Goal: Task Accomplishment & Management: Use online tool/utility

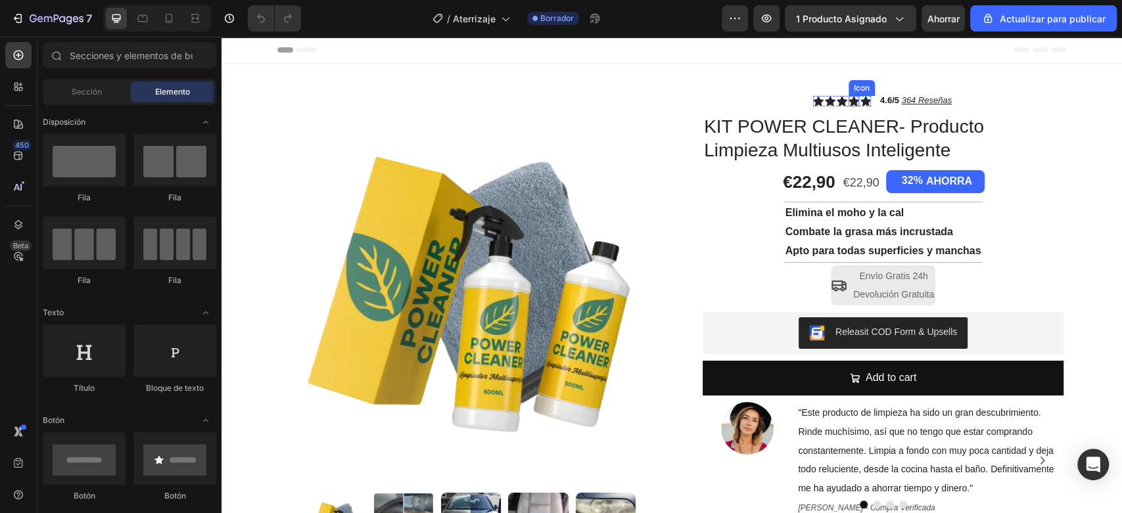
click at [848, 104] on icon at bounding box center [853, 101] width 11 height 10
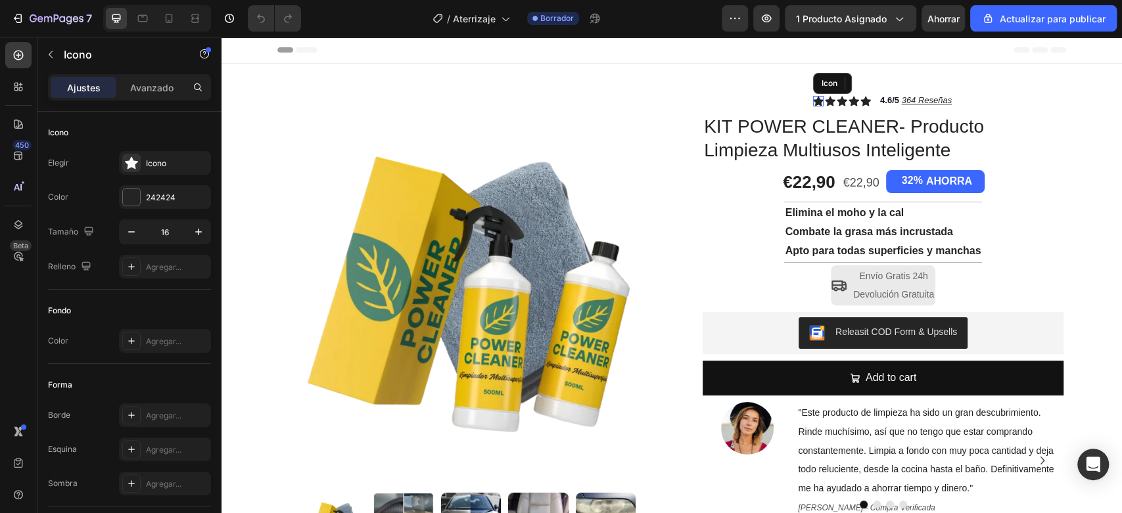
click at [813, 103] on div "Icon" at bounding box center [818, 101] width 11 height 11
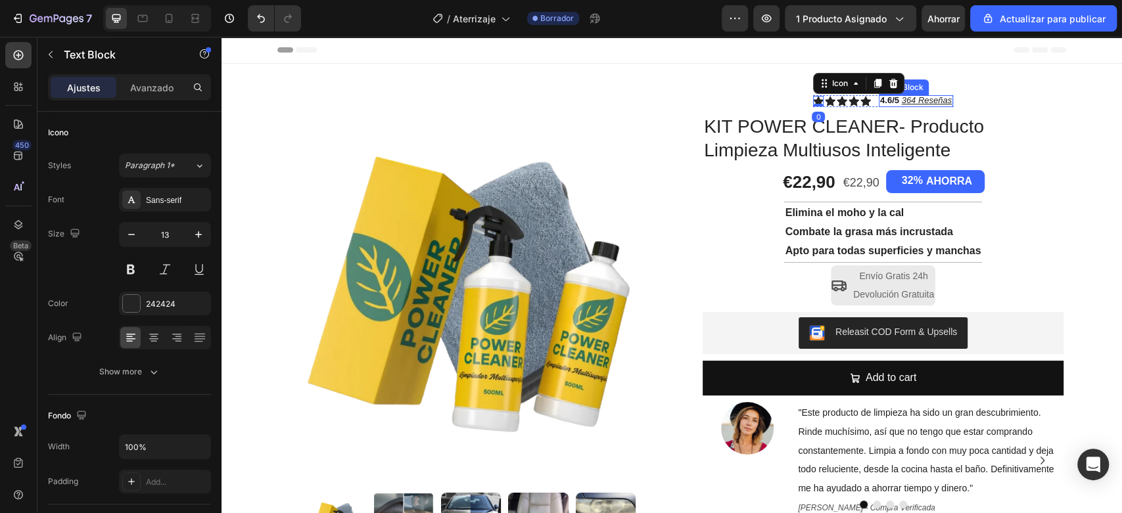
click at [887, 103] on strong "4.6/5" at bounding box center [889, 100] width 19 height 10
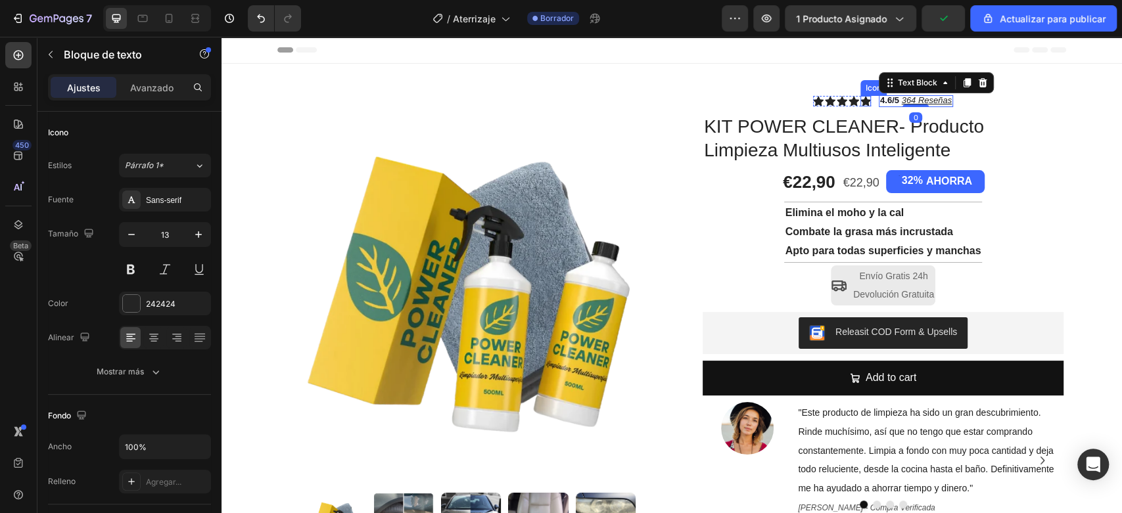
click at [860, 102] on div "Icon" at bounding box center [865, 101] width 11 height 11
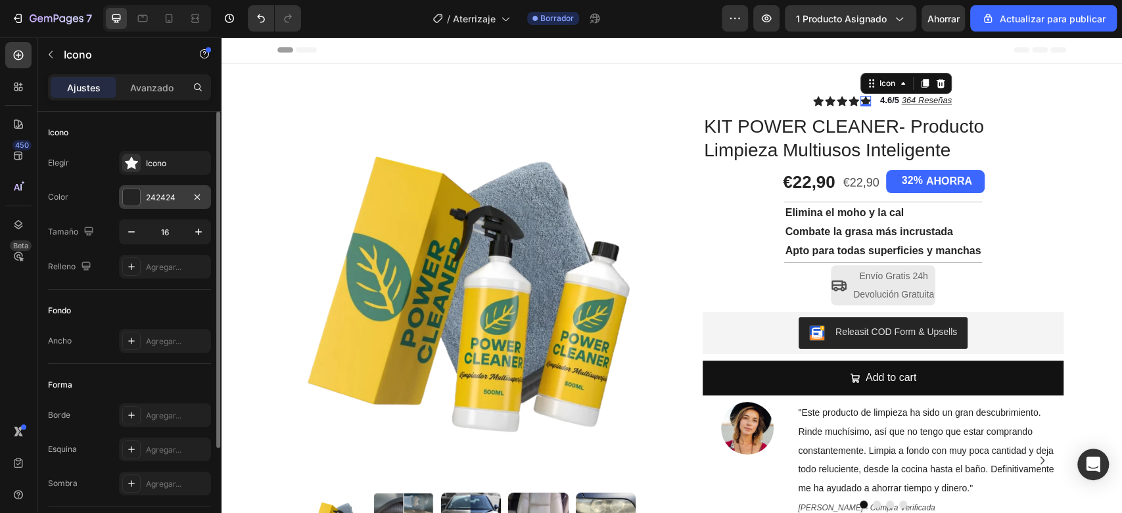
click at [133, 197] on div at bounding box center [131, 197] width 17 height 17
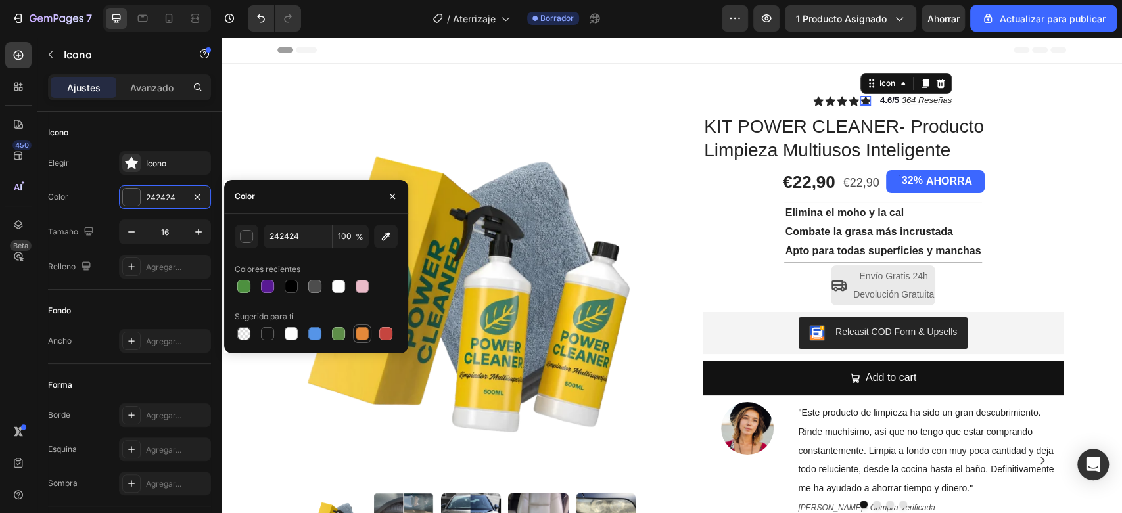
click at [363, 334] on div at bounding box center [362, 333] width 13 height 13
type input "E4893A"
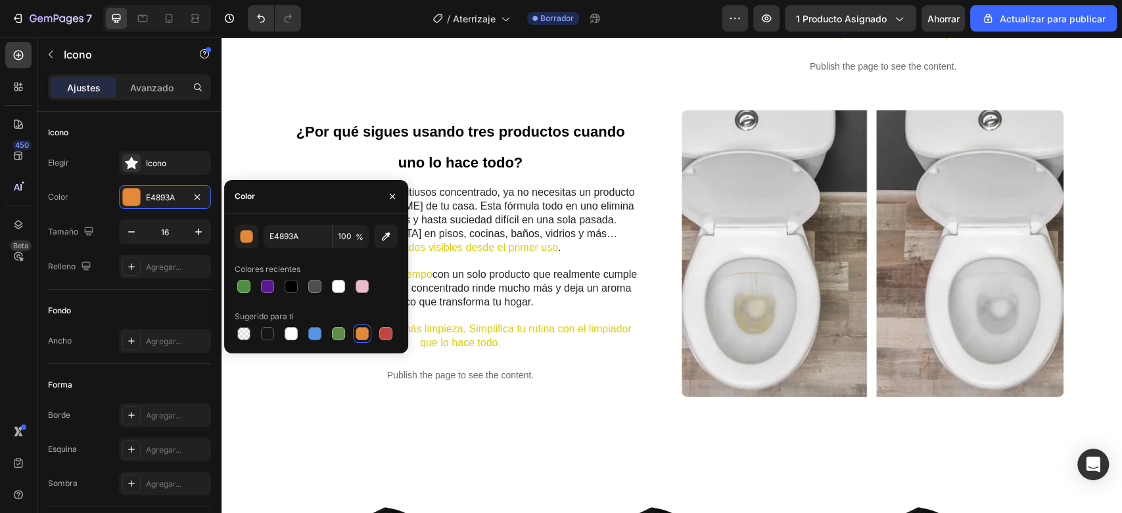
scroll to position [1076, 0]
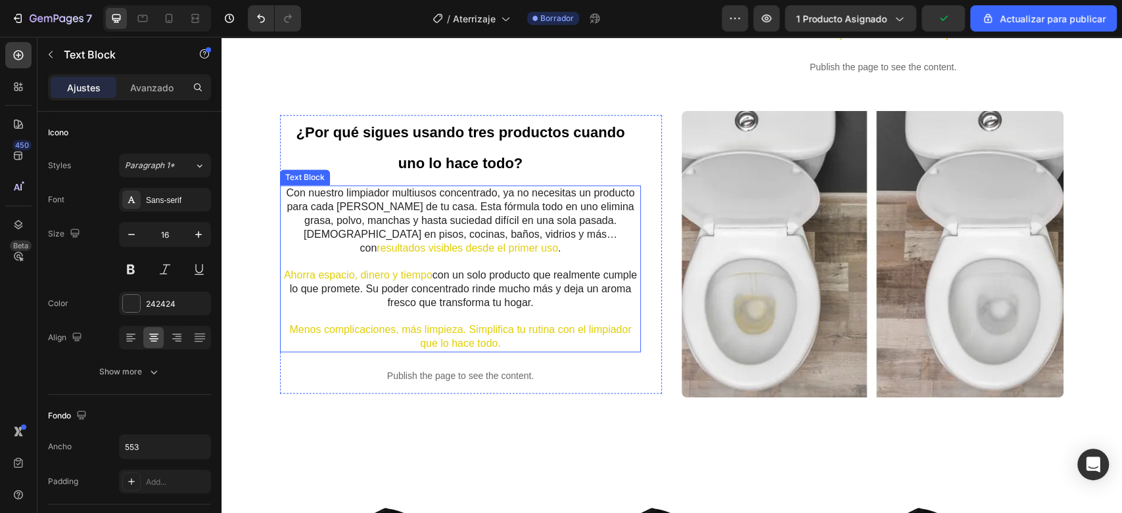
click at [558, 242] on span "resultados visibles desde el primer uso" at bounding box center [467, 247] width 181 height 11
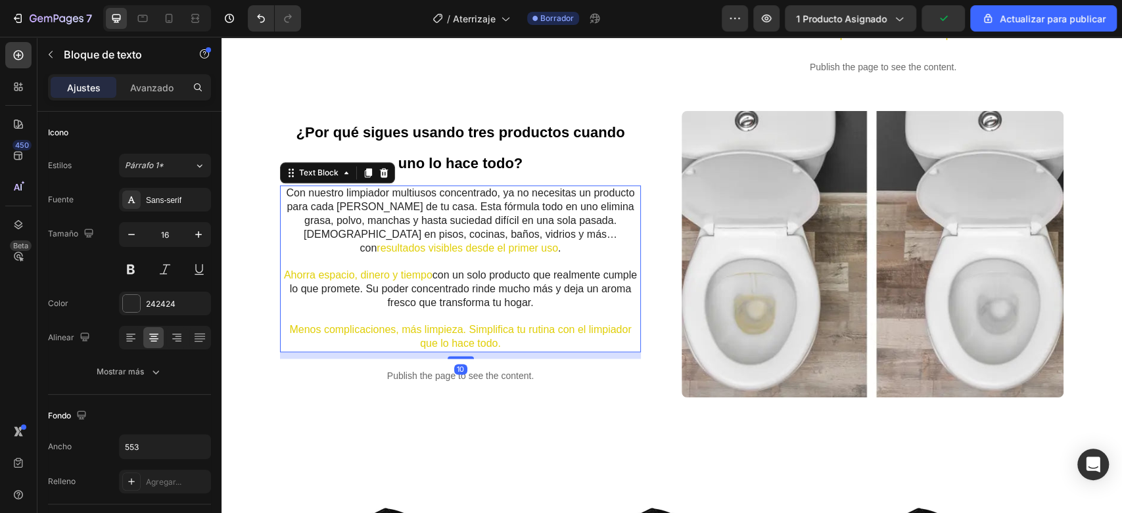
click at [558, 242] on span "resultados visibles desde el primer uso" at bounding box center [467, 247] width 181 height 11
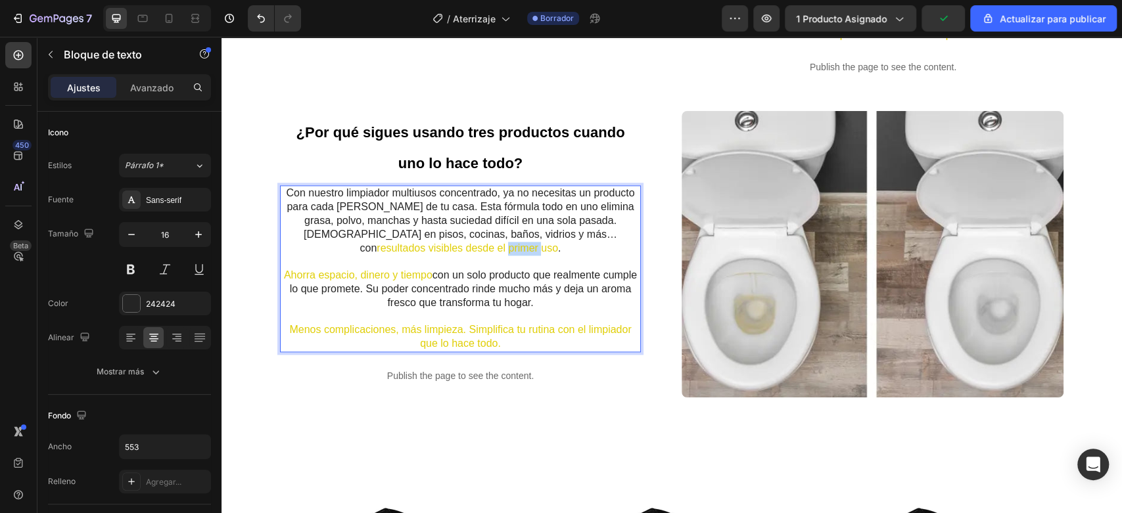
click at [558, 242] on span "resultados visibles desde el primer uso" at bounding box center [467, 247] width 181 height 11
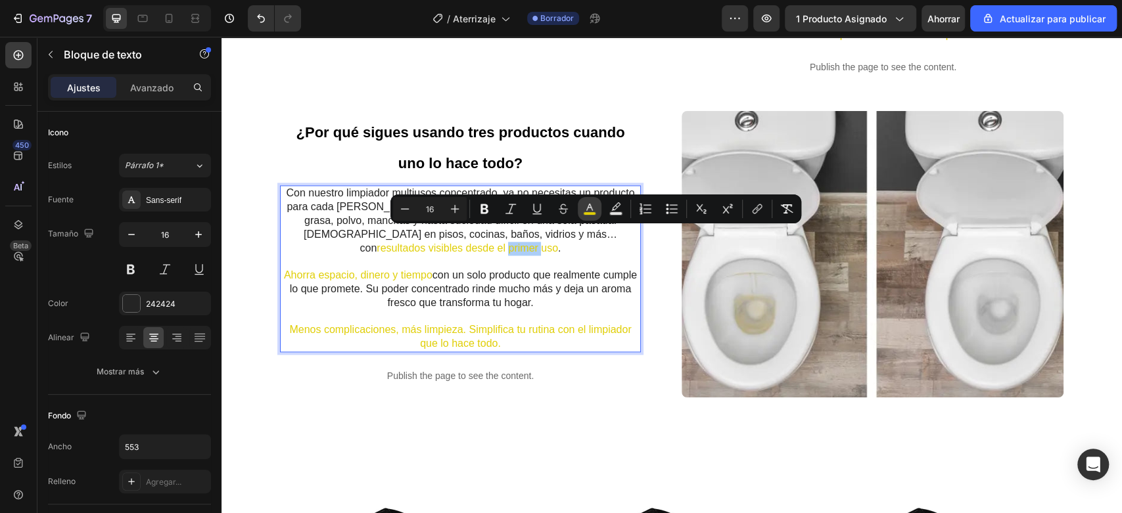
click at [584, 212] on rect "Barra de herramientas contextual del editor" at bounding box center [590, 213] width 12 height 3
type input "E0CE06"
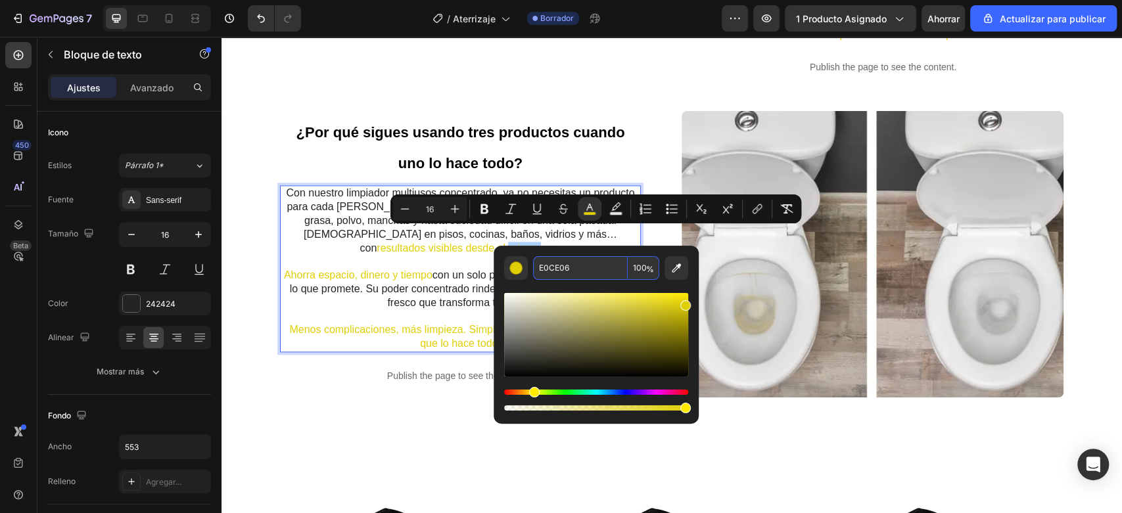
click at [572, 263] on input "E0CE06" at bounding box center [580, 268] width 95 height 24
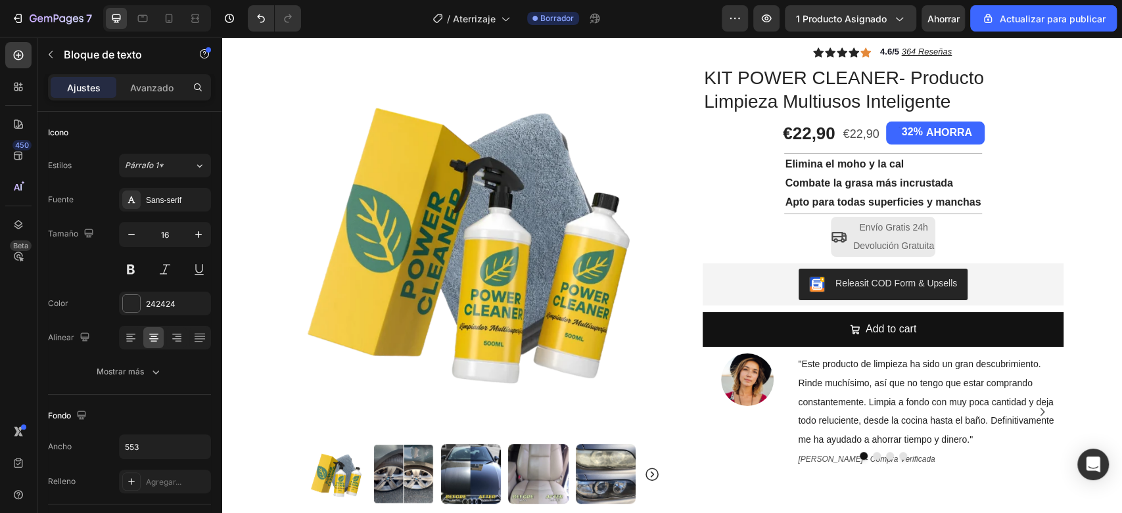
scroll to position [0, 0]
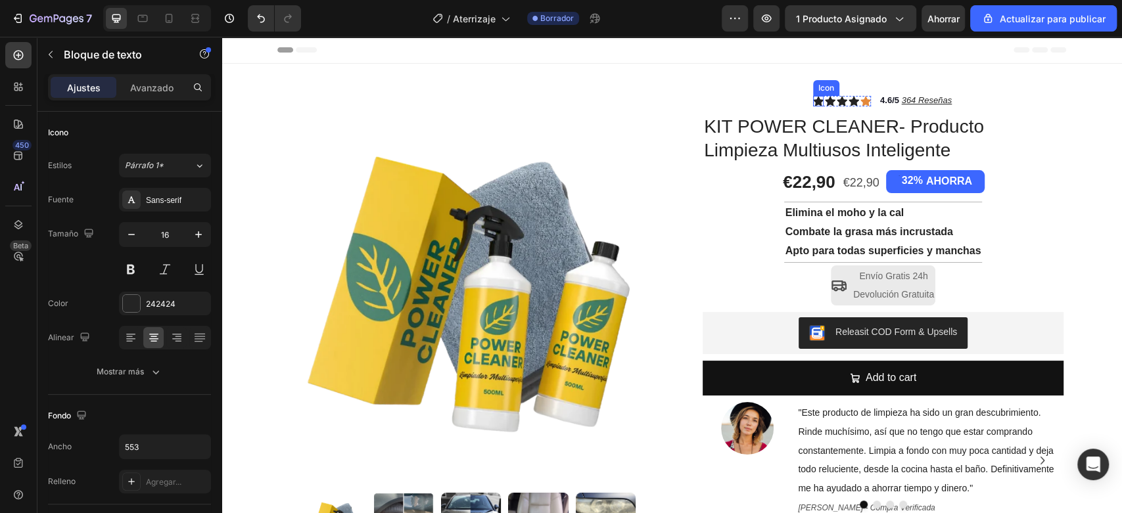
click at [813, 101] on icon at bounding box center [818, 101] width 11 height 10
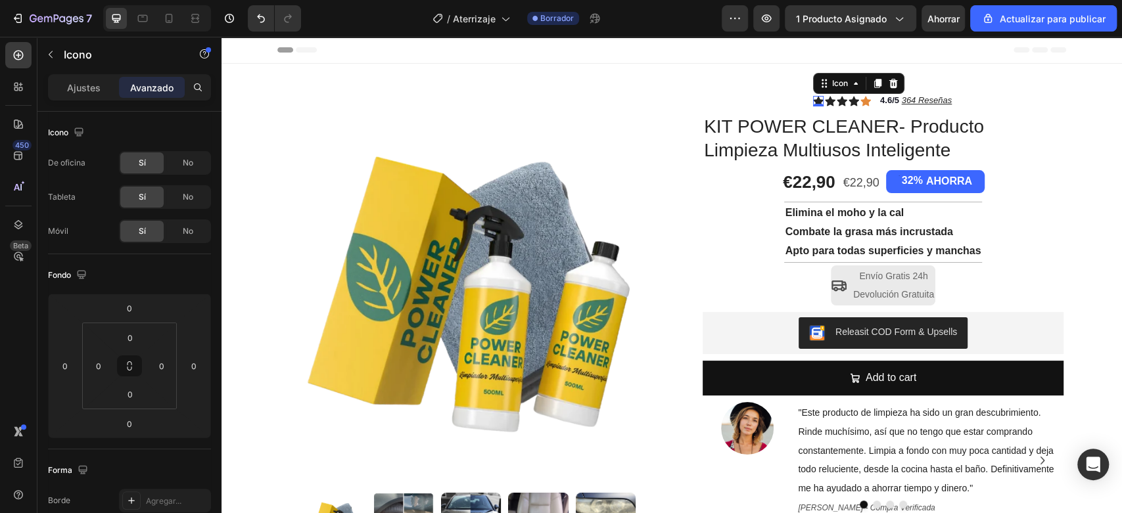
click at [813, 99] on icon at bounding box center [818, 101] width 11 height 10
click at [99, 93] on p "Ajustes" at bounding box center [84, 88] width 34 height 14
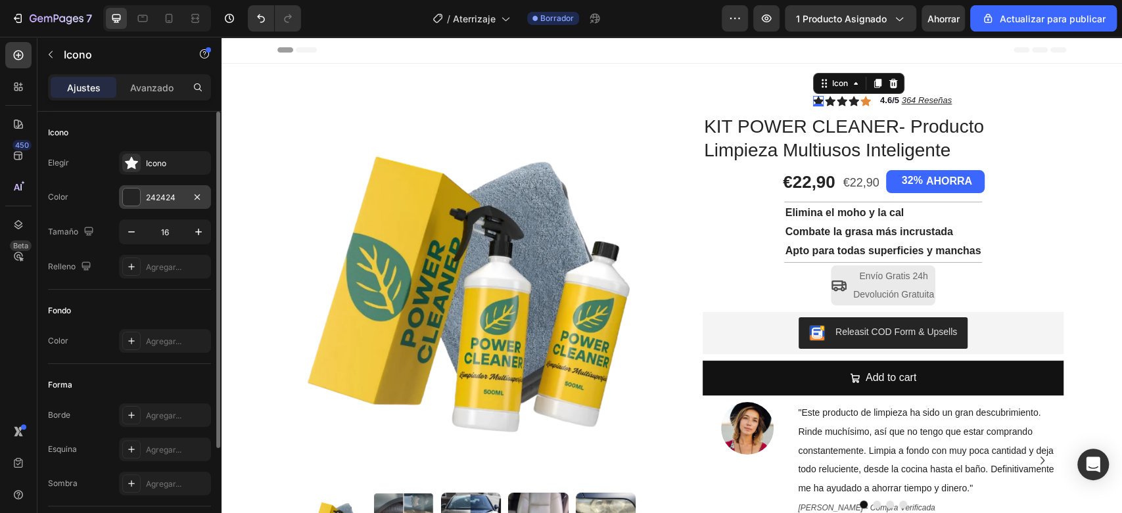
click at [135, 191] on div at bounding box center [131, 197] width 17 height 17
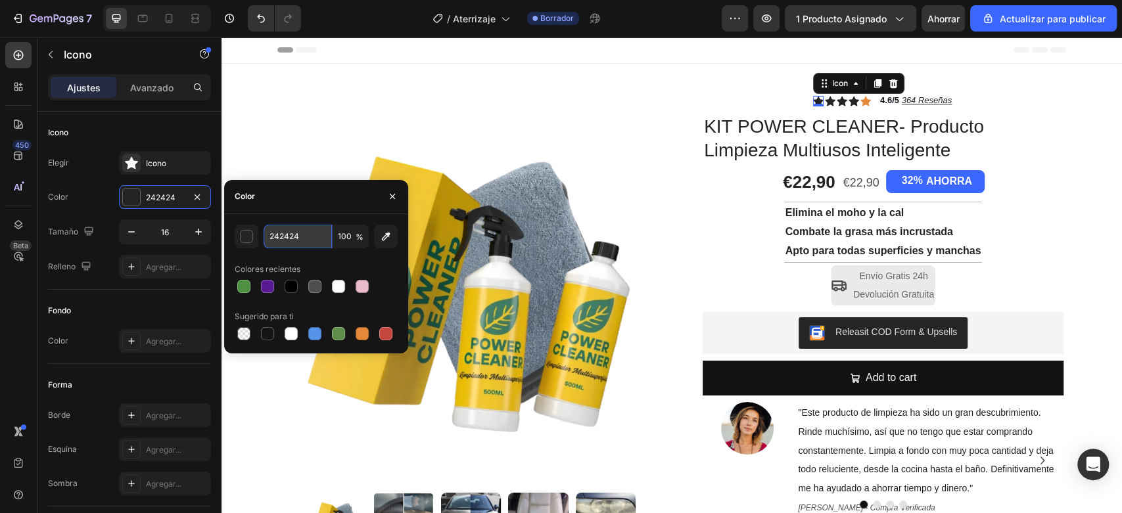
click at [300, 235] on input "242424" at bounding box center [298, 237] width 68 height 24
paste input "E0CE06"
type input "E0CE06"
click at [825, 101] on div "Icon" at bounding box center [830, 101] width 11 height 11
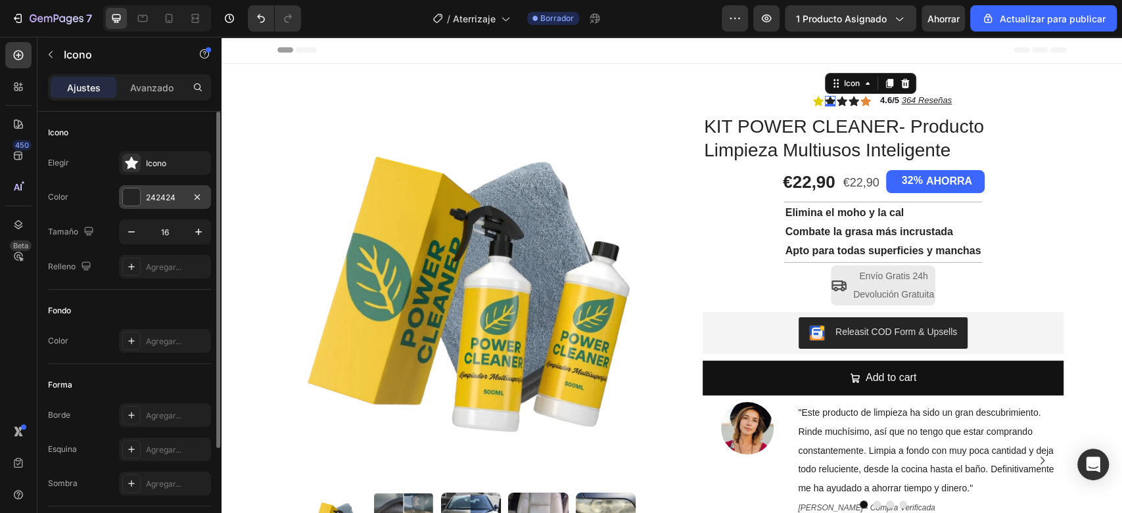
click at [135, 194] on div at bounding box center [131, 197] width 17 height 17
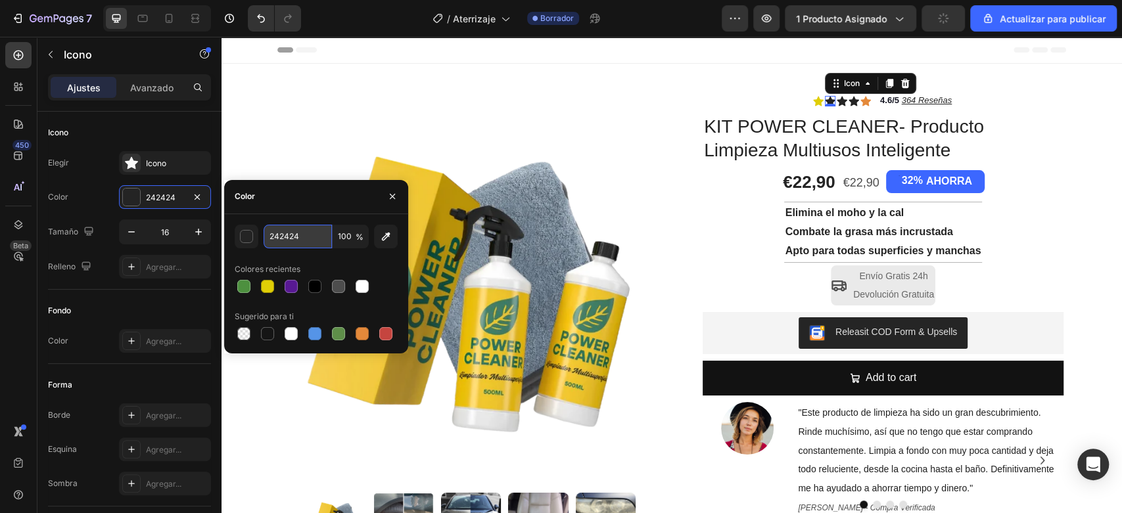
click at [317, 238] on input "242424" at bounding box center [298, 237] width 68 height 24
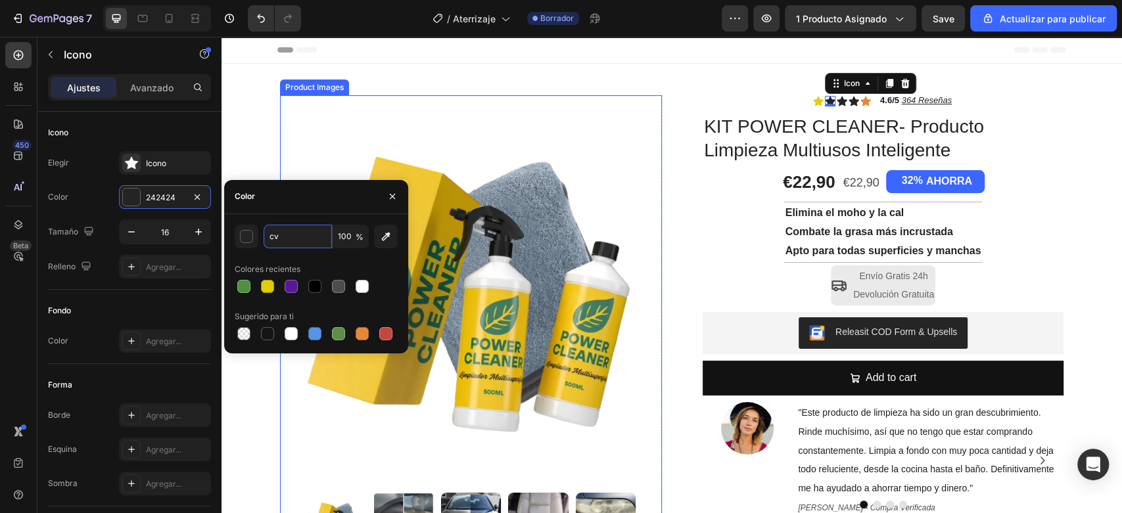
type input "c"
paste input "E0CE06"
type input "E0CE06"
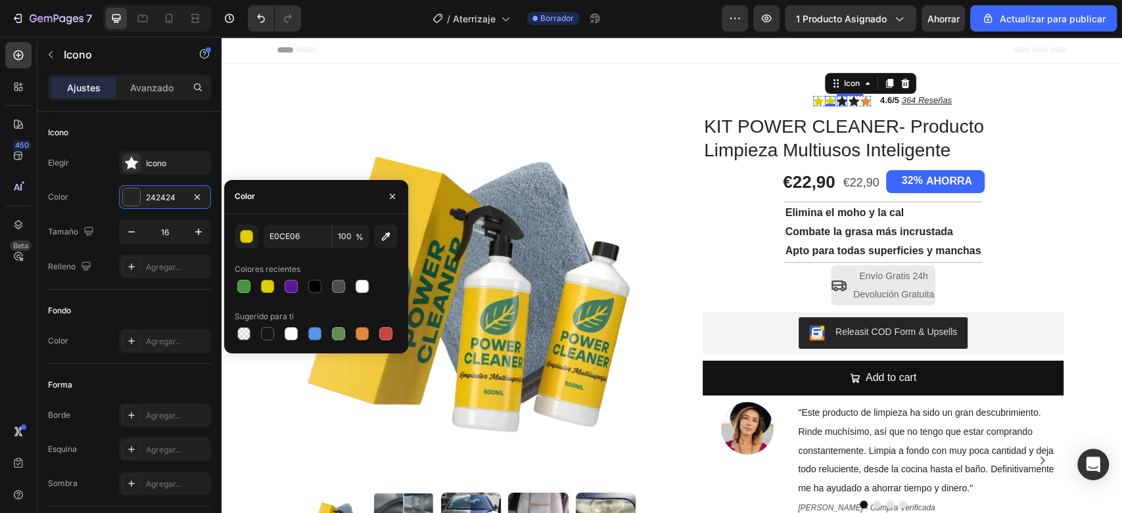
click at [837, 100] on icon at bounding box center [842, 101] width 11 height 10
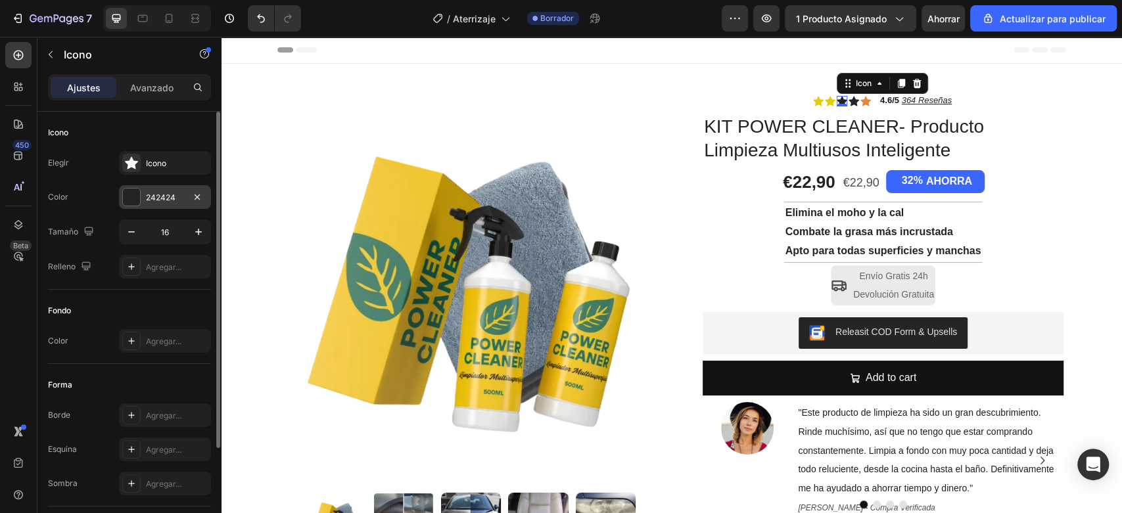
click at [124, 200] on div at bounding box center [131, 197] width 17 height 17
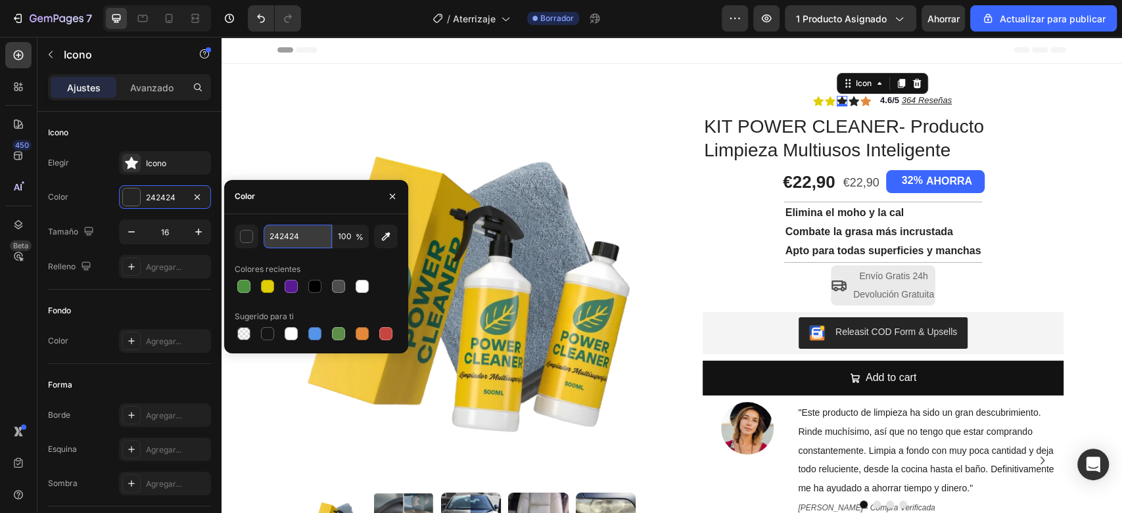
click at [287, 241] on input "242424" at bounding box center [298, 237] width 68 height 24
click at [301, 237] on input "242424" at bounding box center [298, 237] width 68 height 24
type input "v"
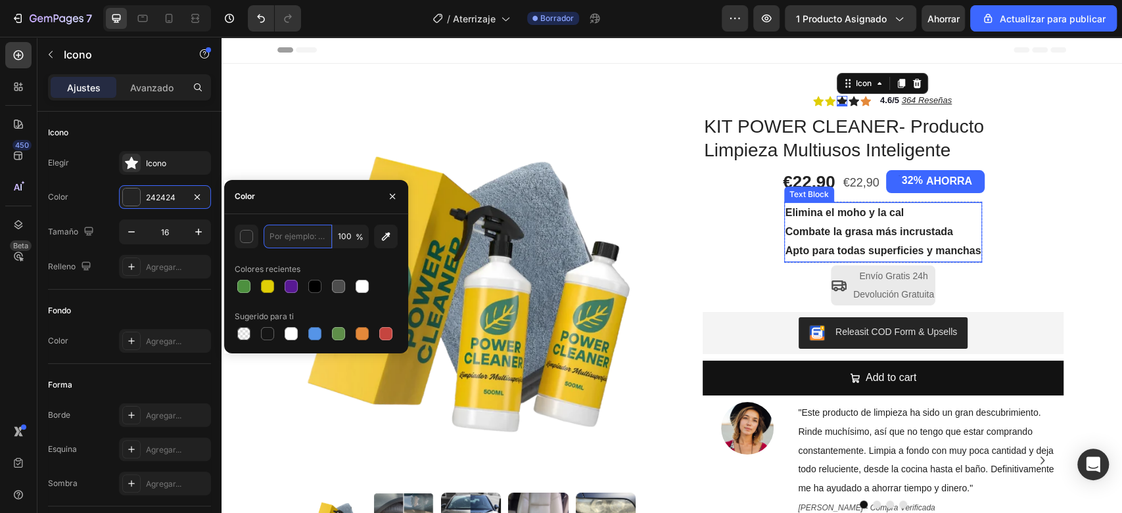
paste input "E0CE06"
type input "E0CE06"
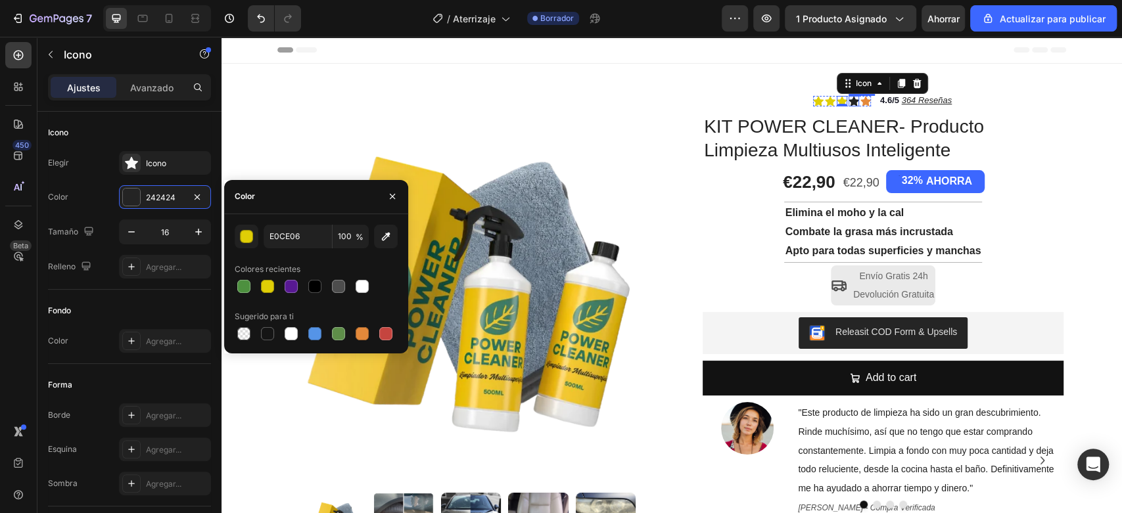
click at [848, 101] on icon at bounding box center [853, 101] width 11 height 10
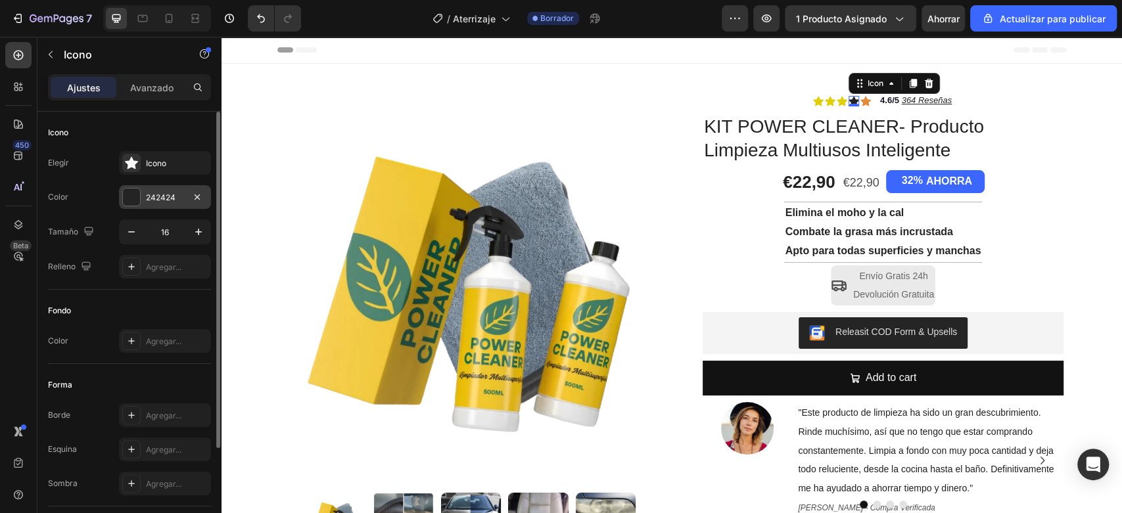
click at [141, 193] on div "242424" at bounding box center [165, 197] width 92 height 24
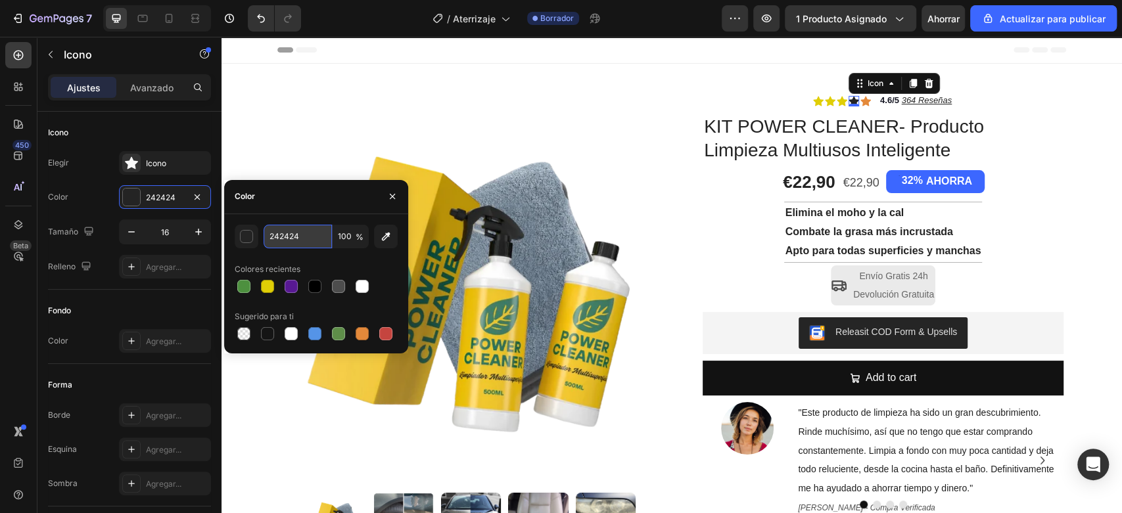
click at [299, 229] on input "242424" at bounding box center [298, 237] width 68 height 24
paste input "E0CE06"
type input "E0CE06"
click at [863, 106] on icon at bounding box center [865, 101] width 11 height 11
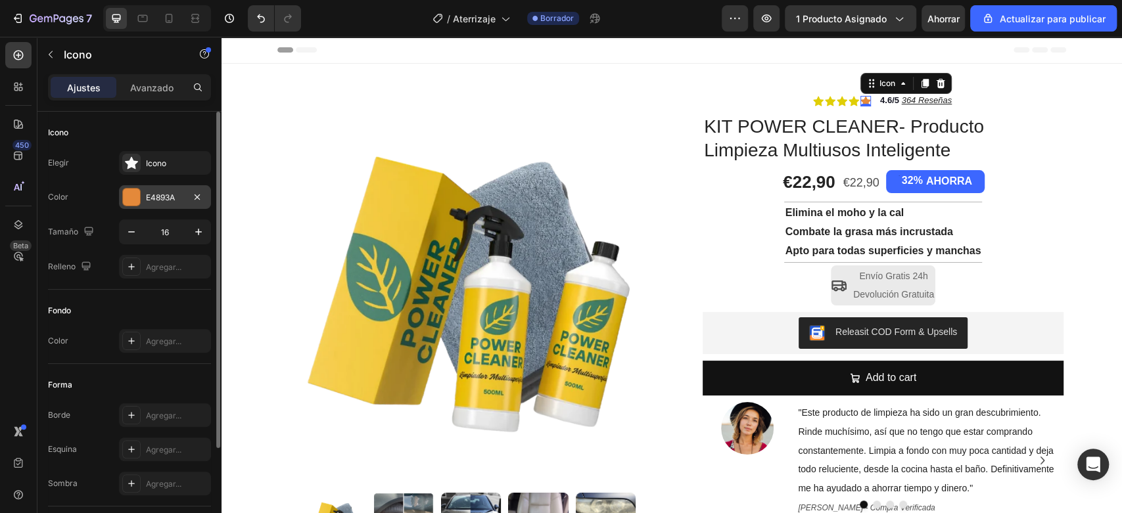
click at [135, 206] on div at bounding box center [131, 197] width 18 height 18
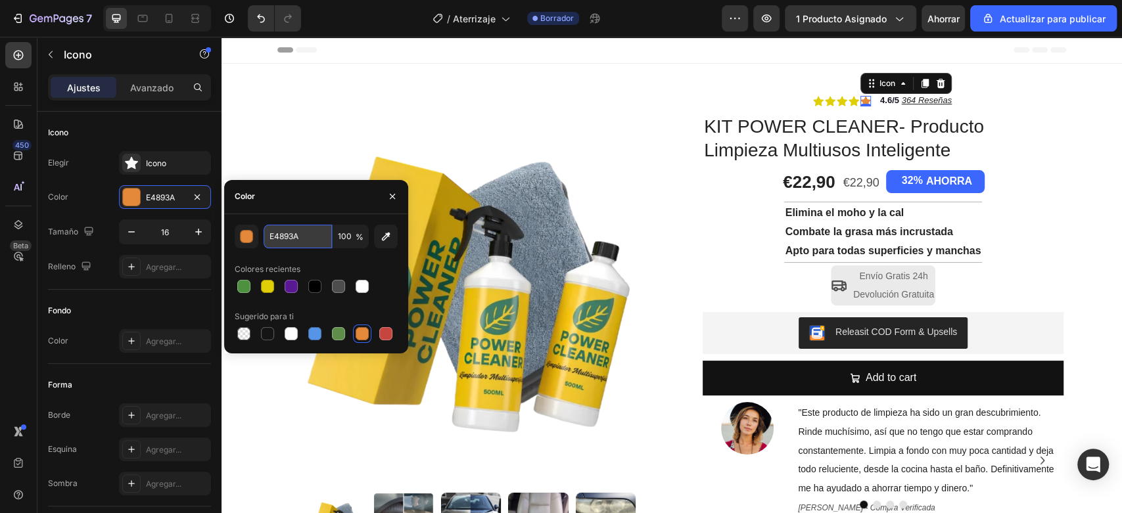
click at [296, 231] on input "E4893A" at bounding box center [298, 237] width 68 height 24
paste input "0CE06"
type input "E0CE06"
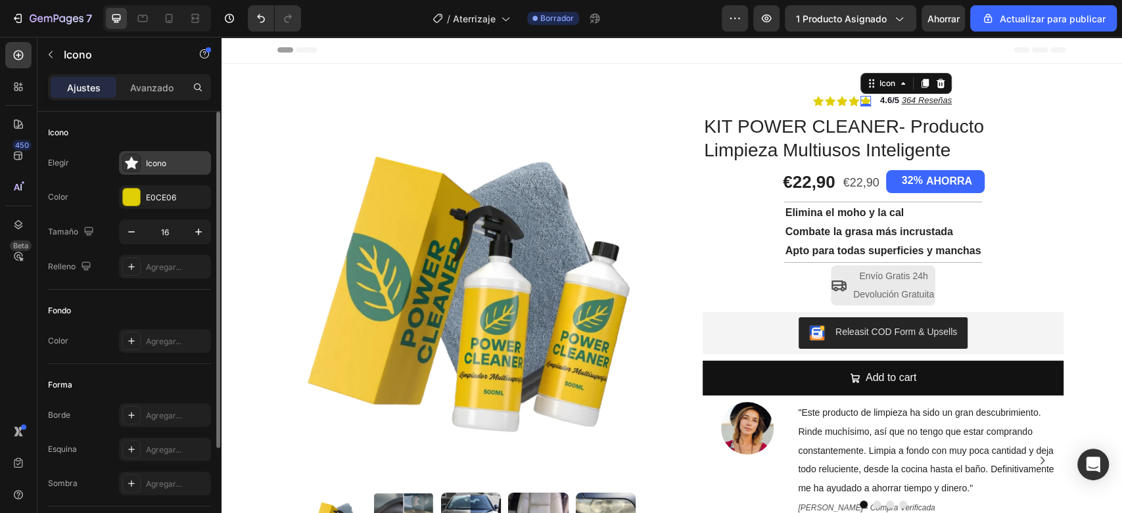
drag, startPoint x: 137, startPoint y: 156, endPoint x: 187, endPoint y: 160, distance: 49.4
click at [137, 156] on icon at bounding box center [131, 162] width 13 height 13
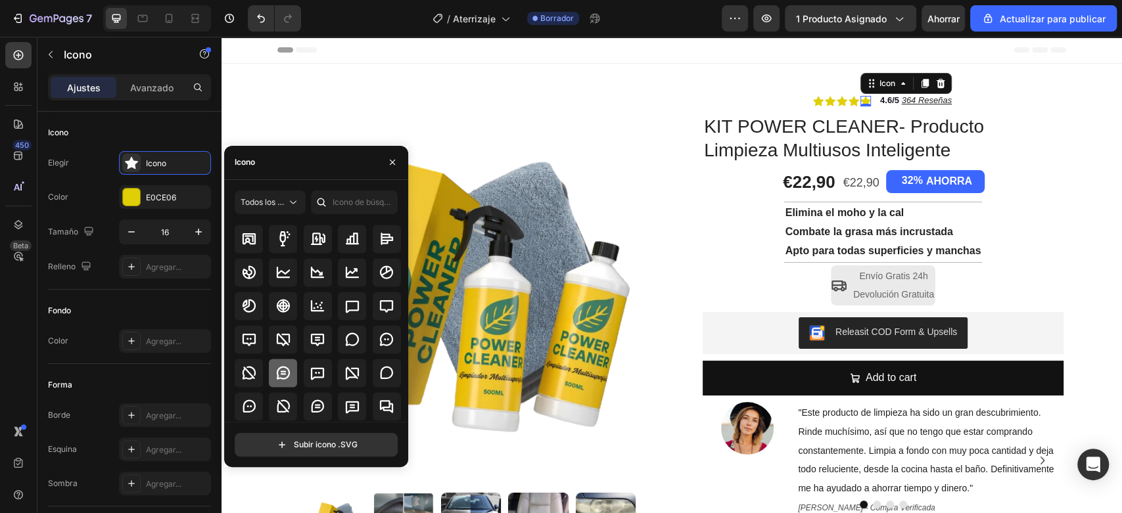
scroll to position [1849, 0]
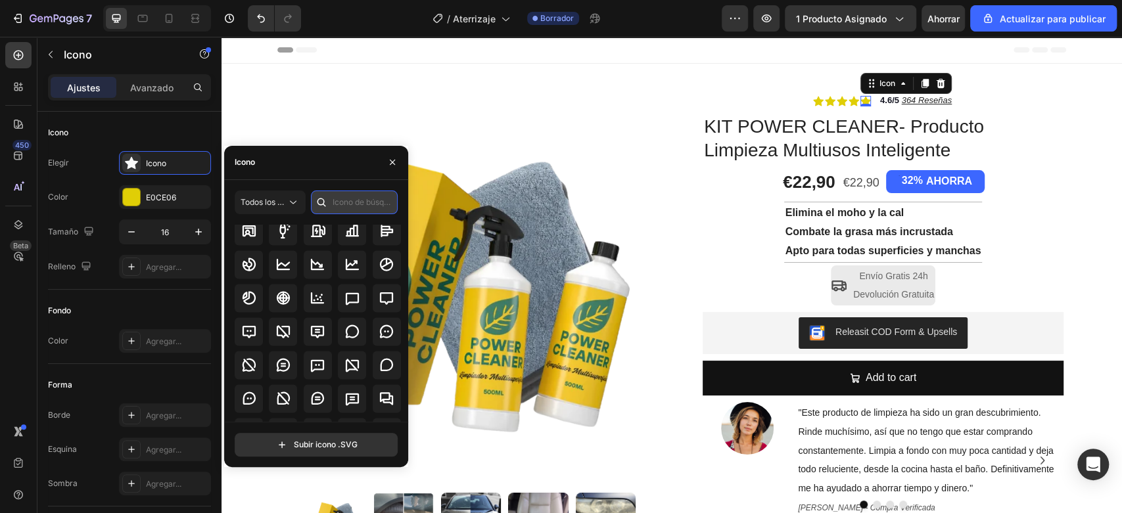
click at [333, 200] on input "text" at bounding box center [354, 203] width 87 height 24
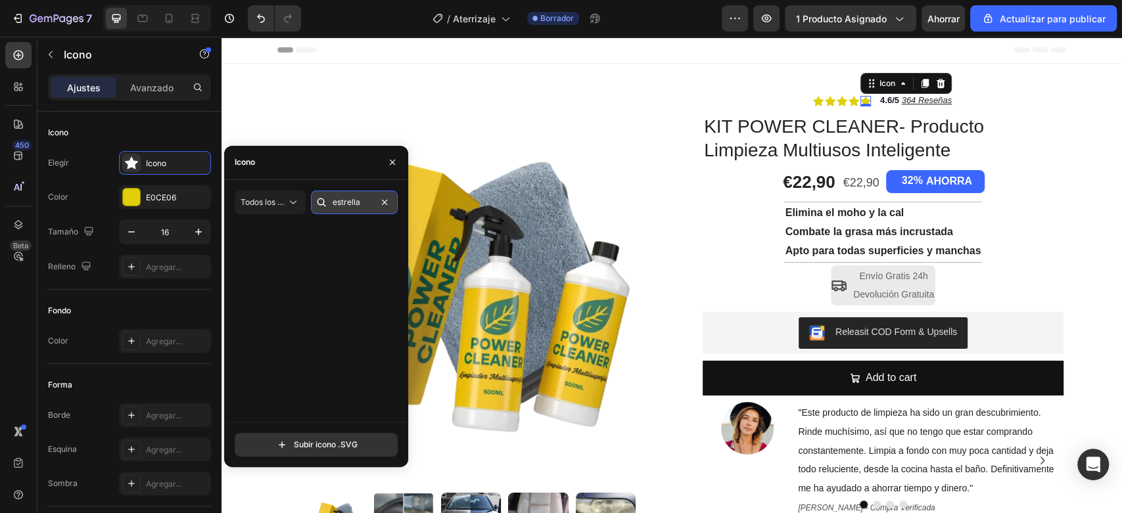
scroll to position [0, 0]
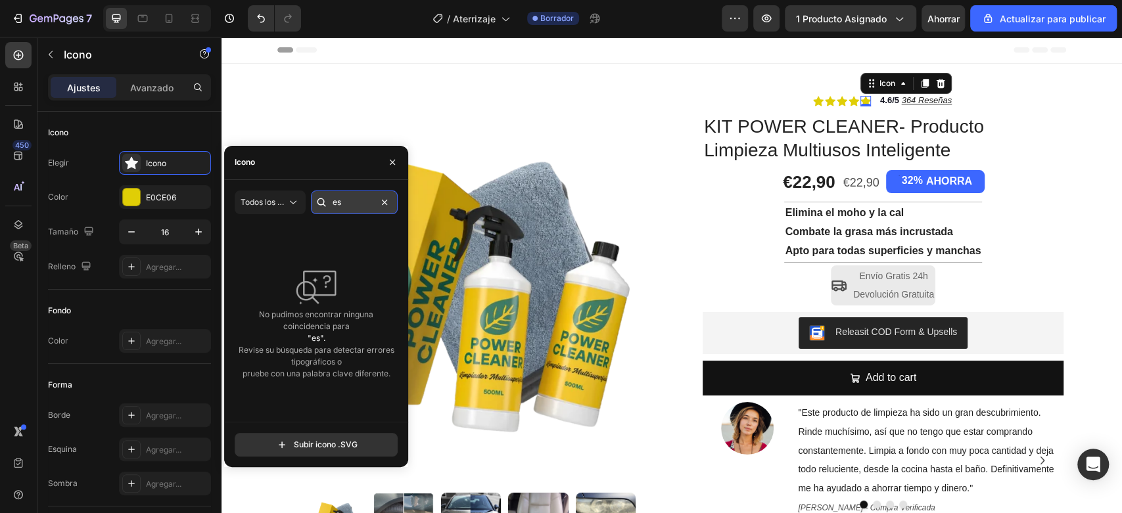
type input "e"
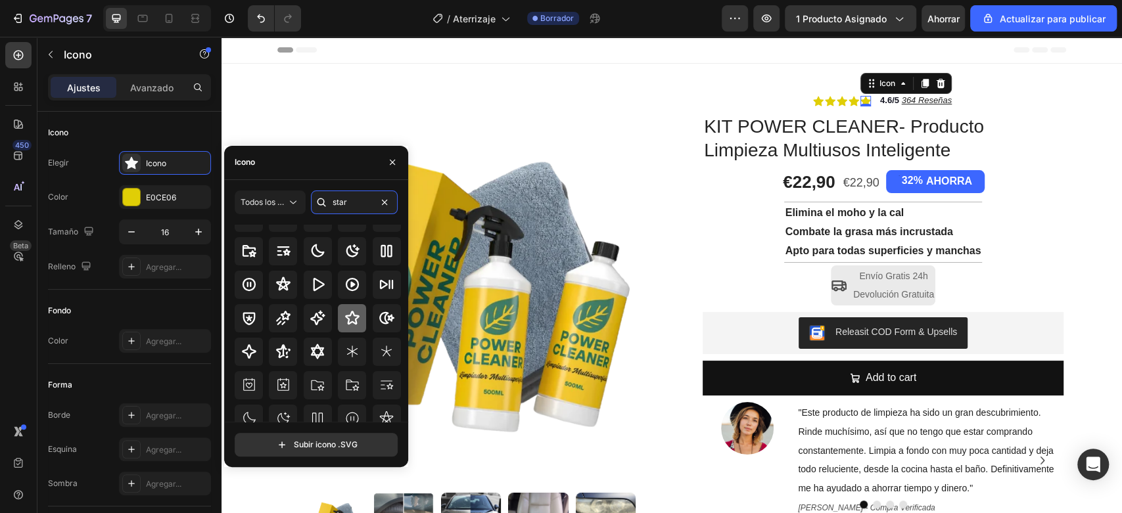
scroll to position [73, 0]
type input "star"
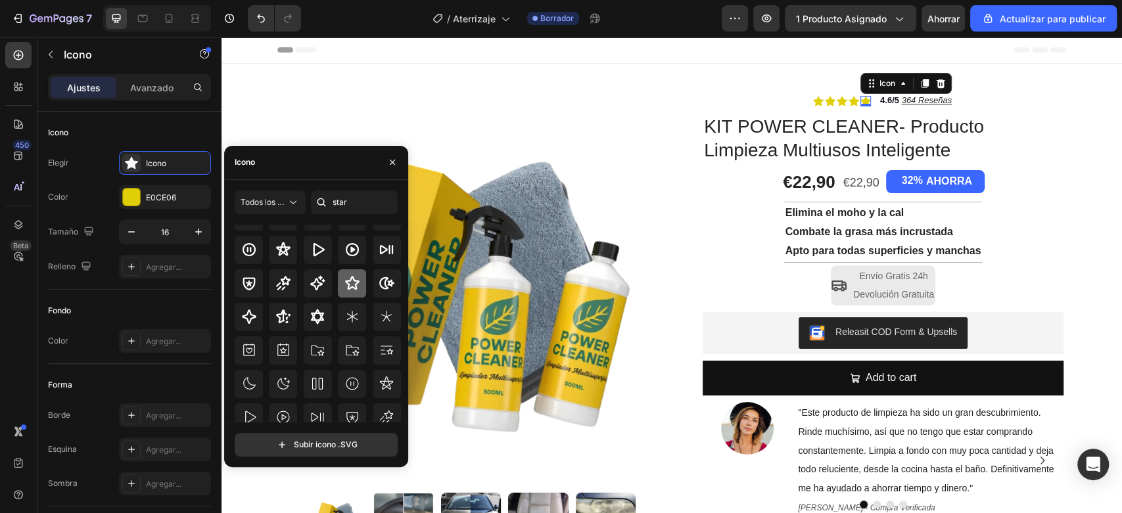
click at [356, 280] on icon at bounding box center [352, 283] width 16 height 16
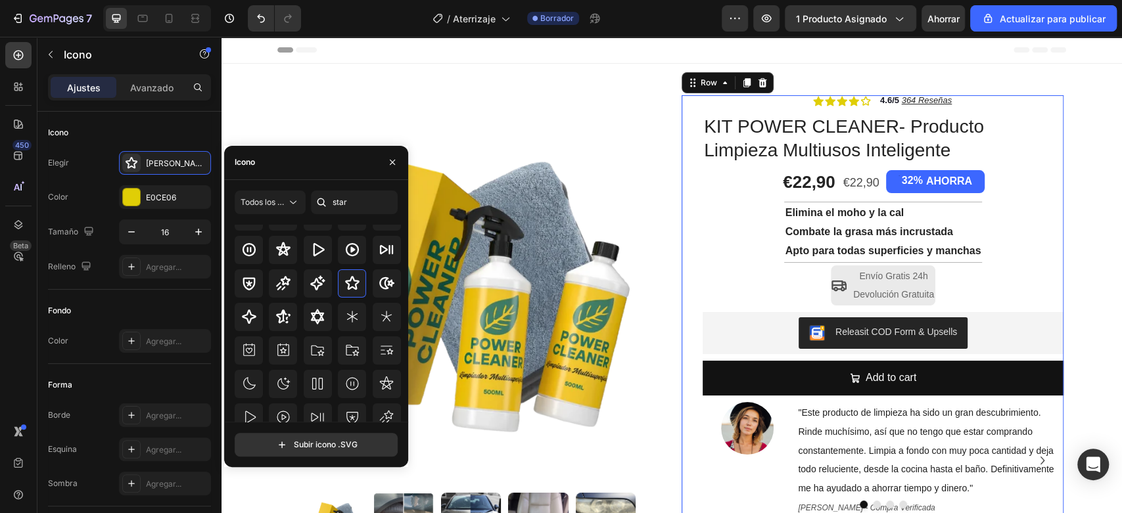
click at [1051, 204] on div "Icon Icon Icon Icon Icon Icon List 4.6/5 364 Reseñas Text Block Row KIT POWER C…" at bounding box center [882, 308] width 361 height 426
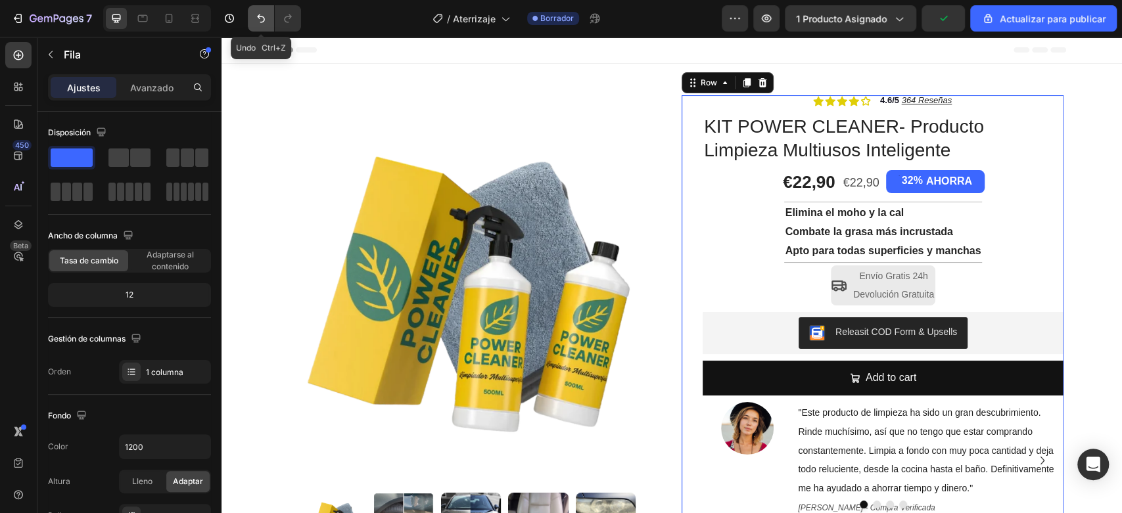
click at [254, 9] on button "Deshacer/Rehacer" at bounding box center [261, 18] width 26 height 26
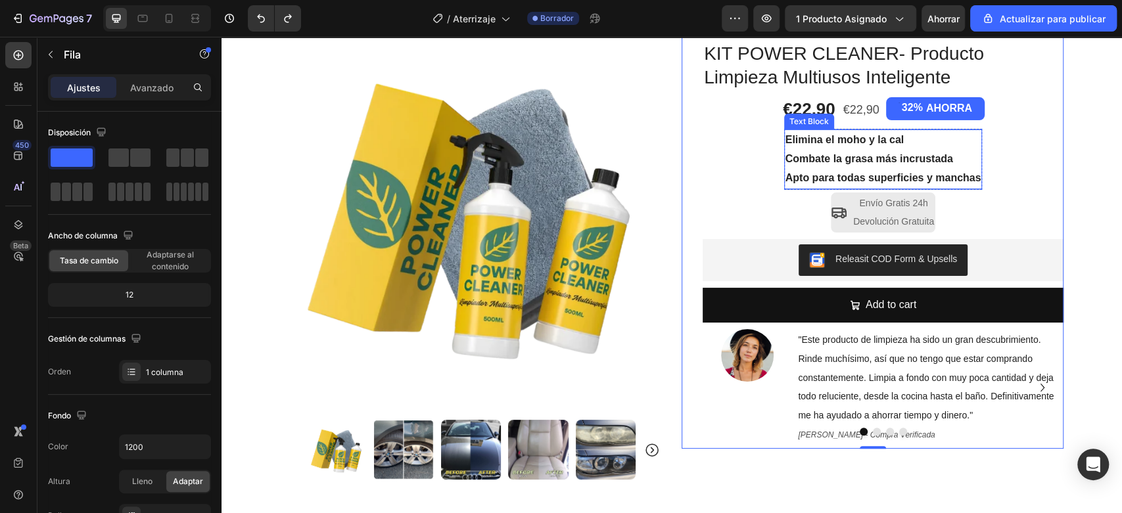
click at [911, 173] on strong "Apto para todas superficies y manchas" at bounding box center [883, 177] width 196 height 11
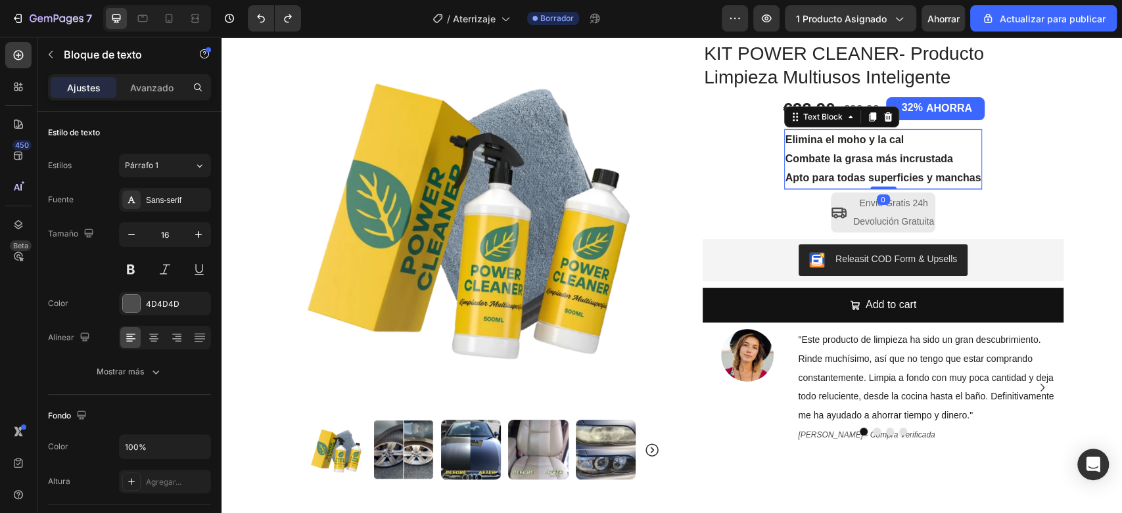
click at [954, 170] on p "Apto para todas superficies y manchas" at bounding box center [883, 178] width 196 height 19
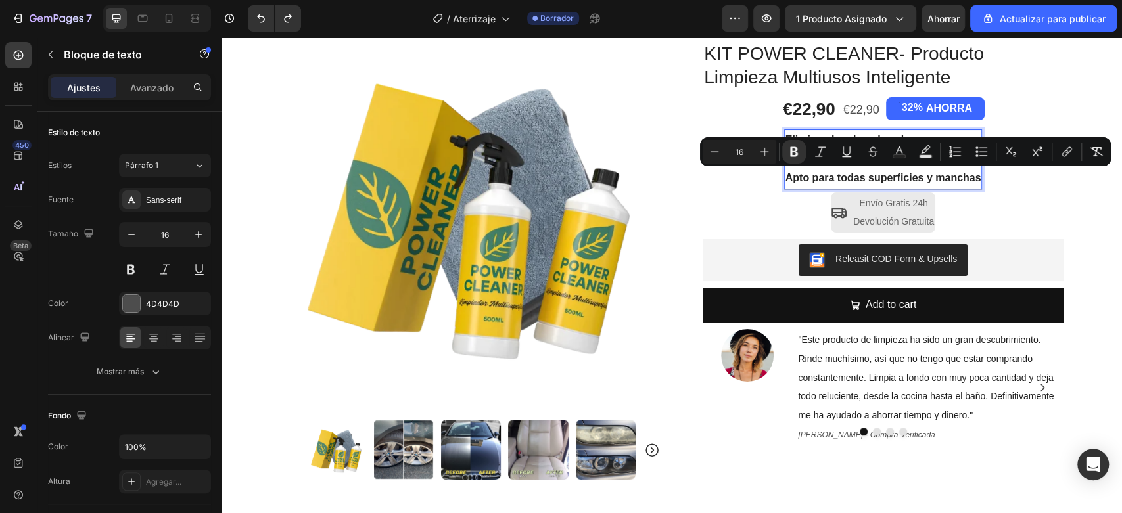
click at [963, 172] on strong "Apto para todas superficies y manchas" at bounding box center [883, 177] width 196 height 11
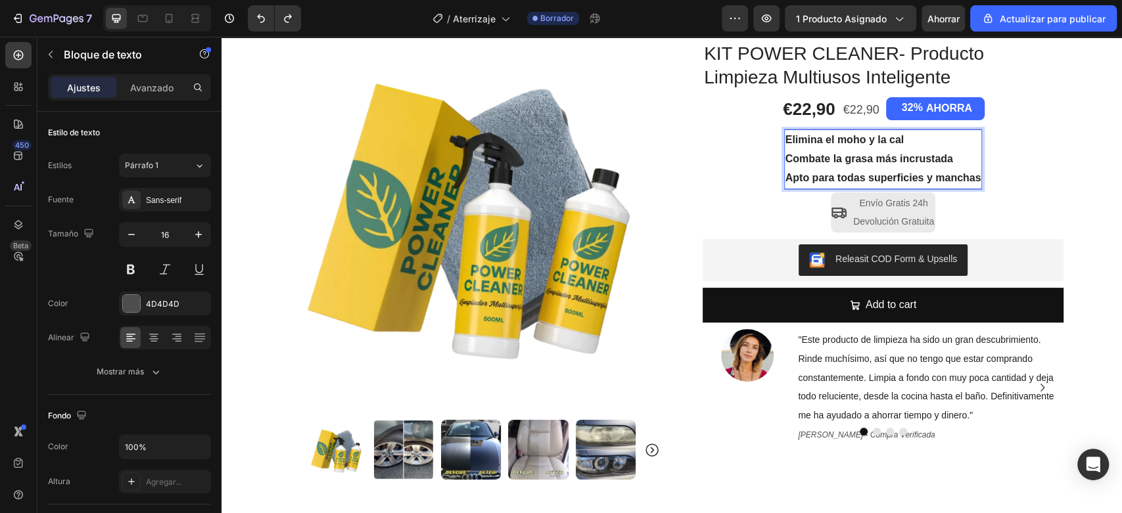
click at [969, 173] on strong "Apto para todas superficies y manchas" at bounding box center [883, 177] width 196 height 11
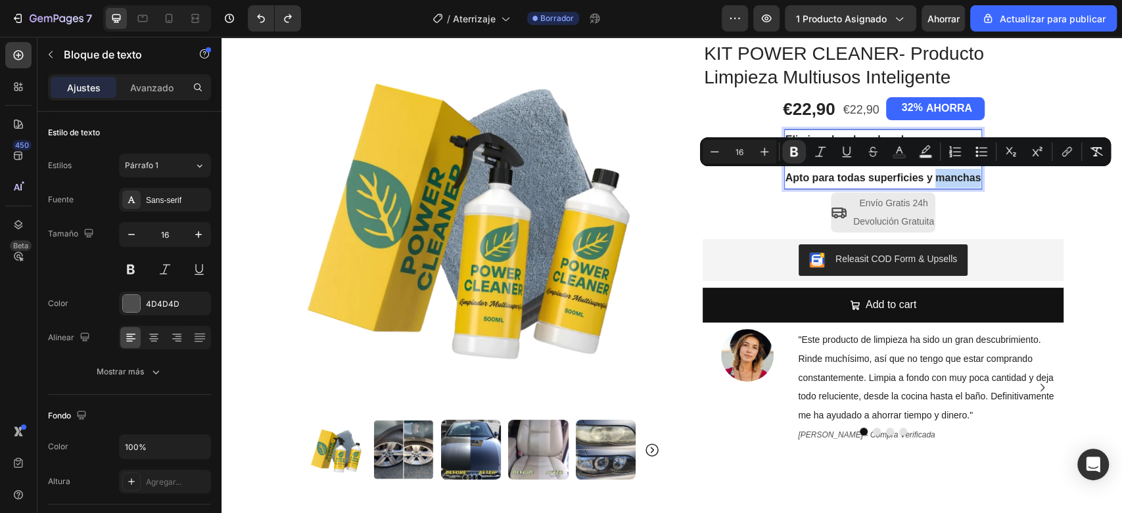
click at [969, 173] on strong "Apto para todas superficies y manchas" at bounding box center [883, 177] width 196 height 11
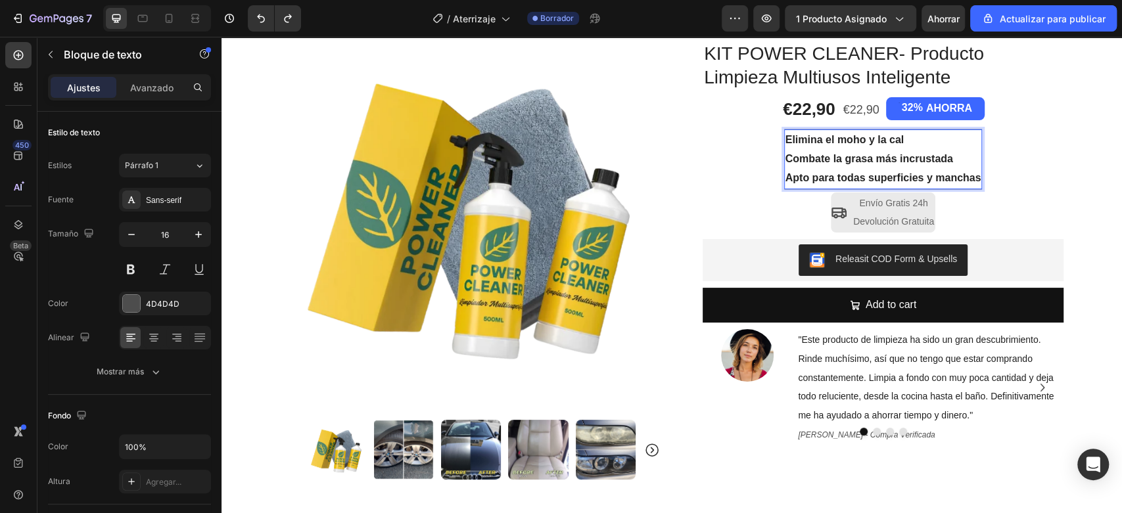
click at [970, 177] on strong "Apto para todas superficies y manchas" at bounding box center [883, 177] width 196 height 11
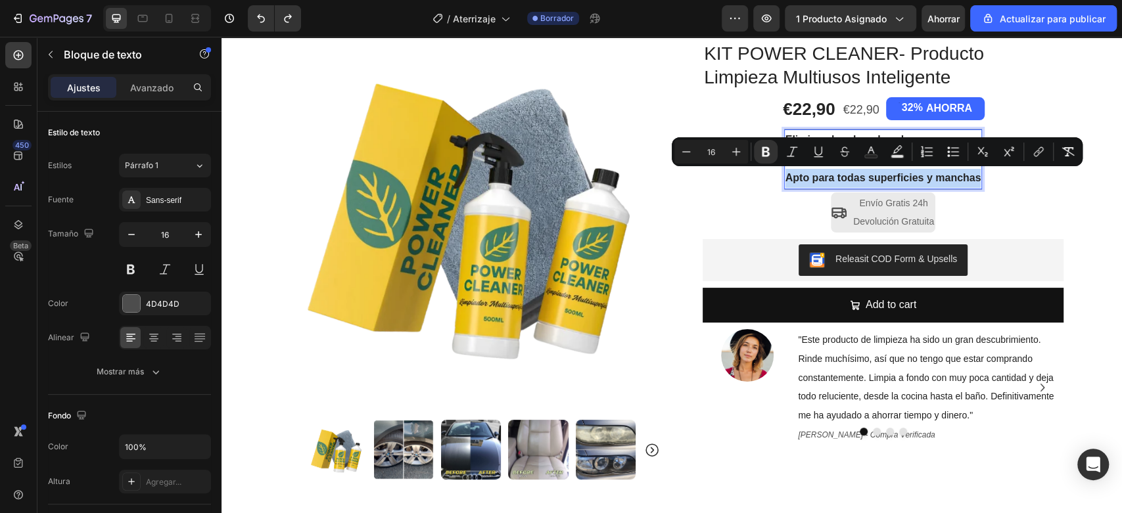
drag, startPoint x: 973, startPoint y: 177, endPoint x: 783, endPoint y: 183, distance: 190.0
click at [785, 183] on strong "Apto para todas superficies y manchas" at bounding box center [883, 177] width 196 height 11
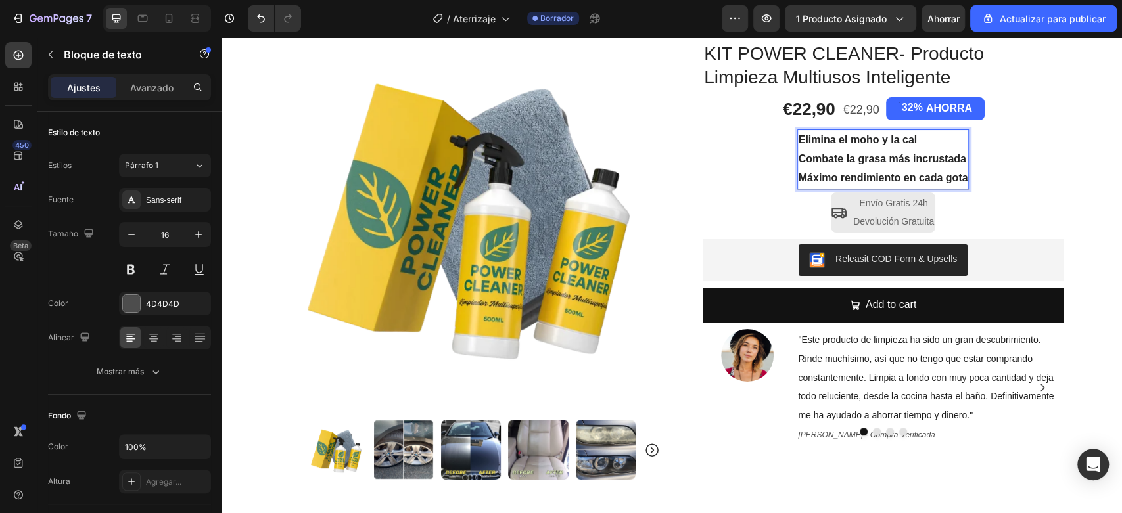
click at [938, 149] on p "Elimina el moho y la cal" at bounding box center [883, 140] width 170 height 19
click at [820, 171] on p "Máximo rendimiento en cada gota" at bounding box center [883, 178] width 170 height 19
click at [54, 51] on icon "button" at bounding box center [50, 54] width 11 height 11
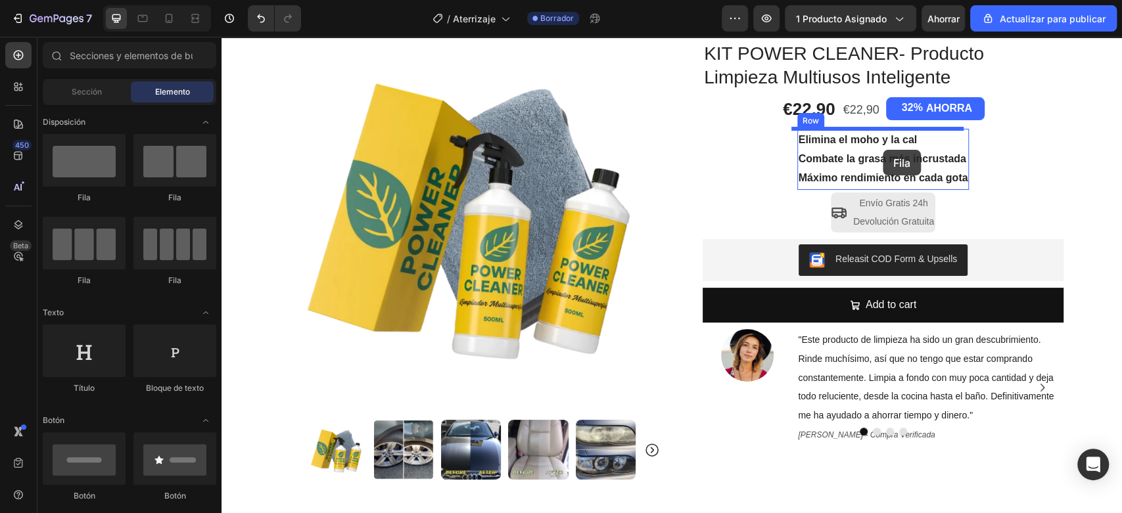
drag, startPoint x: 316, startPoint y: 193, endPoint x: 883, endPoint y: 150, distance: 568.0
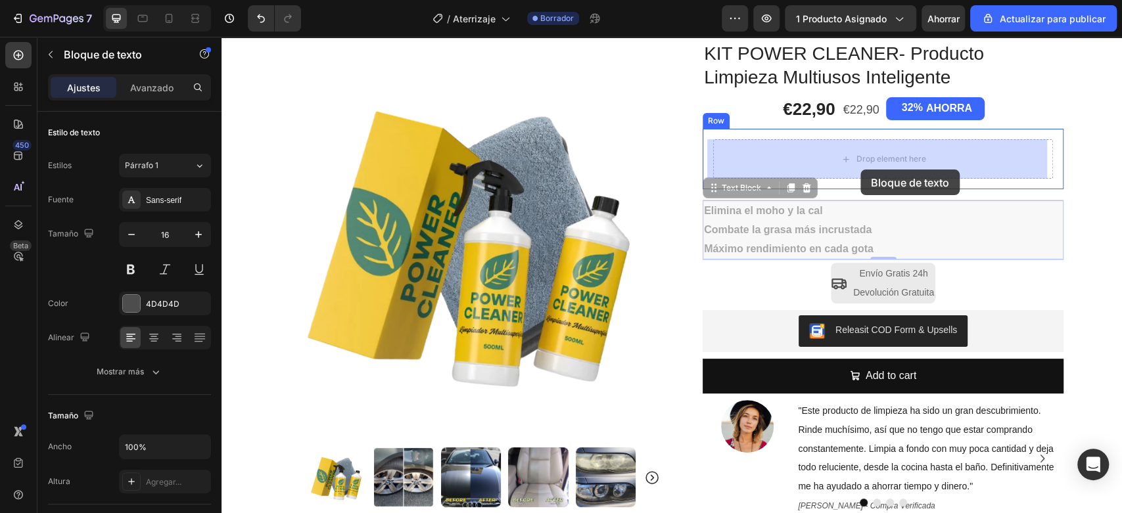
drag, startPoint x: 777, startPoint y: 229, endPoint x: 860, endPoint y: 170, distance: 101.7
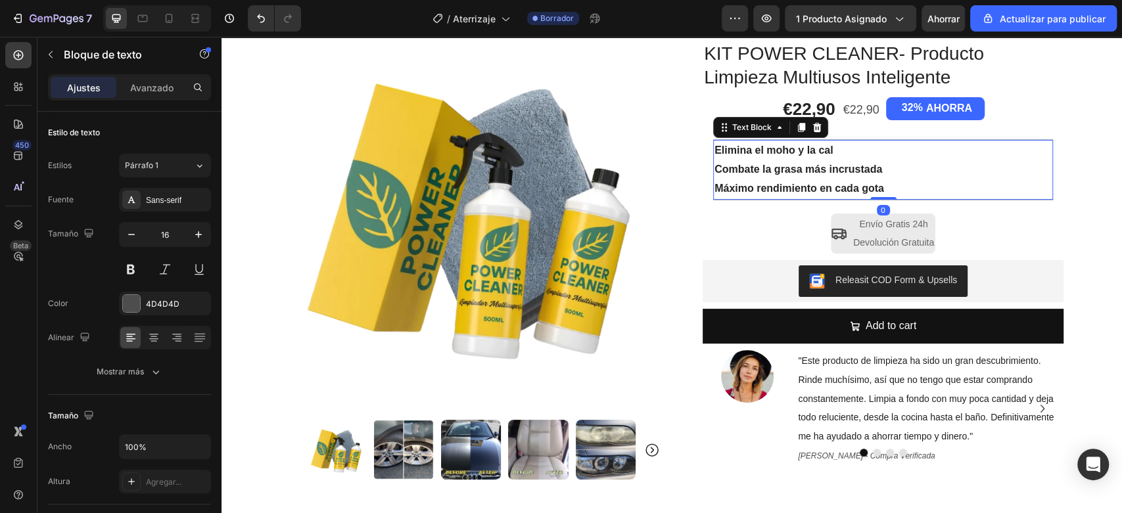
click at [819, 164] on strong "Combate la grasa más incrustada" at bounding box center [798, 169] width 168 height 11
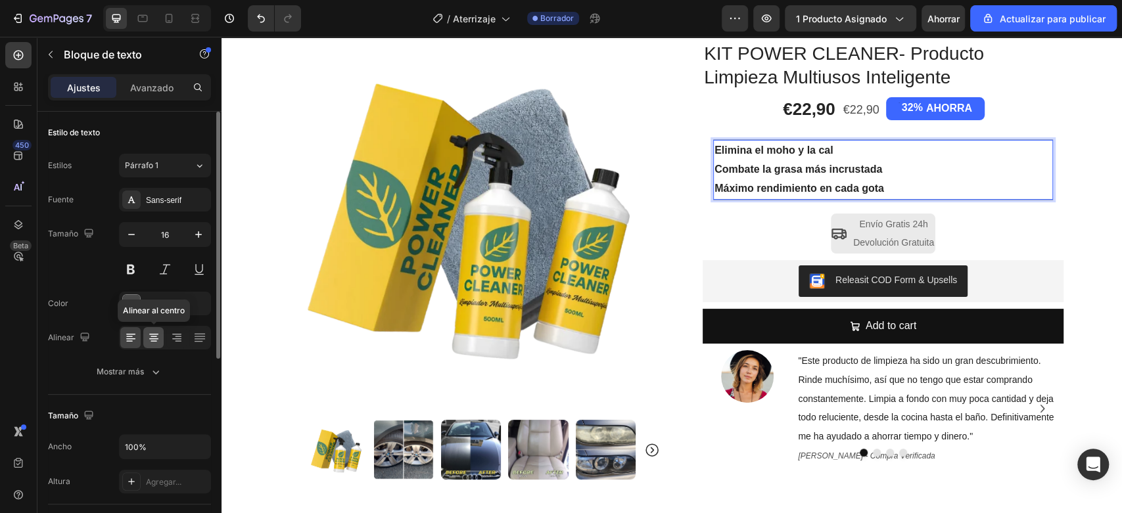
click at [156, 336] on icon at bounding box center [153, 337] width 13 height 13
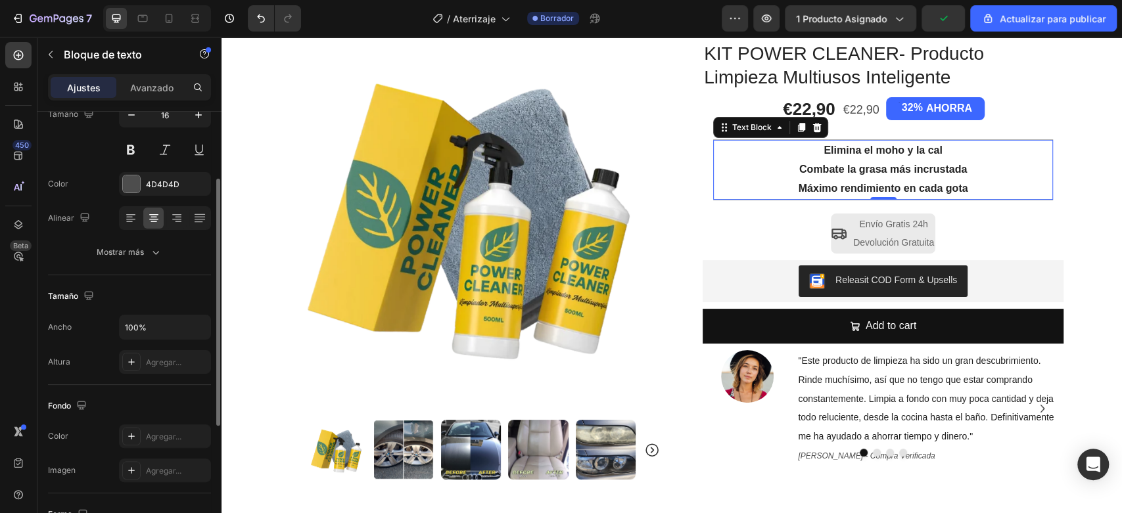
scroll to position [0, 0]
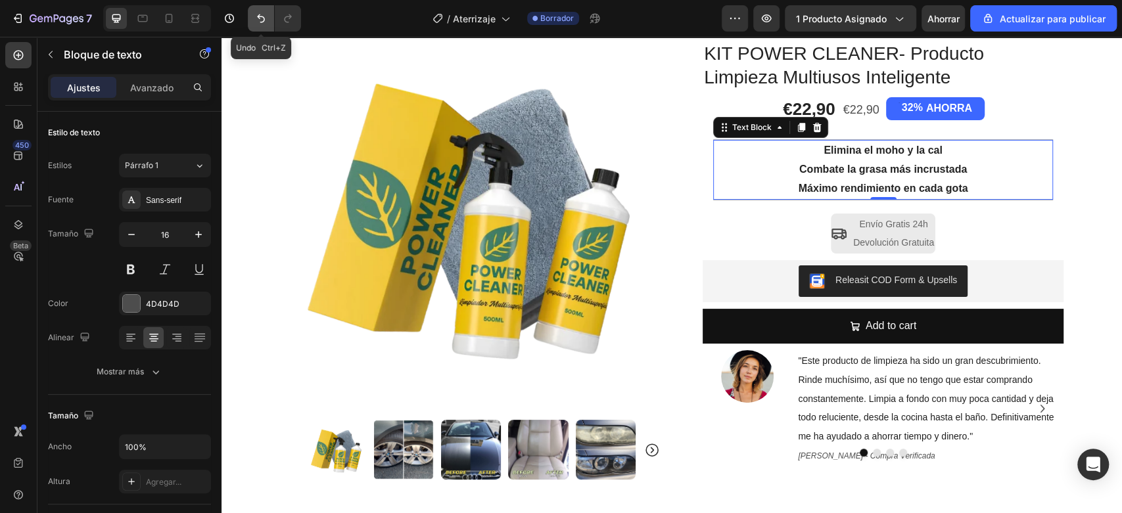
click at [249, 16] on button "Deshacer/Rehacer" at bounding box center [261, 18] width 26 height 26
click at [258, 24] on icon "Deshacer/Rehacer" at bounding box center [260, 18] width 13 height 13
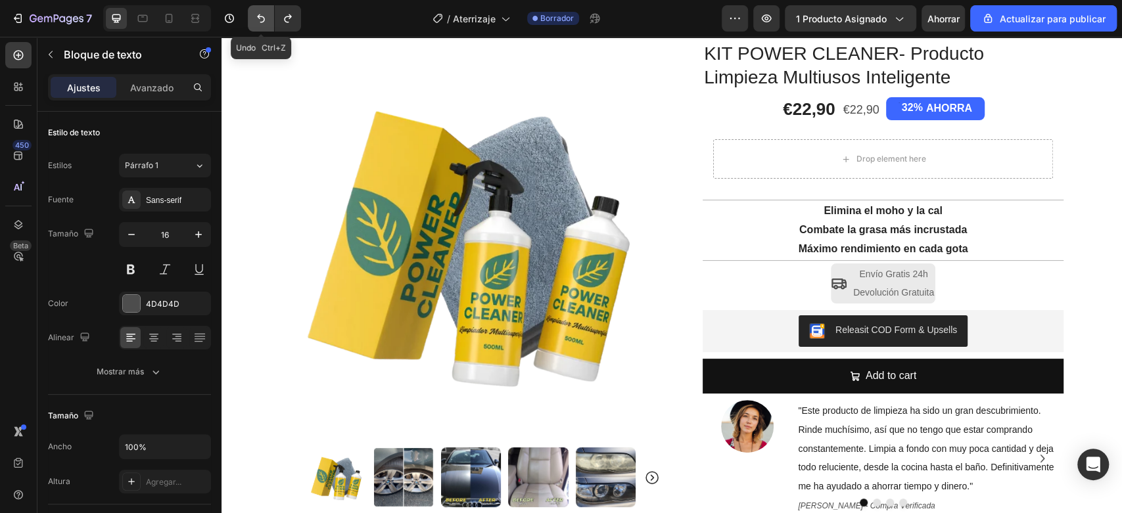
click at [258, 24] on icon "Deshacer/Rehacer" at bounding box center [260, 18] width 13 height 13
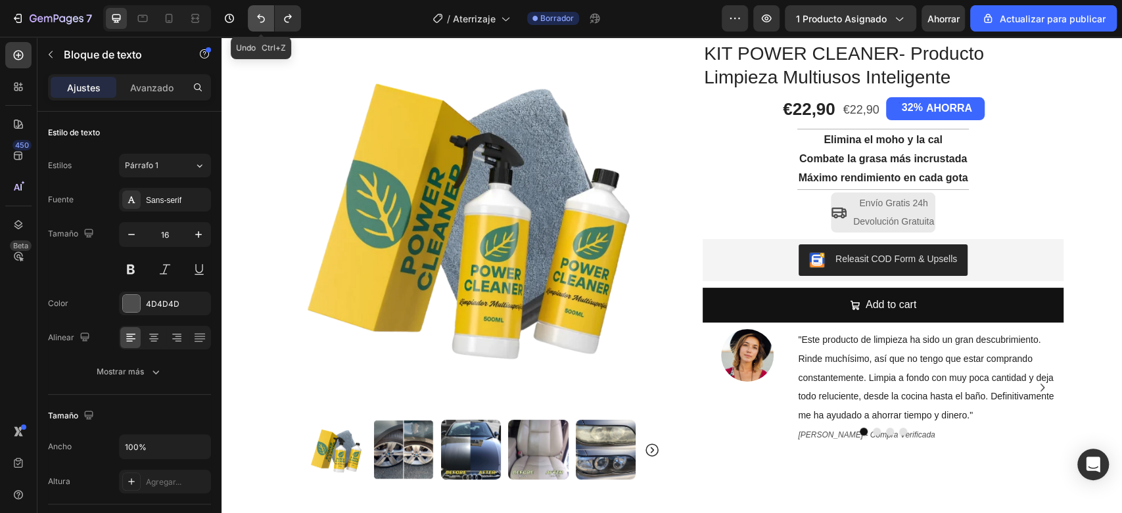
click at [258, 24] on icon "Deshacer/Rehacer" at bounding box center [260, 18] width 13 height 13
click at [940, 129] on div "Elimina el moho y la cal Combate la grasa más incrustada Apto para todas superf…" at bounding box center [883, 158] width 198 height 59
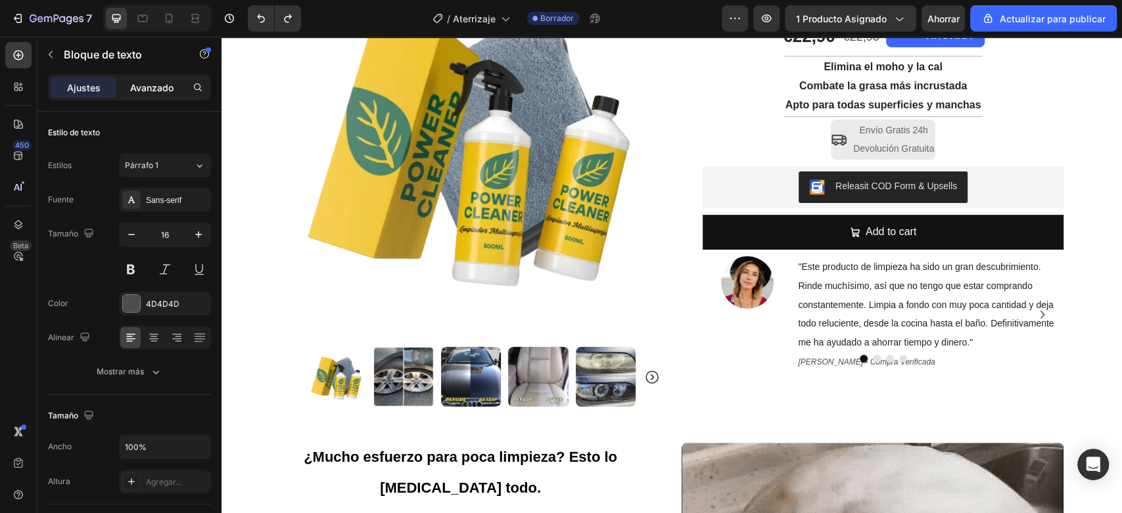
click at [149, 87] on font "Avanzado" at bounding box center [151, 87] width 43 height 11
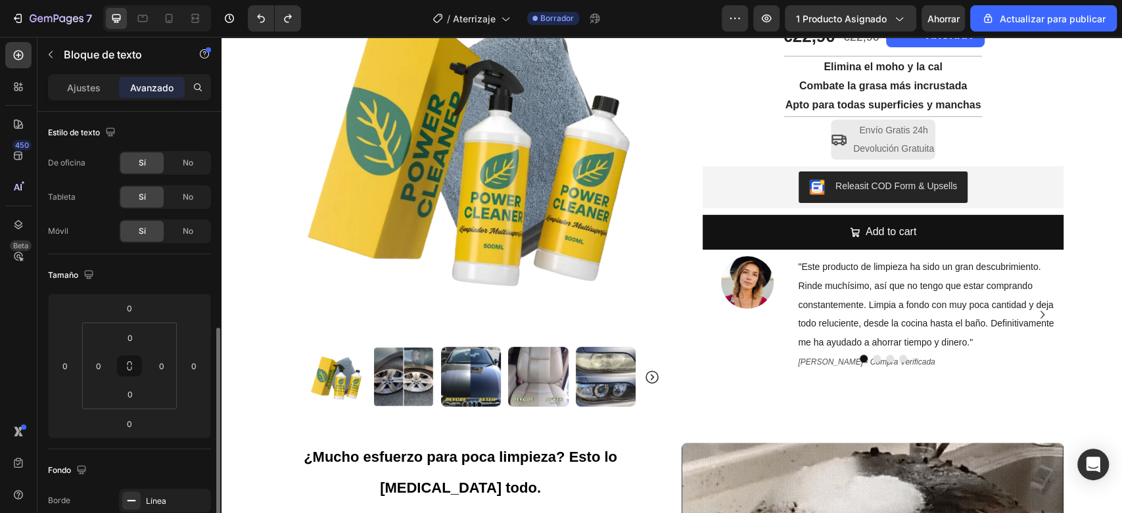
scroll to position [219, 0]
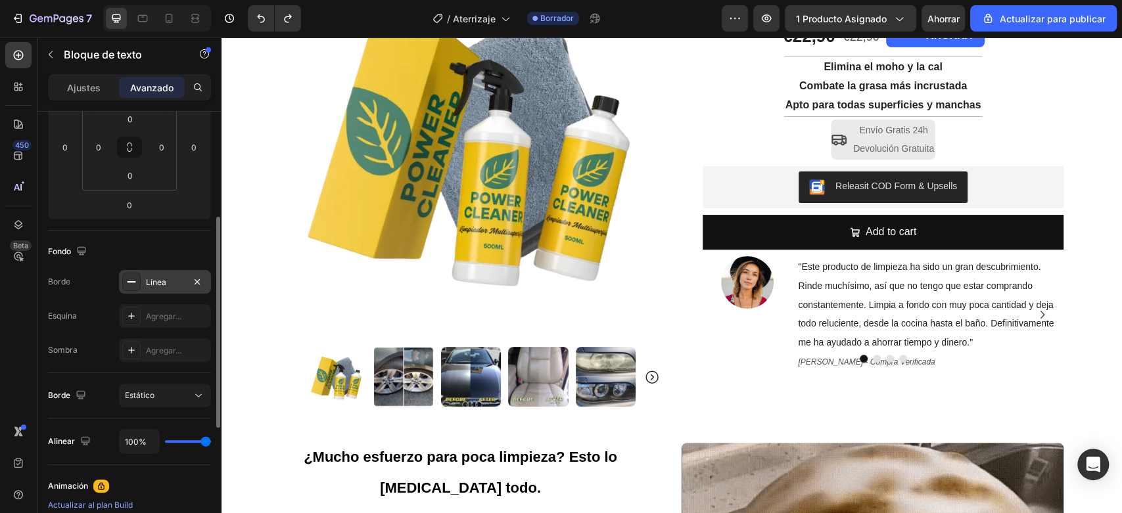
click at [142, 271] on div "Línea" at bounding box center [165, 282] width 92 height 24
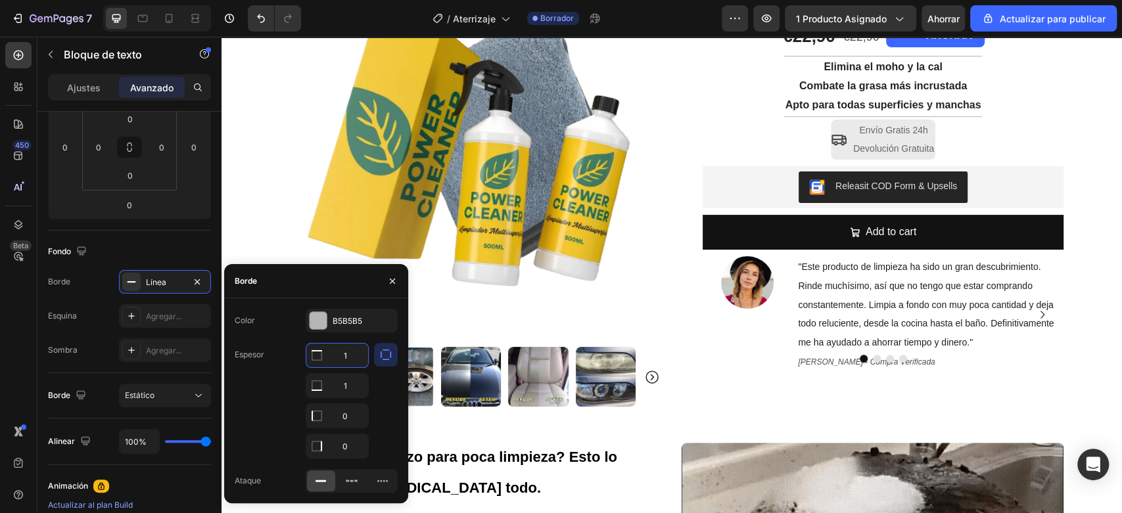
click at [357, 356] on input "1" at bounding box center [337, 356] width 62 height 24
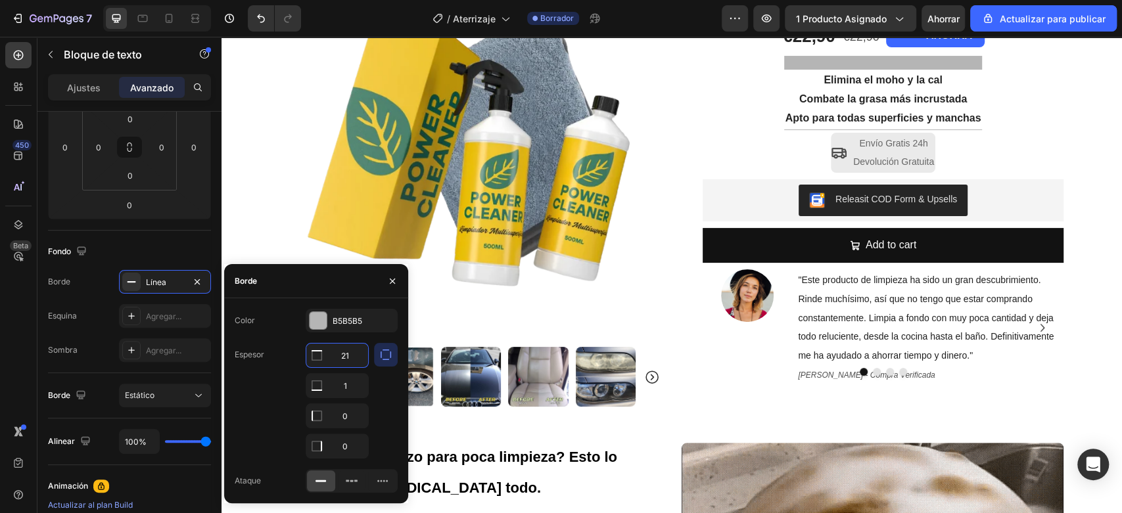
type input "2"
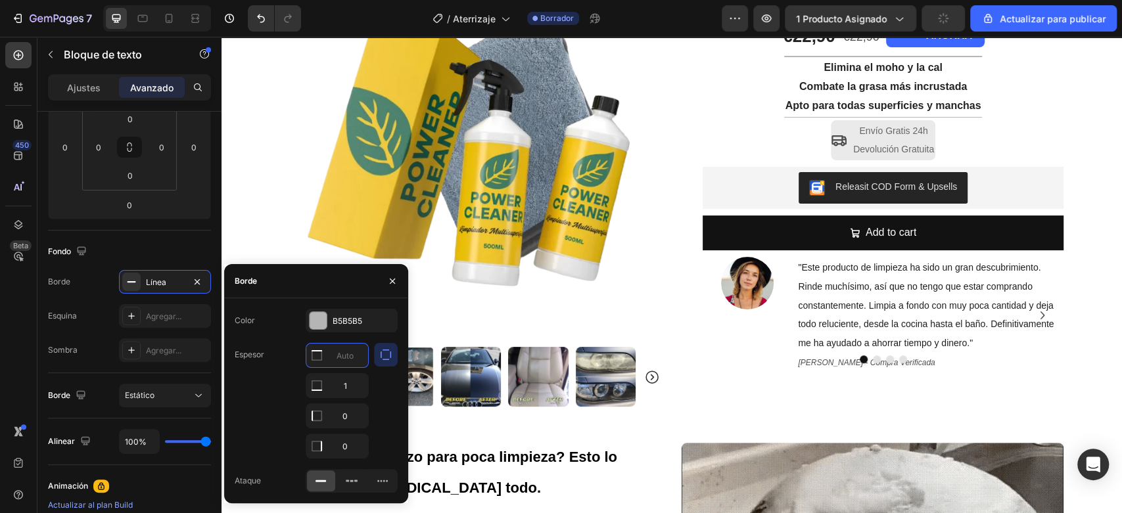
type input "1"
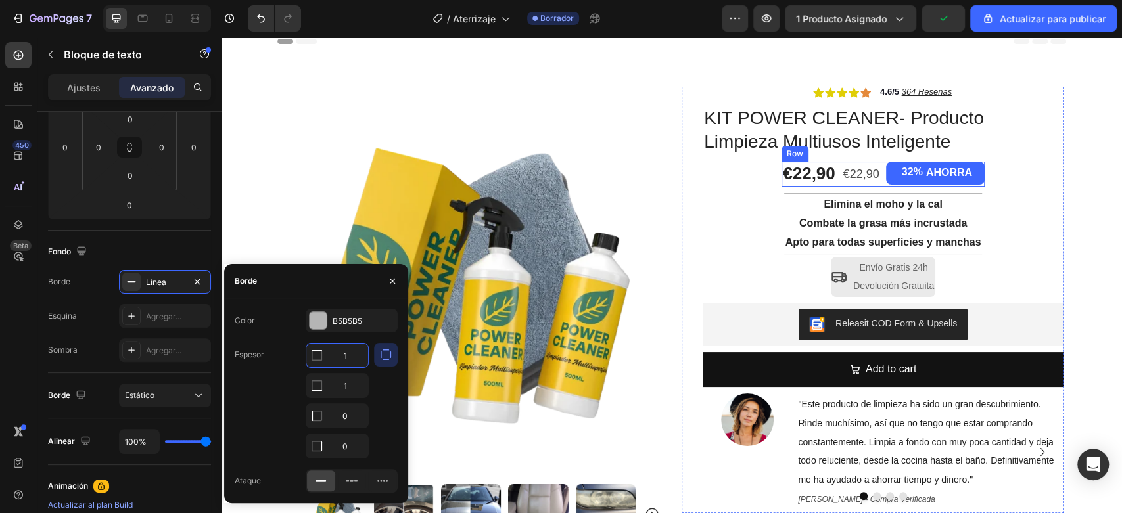
scroll to position [0, 0]
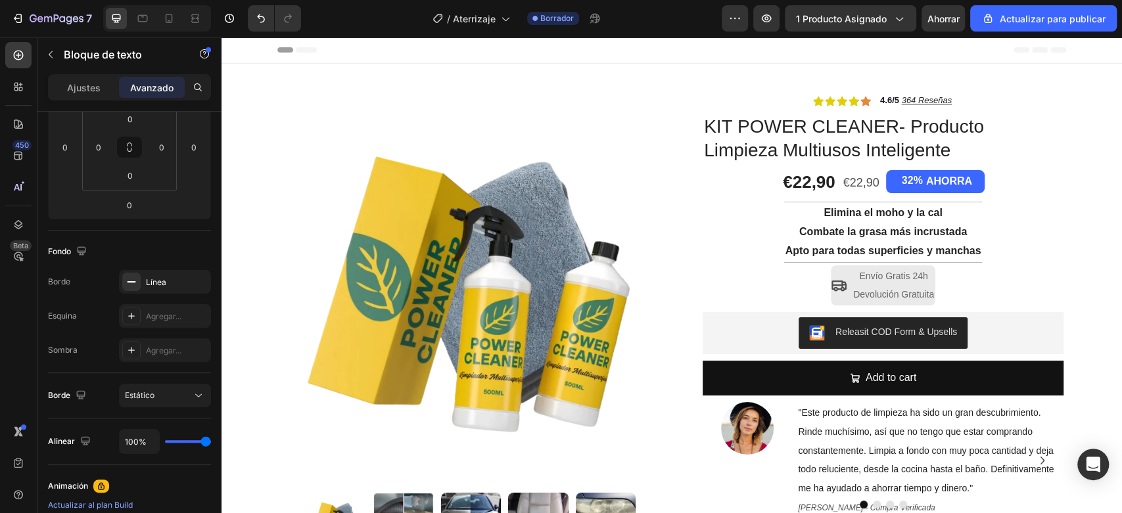
click at [858, 226] on strong "Combate la grasa más incrustada" at bounding box center [883, 231] width 168 height 11
click at [807, 223] on p "Combate la grasa más incrustada" at bounding box center [883, 232] width 196 height 19
click at [791, 219] on p "Elimina el moho y la cal" at bounding box center [883, 213] width 196 height 19
click at [785, 207] on p "Elimina el moho y la cal" at bounding box center [883, 213] width 196 height 19
click at [784, 203] on div "Elimina el moho y la cal Combate la grasa más incrustada Apto para todas superf…" at bounding box center [883, 231] width 198 height 59
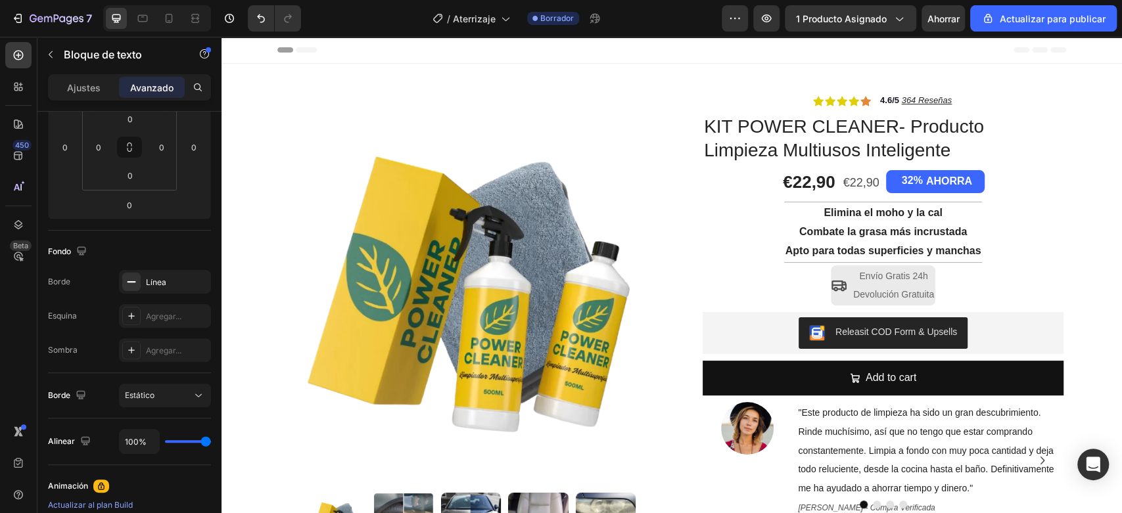
click at [784, 256] on div "Elimina el moho y la cal Combate la grasa más incrustada Apto para todas superf…" at bounding box center [883, 231] width 198 height 59
drag, startPoint x: 835, startPoint y: 226, endPoint x: 907, endPoint y: 243, distance: 73.6
click at [841, 228] on strong "Combate la grasa más incrustada" at bounding box center [883, 231] width 168 height 11
drag, startPoint x: 907, startPoint y: 243, endPoint x: 953, endPoint y: 233, distance: 47.2
click at [911, 243] on p "Apto para todas superficies y manchas" at bounding box center [883, 251] width 196 height 19
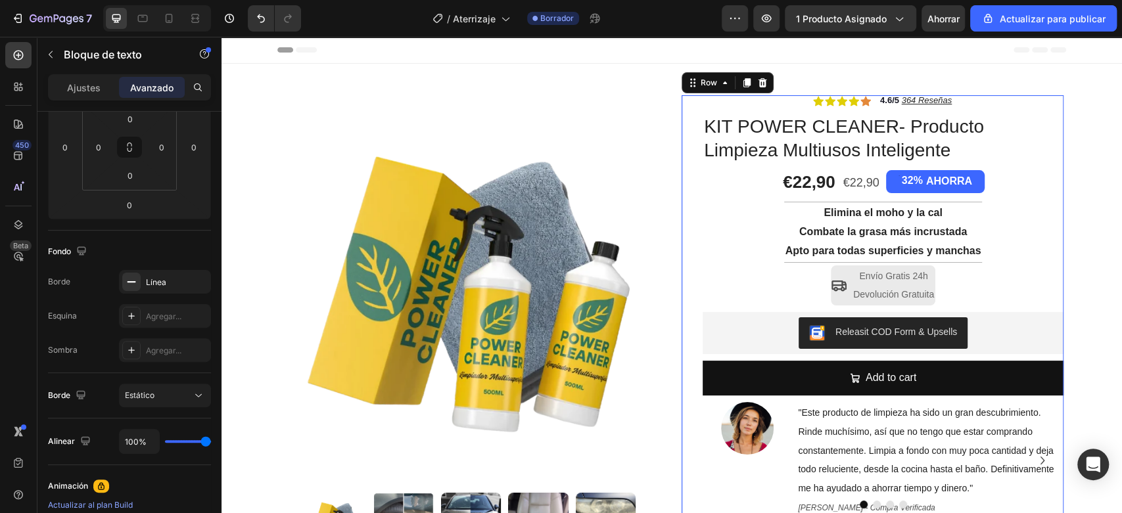
click at [994, 257] on div "Icon Icon Icon Icon Icon Icon List 4.6/5 364 Reseñas Text Block Row KIT POWER C…" at bounding box center [882, 308] width 361 height 426
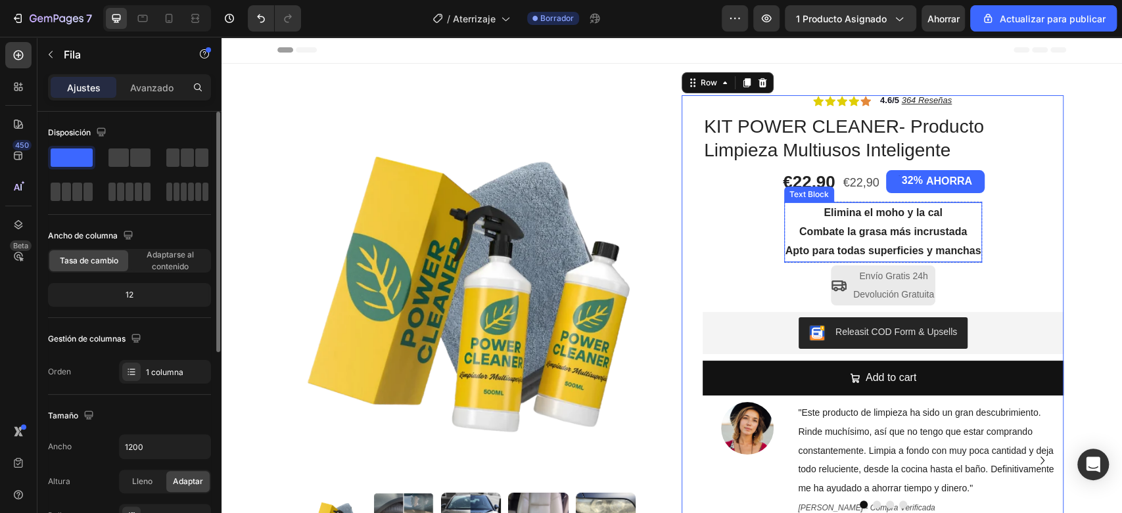
click at [954, 235] on strong "Combate la grasa más incrustada" at bounding box center [883, 231] width 168 height 11
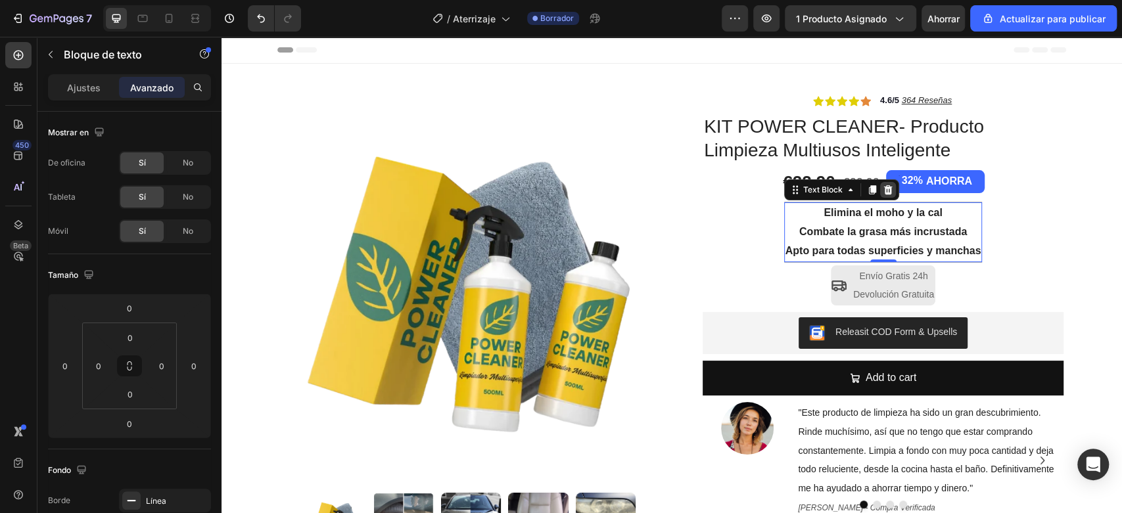
click at [883, 194] on icon at bounding box center [887, 189] width 9 height 9
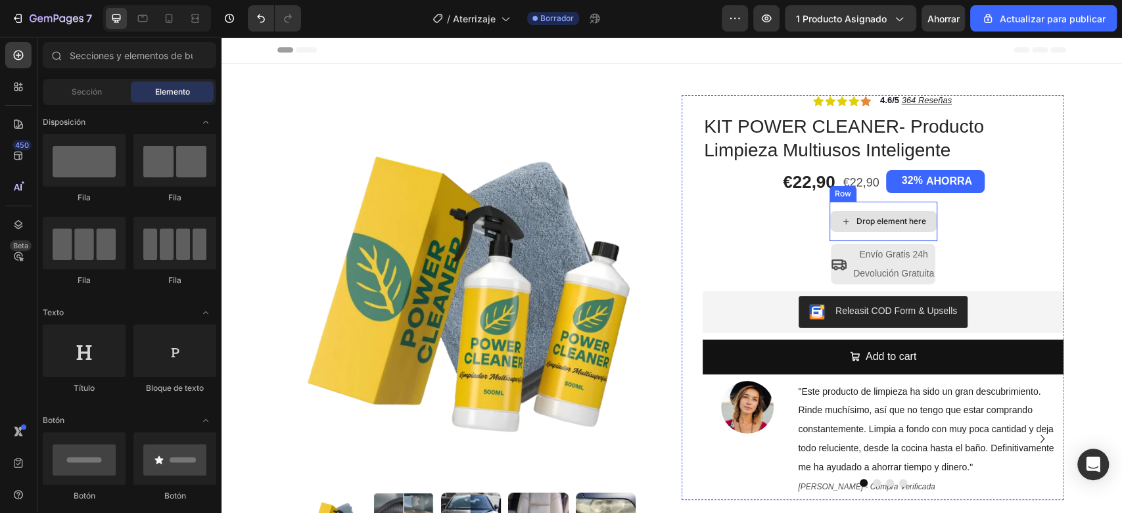
click at [894, 206] on div "Drop element here" at bounding box center [883, 221] width 108 height 39
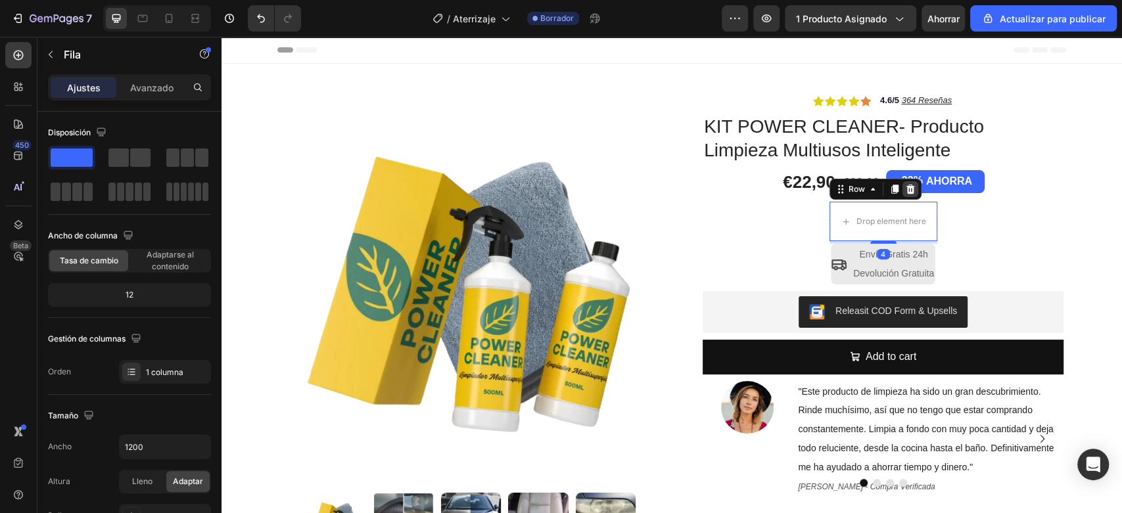
click at [906, 193] on icon at bounding box center [910, 189] width 9 height 9
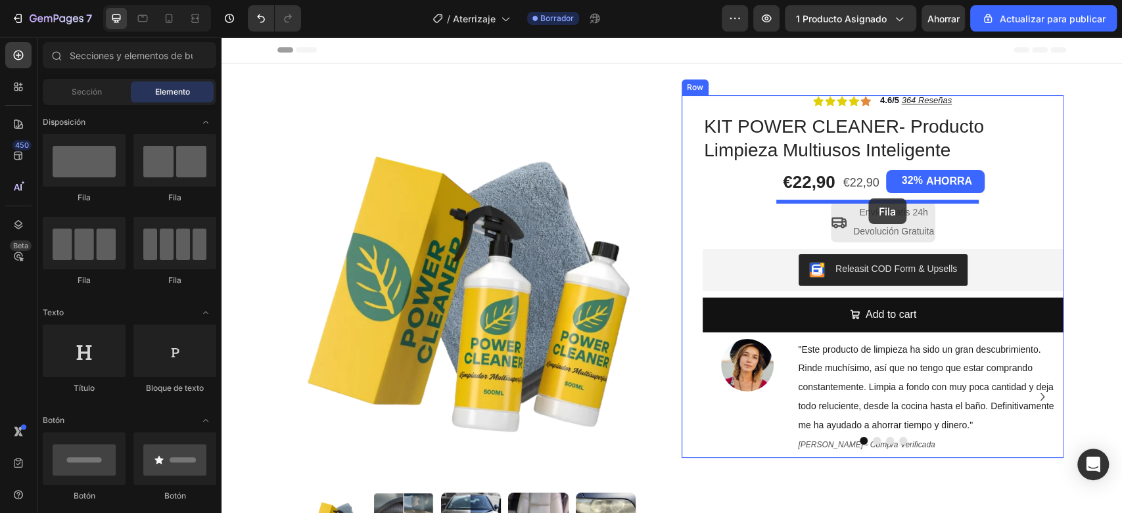
drag, startPoint x: 362, startPoint y: 188, endPoint x: 868, endPoint y: 198, distance: 506.1
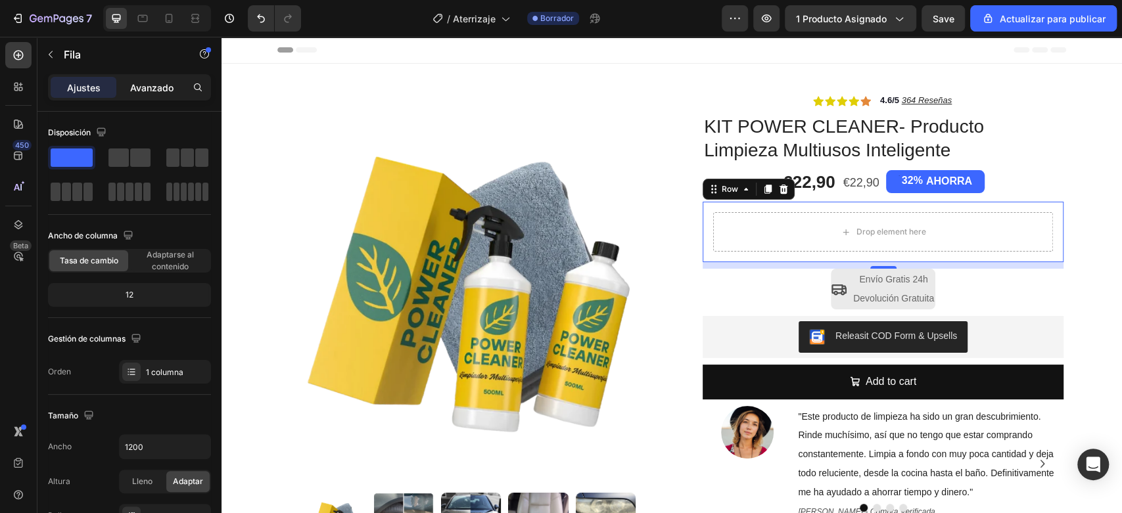
click at [130, 90] on font "Avanzado" at bounding box center [151, 87] width 43 height 11
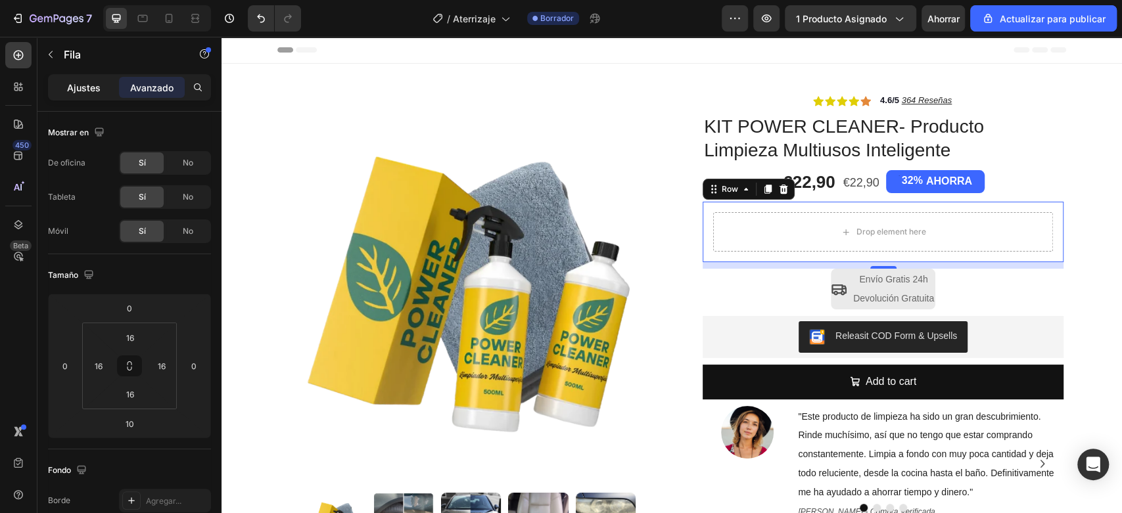
click at [83, 92] on font "Ajustes" at bounding box center [84, 87] width 34 height 11
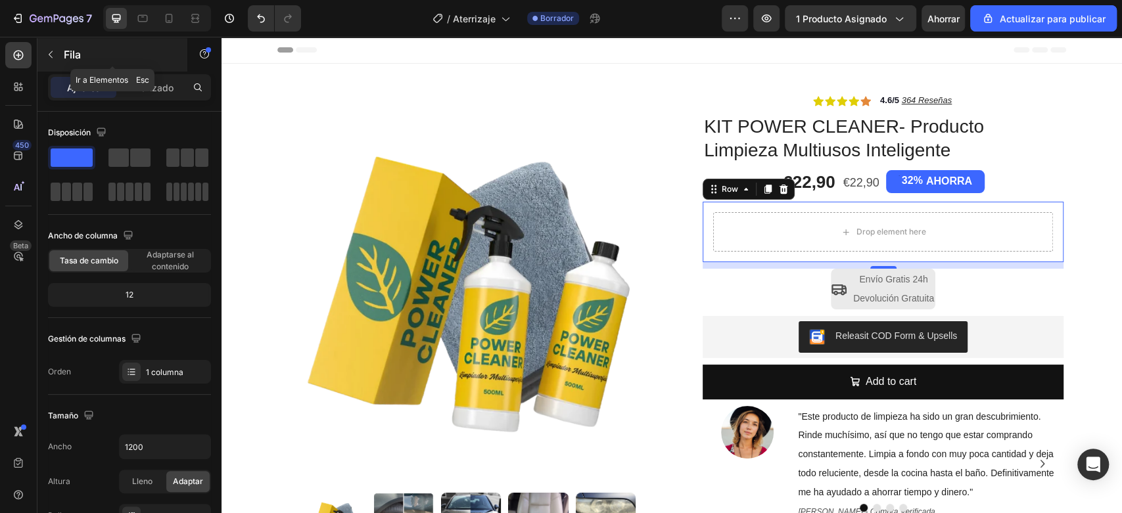
click at [57, 57] on button "button" at bounding box center [50, 54] width 21 height 21
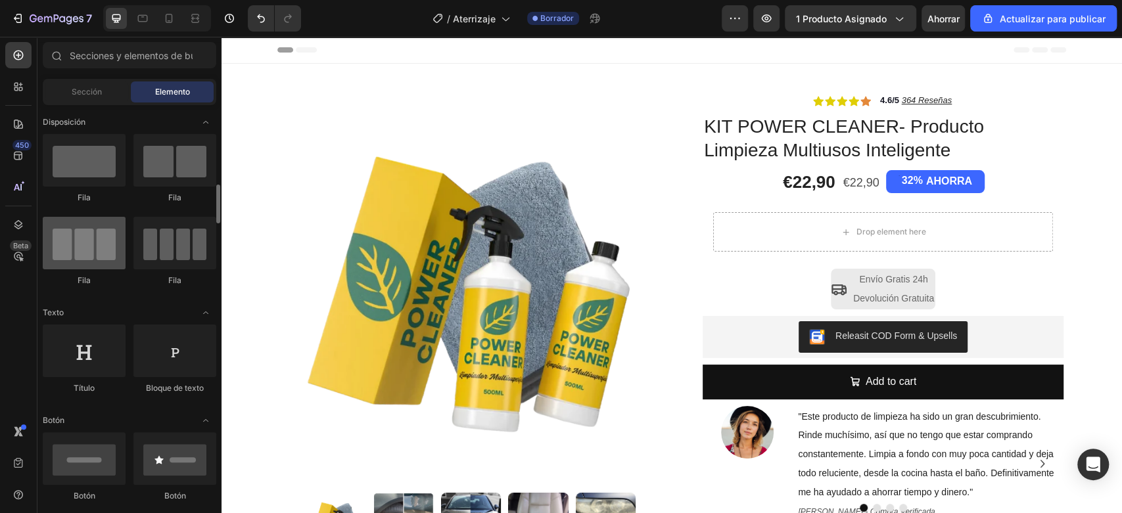
scroll to position [146, 0]
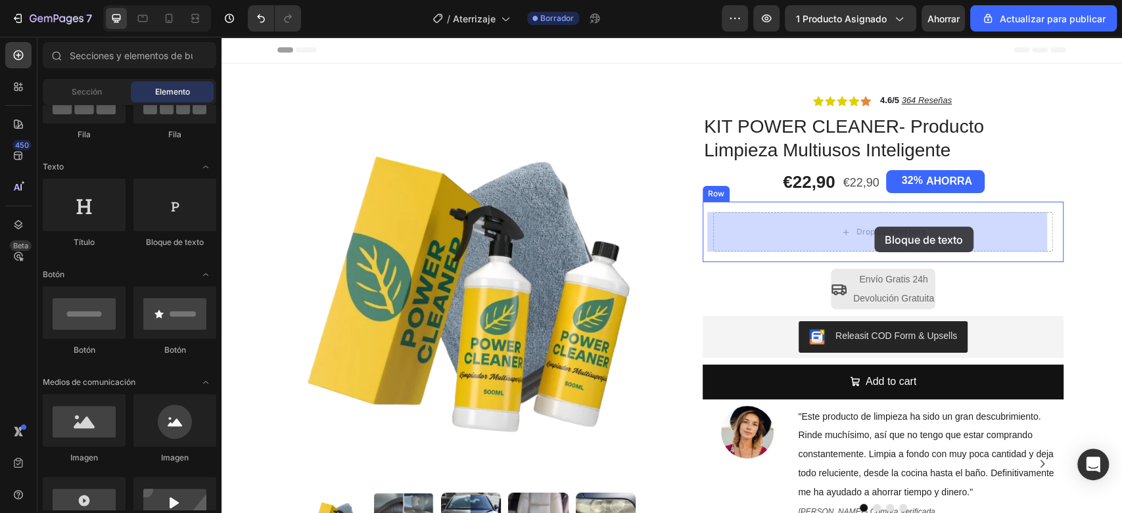
drag, startPoint x: 409, startPoint y: 254, endPoint x: 874, endPoint y: 227, distance: 466.0
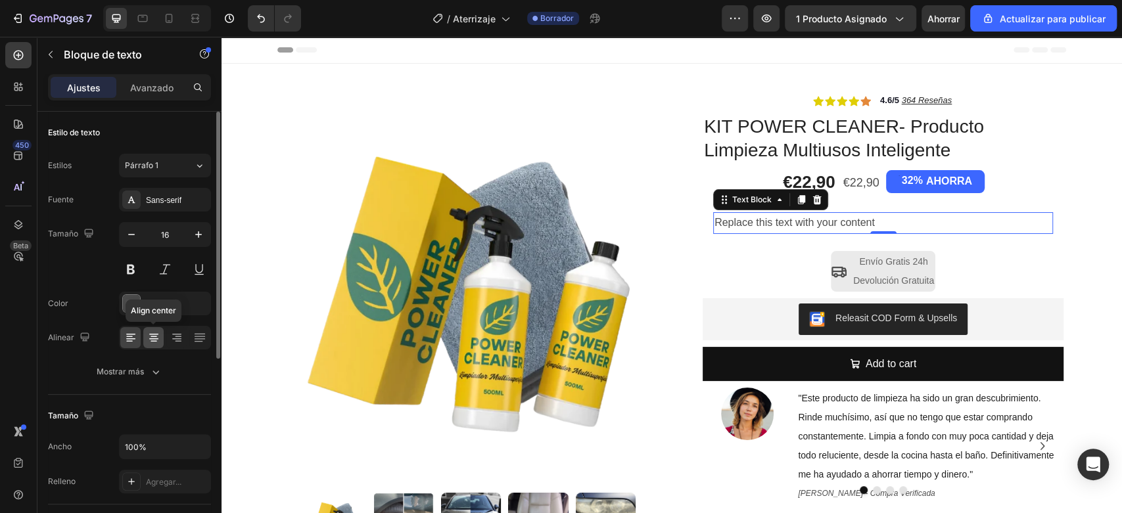
drag, startPoint x: 160, startPoint y: 338, endPoint x: 208, endPoint y: 288, distance: 69.2
click at [160, 338] on div at bounding box center [153, 337] width 20 height 21
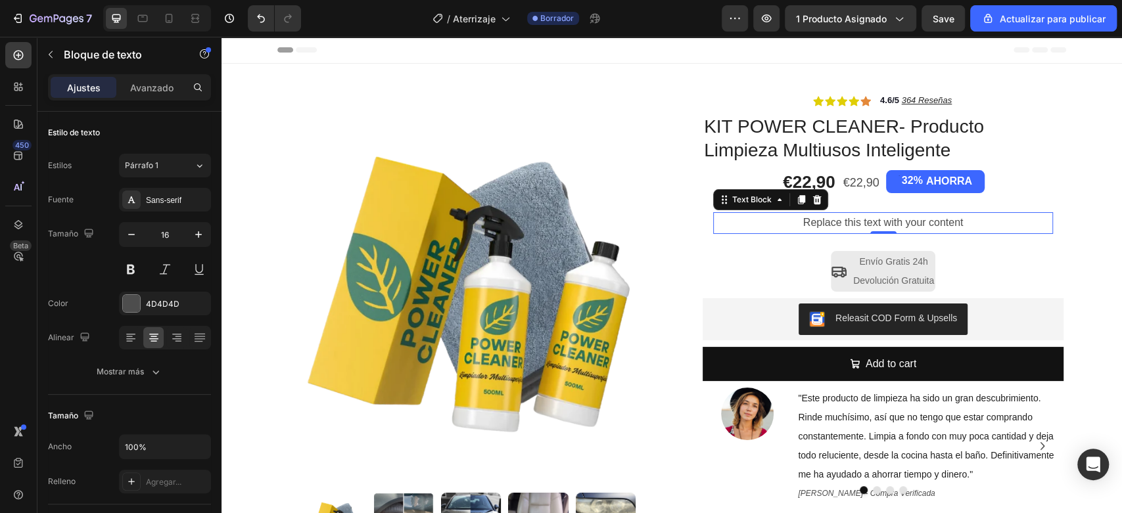
click at [831, 221] on div "Replace this text with your content" at bounding box center [883, 223] width 340 height 22
click at [831, 221] on p "Replace this text with your content" at bounding box center [882, 223] width 337 height 19
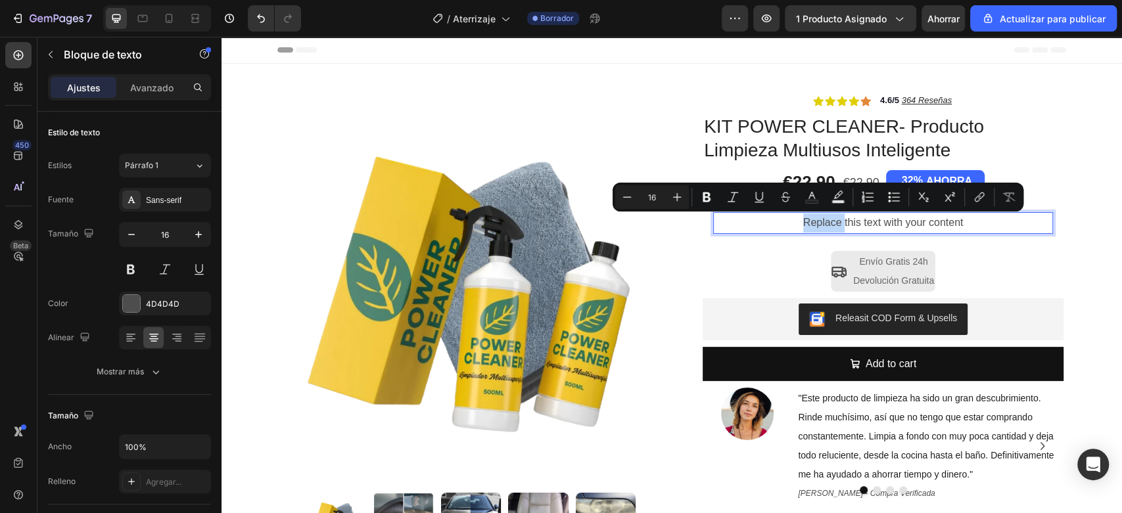
click at [831, 219] on p "Replace this text with your content" at bounding box center [882, 223] width 337 height 19
click at [1003, 225] on p "Replace this text with your content" at bounding box center [882, 223] width 337 height 19
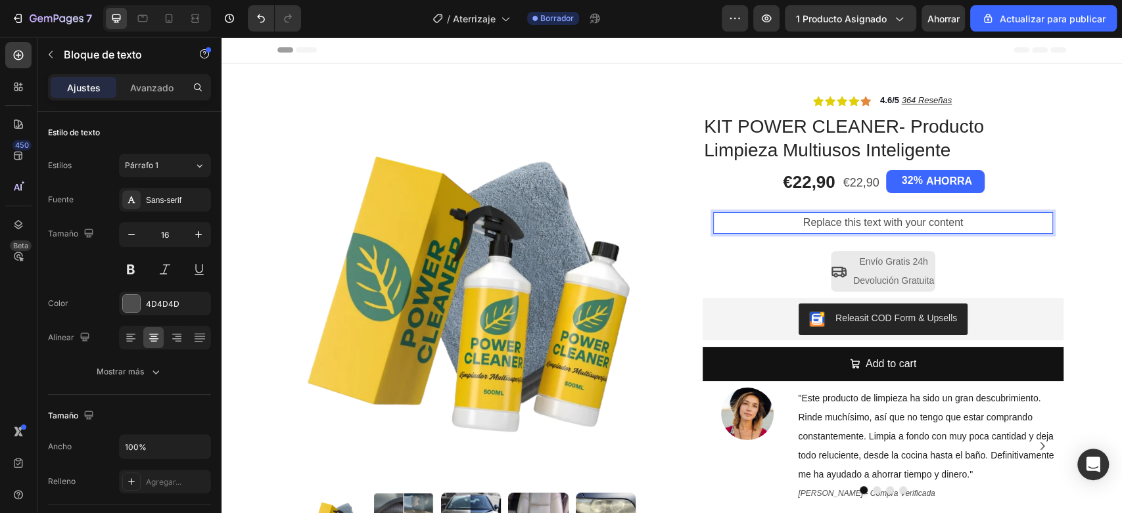
click at [1003, 225] on p "Replace this text with your content" at bounding box center [882, 223] width 337 height 19
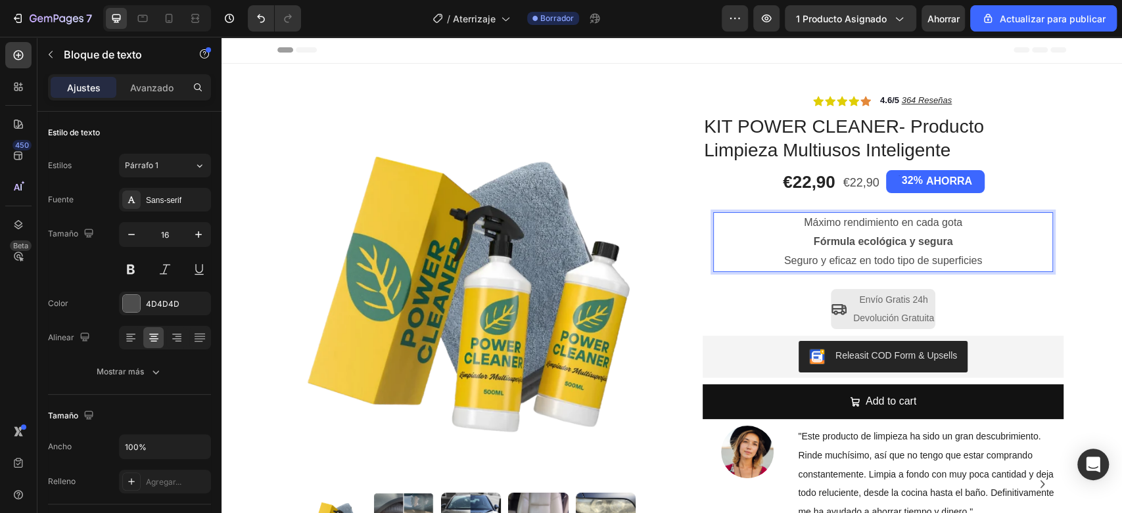
click at [850, 254] on p "Seguro y eficaz en todo tipo de superficies" at bounding box center [882, 261] width 337 height 19
click at [825, 211] on div "Máximo rendimiento en cada gota Fórmula ecológica y [PERSON_NAME] Seguro y efic…" at bounding box center [882, 242] width 361 height 80
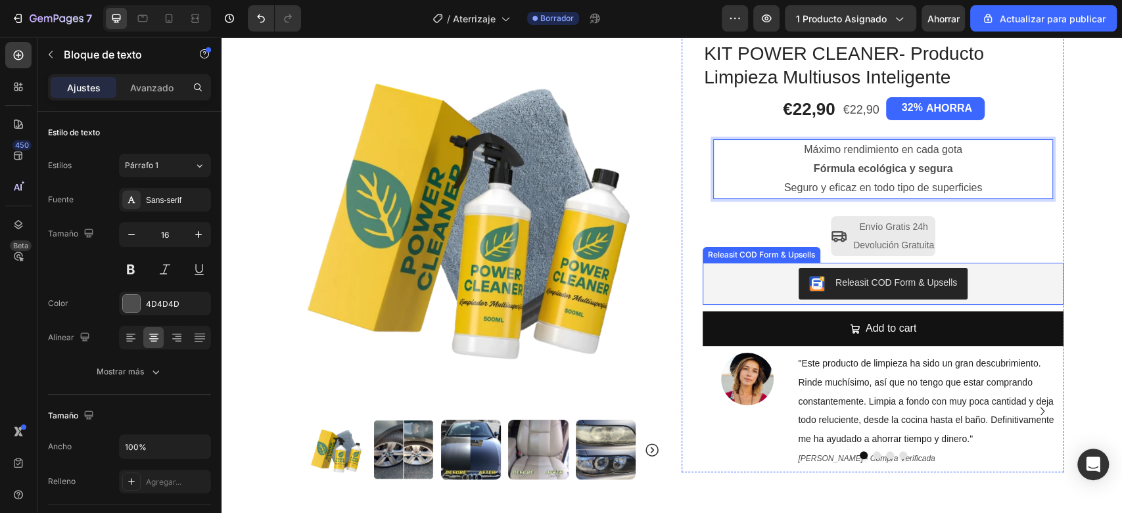
scroll to position [0, 0]
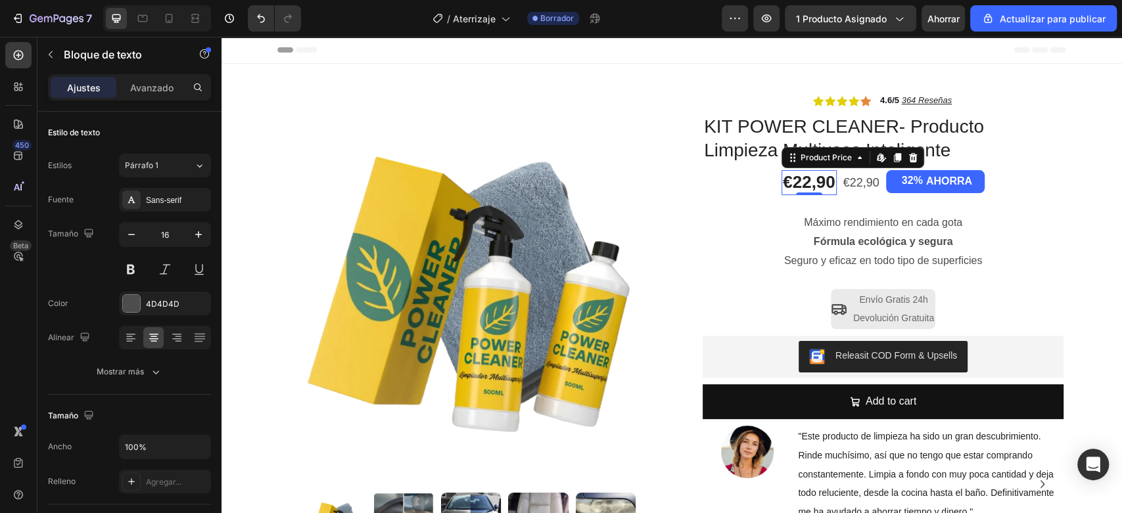
click at [825, 154] on div "Product Price Edit content in Shopify" at bounding box center [852, 157] width 143 height 21
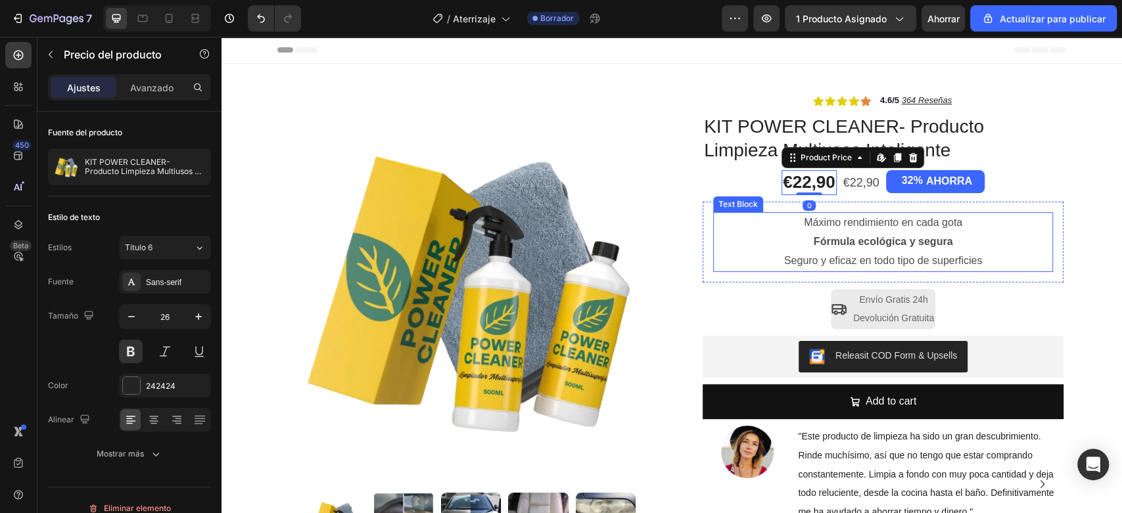
click at [933, 237] on strong "Fórmula ecológica y segura" at bounding box center [883, 241] width 139 height 11
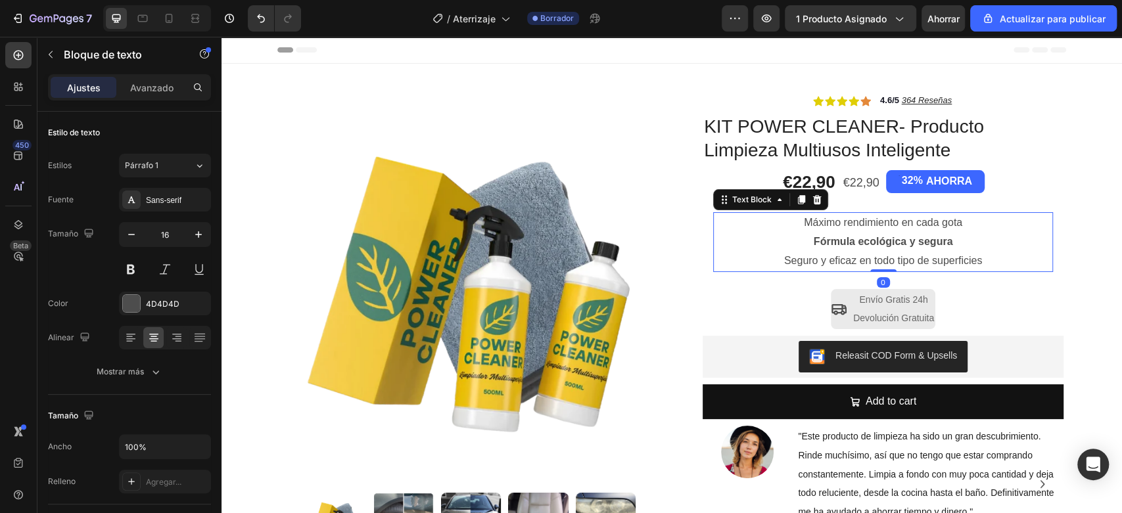
click at [968, 220] on p "Máximo rendimiento en cada gota" at bounding box center [882, 223] width 337 height 19
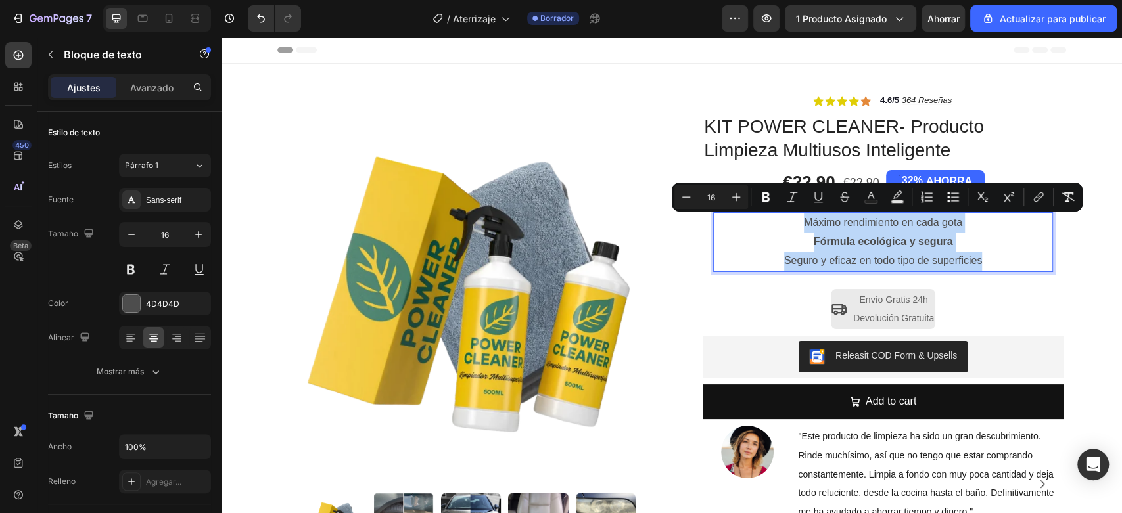
drag, startPoint x: 981, startPoint y: 262, endPoint x: 791, endPoint y: 230, distance: 193.3
click at [791, 230] on div "Máximo rendimiento en cada gota Fórmula ecológica y segura Seguro y eficaz en t…" at bounding box center [883, 241] width 340 height 59
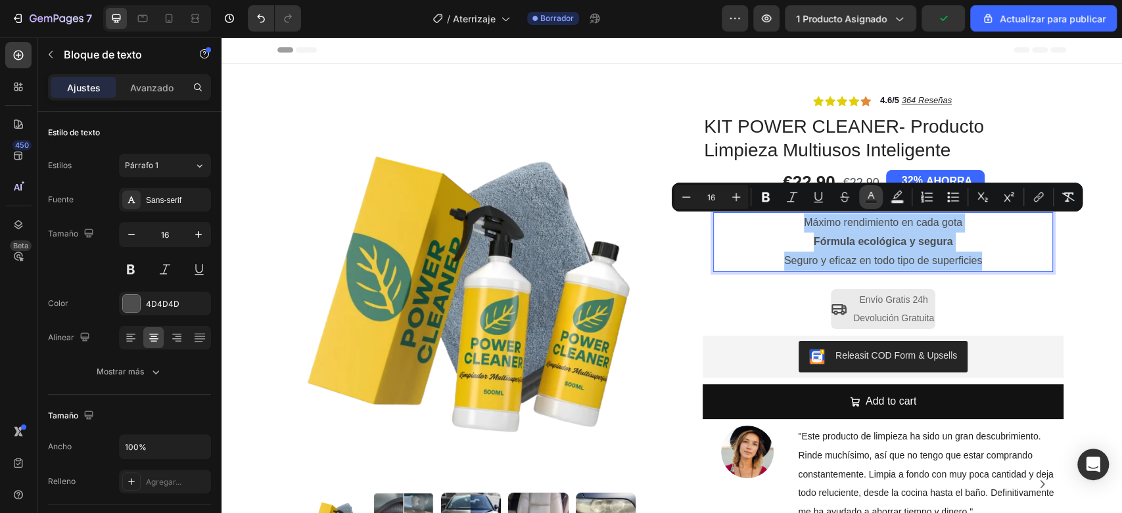
click at [875, 194] on icon "Editor contextual toolbar" at bounding box center [870, 197] width 13 height 13
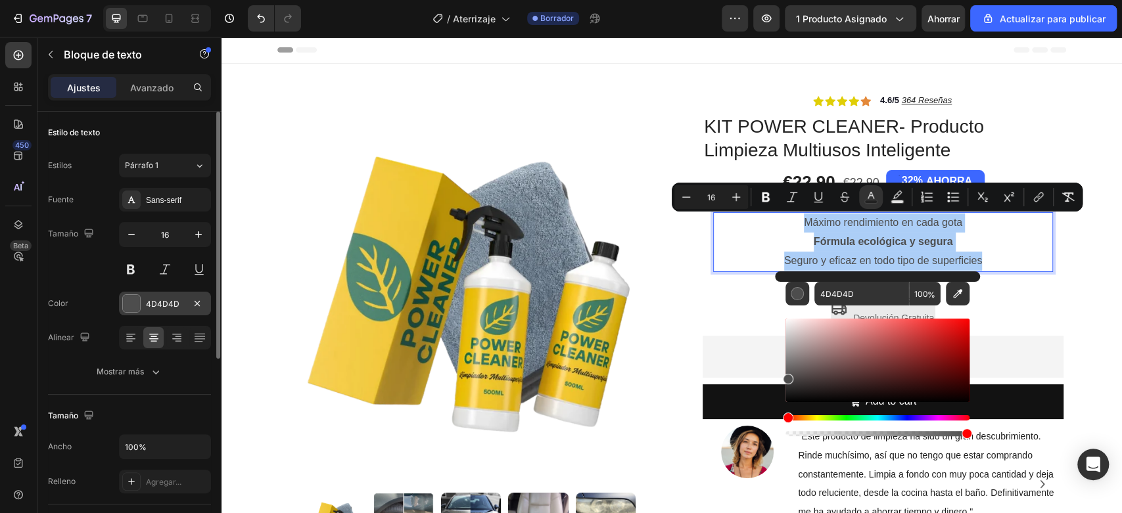
click at [133, 303] on div at bounding box center [131, 303] width 17 height 17
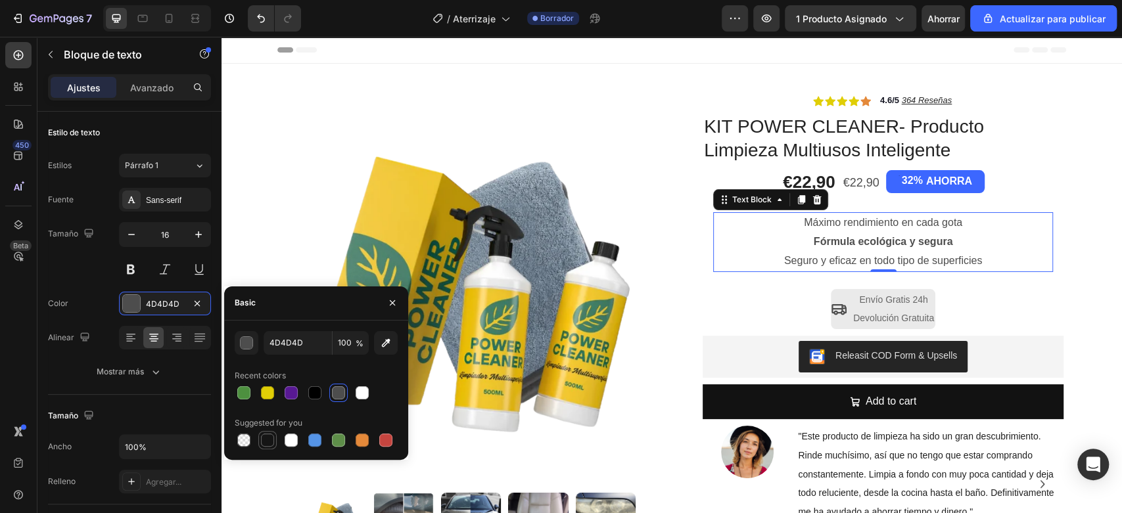
click at [264, 440] on div at bounding box center [267, 440] width 13 height 13
type input "151515"
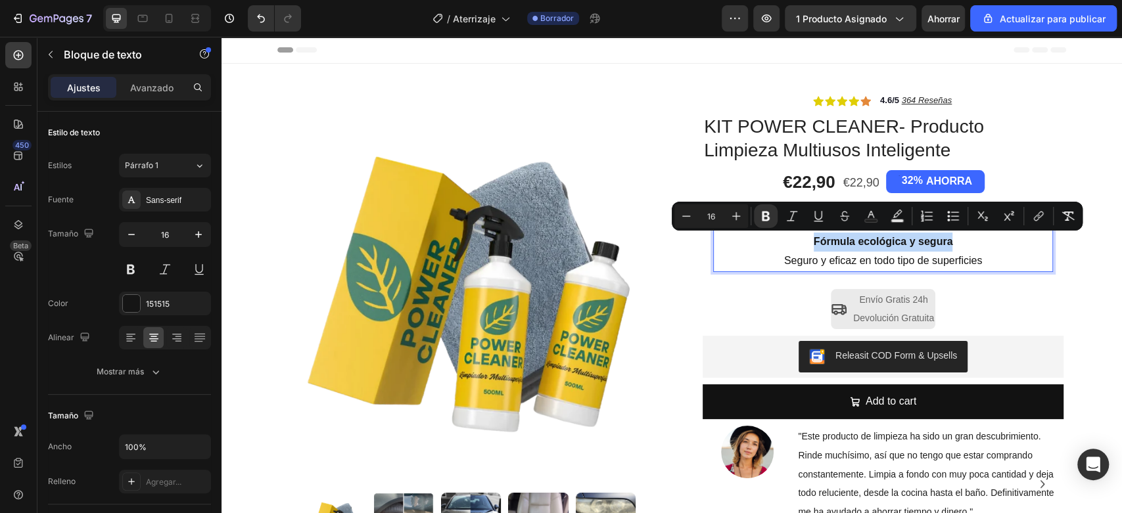
drag, startPoint x: 798, startPoint y: 241, endPoint x: 926, endPoint y: 239, distance: 127.5
click at [926, 239] on p "Fórmula ecológica y segura" at bounding box center [882, 242] width 337 height 19
drag, startPoint x: 761, startPoint y: 209, endPoint x: 541, endPoint y: 206, distance: 219.5
click at [761, 209] on button "Bold" at bounding box center [766, 216] width 24 height 24
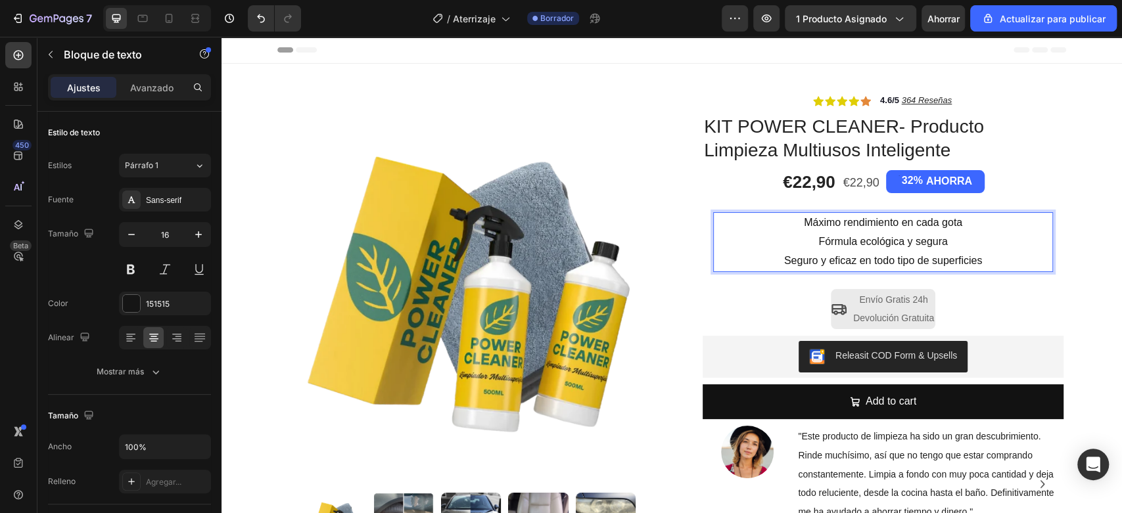
click at [763, 252] on p "Seguro y eficaz en todo tipo de superficies" at bounding box center [882, 261] width 337 height 19
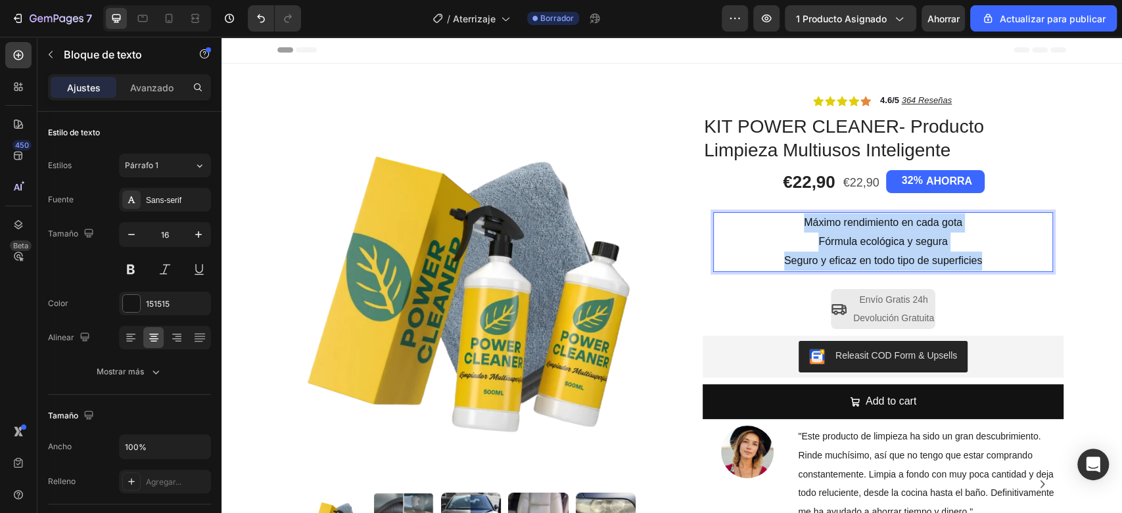
drag, startPoint x: 779, startPoint y: 219, endPoint x: 984, endPoint y: 259, distance: 209.5
click at [984, 259] on div "Máximo rendimiento en cada gota Fórmula ecológica y segura Seguro y eficaz en t…" at bounding box center [883, 241] width 340 height 59
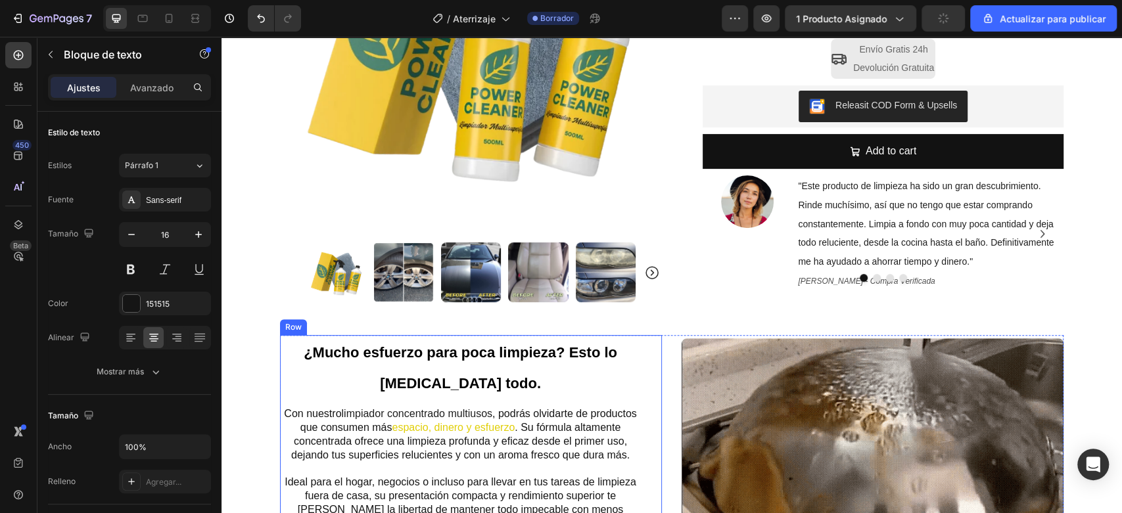
scroll to position [292, 0]
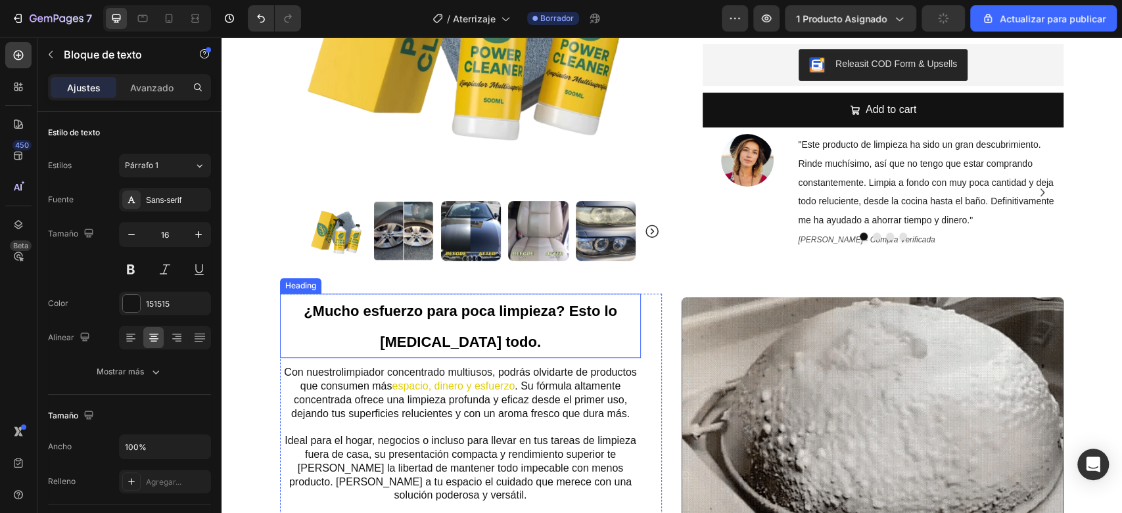
click at [474, 314] on strong "¿Mucho esfuerzo para poca limpieza? Esto lo [MEDICAL_DATA] todo." at bounding box center [460, 326] width 313 height 47
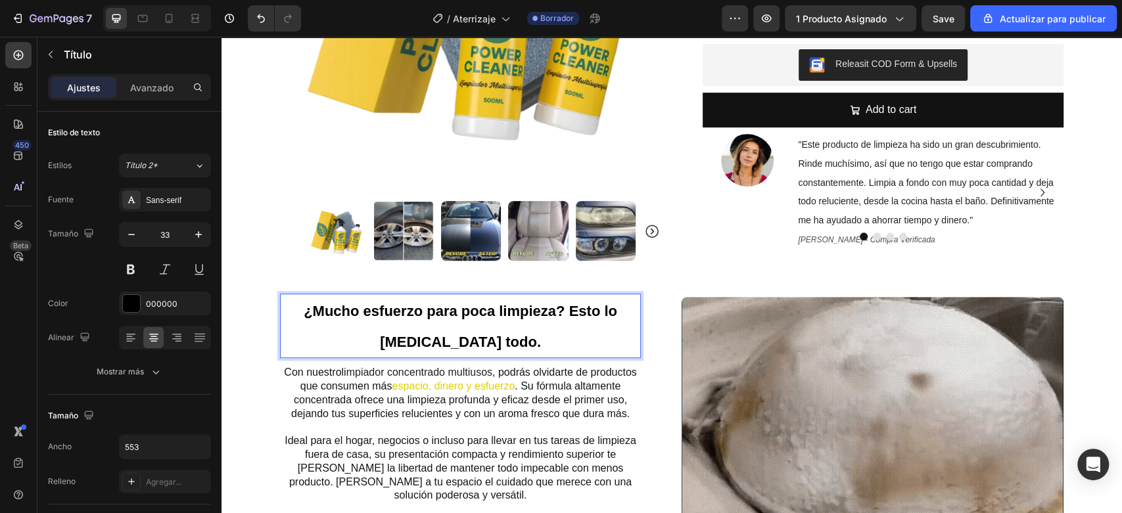
click at [472, 314] on strong "¿Mucho esfuerzo para poca limpieza? Esto lo [MEDICAL_DATA] todo." at bounding box center [460, 326] width 313 height 47
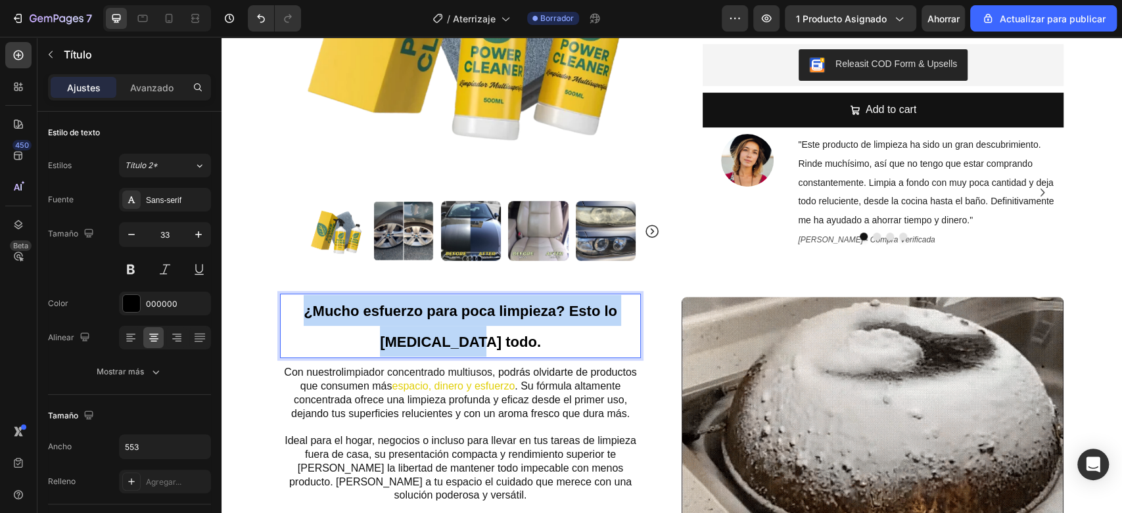
drag, startPoint x: 516, startPoint y: 348, endPoint x: 301, endPoint y: 325, distance: 216.1
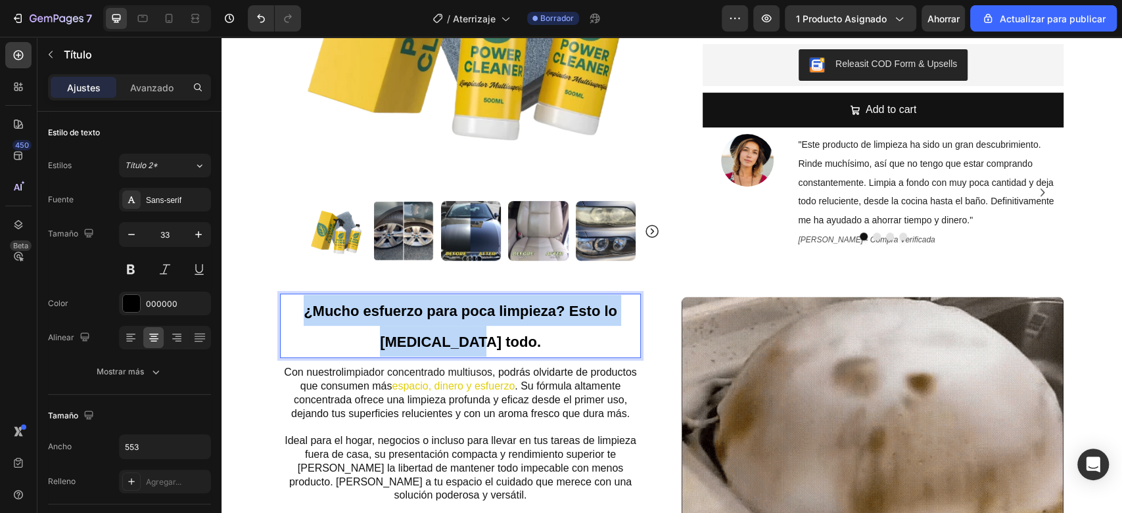
click at [301, 325] on p "¿Mucho esfuerzo para poca limpieza? Esto lo [MEDICAL_DATA] todo." at bounding box center [460, 326] width 358 height 62
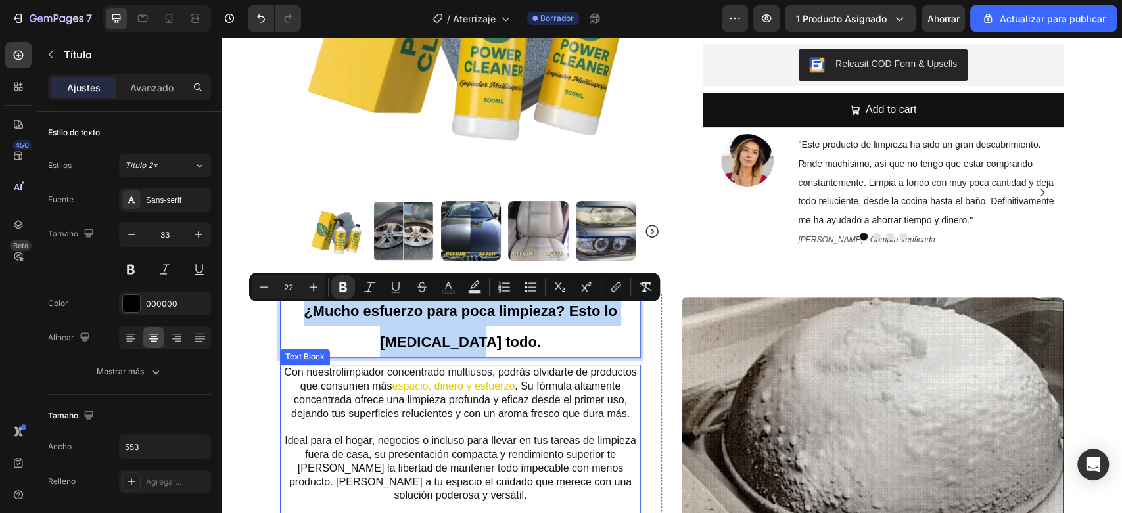
click at [445, 398] on p "Con nuestro limpiador concentrado multiusos , podrás olvidarte de productos que…" at bounding box center [460, 393] width 358 height 55
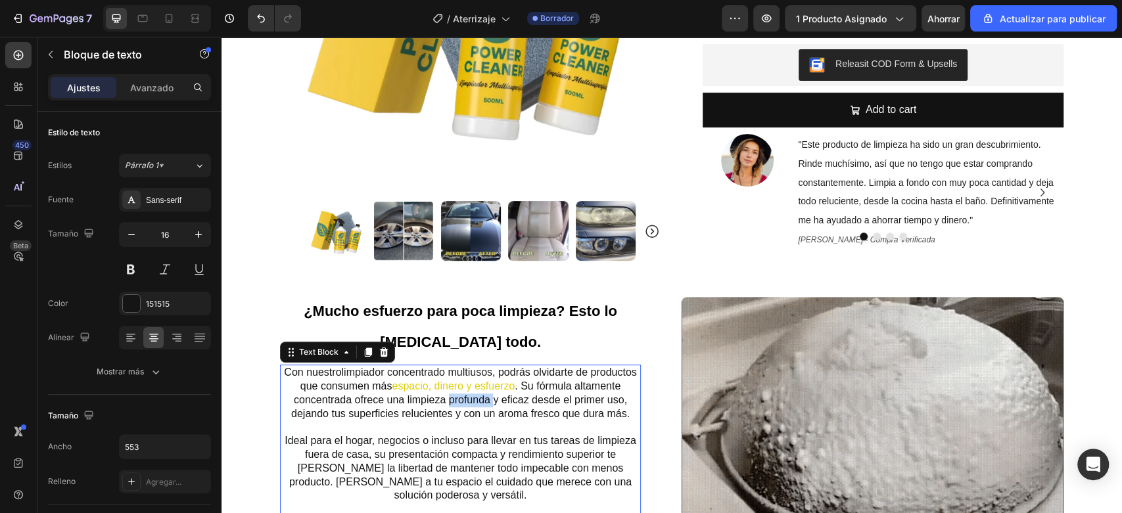
click at [445, 398] on p "Con nuestro limpiador concentrado multiusos , podrás olvidarte de productos que…" at bounding box center [460, 393] width 358 height 55
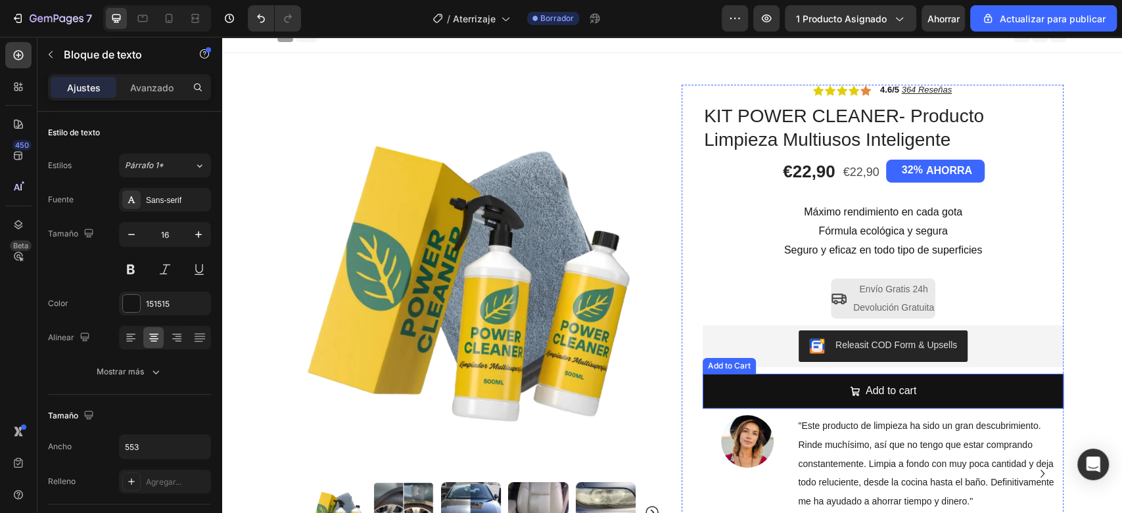
scroll to position [0, 0]
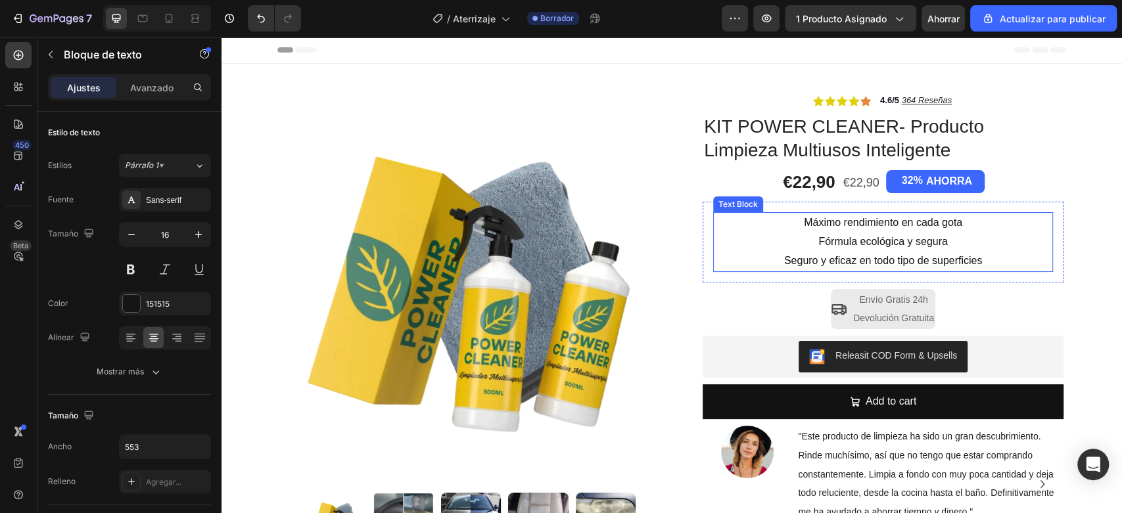
click at [871, 223] on p "Máximo rendimiento en cada gota" at bounding box center [882, 223] width 337 height 19
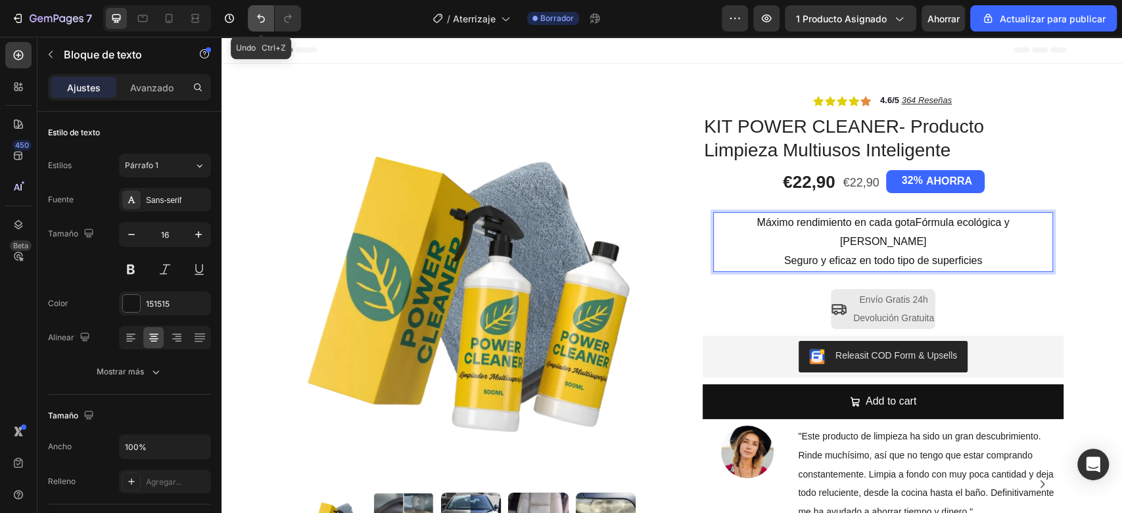
click at [256, 16] on icon "Deshacer/Rehacer" at bounding box center [260, 18] width 13 height 13
click at [260, 18] on icon "Deshacer/Rehacer" at bounding box center [260, 18] width 13 height 13
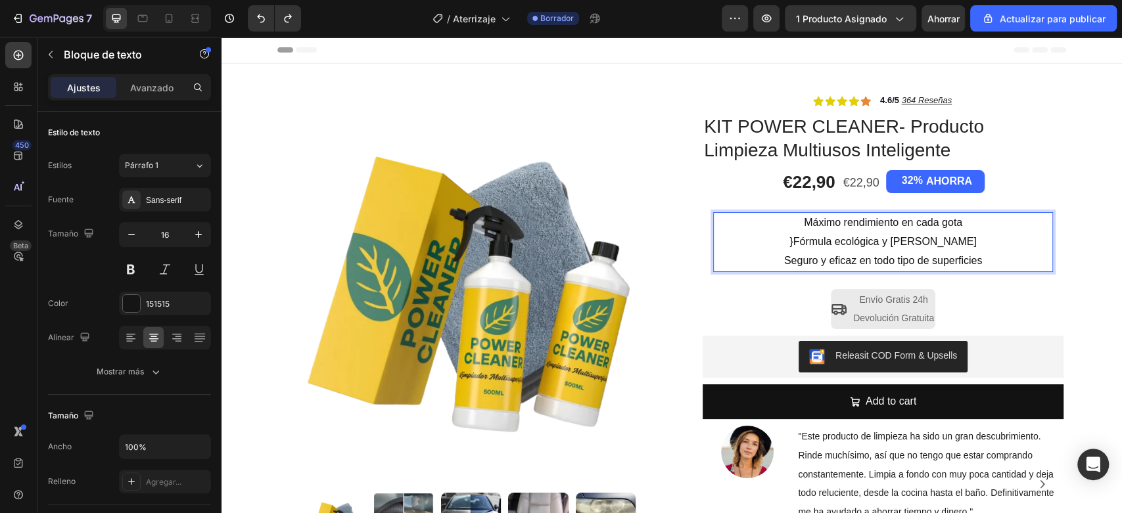
click at [815, 245] on p "}Fórmula ecológica y [PERSON_NAME]" at bounding box center [882, 242] width 337 height 19
drag, startPoint x: 960, startPoint y: 237, endPoint x: 806, endPoint y: 251, distance: 155.0
click at [806, 251] on div "Máximo rendimiento en cada gota Fórmula ecológica y segura Seguro y eficaz en t…" at bounding box center [883, 241] width 340 height 59
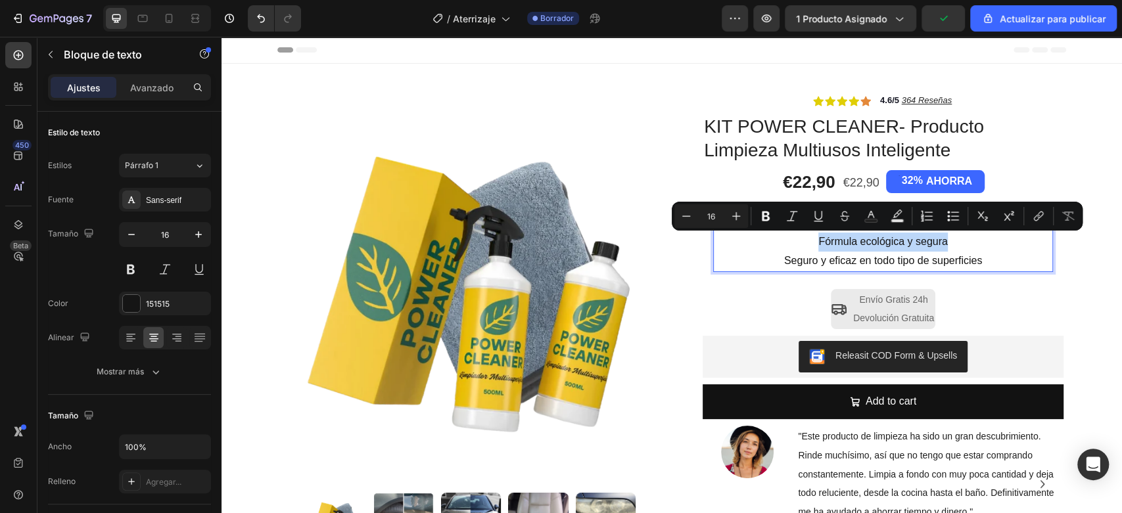
copy p "Fórmula ecológica y segura"
click at [969, 248] on p "Fórmula ecológica y segura" at bounding box center [882, 242] width 337 height 19
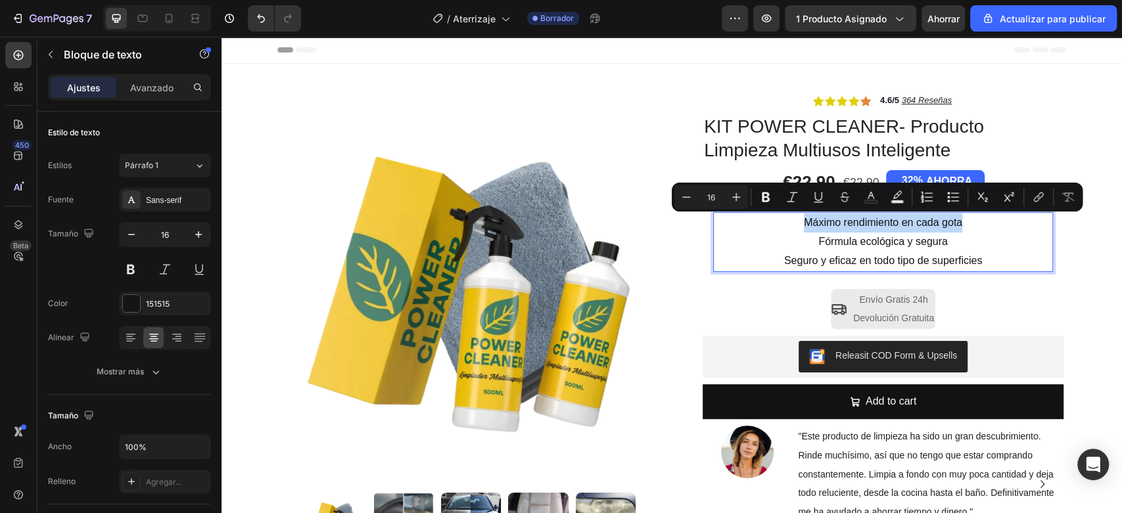
drag, startPoint x: 972, startPoint y: 222, endPoint x: 794, endPoint y: 230, distance: 177.6
click at [794, 230] on p "Máximo rendimiento en cada gota" at bounding box center [882, 223] width 337 height 19
click at [973, 229] on p "Máximo rendimiento en cada gota" at bounding box center [882, 223] width 337 height 19
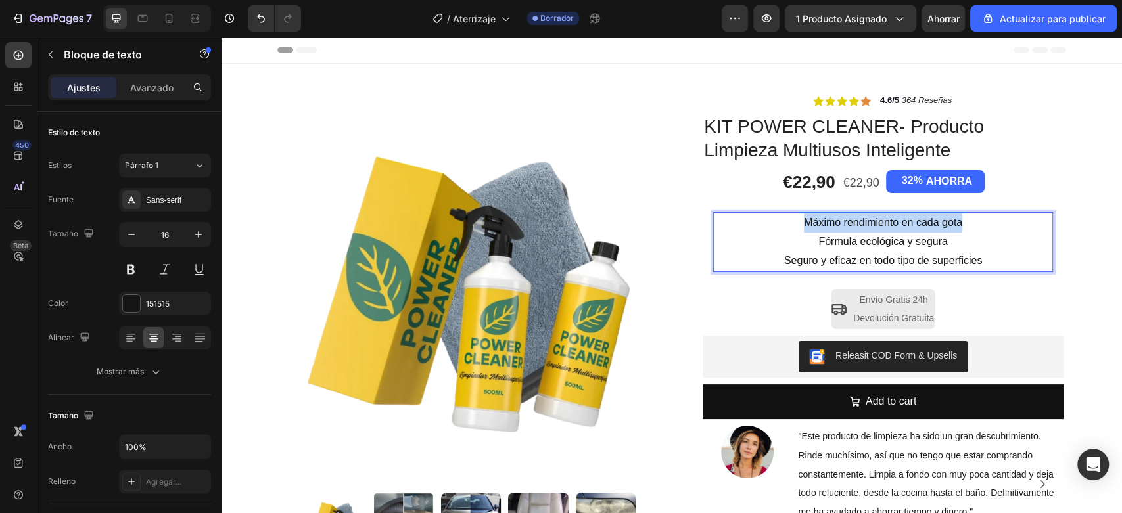
drag, startPoint x: 944, startPoint y: 222, endPoint x: 794, endPoint y: 228, distance: 149.3
click at [794, 228] on p "Máximo rendimiento en cada gota" at bounding box center [882, 223] width 337 height 19
click at [955, 241] on p "Fórmula ecológica y segura" at bounding box center [882, 242] width 337 height 19
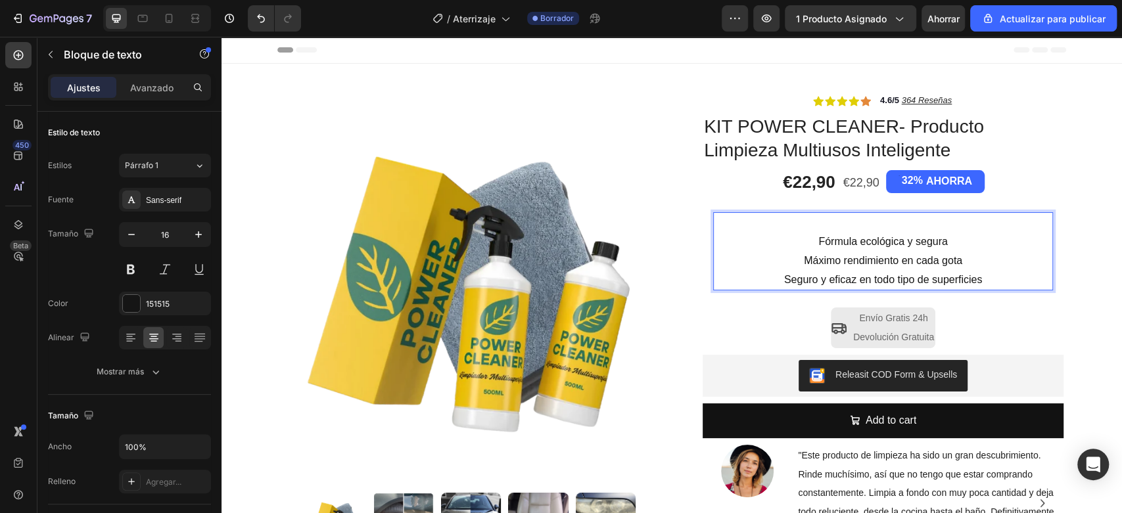
click at [796, 236] on p "Fórmula ecológica y segura" at bounding box center [882, 242] width 337 height 19
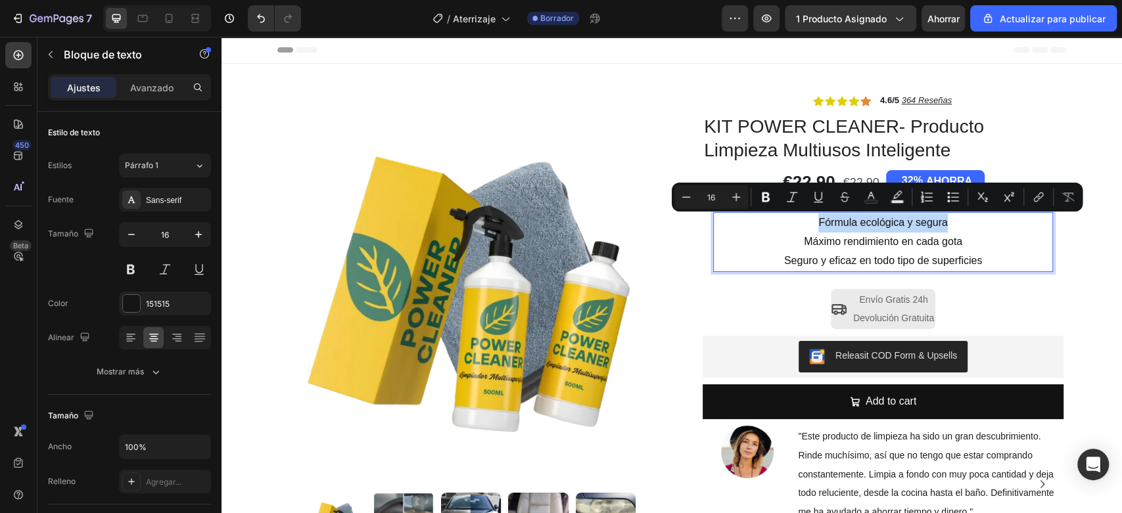
drag, startPoint x: 970, startPoint y: 222, endPoint x: 811, endPoint y: 225, distance: 159.1
click at [811, 225] on p "Fórmula ecológica y segura" at bounding box center [882, 223] width 337 height 19
click at [251, 9] on button "Deshacer/Rehacer" at bounding box center [261, 18] width 26 height 26
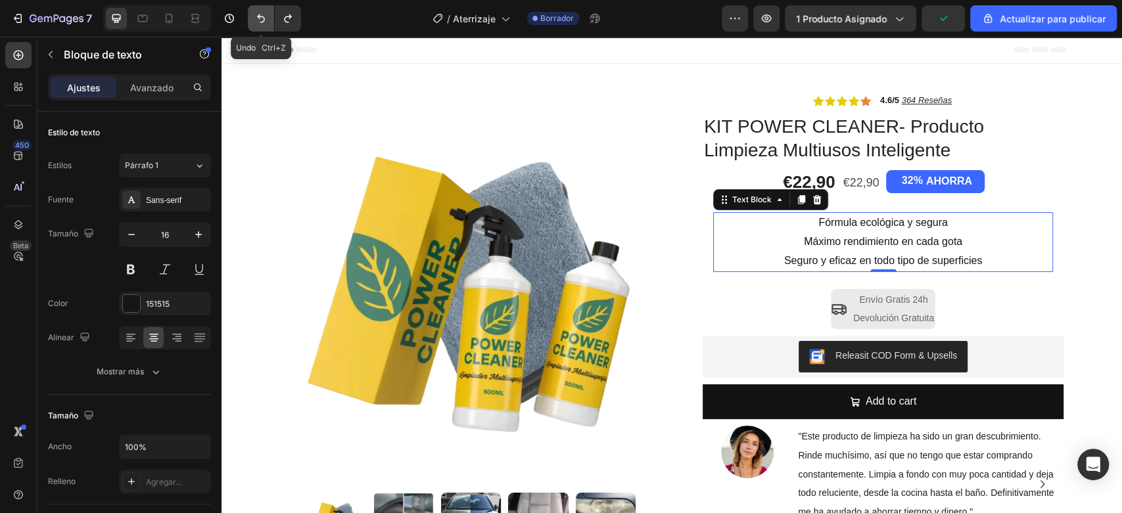
click at [251, 9] on button "Deshacer/Rehacer" at bounding box center [261, 18] width 26 height 26
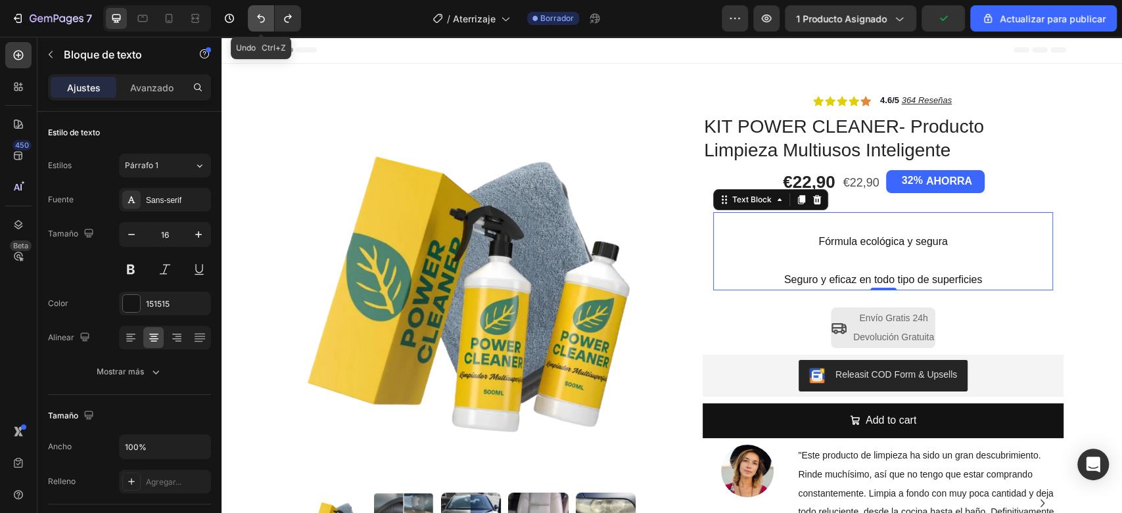
click at [251, 9] on button "Deshacer/Rehacer" at bounding box center [261, 18] width 26 height 26
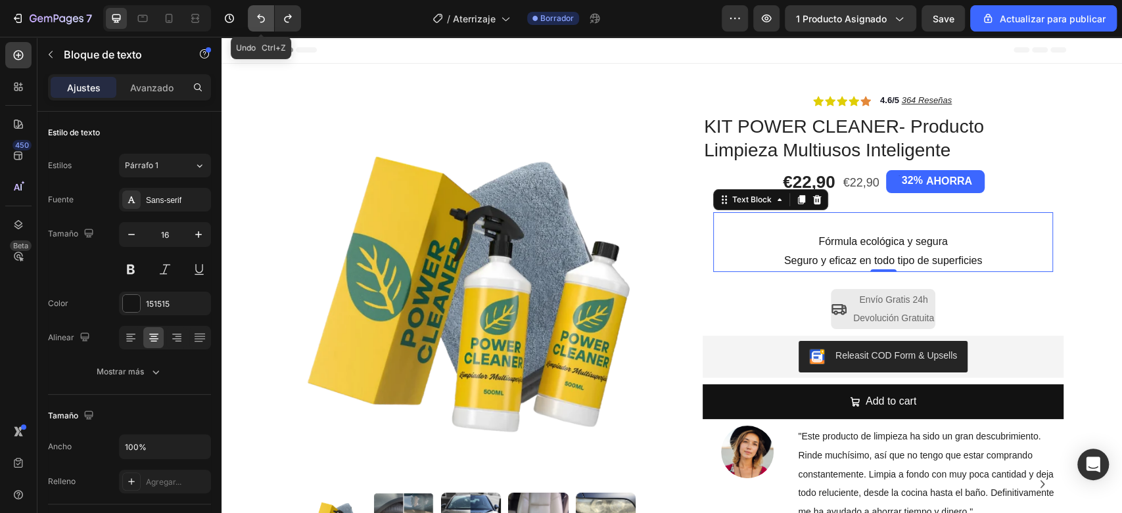
click at [251, 9] on button "Deshacer/Rehacer" at bounding box center [261, 18] width 26 height 26
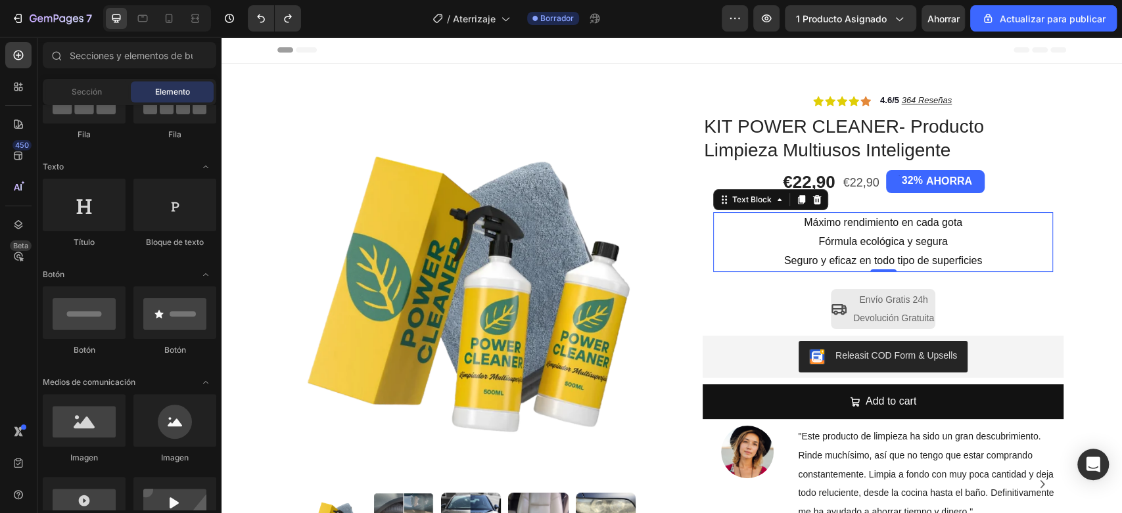
click at [815, 241] on p "Fórmula ecológica y segura" at bounding box center [882, 242] width 337 height 19
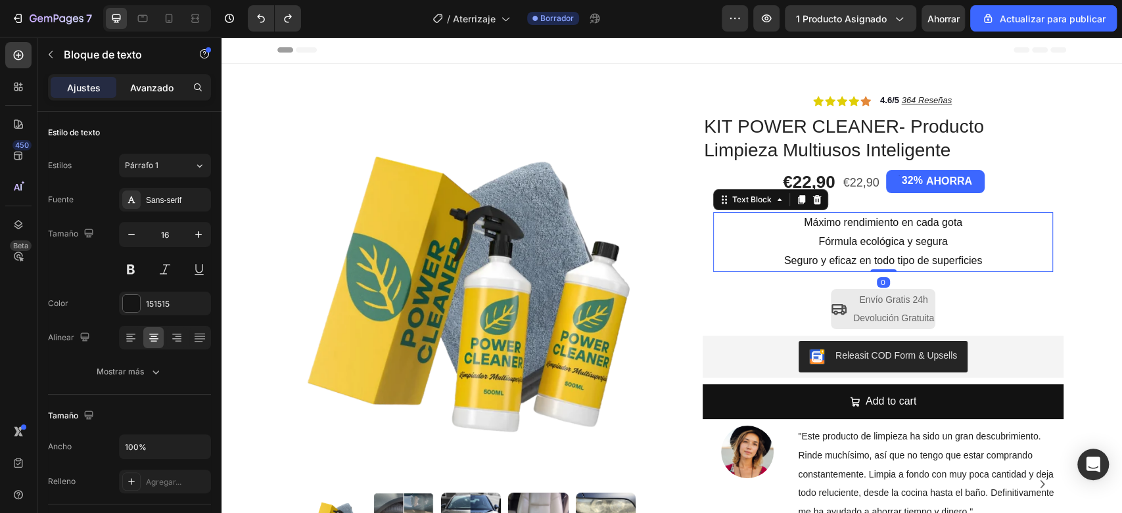
click at [145, 88] on font "Avanzado" at bounding box center [151, 87] width 43 height 11
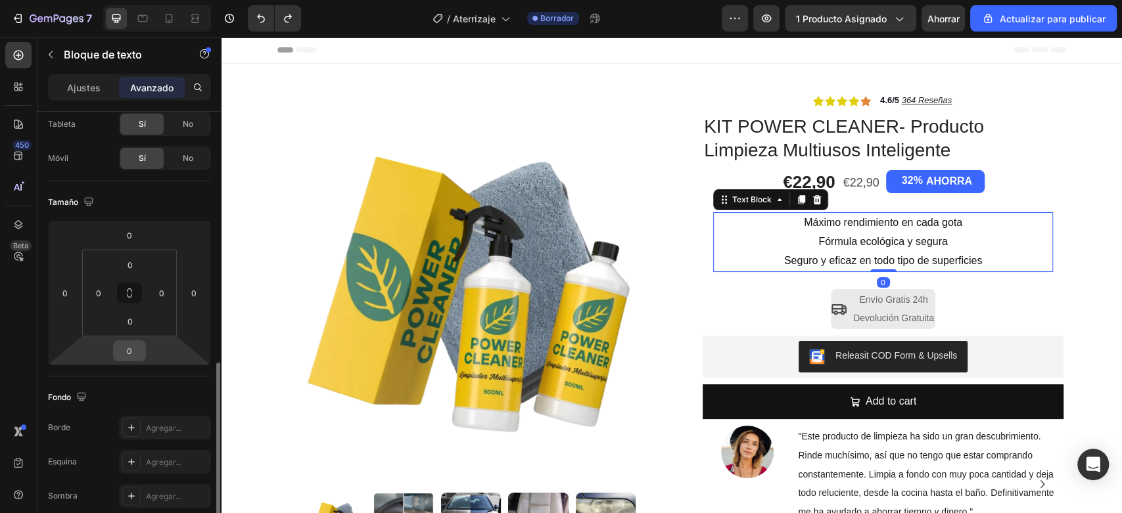
scroll to position [219, 0]
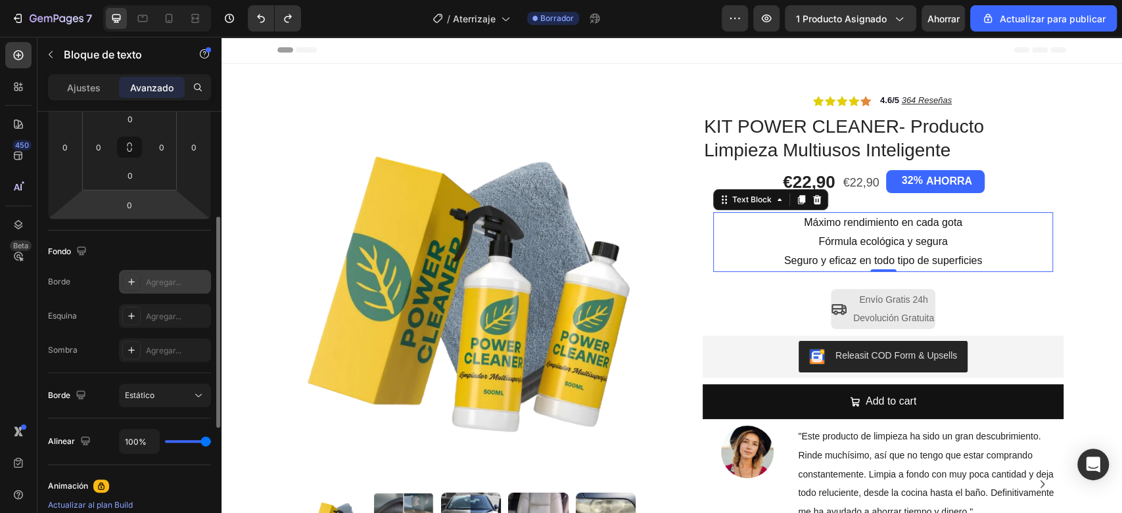
click at [127, 279] on icon at bounding box center [131, 282] width 11 height 11
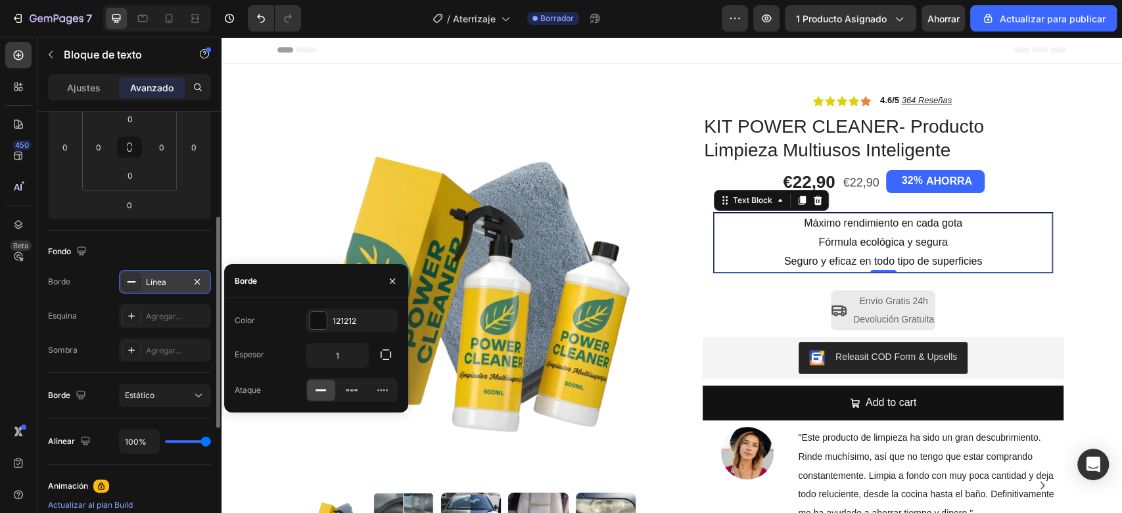
click at [126, 285] on icon at bounding box center [131, 282] width 11 height 11
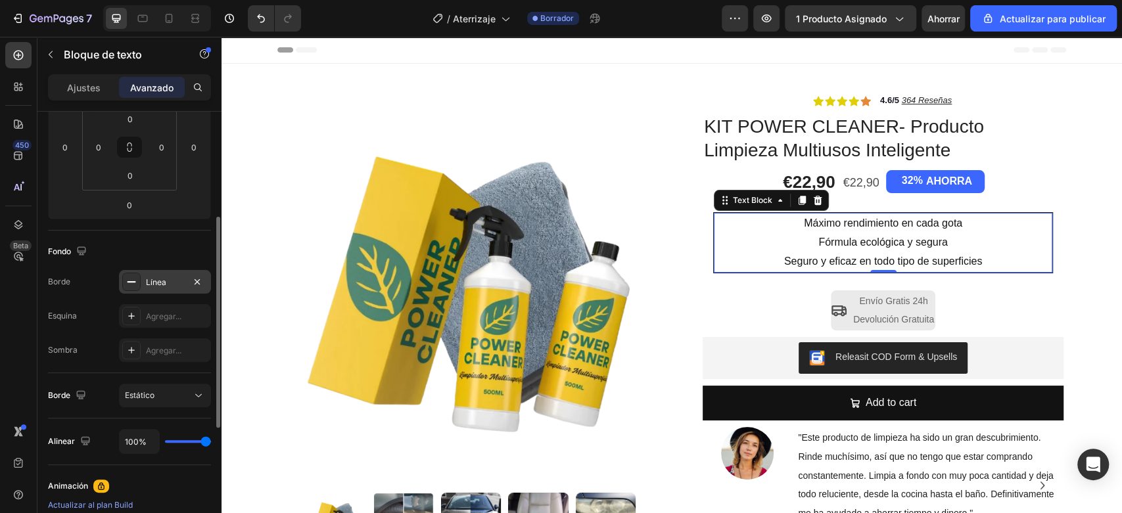
click at [126, 285] on icon at bounding box center [131, 282] width 11 height 11
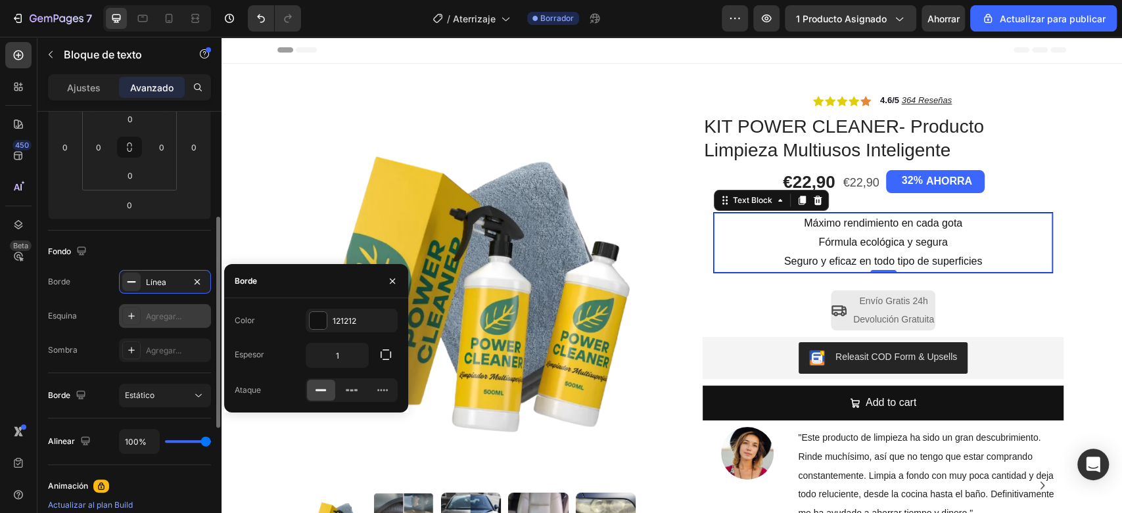
click at [127, 318] on icon at bounding box center [131, 316] width 11 height 11
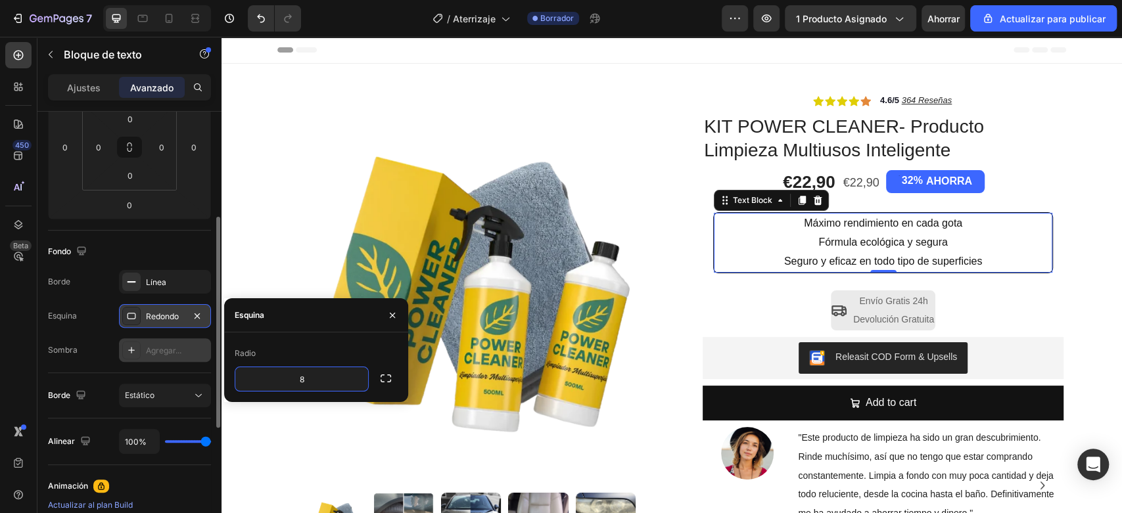
click at [131, 357] on div at bounding box center [131, 350] width 18 height 18
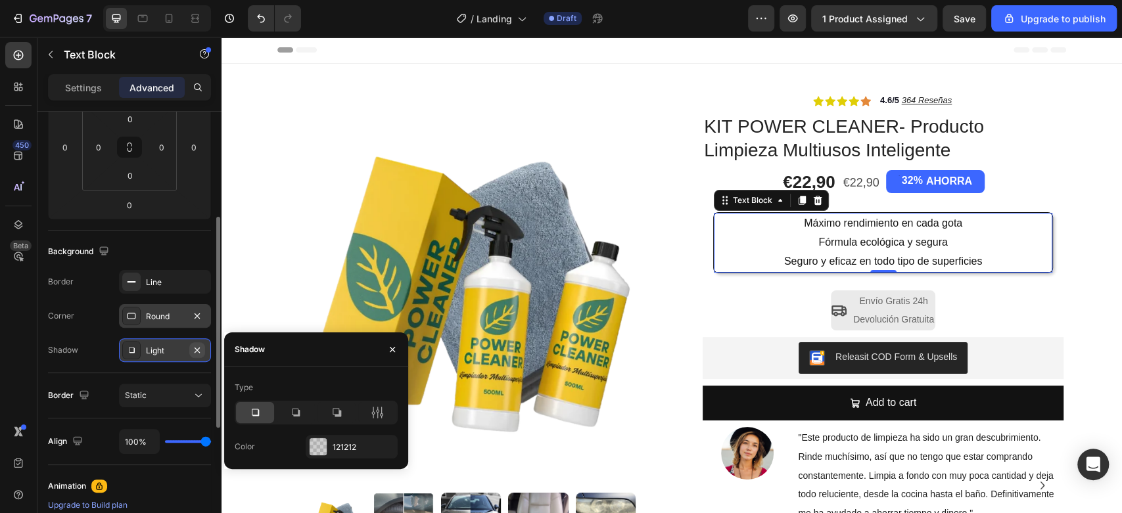
click at [200, 345] on icon "button" at bounding box center [197, 350] width 11 height 11
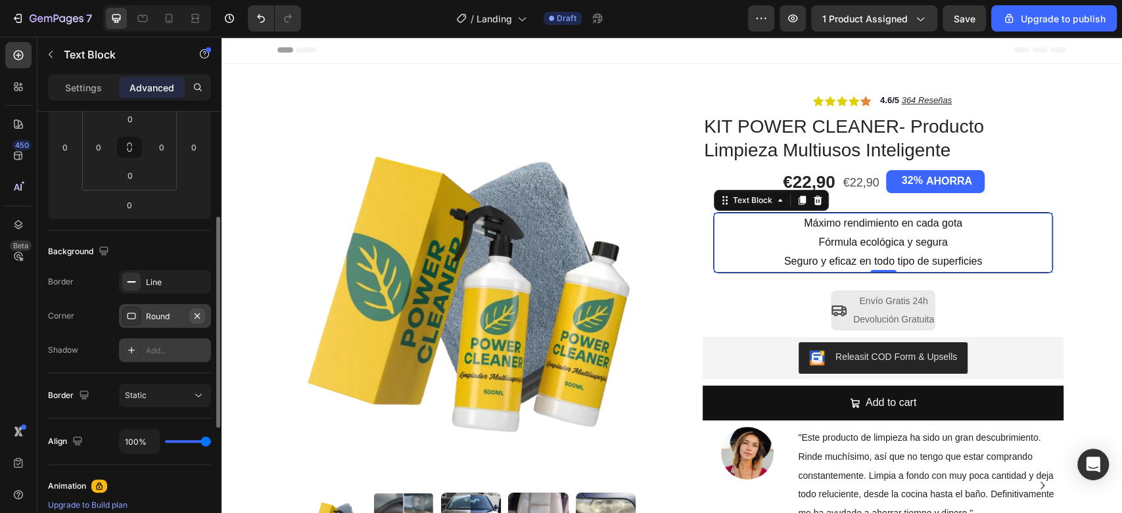
click at [200, 316] on icon "button" at bounding box center [197, 316] width 11 height 11
click at [173, 272] on div "Line" at bounding box center [165, 282] width 92 height 24
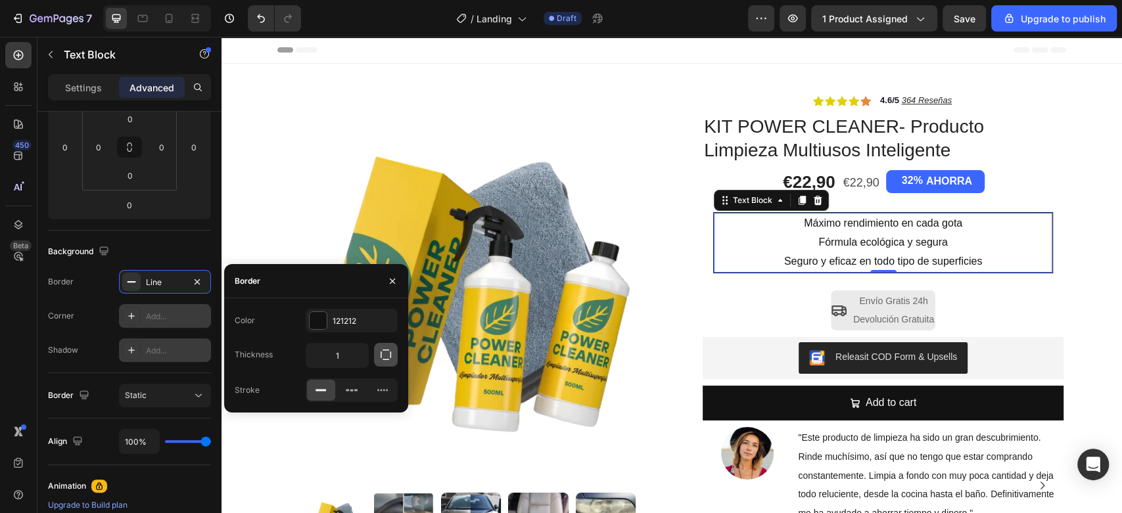
click at [389, 358] on icon "button" at bounding box center [385, 354] width 13 height 13
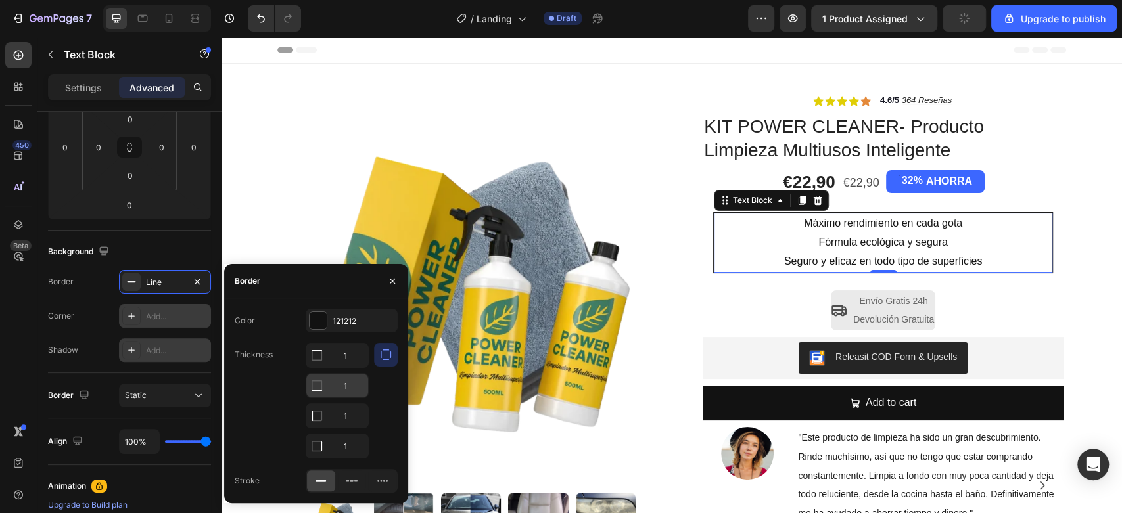
click at [315, 362] on icon at bounding box center [316, 355] width 13 height 13
click at [320, 362] on icon at bounding box center [316, 355] width 13 height 13
click at [354, 417] on input "1" at bounding box center [337, 416] width 62 height 24
type input "0"
click at [351, 437] on input "1" at bounding box center [337, 446] width 62 height 24
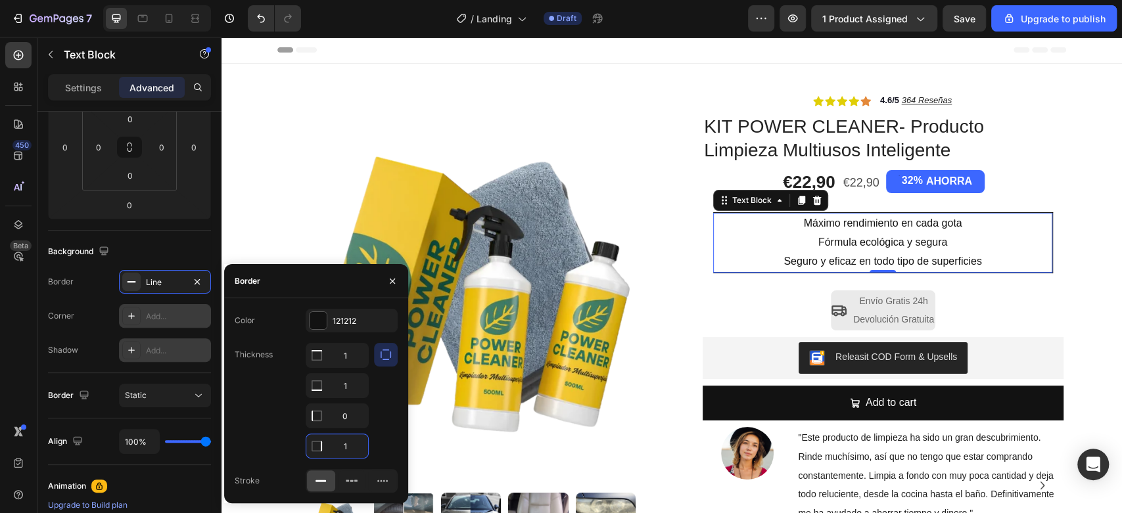
type input "0"
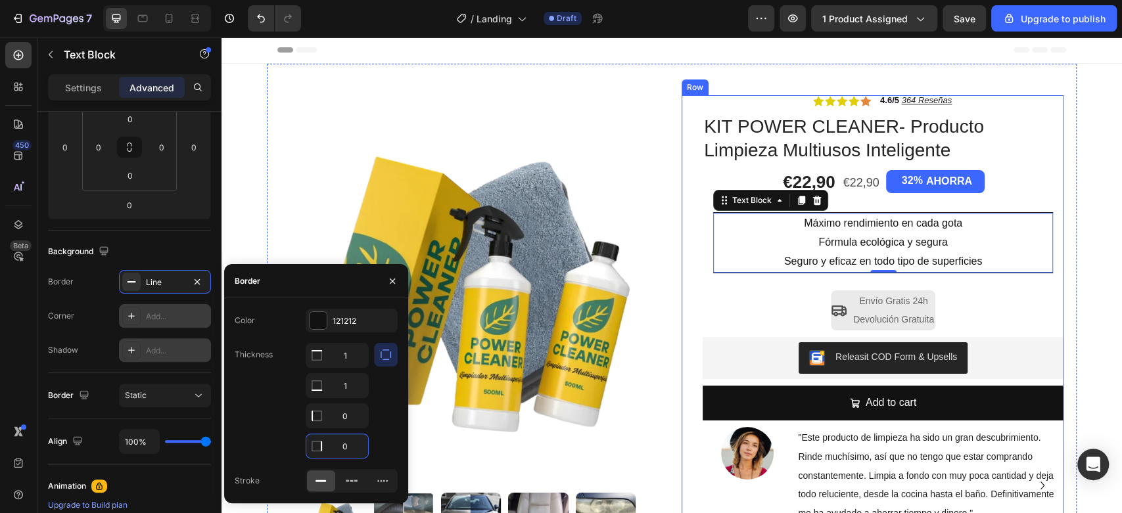
click at [752, 301] on div "Icon Icon Icon Icon Icon Icon List 4.6/5 364 Reseñas Text Block Row KIT POWER C…" at bounding box center [882, 320] width 361 height 451
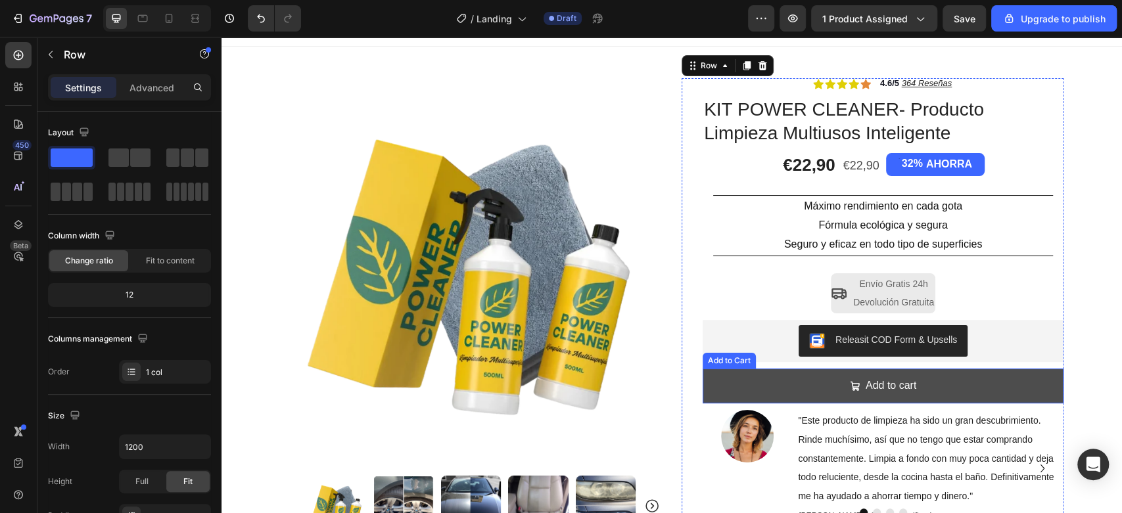
scroll to position [73, 0]
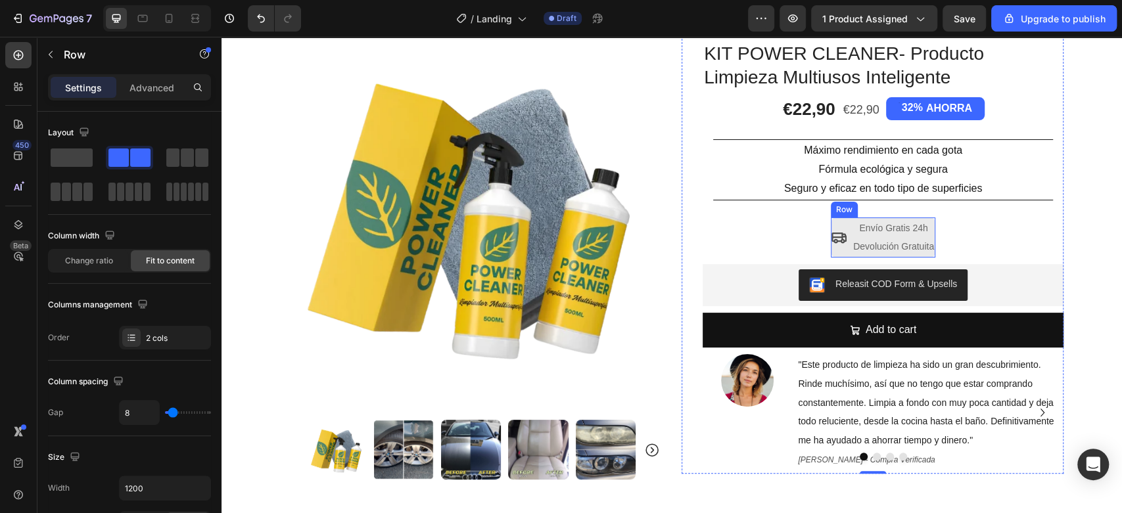
click at [836, 221] on div "Icon" at bounding box center [839, 238] width 16 height 41
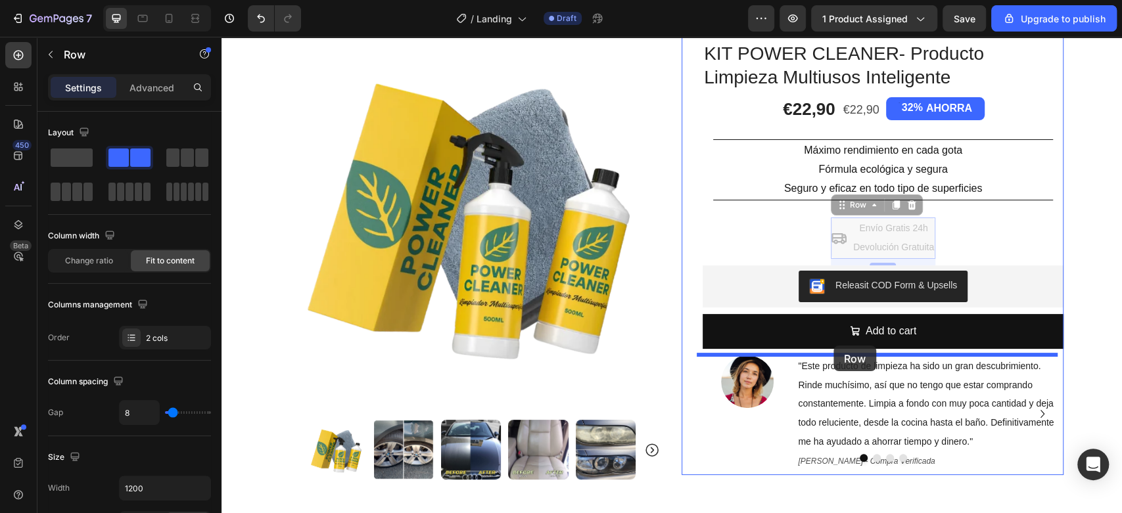
drag, startPoint x: 833, startPoint y: 206, endPoint x: 833, endPoint y: 346, distance: 140.0
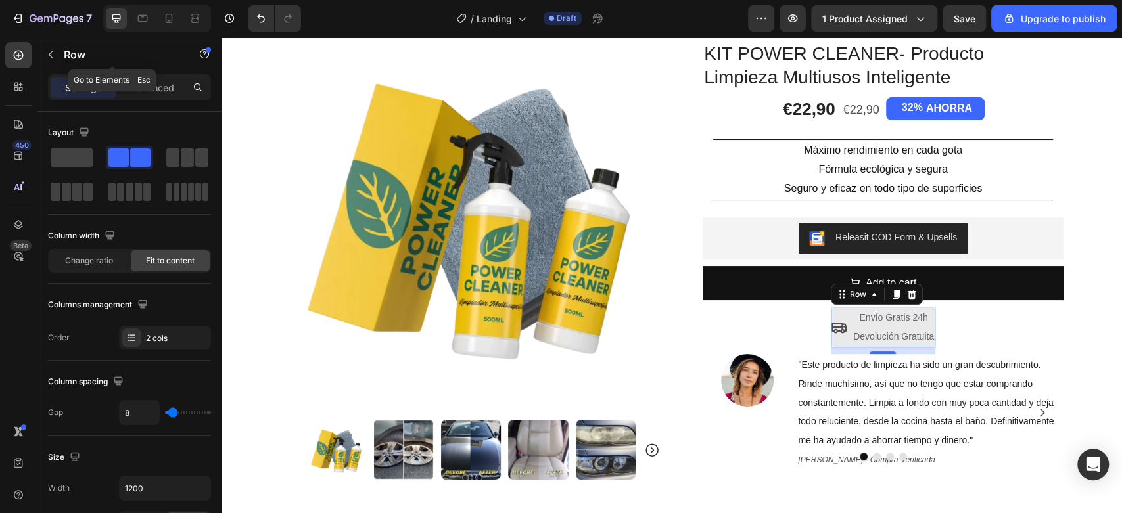
click at [51, 55] on icon "button" at bounding box center [50, 54] width 11 height 11
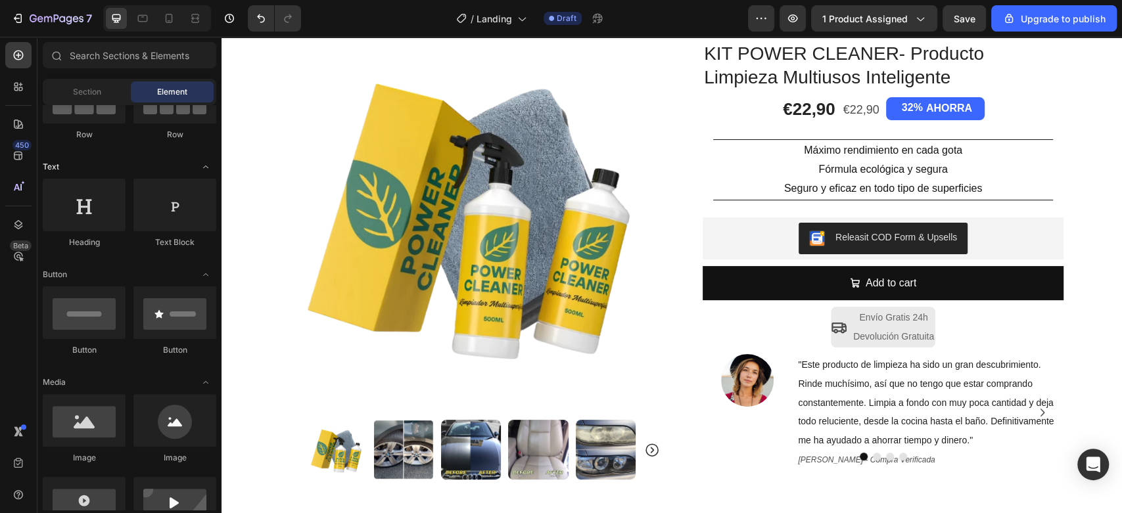
scroll to position [0, 0]
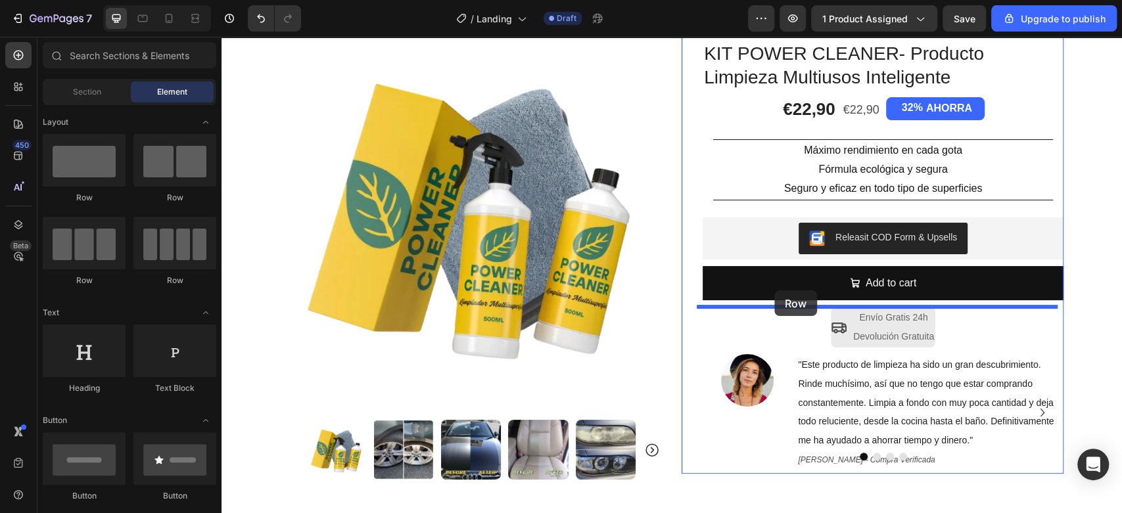
drag, startPoint x: 322, startPoint y: 205, endPoint x: 774, endPoint y: 290, distance: 460.1
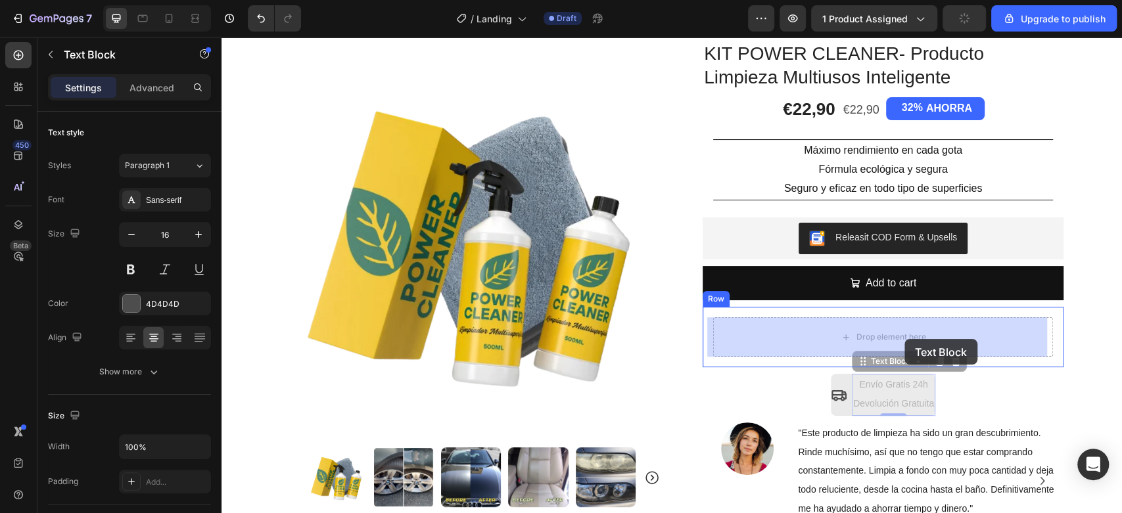
drag, startPoint x: 913, startPoint y: 390, endPoint x: 905, endPoint y: 340, distance: 50.0
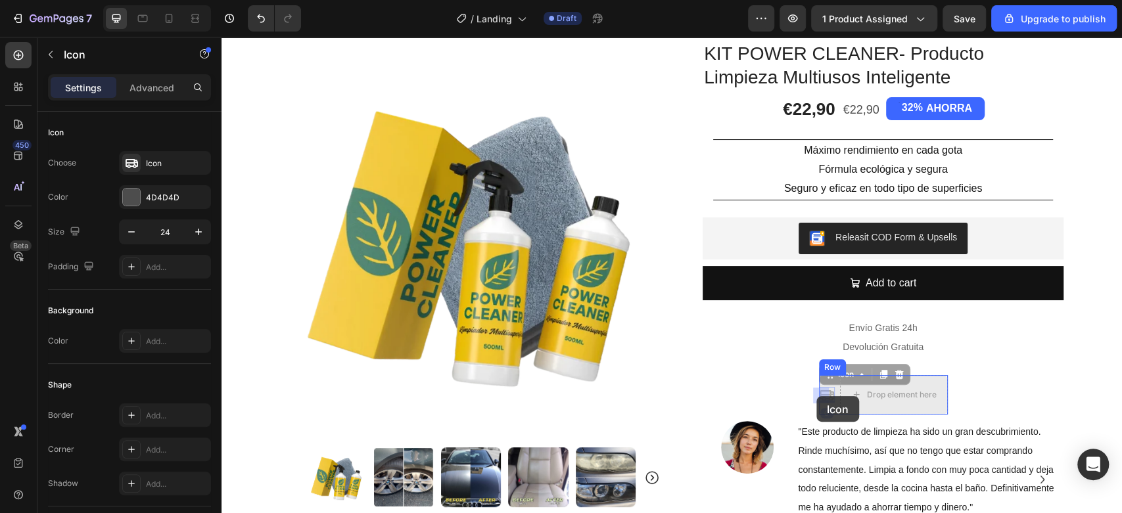
drag, startPoint x: 820, startPoint y: 384, endPoint x: 816, endPoint y: 396, distance: 13.1
click at [847, 407] on div "Drop element here" at bounding box center [894, 394] width 108 height 39
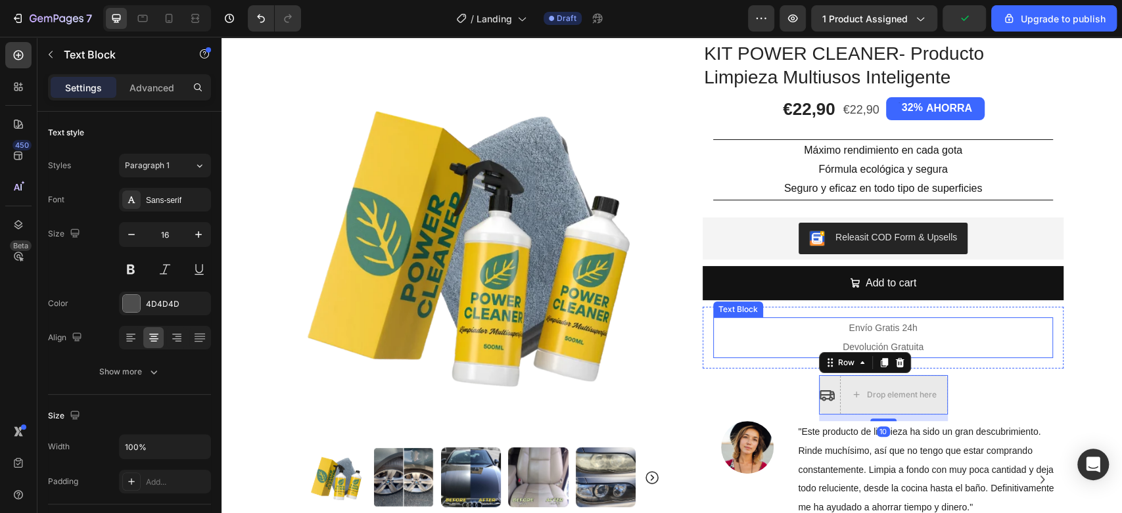
click at [770, 334] on p "Envío Gratis 24h" at bounding box center [882, 328] width 337 height 19
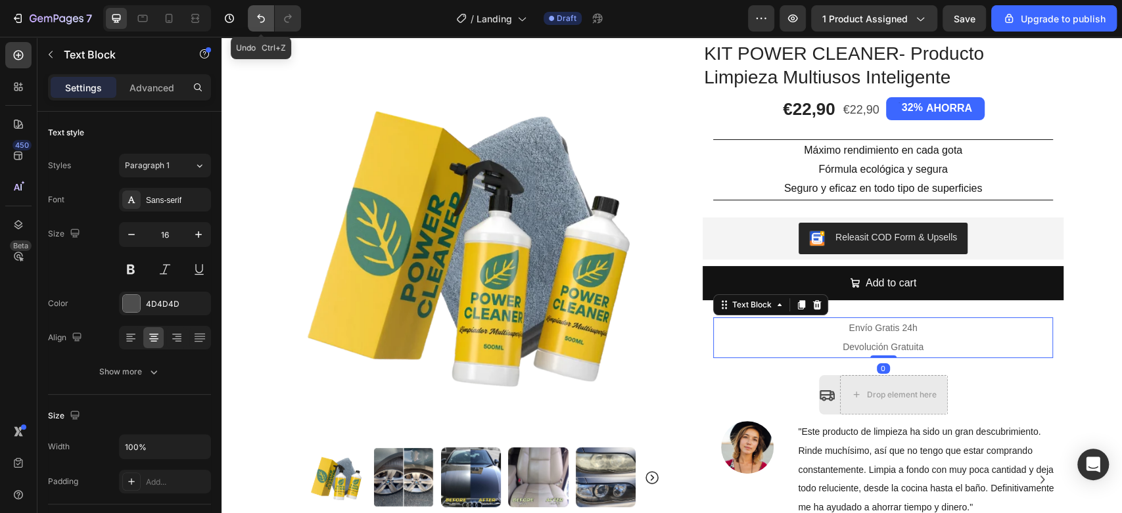
click at [255, 24] on icon "Undo/Redo" at bounding box center [260, 18] width 13 height 13
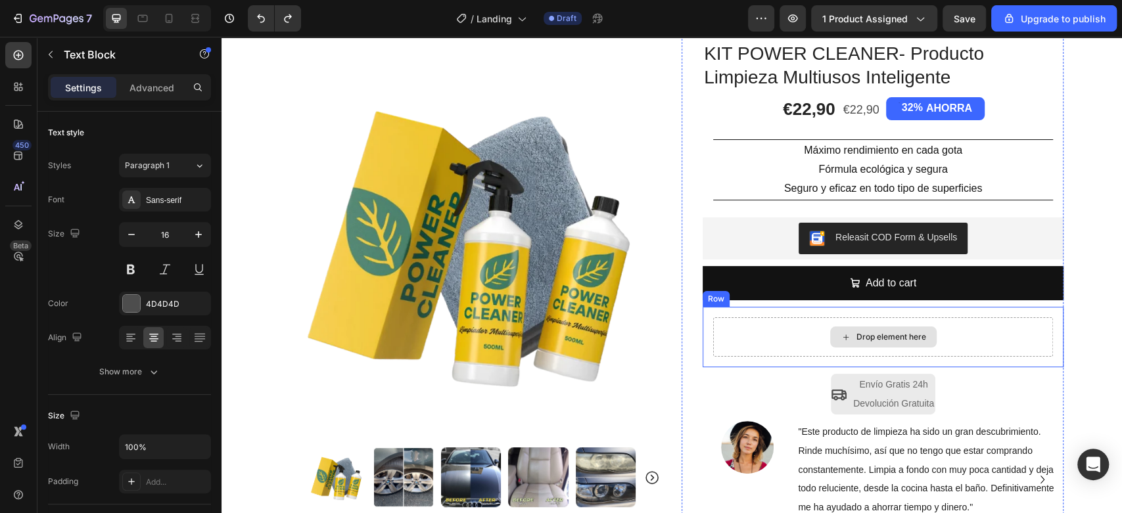
click at [863, 335] on div "Drop element here" at bounding box center [891, 337] width 70 height 11
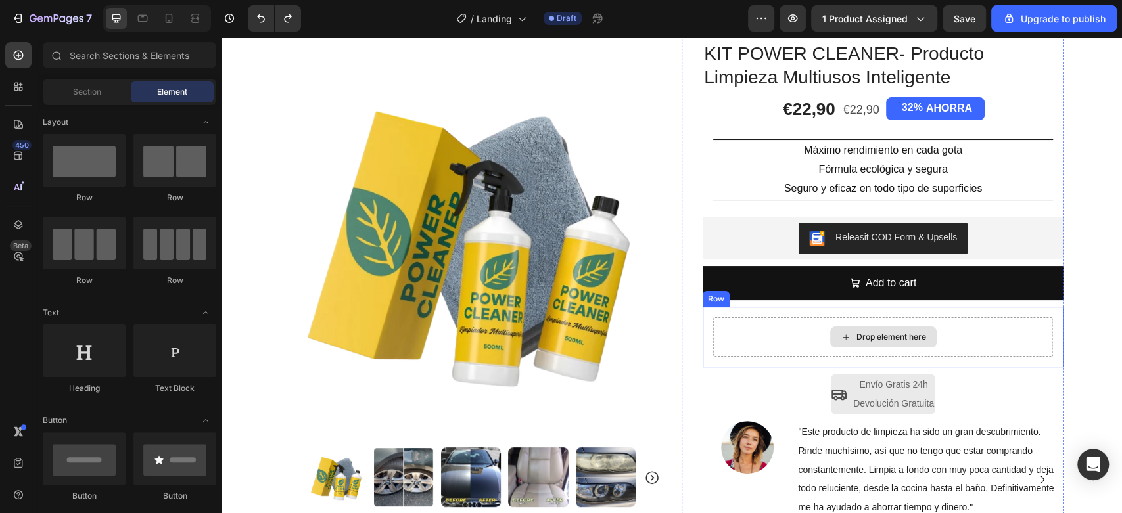
click at [737, 336] on div "Drop element here" at bounding box center [883, 336] width 340 height 39
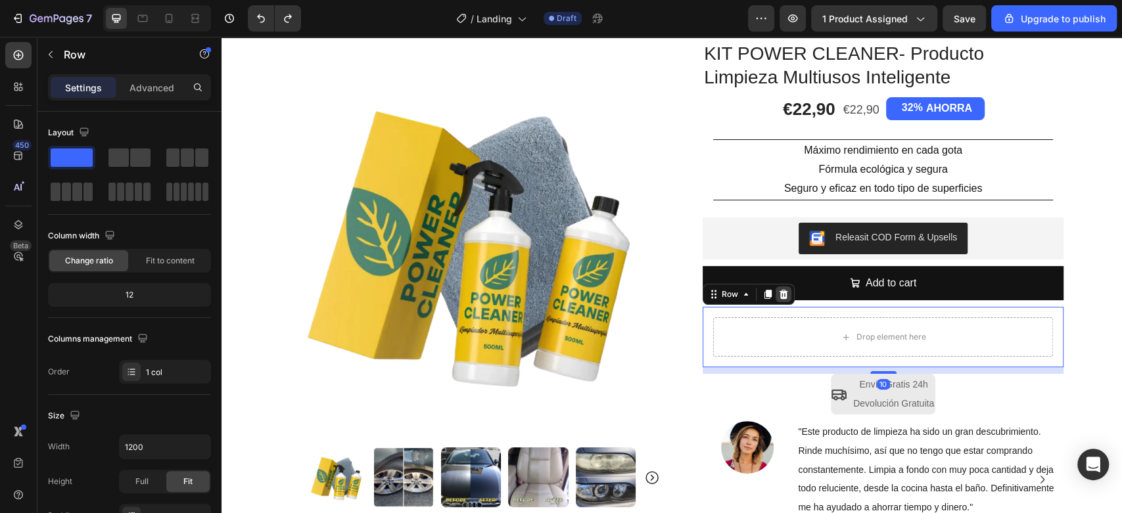
click at [778, 297] on icon at bounding box center [783, 294] width 11 height 11
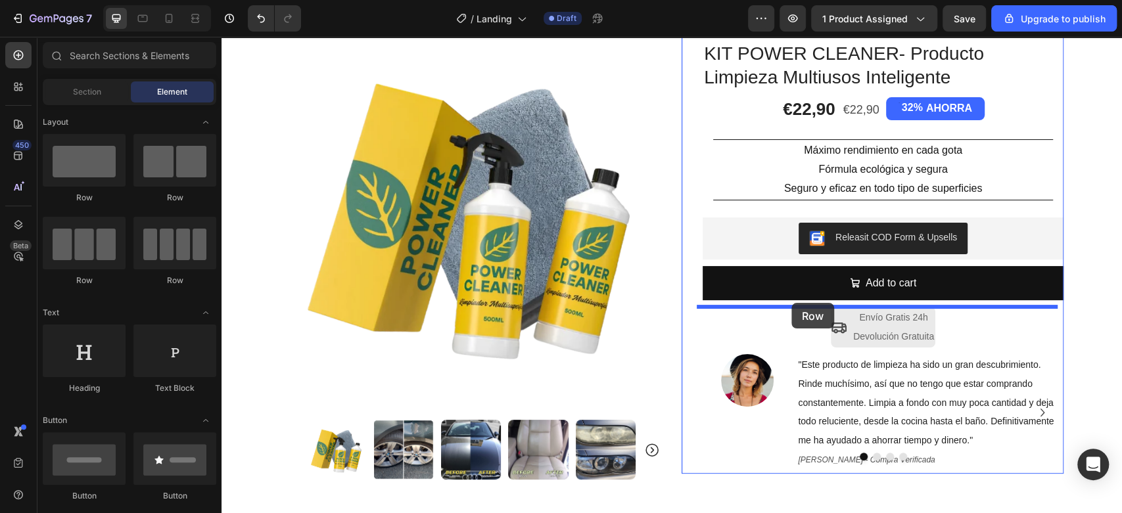
drag, startPoint x: 369, startPoint y: 206, endPoint x: 791, endPoint y: 303, distance: 432.8
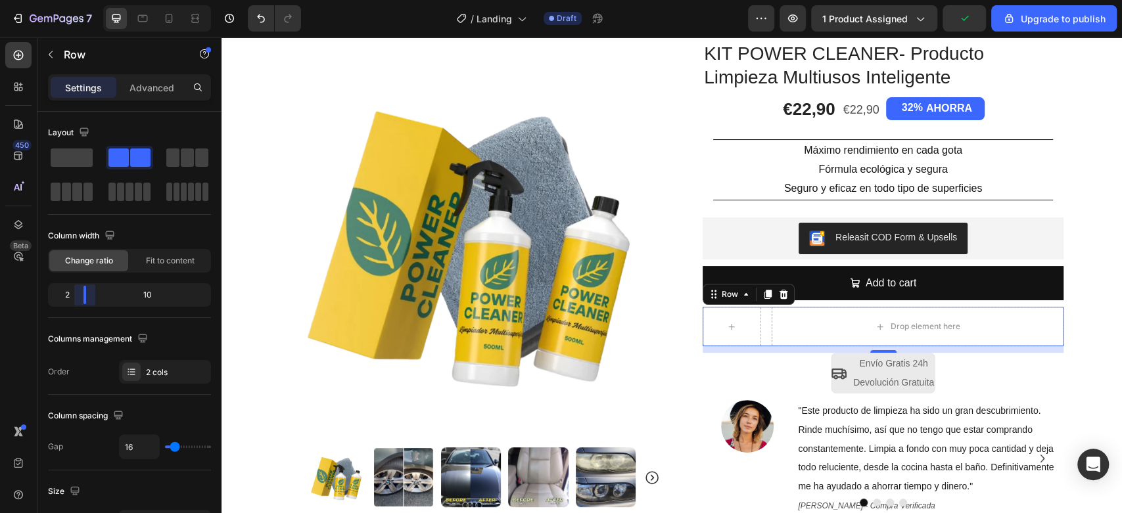
drag, startPoint x: 126, startPoint y: 304, endPoint x: 80, endPoint y: 308, distance: 46.2
click at [80, 0] on body "7 / Landing Draft Preview 1 product assigned Upgrade to publish 450 Beta Sectio…" at bounding box center [561, 0] width 1122 height 0
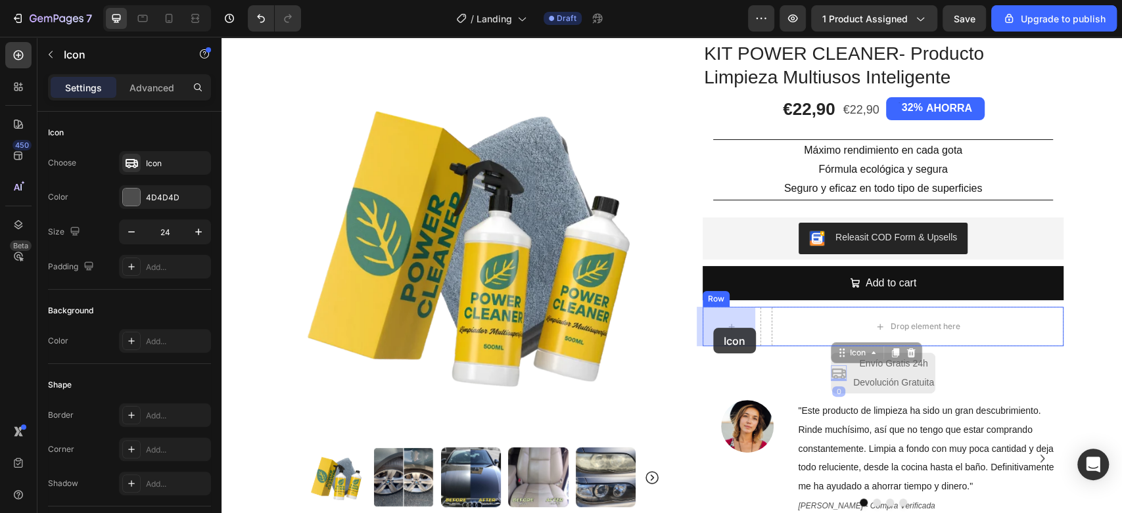
drag, startPoint x: 827, startPoint y: 375, endPoint x: 713, endPoint y: 328, distance: 123.1
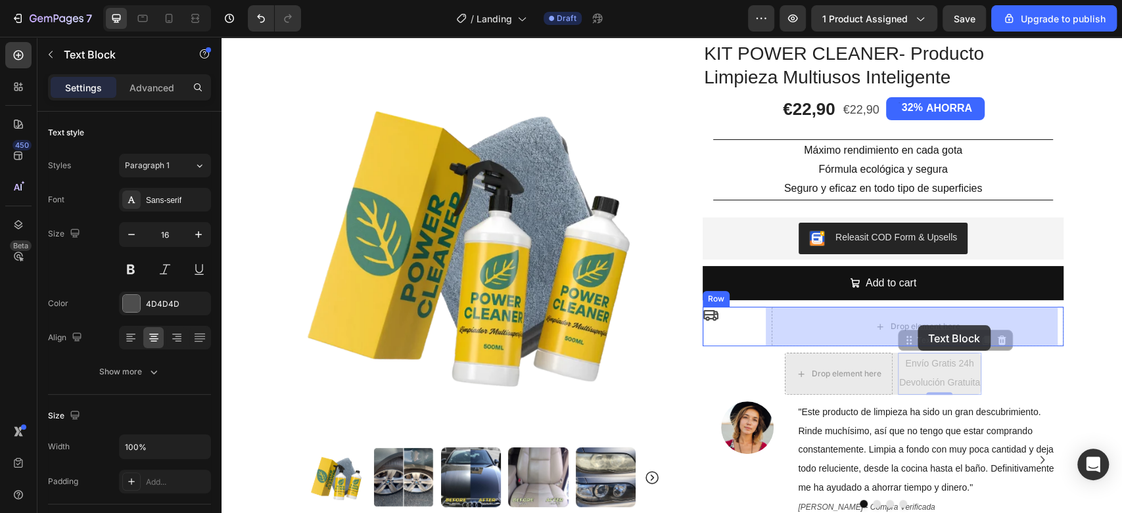
drag, startPoint x: 918, startPoint y: 377, endPoint x: 917, endPoint y: 325, distance: 51.3
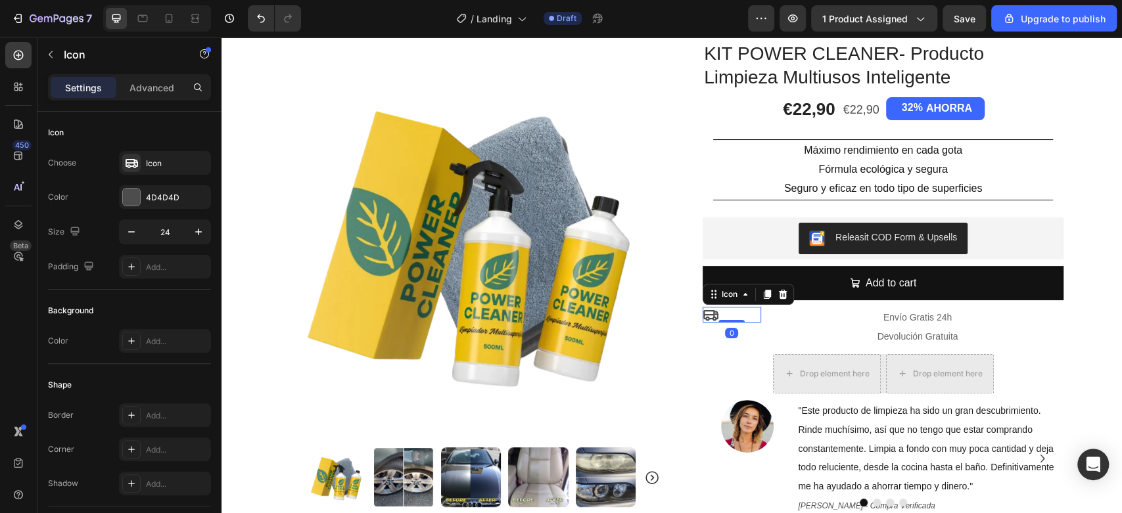
click at [706, 316] on icon at bounding box center [710, 315] width 16 height 16
click at [145, 99] on div "Settings Advanced" at bounding box center [129, 87] width 163 height 26
click at [147, 88] on p "Advanced" at bounding box center [151, 88] width 45 height 14
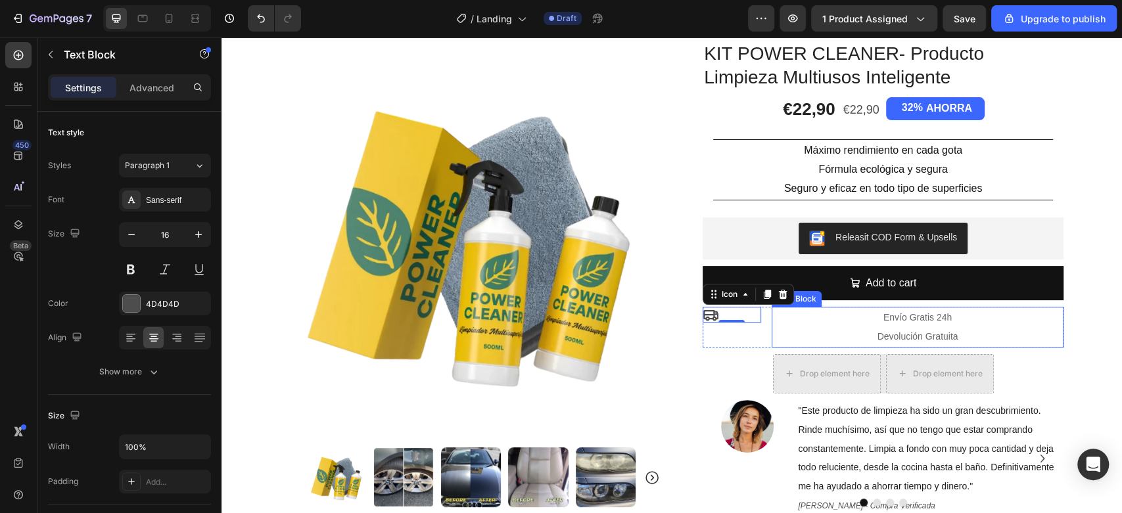
click at [773, 340] on p "Devolución Gratuita" at bounding box center [917, 336] width 289 height 19
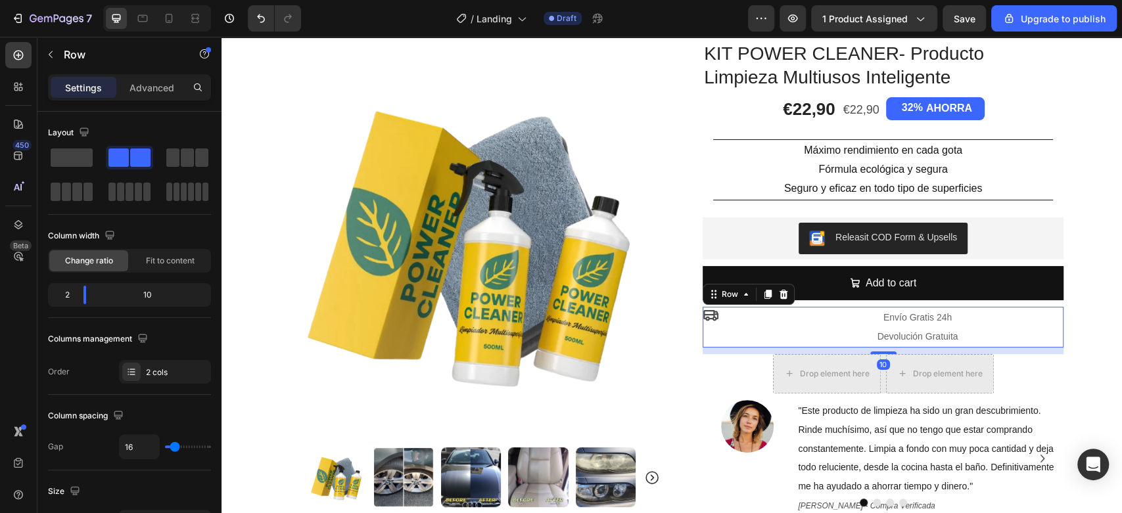
click at [763, 347] on div "Icon Envío Gratis 24h Devolución Gratuita Text Block Row 10" at bounding box center [882, 327] width 361 height 41
drag, startPoint x: 84, startPoint y: 298, endPoint x: 62, endPoint y: 298, distance: 22.3
click at [62, 0] on body "7 / Landing Draft Preview 1 product assigned Save Upgrade to publish 450 Beta S…" at bounding box center [561, 0] width 1122 height 0
drag, startPoint x: 67, startPoint y: 299, endPoint x: 79, endPoint y: 299, distance: 11.8
click at [79, 0] on body "7 / Landing Draft Preview 1 product assigned Save Upgrade to publish 450 Beta S…" at bounding box center [561, 0] width 1122 height 0
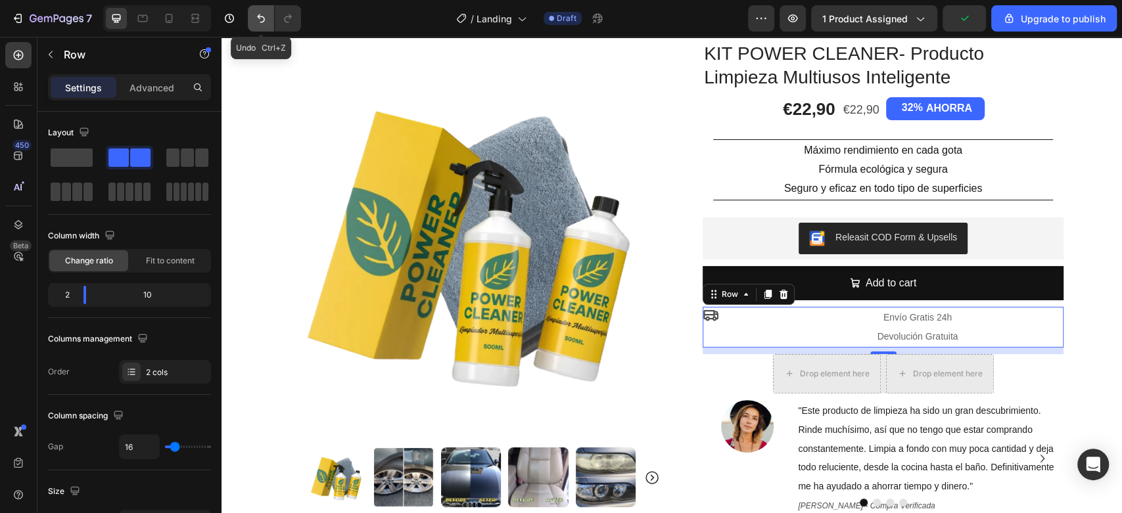
click at [256, 23] on icon "Undo/Redo" at bounding box center [260, 18] width 13 height 13
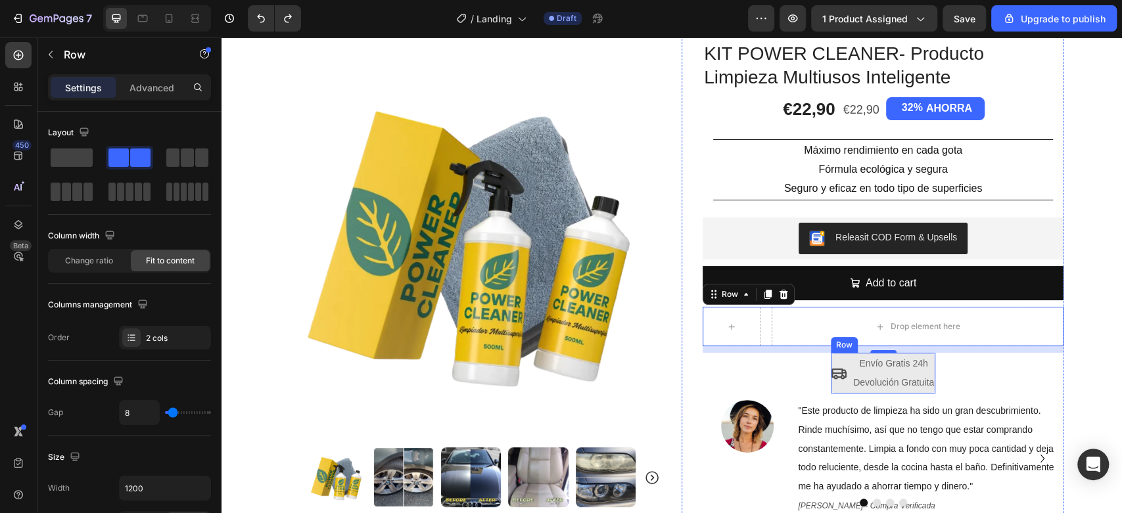
click at [837, 390] on div "Icon" at bounding box center [839, 373] width 16 height 41
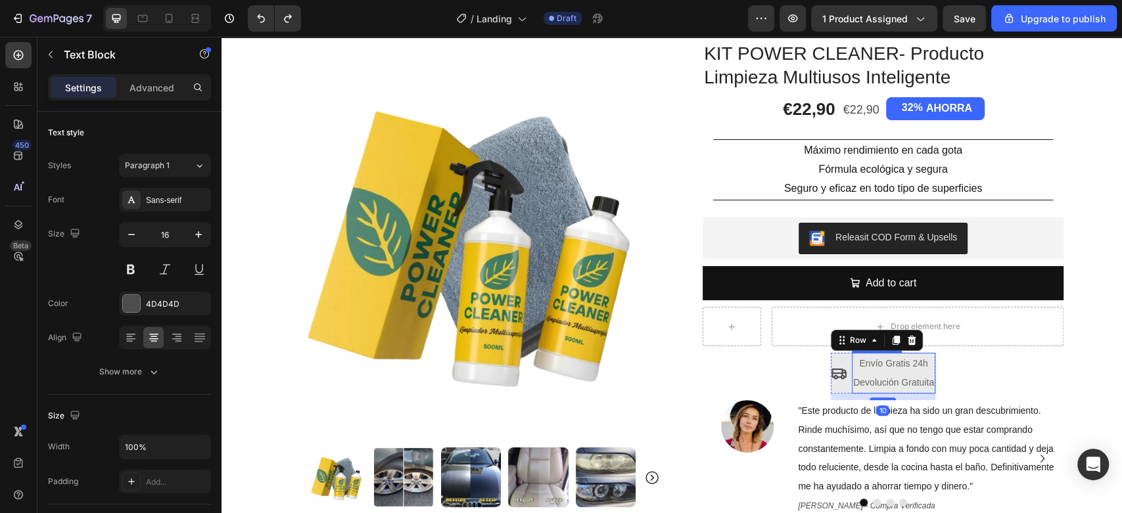
click at [852, 374] on div "Envío Gratis 24h Devolución Gratuita" at bounding box center [893, 373] width 83 height 41
click at [840, 361] on div "Icon" at bounding box center [839, 373] width 16 height 41
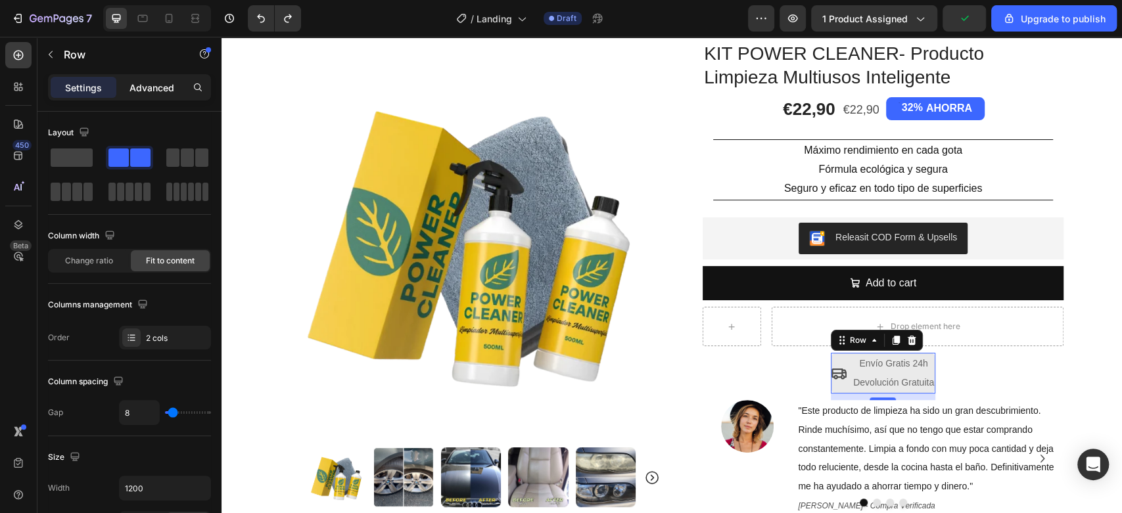
click at [156, 83] on p "Advanced" at bounding box center [151, 88] width 45 height 14
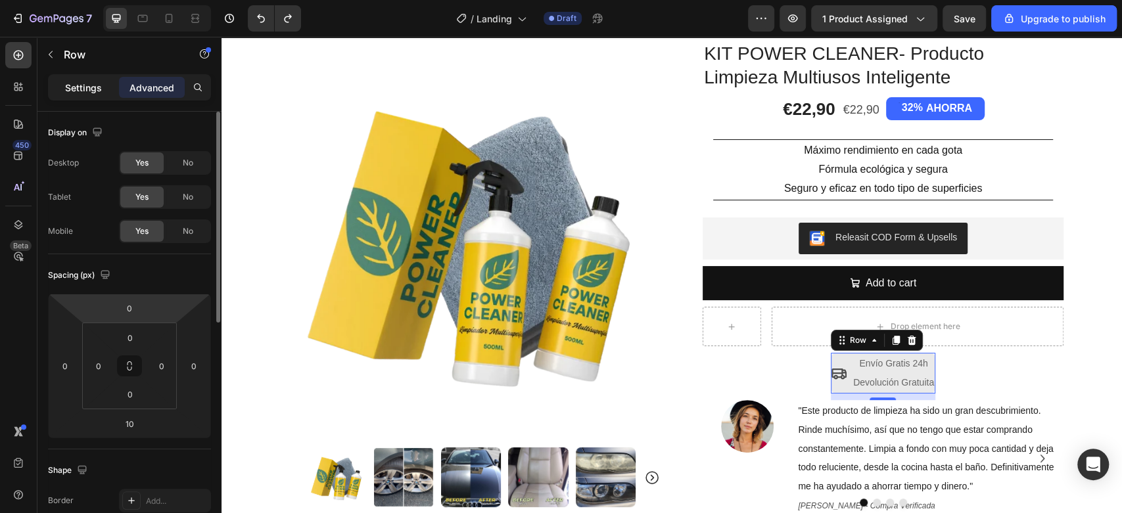
click at [85, 74] on div "Settings Advanced" at bounding box center [129, 87] width 163 height 26
click at [85, 91] on p "Settings" at bounding box center [83, 88] width 37 height 14
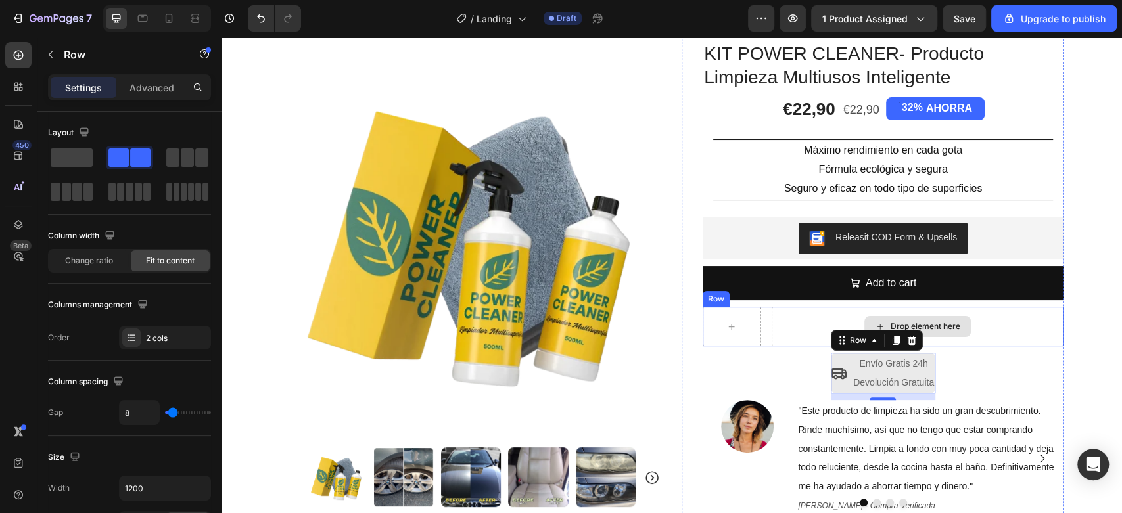
click at [771, 329] on div "Drop element here" at bounding box center [917, 326] width 292 height 39
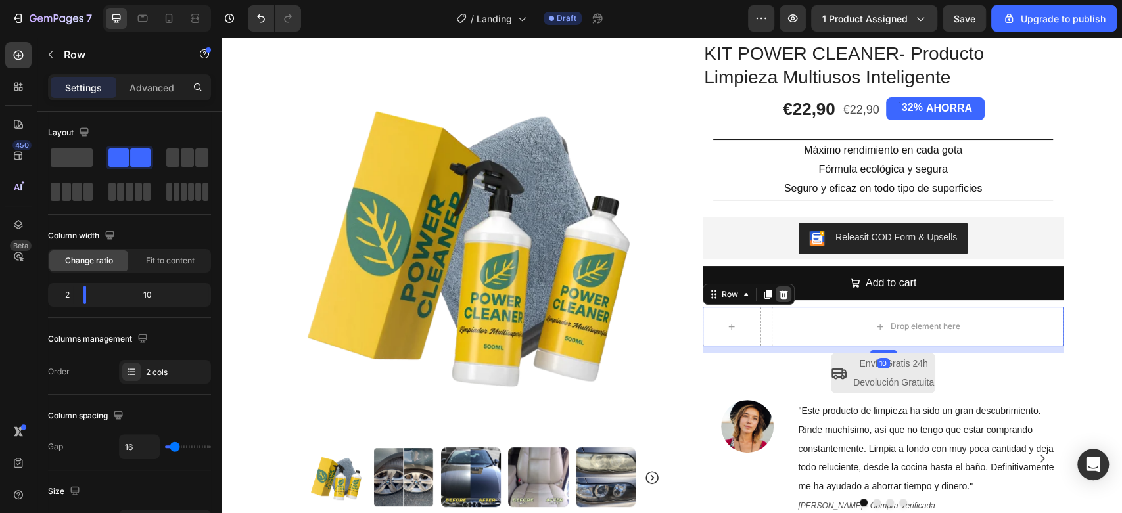
click at [779, 296] on icon at bounding box center [783, 294] width 11 height 11
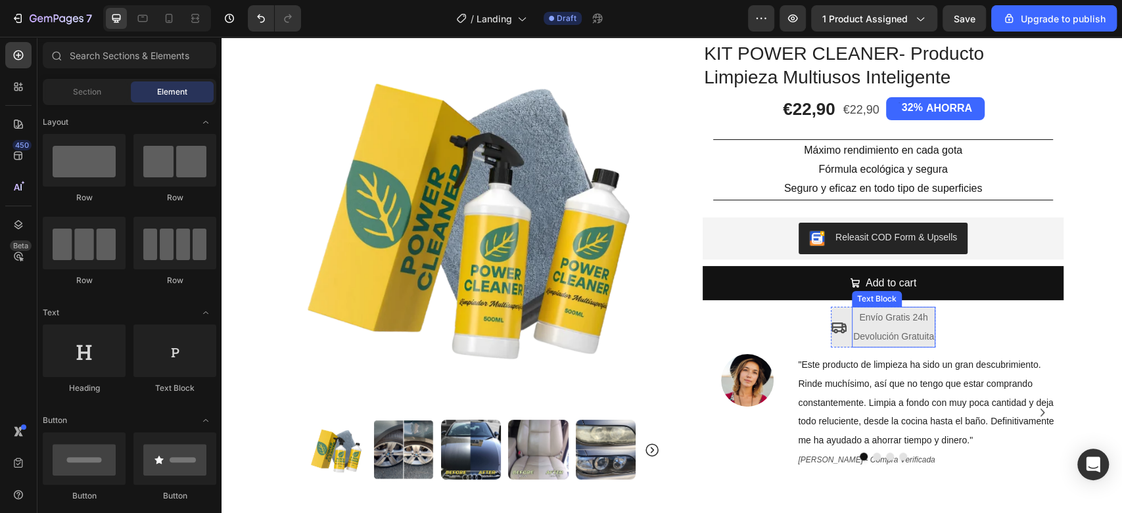
click at [875, 338] on span "Devolución Gratuita" at bounding box center [893, 336] width 81 height 11
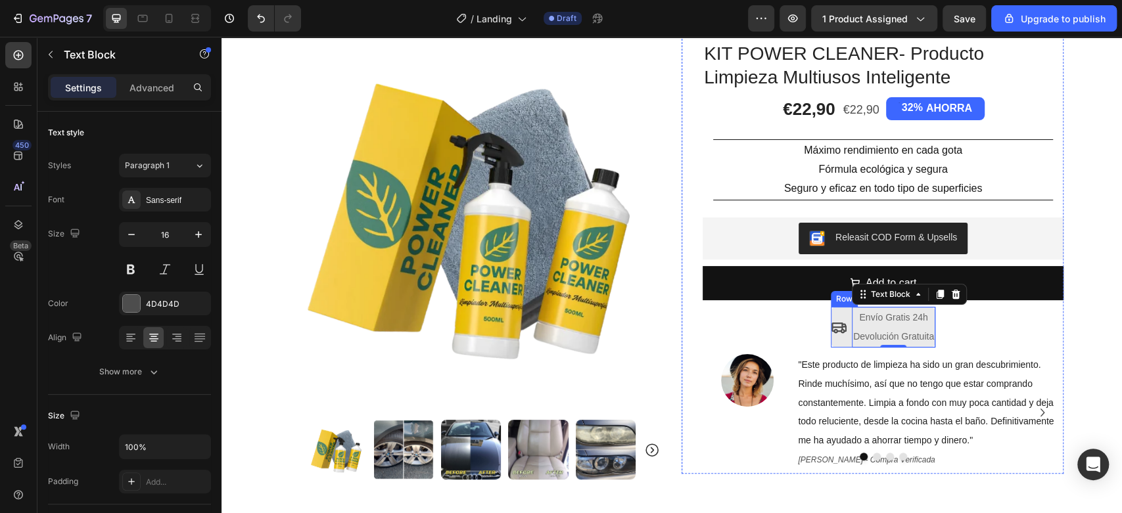
click at [842, 340] on div "Icon Envío Gratis 24h Devolución Gratuita Text Block 0 Row" at bounding box center [883, 327] width 104 height 41
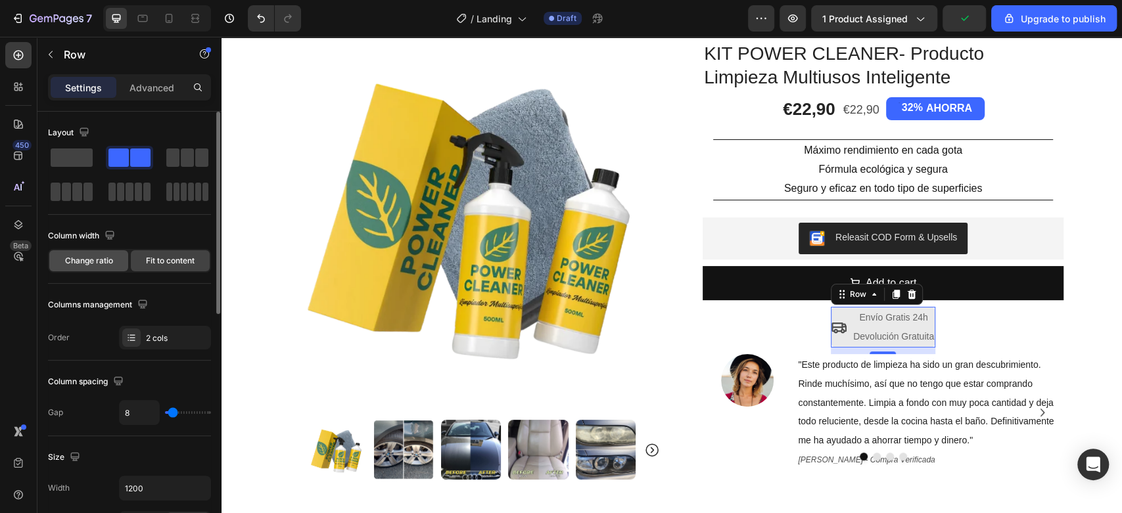
click at [99, 267] on div "Change ratio" at bounding box center [88, 260] width 79 height 21
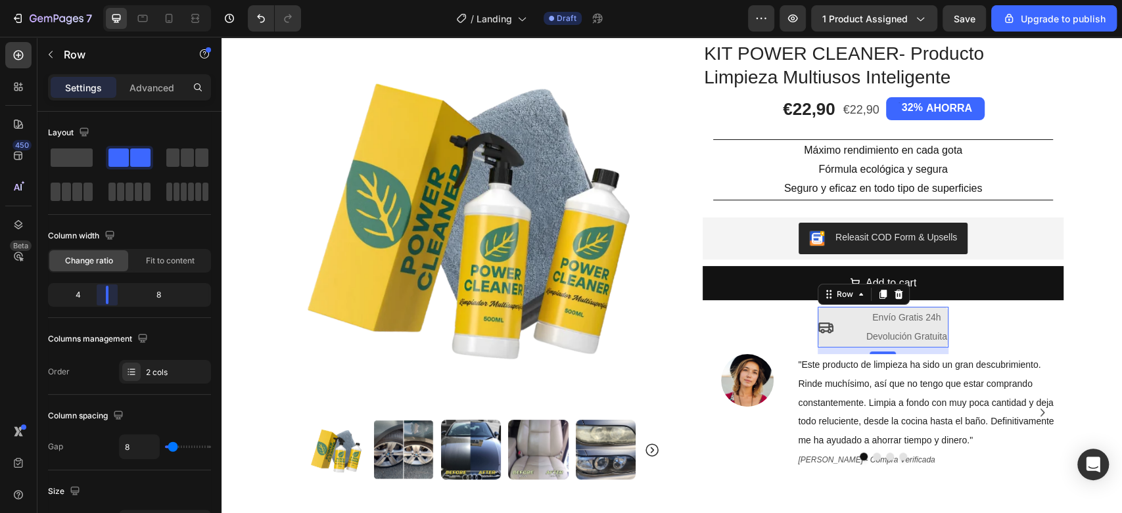
drag, startPoint x: 129, startPoint y: 298, endPoint x: 97, endPoint y: 288, distance: 33.9
click at [97, 0] on body "7 / Landing Draft Preview 1 product assigned Save Upgrade to publish 450 Beta S…" at bounding box center [561, 0] width 1122 height 0
drag, startPoint x: 293, startPoint y: 192, endPoint x: 816, endPoint y: 315, distance: 537.3
click at [74, 154] on span at bounding box center [72, 158] width 42 height 18
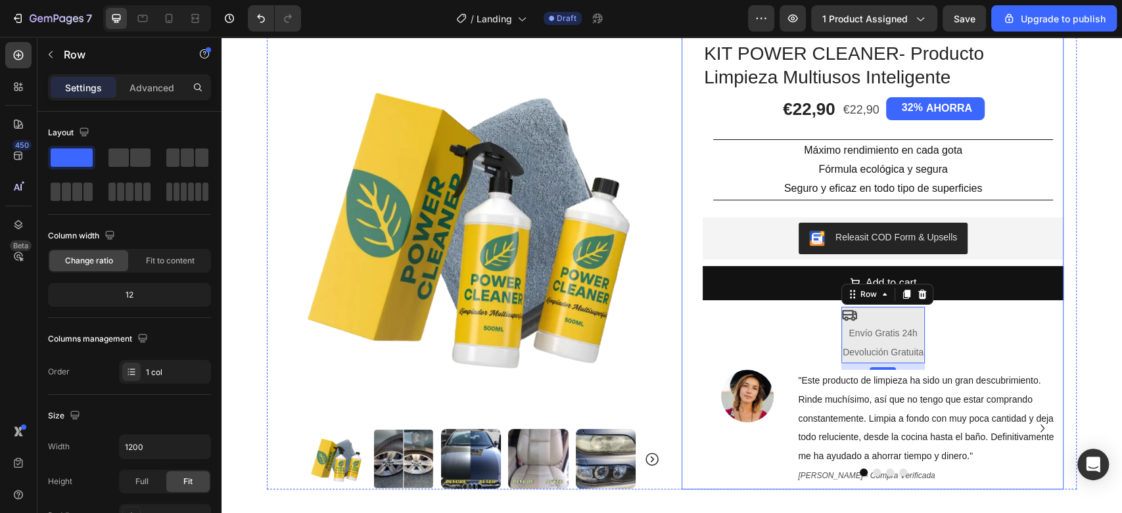
drag, startPoint x: 296, startPoint y: 191, endPoint x: 765, endPoint y: 314, distance: 485.0
click at [121, 163] on span at bounding box center [118, 158] width 20 height 18
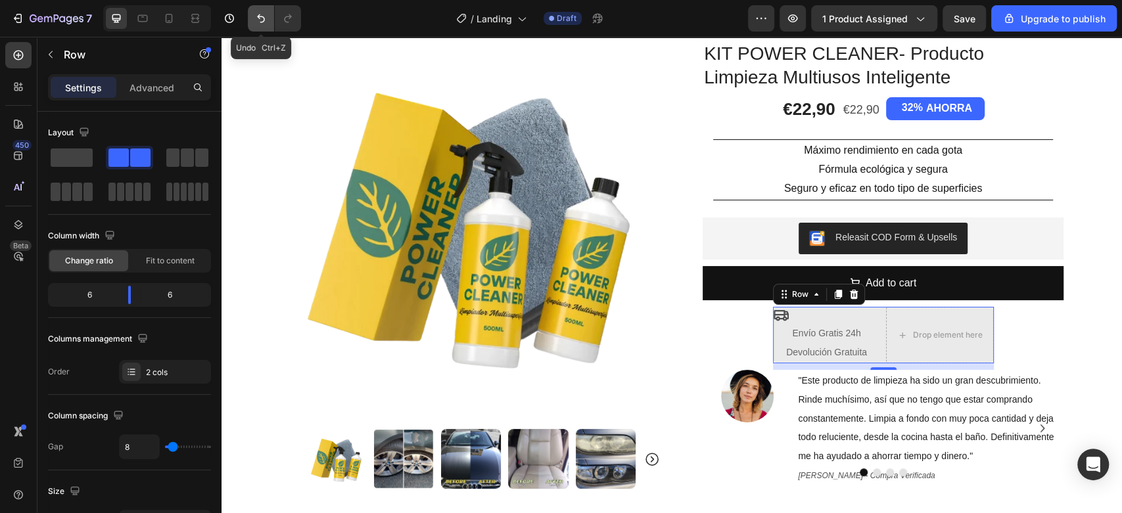
click at [258, 23] on icon "Undo/Redo" at bounding box center [260, 18] width 13 height 13
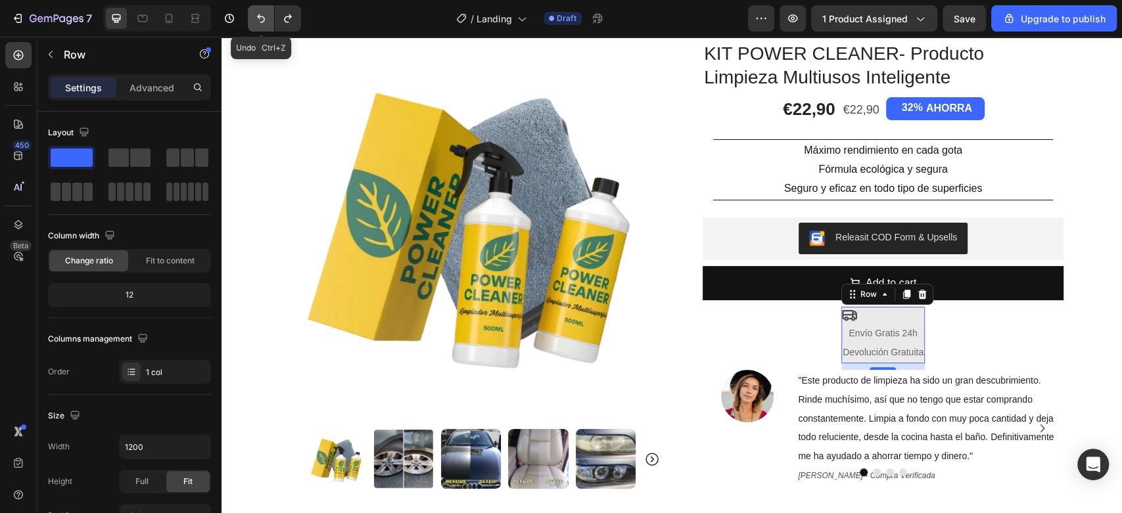
click at [258, 23] on icon "Undo/Redo" at bounding box center [260, 18] width 13 height 13
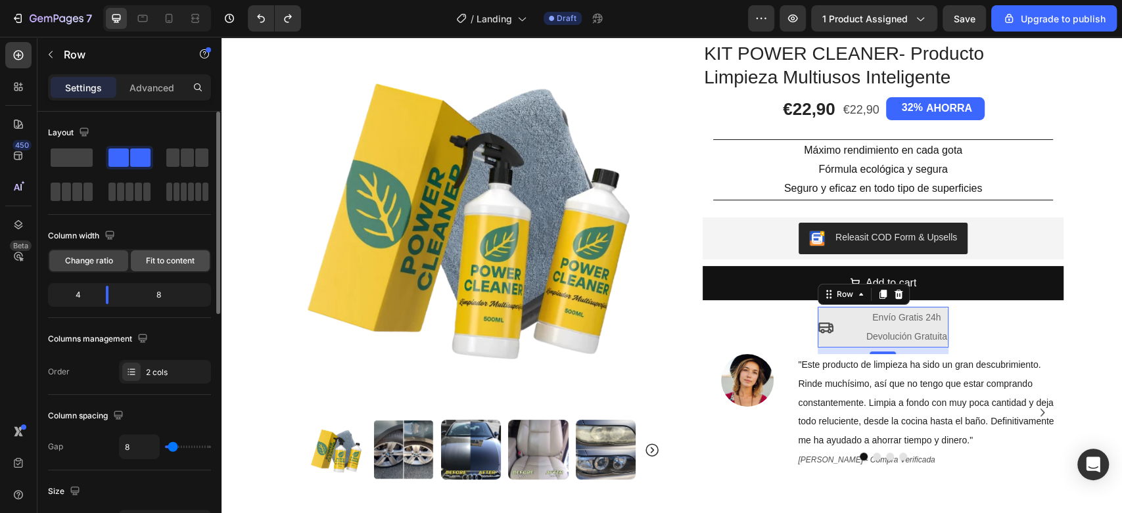
click at [152, 255] on span "Fit to content" at bounding box center [170, 261] width 49 height 12
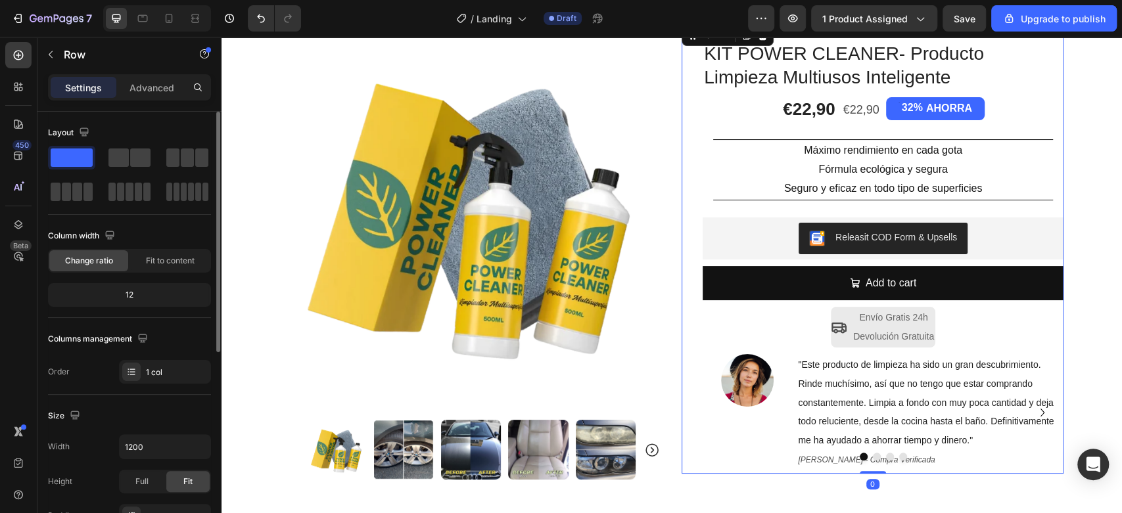
click at [1028, 325] on div "Icon Icon Icon Icon Icon Icon List 4.6/5 364 Reseñas Text Block Row KIT POWER C…" at bounding box center [882, 247] width 361 height 451
click at [49, 47] on button "button" at bounding box center [50, 54] width 21 height 21
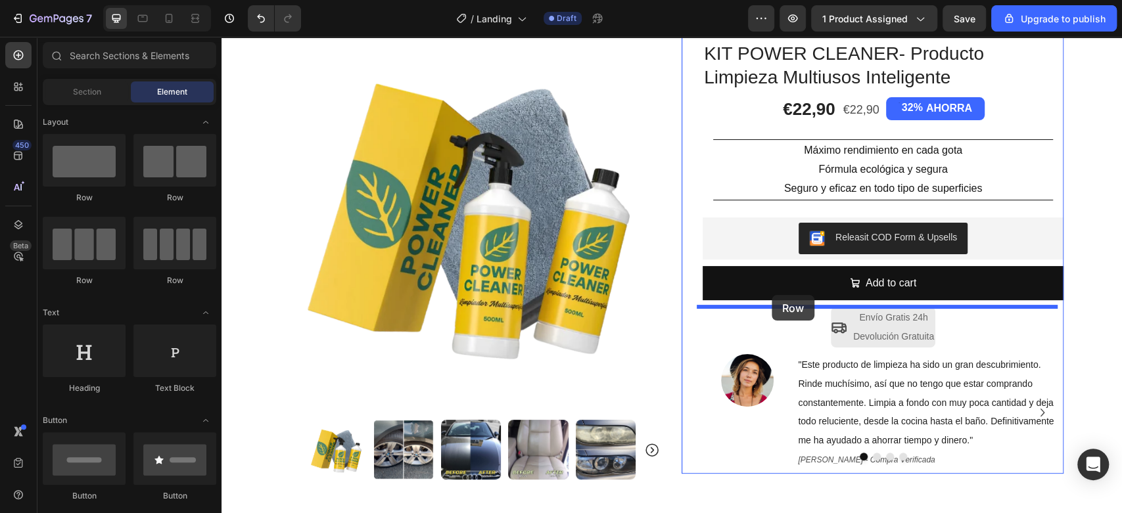
drag, startPoint x: 292, startPoint y: 195, endPoint x: 771, endPoint y: 295, distance: 490.0
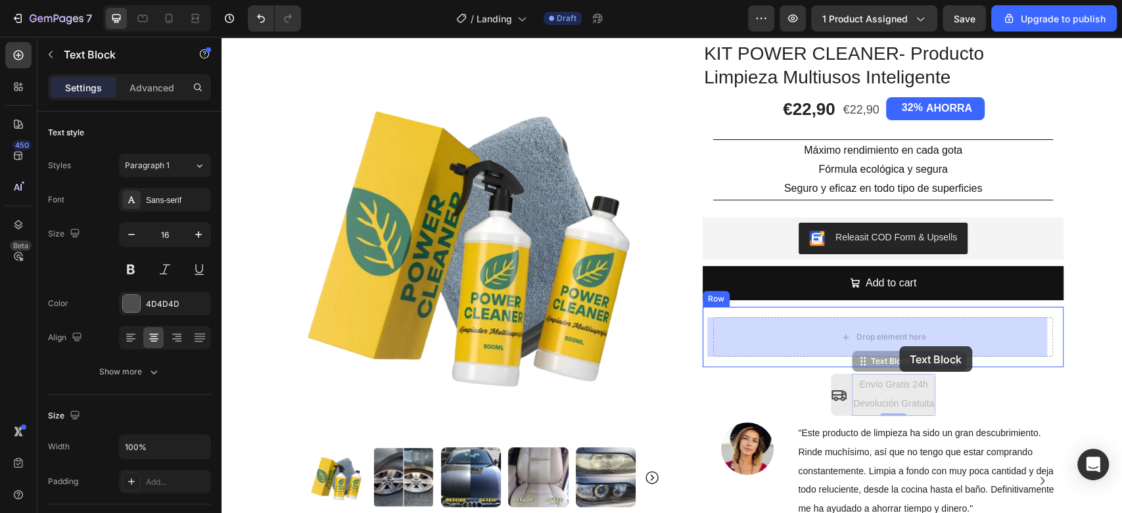
drag, startPoint x: 897, startPoint y: 375, endPoint x: 898, endPoint y: 346, distance: 28.3
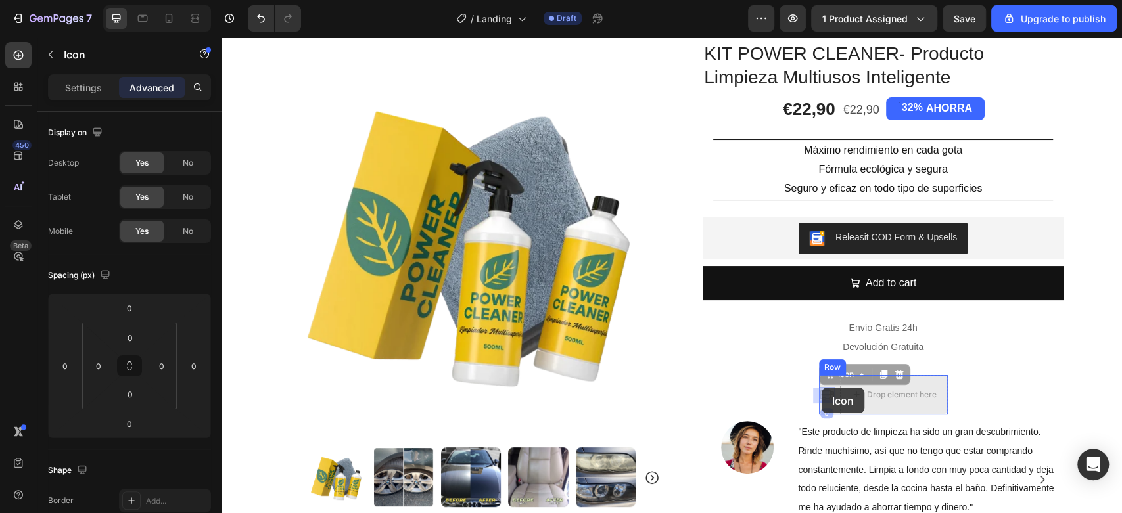
drag, startPoint x: 817, startPoint y: 359, endPoint x: 821, endPoint y: 388, distance: 29.3
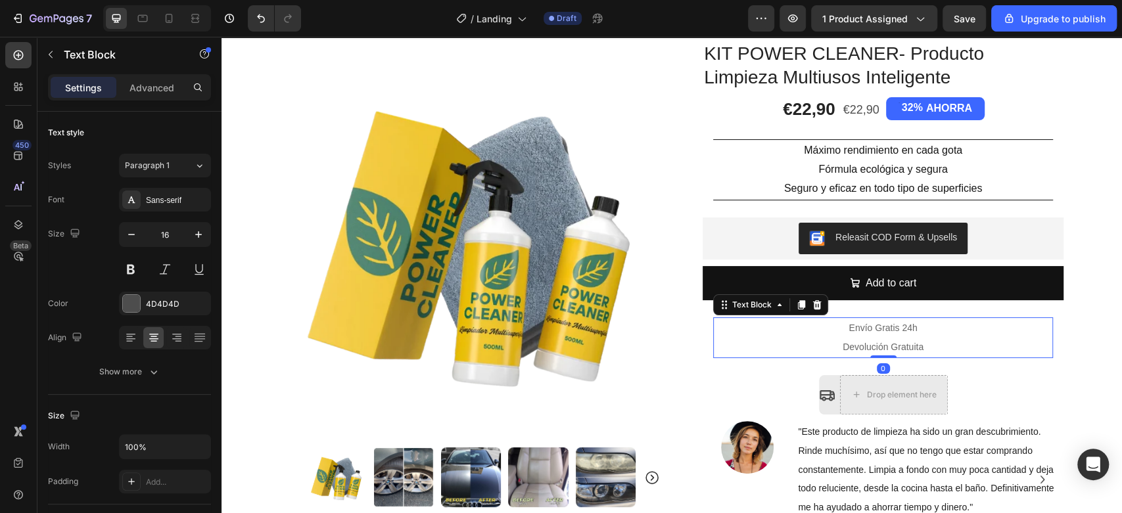
click at [860, 330] on span "Envío Gratis 24h" at bounding box center [882, 328] width 68 height 11
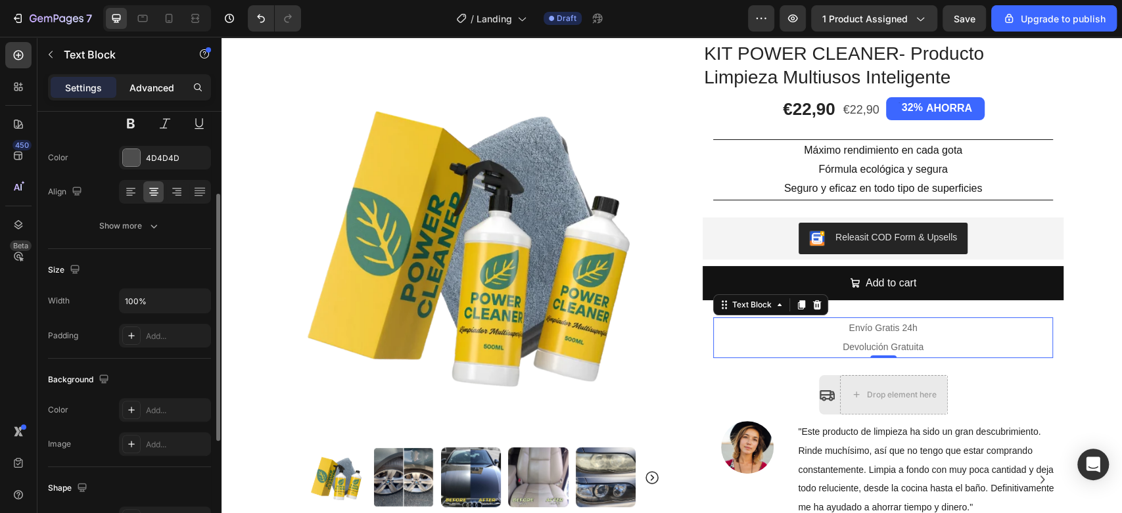
click at [132, 93] on div "Advanced" at bounding box center [152, 87] width 66 height 21
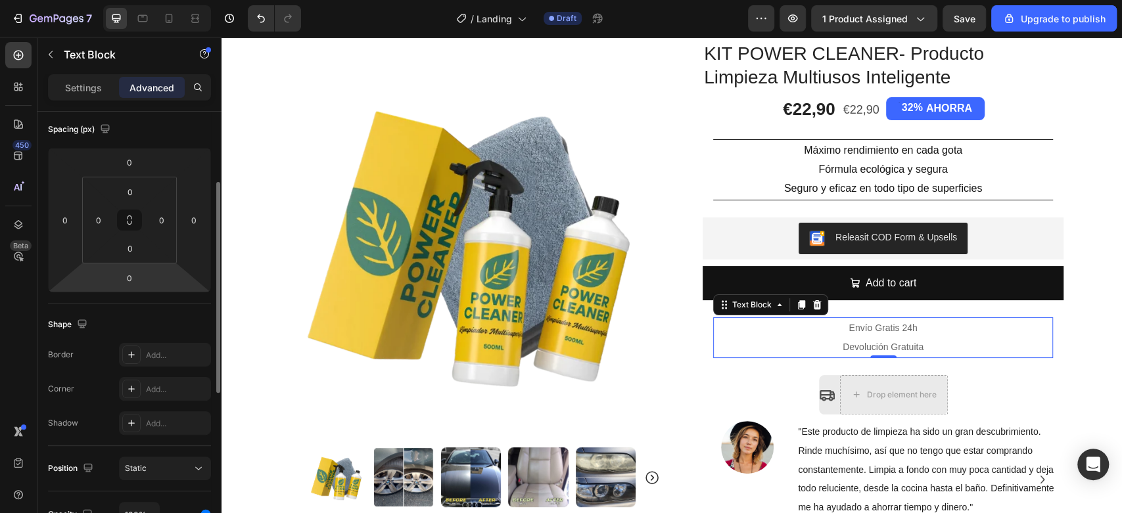
scroll to position [292, 0]
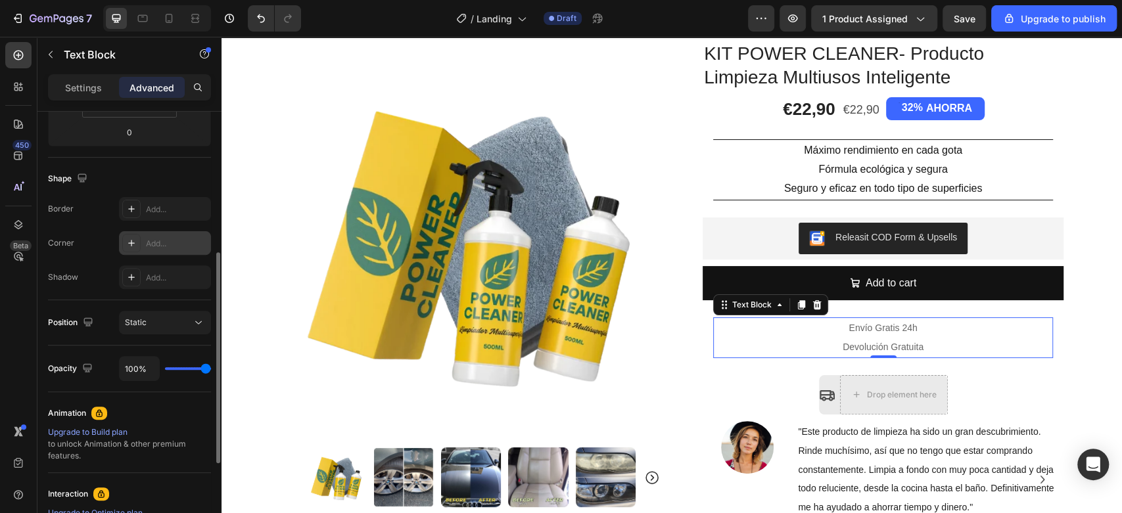
click at [124, 245] on div at bounding box center [131, 243] width 18 height 18
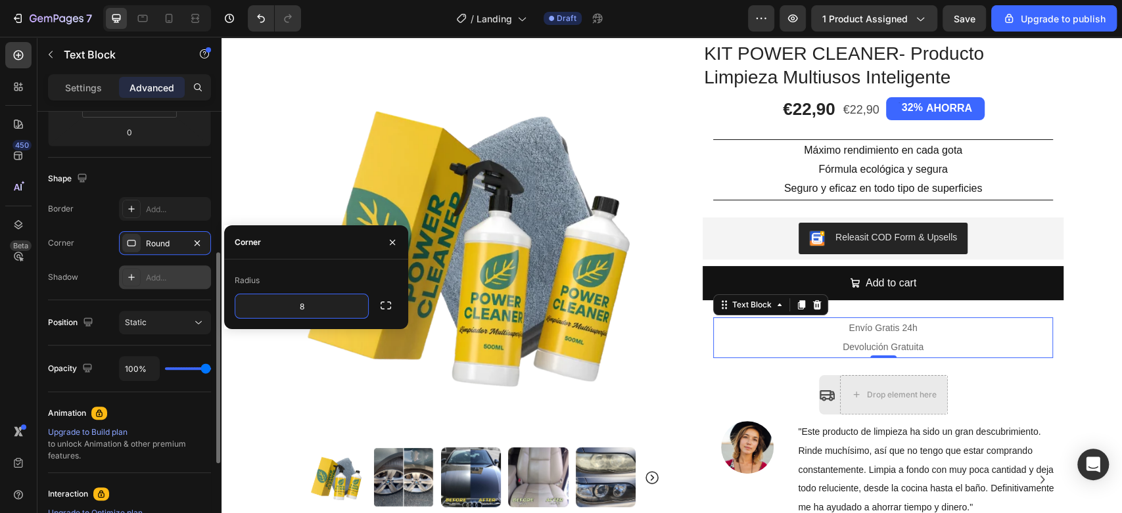
click at [135, 275] on icon at bounding box center [131, 277] width 11 height 11
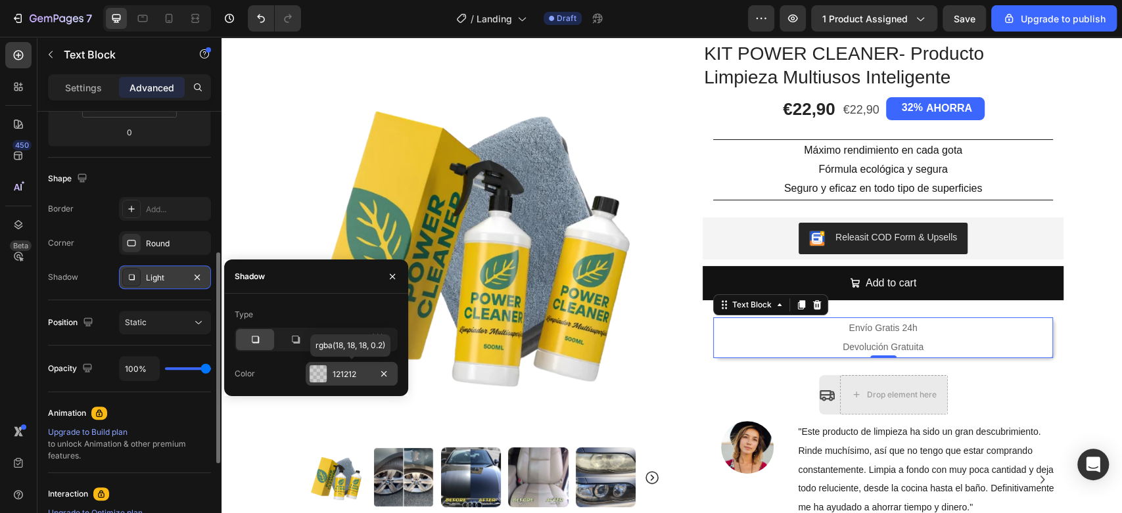
click at [323, 373] on div at bounding box center [318, 373] width 17 height 17
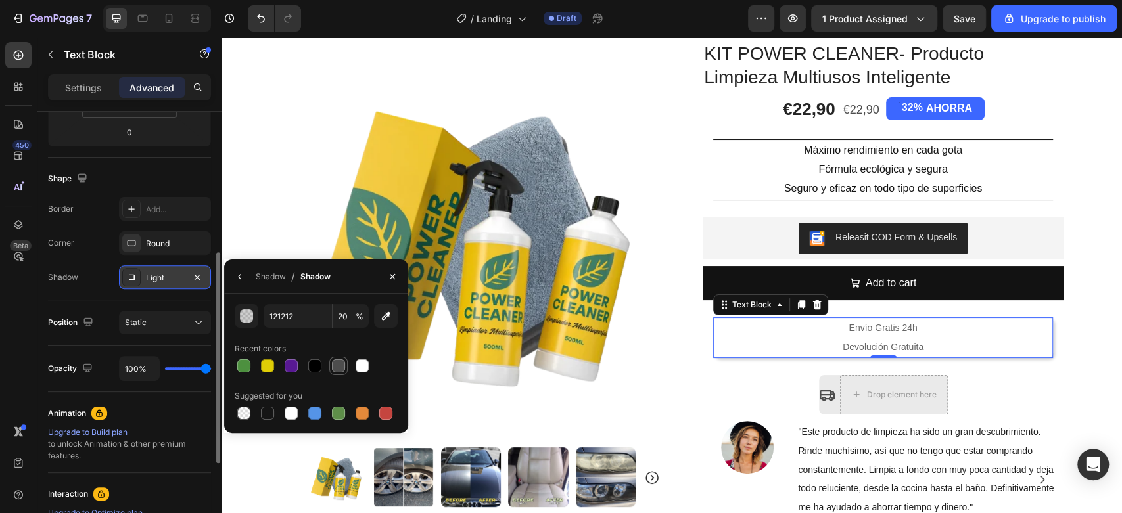
click at [336, 365] on div at bounding box center [338, 365] width 13 height 13
type input "4D4D4D"
type input "100"
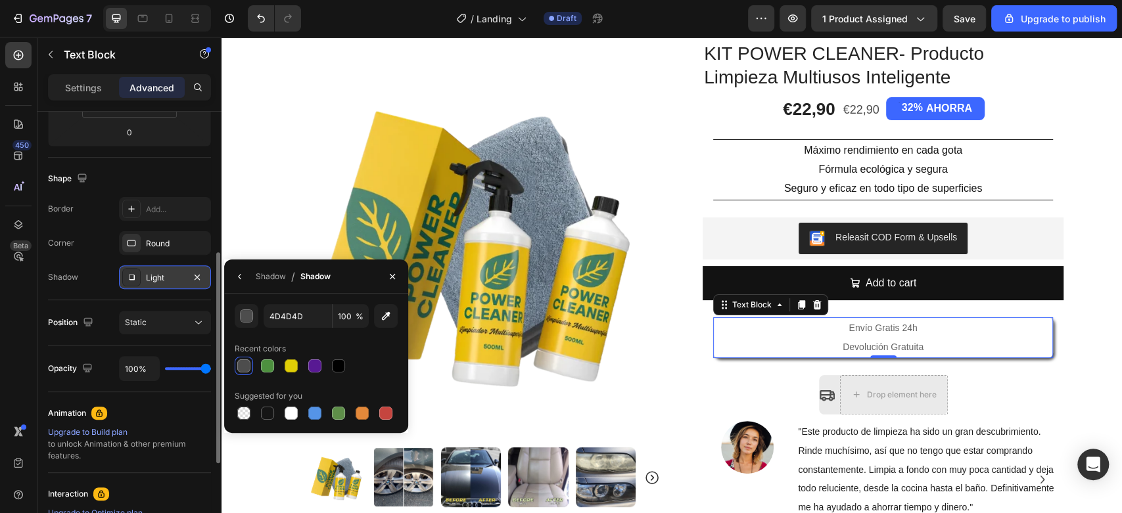
click at [244, 365] on div at bounding box center [243, 365] width 13 height 13
click at [195, 277] on icon "button" at bounding box center [197, 277] width 11 height 11
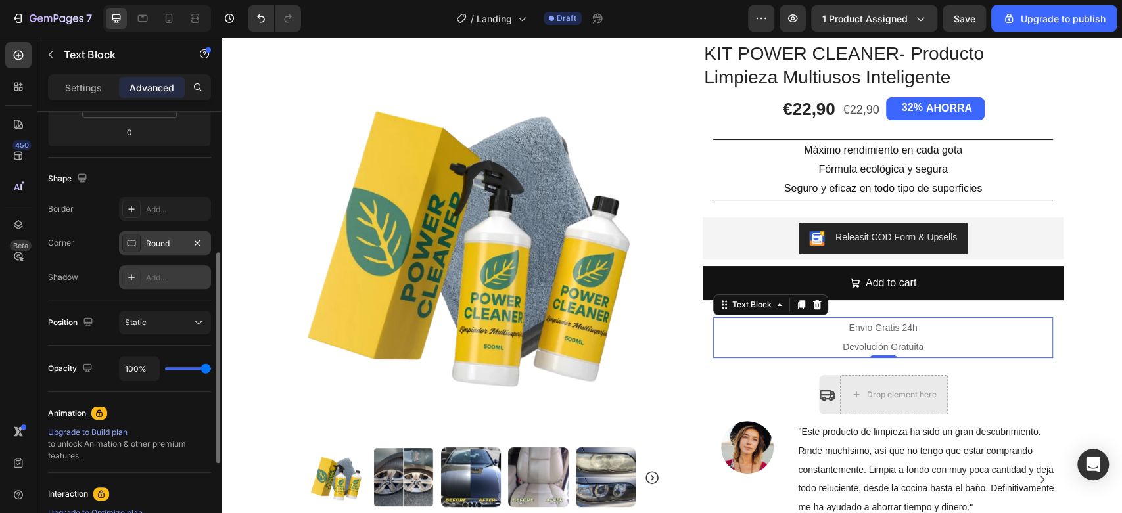
click at [186, 244] on div "Round" at bounding box center [165, 243] width 92 height 24
click at [154, 204] on div "Add..." at bounding box center [177, 210] width 62 height 12
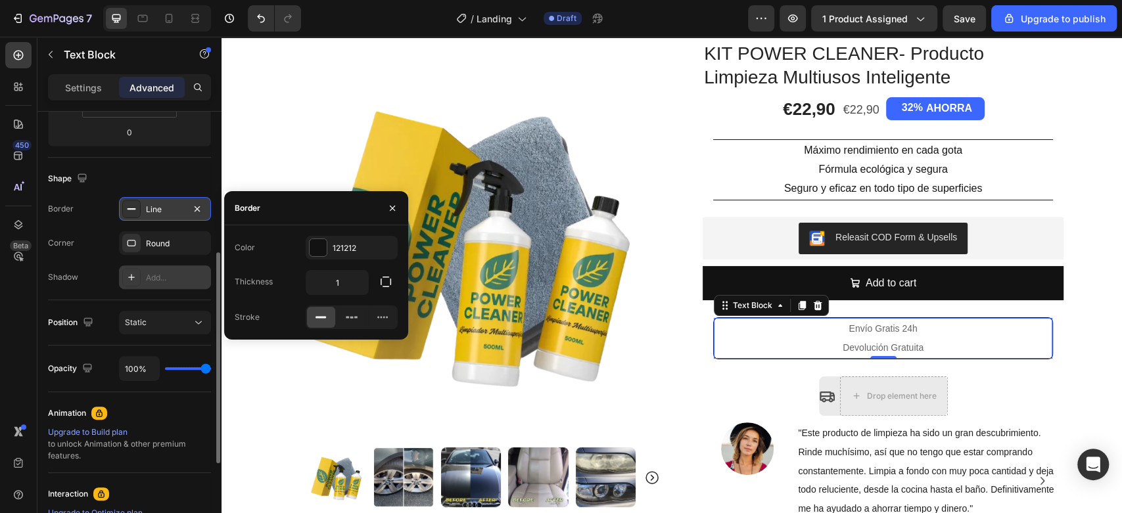
click at [154, 204] on div "Line" at bounding box center [165, 210] width 38 height 12
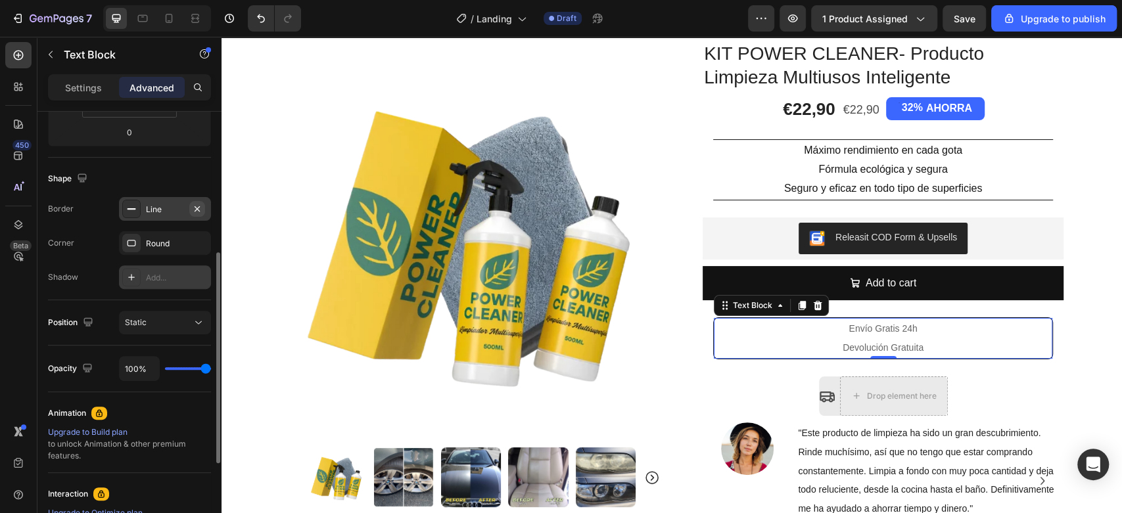
click at [196, 206] on icon "button" at bounding box center [197, 209] width 11 height 11
click at [168, 246] on div "Round" at bounding box center [165, 244] width 38 height 12
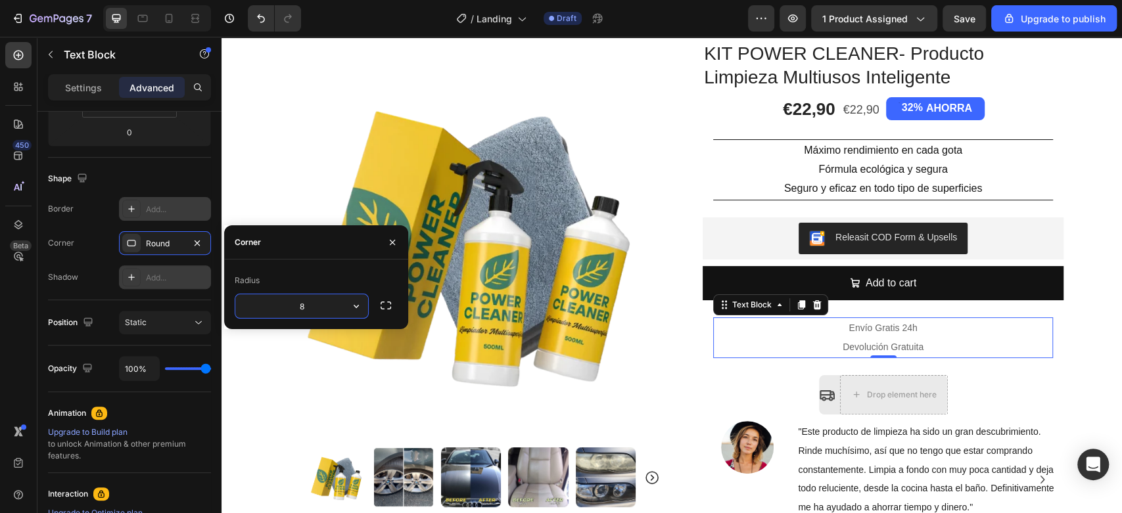
click at [350, 302] on icon "button" at bounding box center [356, 306] width 13 height 13
click at [397, 241] on icon "button" at bounding box center [392, 242] width 11 height 11
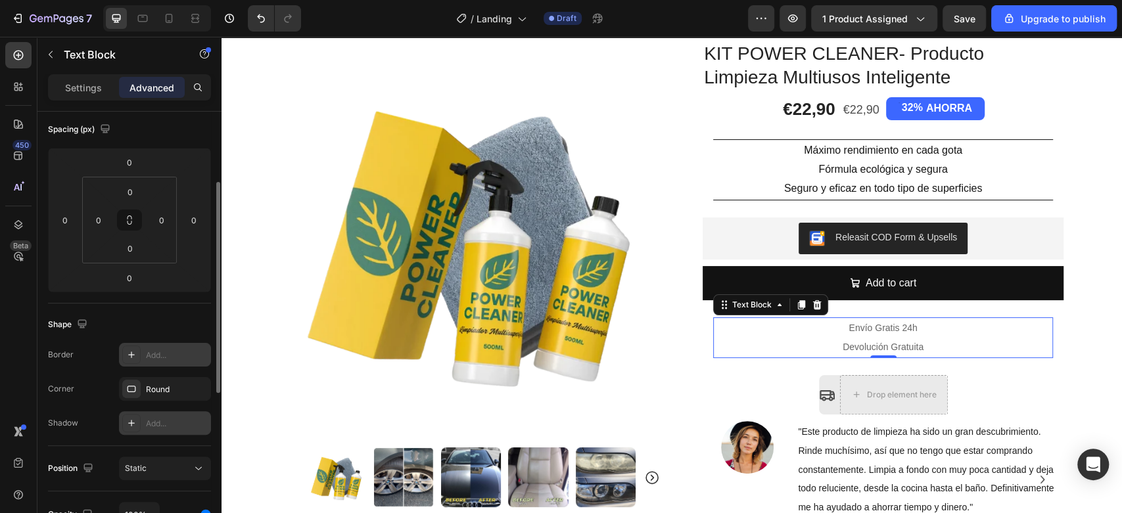
scroll to position [0, 0]
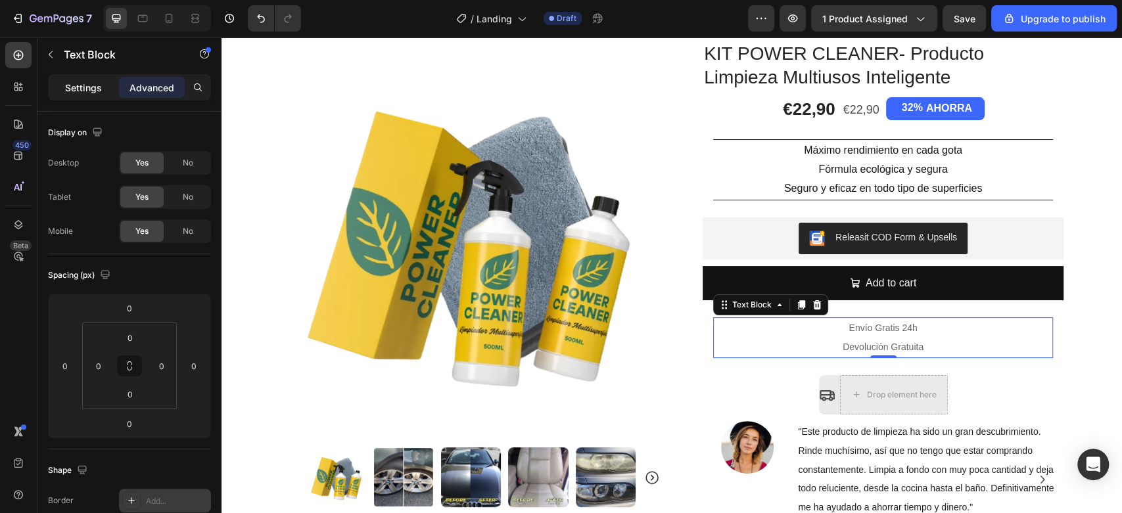
click at [90, 88] on p "Settings" at bounding box center [83, 88] width 37 height 14
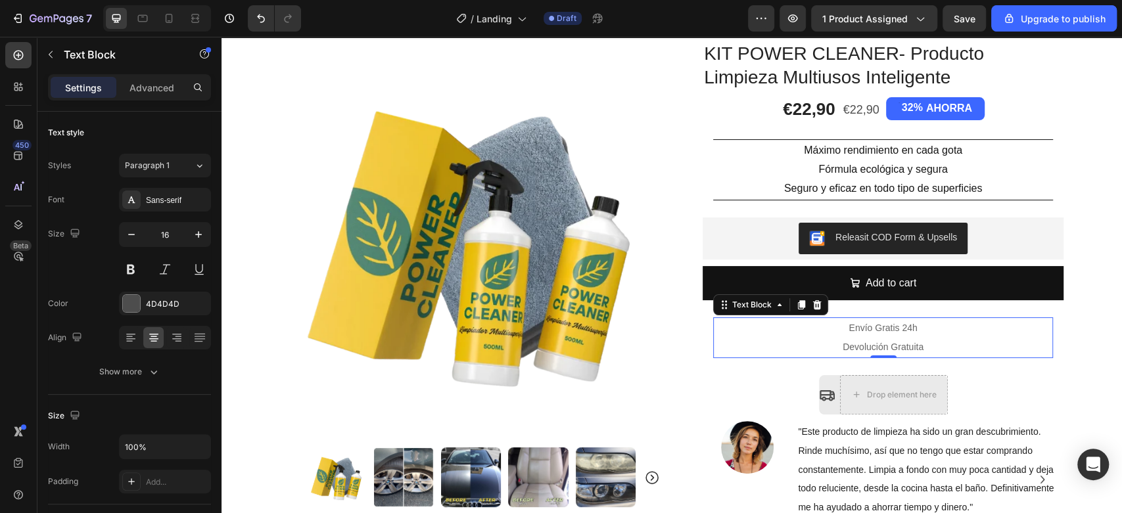
click at [724, 331] on p "Envío Gratis 24h" at bounding box center [882, 328] width 337 height 19
click at [825, 338] on p "Devolución Gratuita" at bounding box center [882, 347] width 337 height 19
click at [930, 343] on p "Devolución Gratuita" at bounding box center [882, 347] width 337 height 19
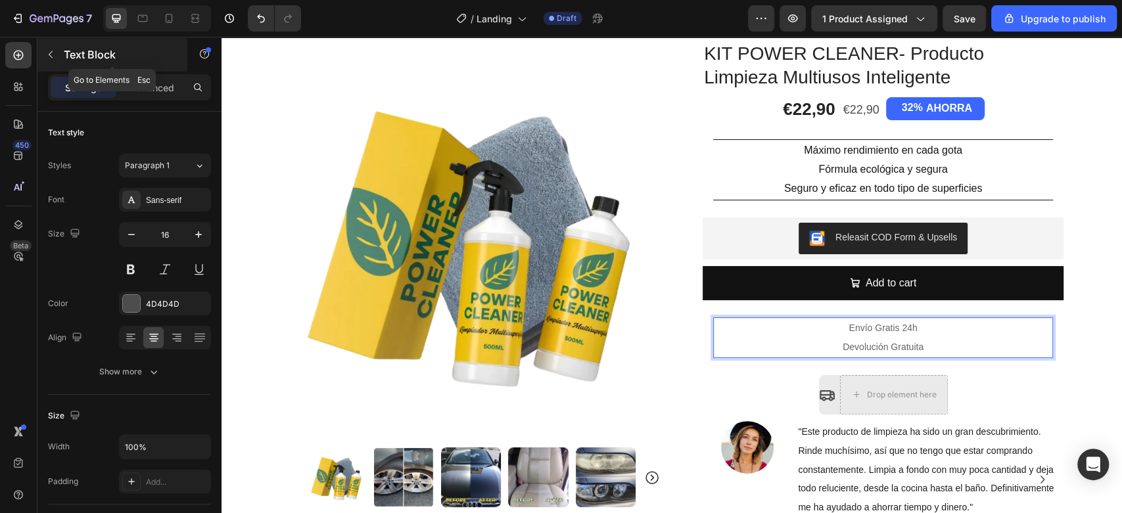
drag, startPoint x: 47, startPoint y: 51, endPoint x: 89, endPoint y: 60, distance: 42.9
click at [47, 52] on icon "button" at bounding box center [50, 54] width 11 height 11
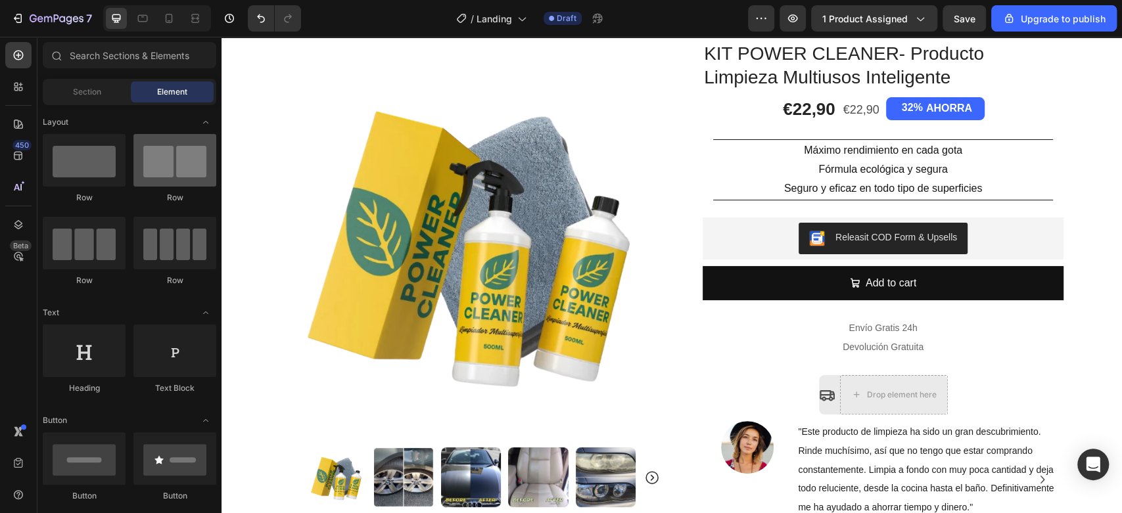
click at [154, 170] on div at bounding box center [174, 160] width 83 height 53
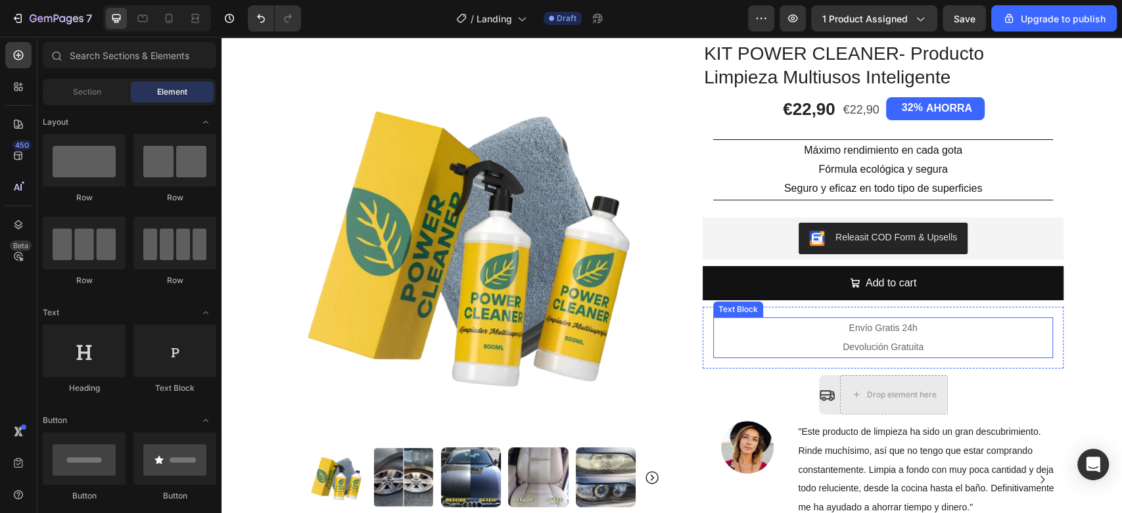
click at [806, 332] on p "Envío Gratis 24h" at bounding box center [882, 328] width 337 height 19
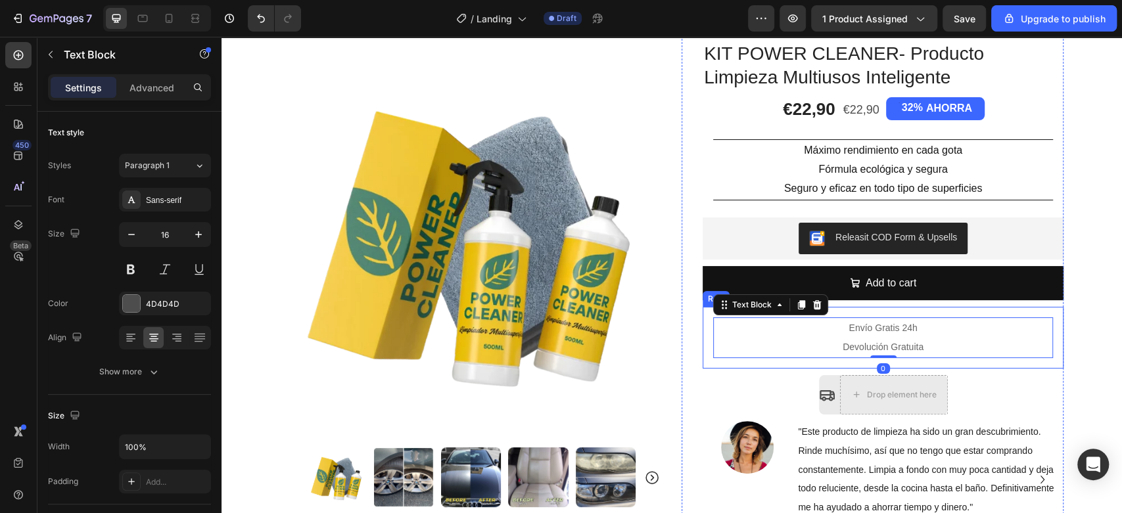
click at [708, 365] on div "Envío Gratis 24h Devolución Gratuita Text Block 0 Row" at bounding box center [882, 338] width 361 height 62
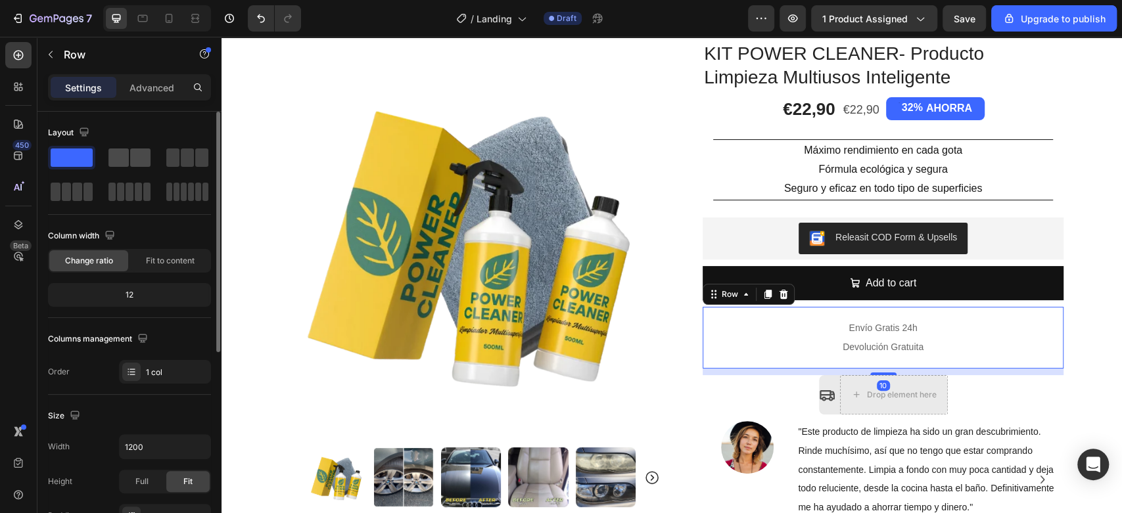
click at [131, 158] on span at bounding box center [140, 158] width 20 height 18
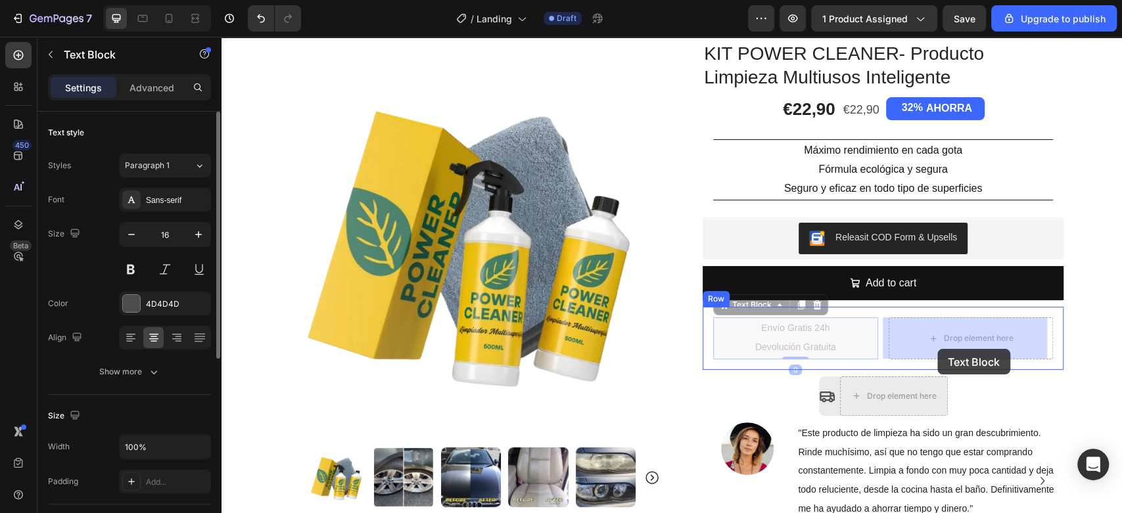
drag, startPoint x: 824, startPoint y: 341, endPoint x: 937, endPoint y: 349, distance: 113.3
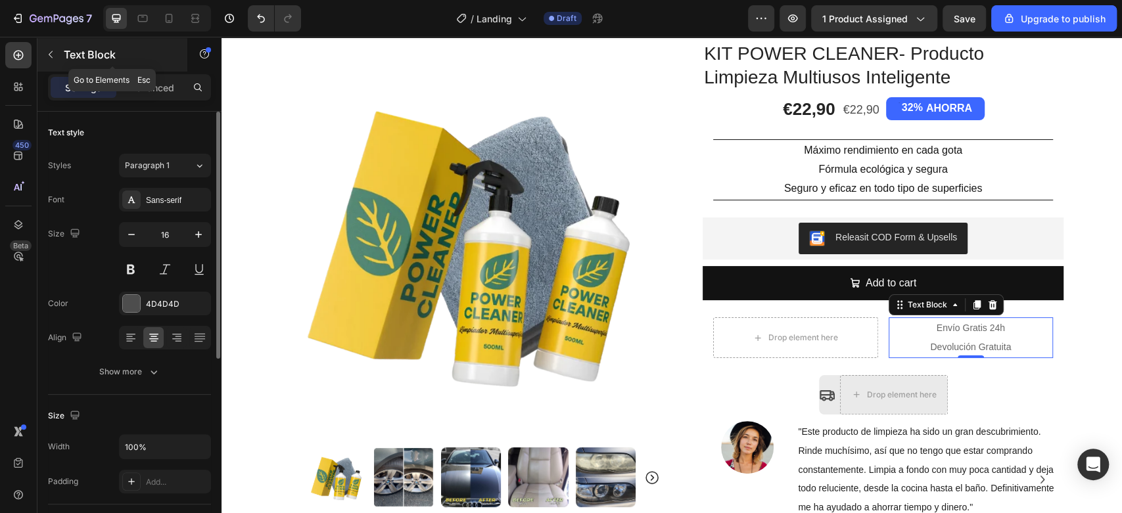
click at [44, 55] on button "button" at bounding box center [50, 54] width 21 height 21
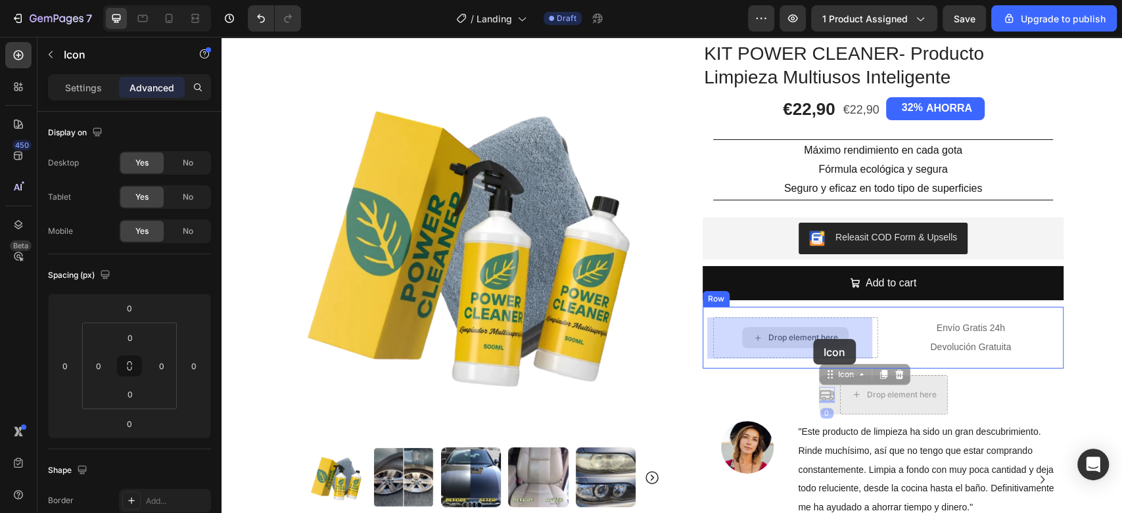
drag, startPoint x: 825, startPoint y: 394, endPoint x: 813, endPoint y: 339, distance: 56.6
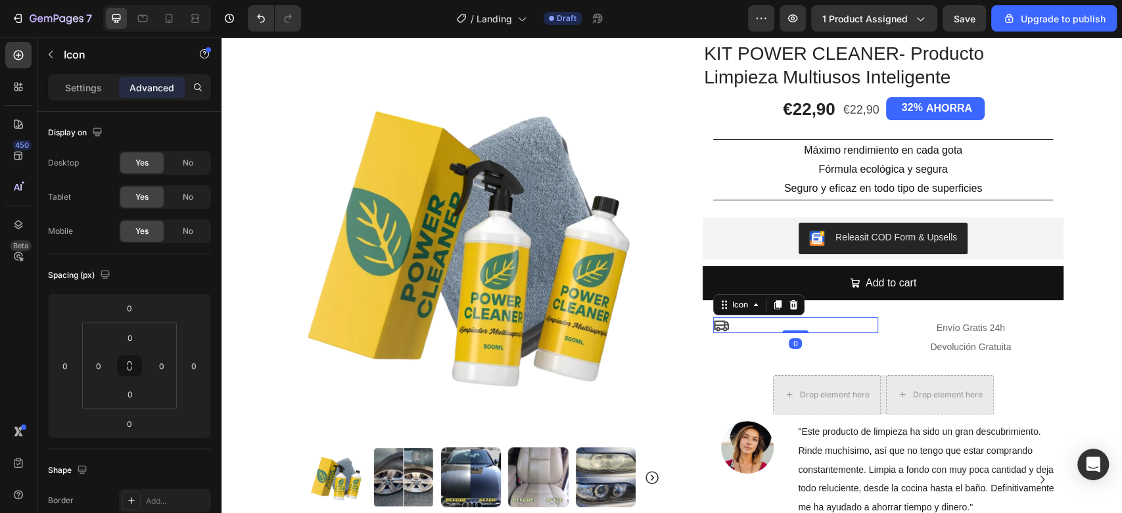
click at [721, 325] on icon at bounding box center [721, 326] width 15 height 11
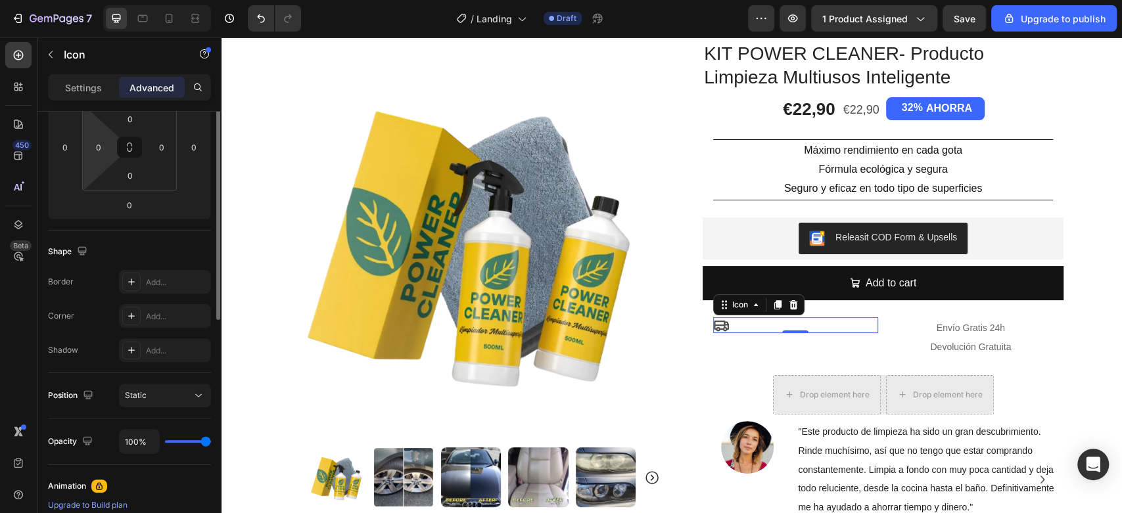
scroll to position [146, 0]
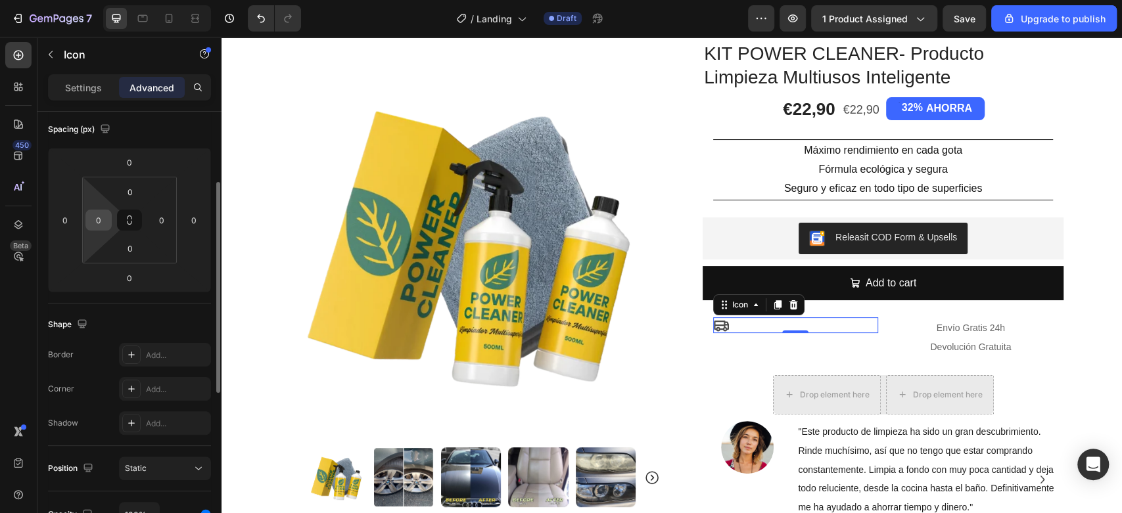
click at [101, 217] on input "0" at bounding box center [99, 220] width 20 height 20
type input "1"
type input "5"
type input "100"
click at [76, 82] on p "Settings" at bounding box center [83, 88] width 37 height 14
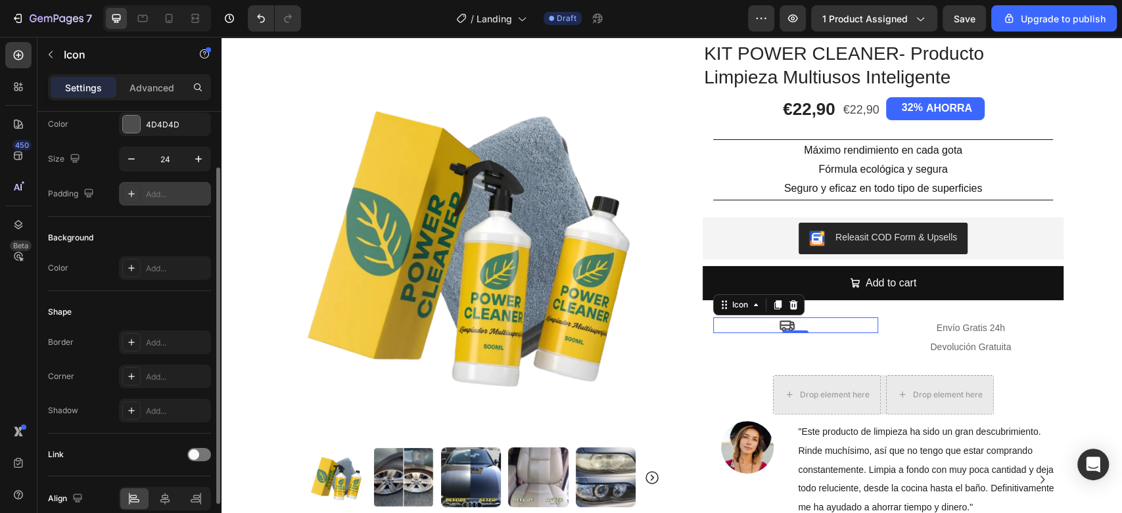
scroll to position [132, 0]
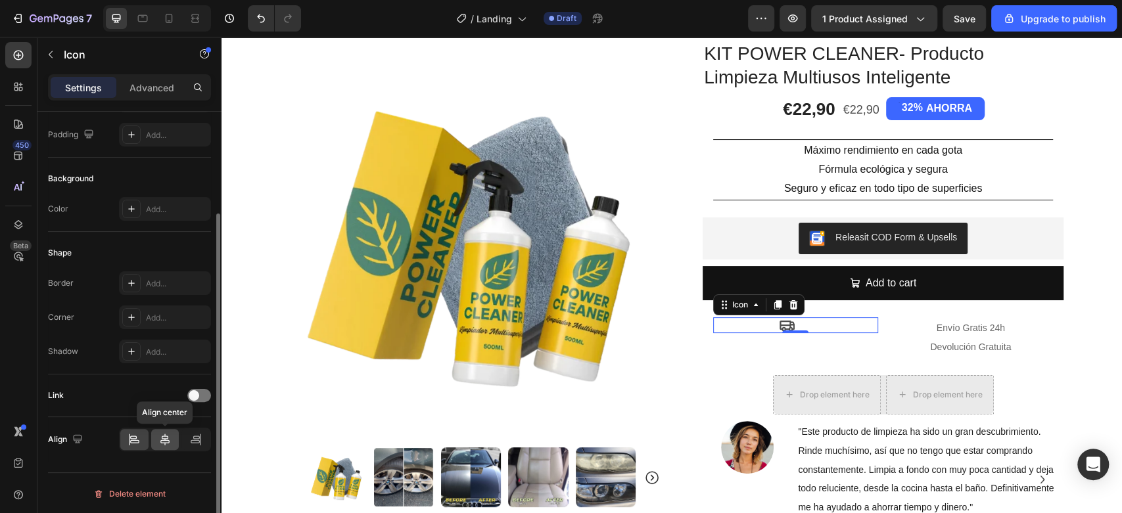
click at [163, 443] on icon at bounding box center [164, 439] width 13 height 13
click at [141, 81] on p "Advanced" at bounding box center [151, 88] width 45 height 14
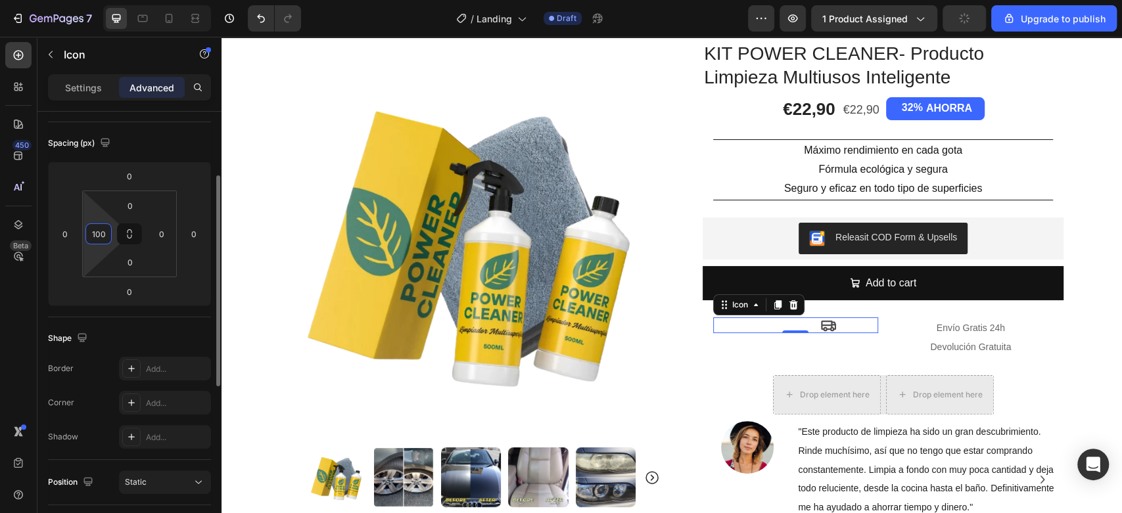
click at [107, 231] on input "100" at bounding box center [99, 234] width 20 height 20
type input "0"
click at [200, 152] on div "Spacing (px)" at bounding box center [129, 143] width 163 height 21
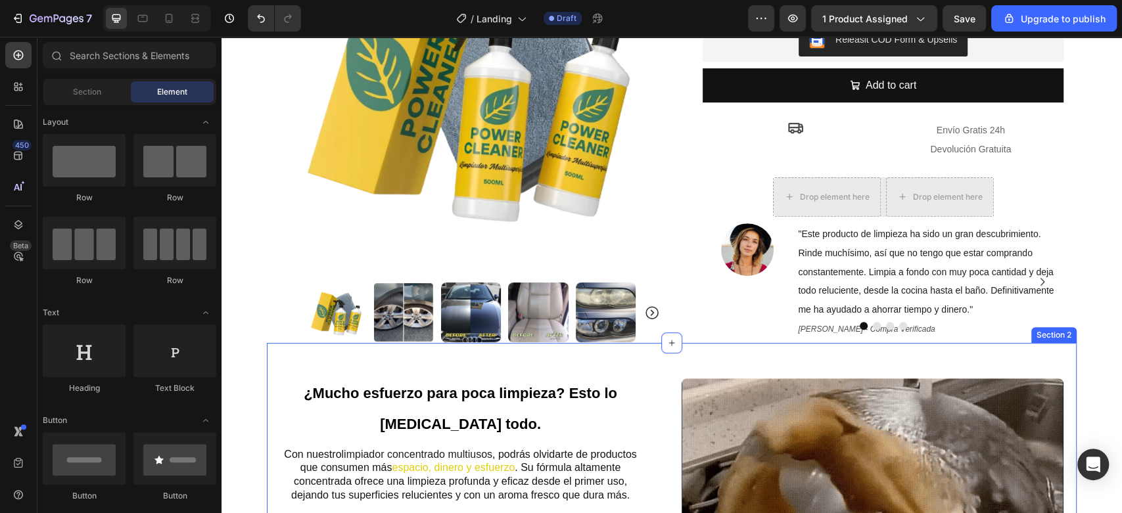
scroll to position [52, 0]
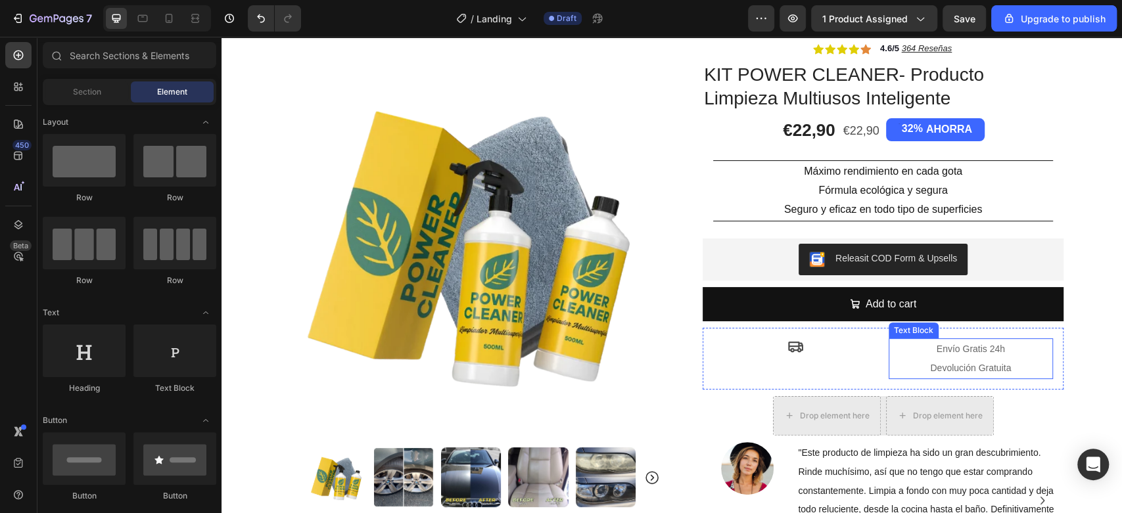
click at [951, 347] on span "Envío Gratis 24h" at bounding box center [970, 349] width 68 height 11
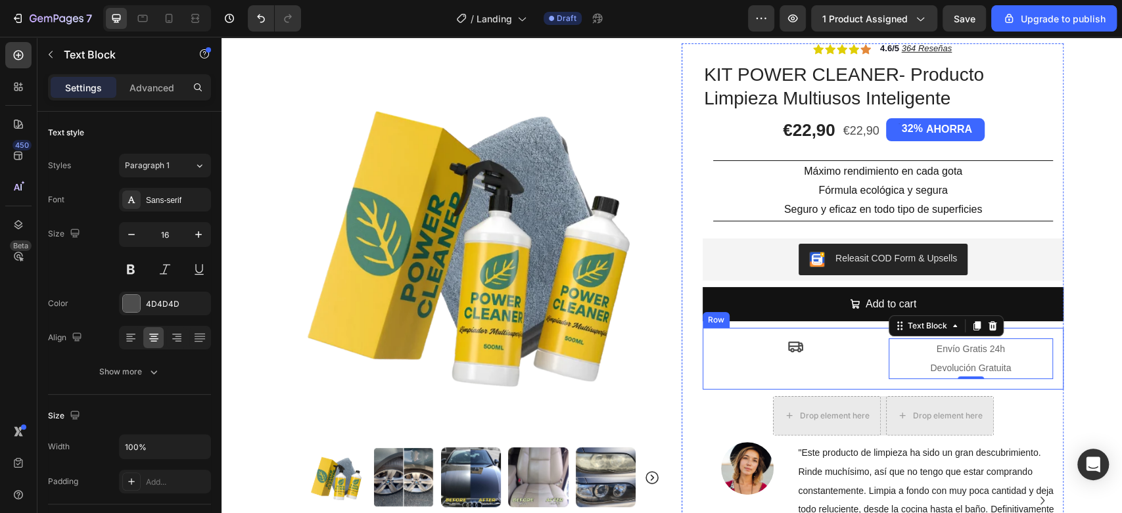
click at [837, 362] on div "Icon" at bounding box center [795, 358] width 165 height 41
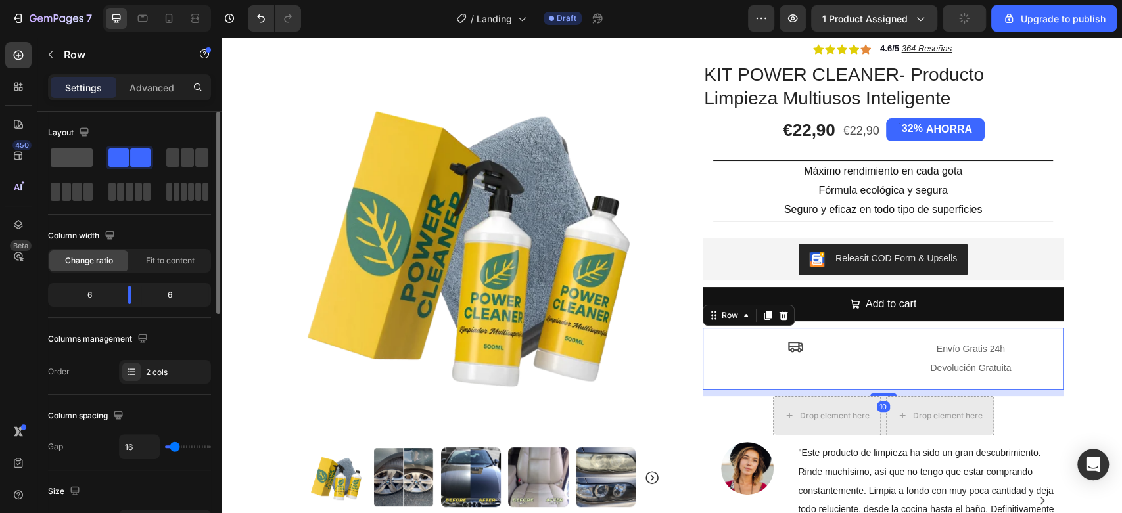
click at [61, 161] on span at bounding box center [72, 158] width 42 height 18
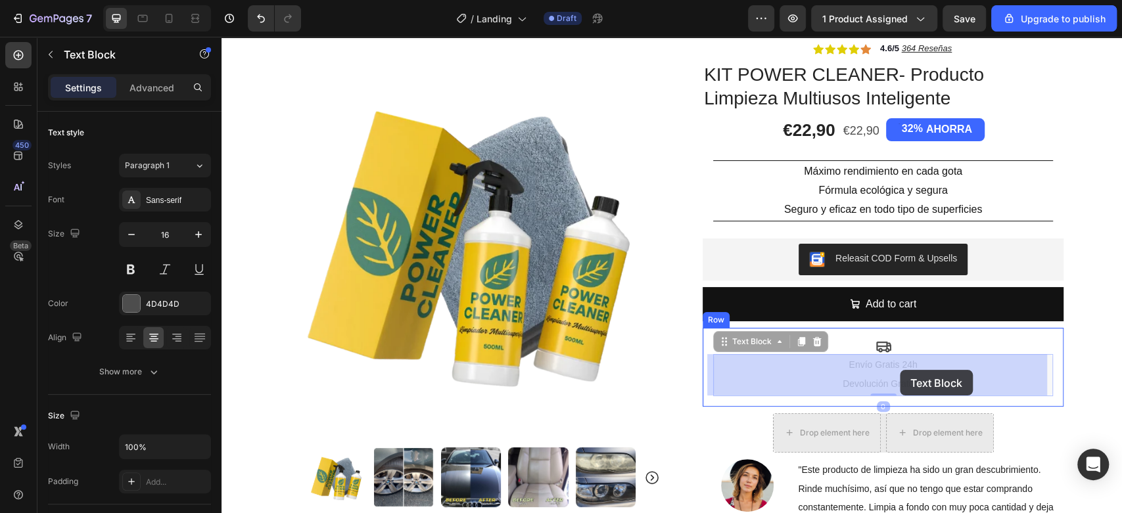
drag, startPoint x: 837, startPoint y: 382, endPoint x: 900, endPoint y: 370, distance: 64.3
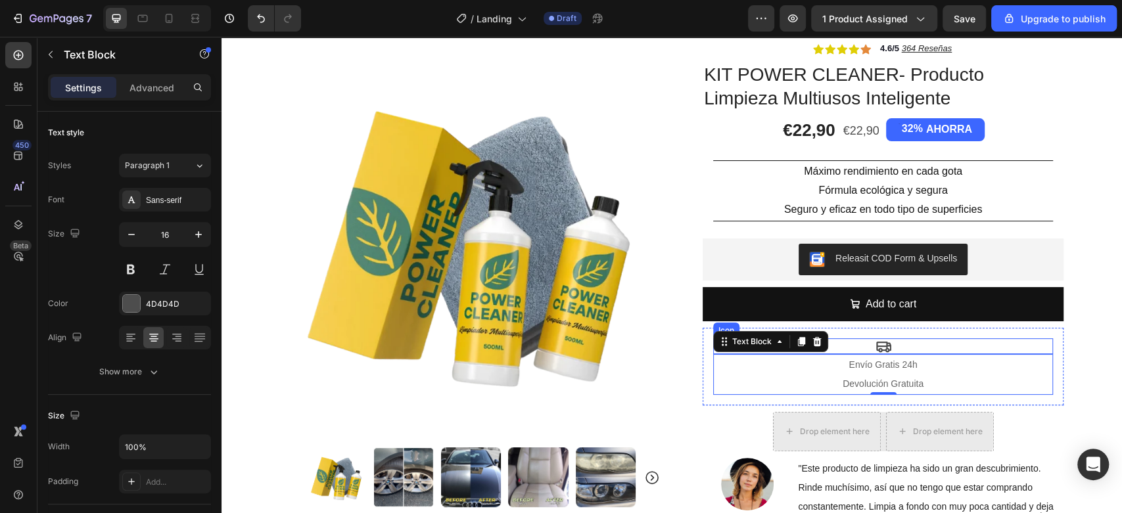
click at [892, 345] on div "Icon" at bounding box center [883, 346] width 340 height 16
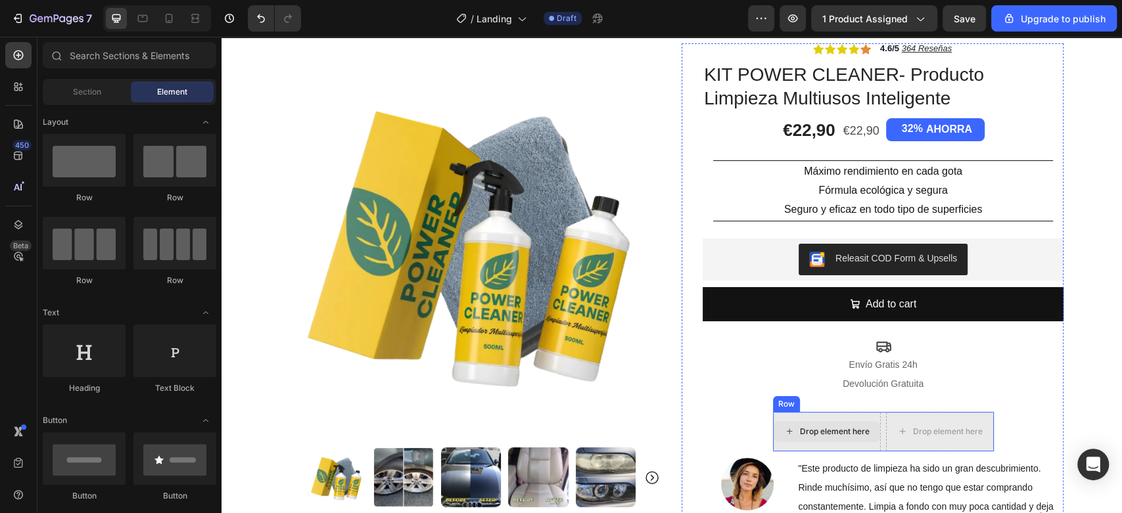
click at [850, 431] on div "Drop element here" at bounding box center [835, 431] width 70 height 11
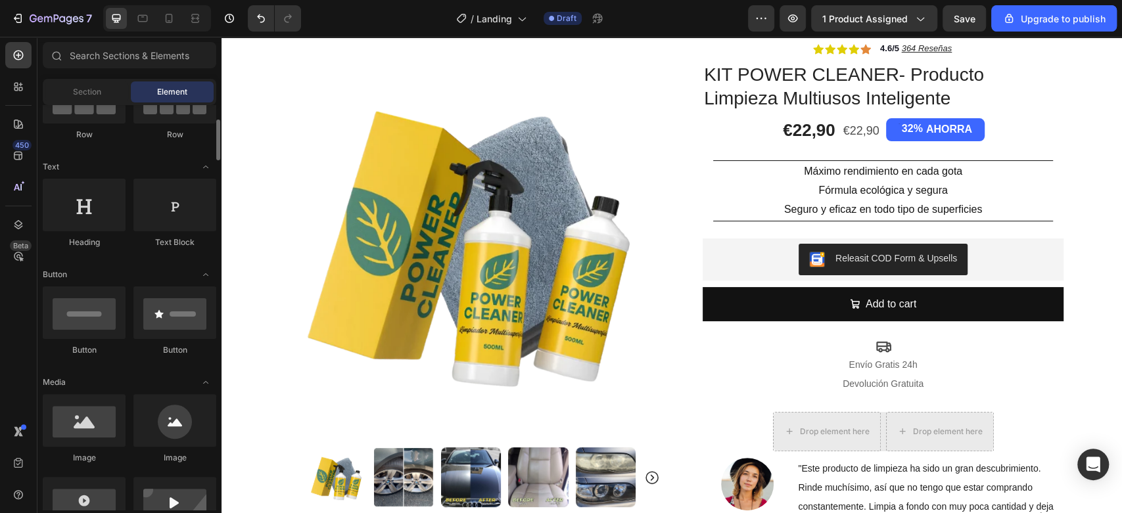
scroll to position [0, 0]
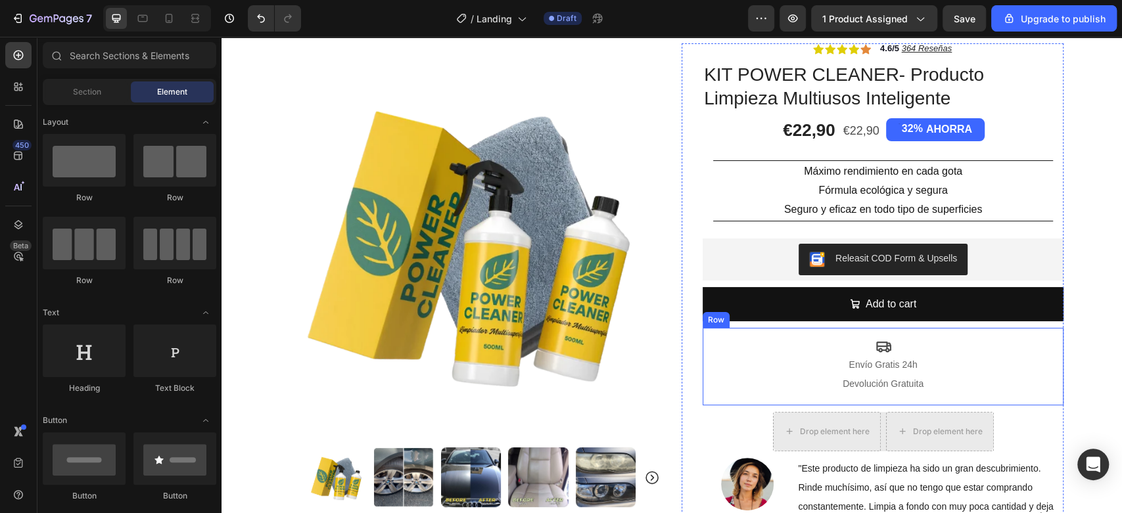
click at [725, 398] on div "Icon Envío Gratis 24h Devolución Gratuita Text Block Row" at bounding box center [882, 367] width 361 height 78
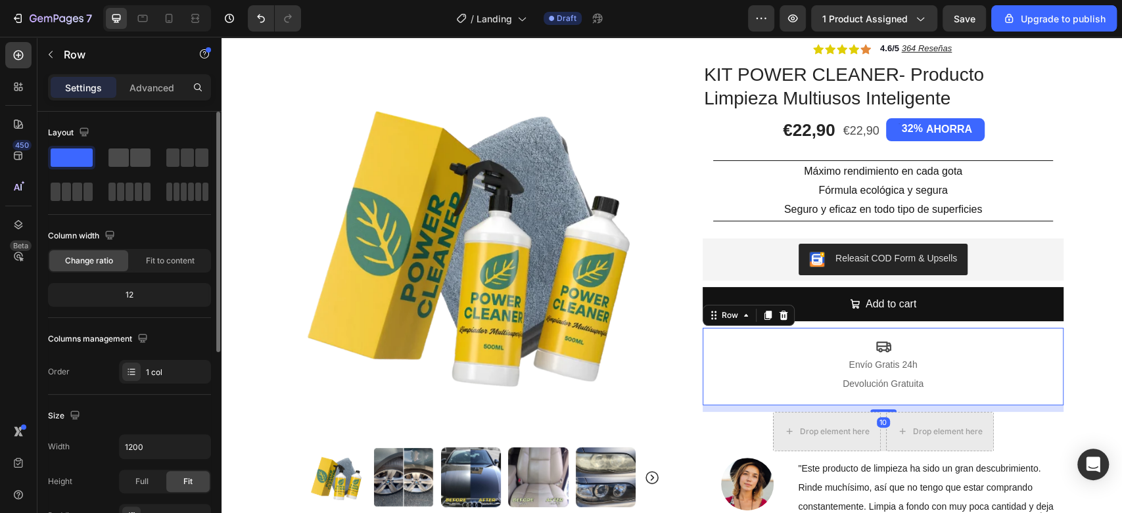
click at [141, 156] on span at bounding box center [140, 158] width 20 height 18
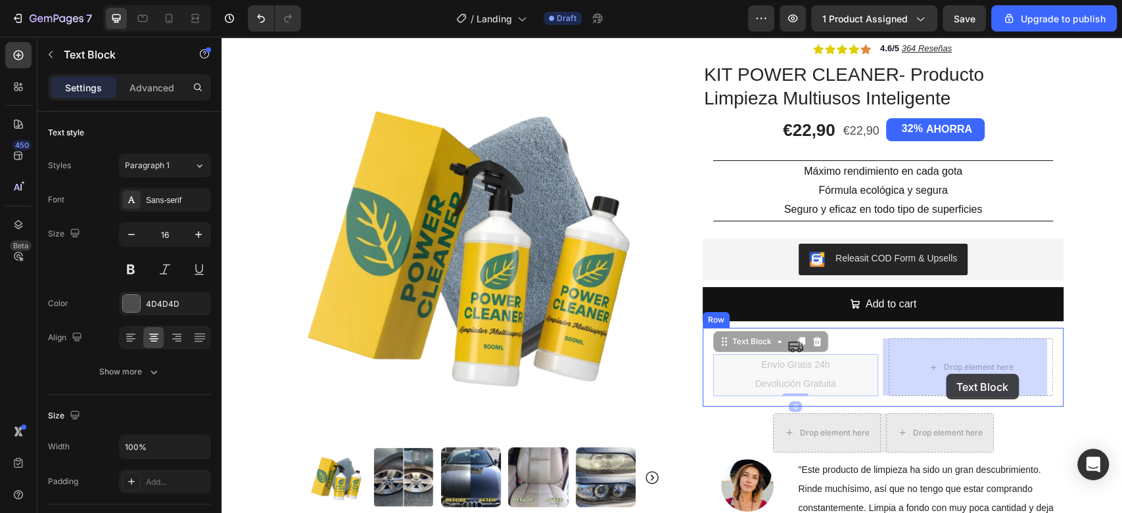
drag, startPoint x: 806, startPoint y: 367, endPoint x: 937, endPoint y: 373, distance: 131.6
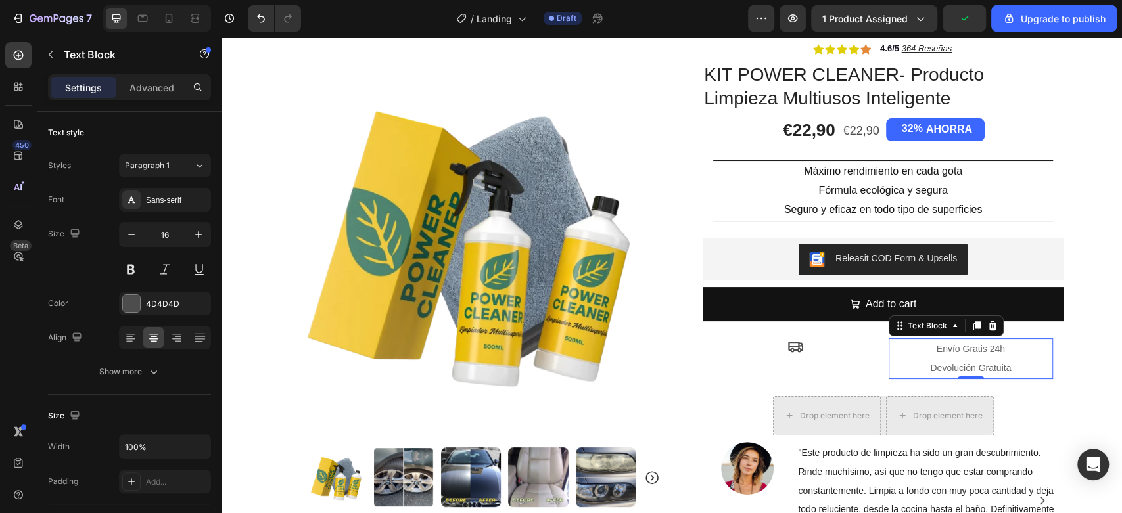
click at [896, 357] on p "Envío Gratis 24h" at bounding box center [971, 349] width 162 height 19
click at [890, 354] on p "Envío Gratis 24h" at bounding box center [971, 349] width 162 height 19
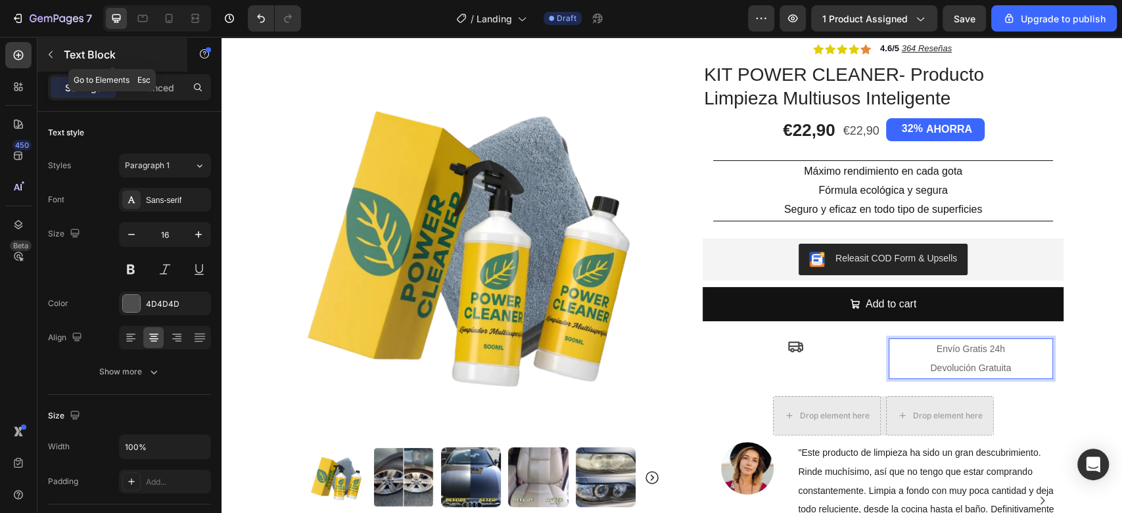
click at [49, 54] on icon "button" at bounding box center [51, 54] width 4 height 7
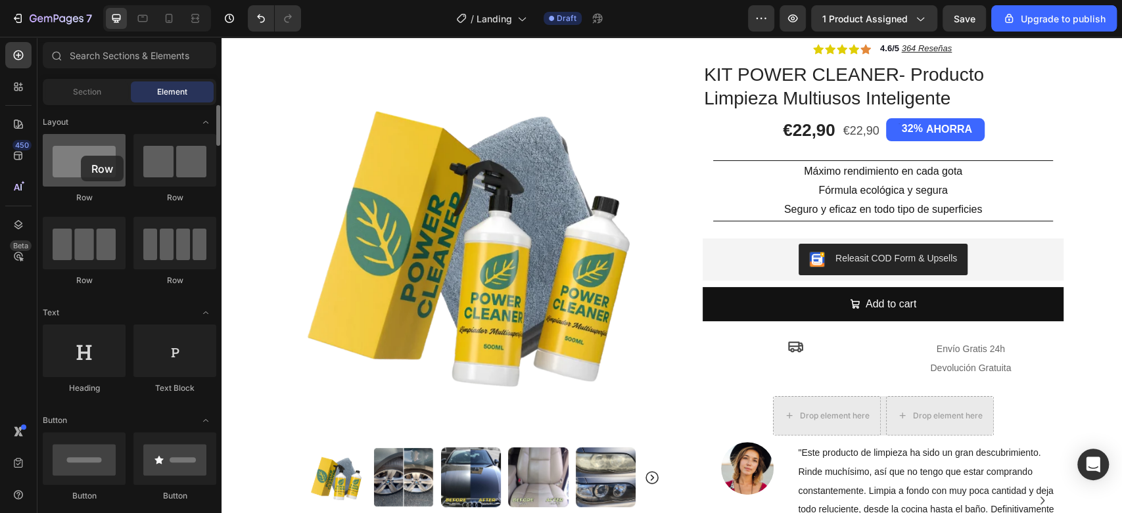
click at [81, 156] on div at bounding box center [84, 160] width 83 height 53
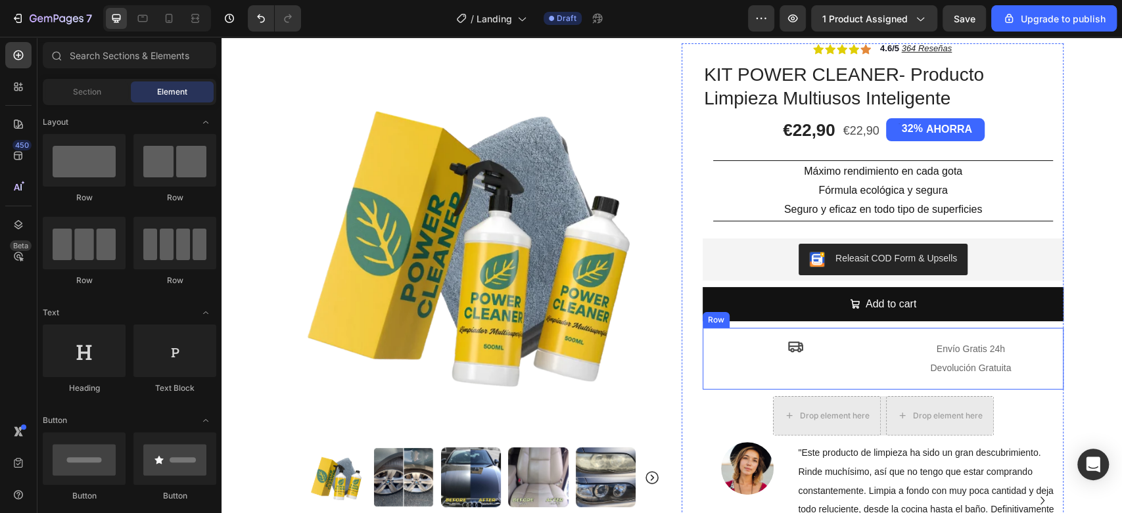
click at [743, 382] on div "Icon Envío Gratis 24h Devolución Gratuita Text Block Row" at bounding box center [882, 359] width 361 height 62
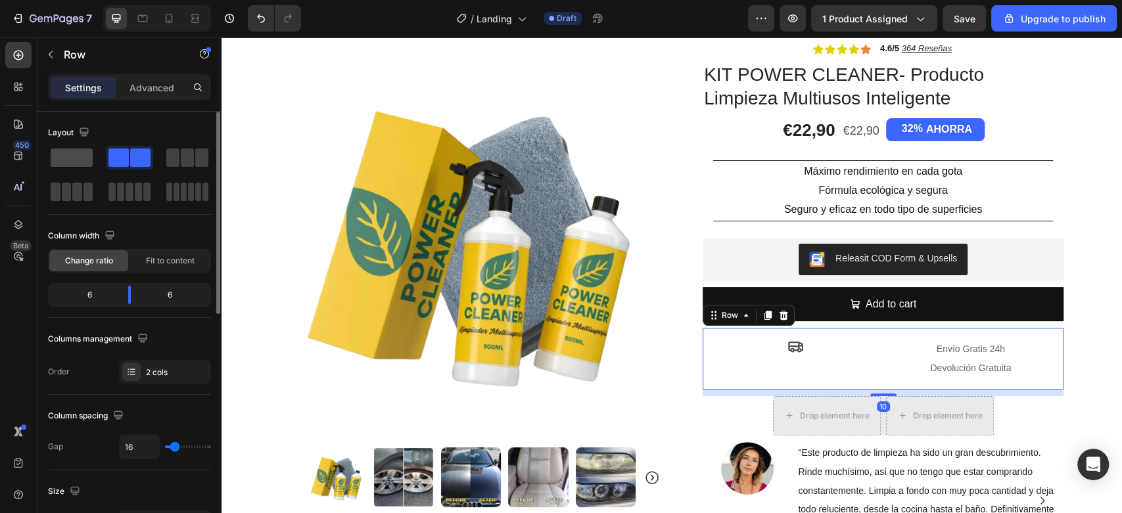
drag, startPoint x: 85, startPoint y: 156, endPoint x: 124, endPoint y: 151, distance: 39.1
click at [86, 156] on span at bounding box center [72, 158] width 42 height 18
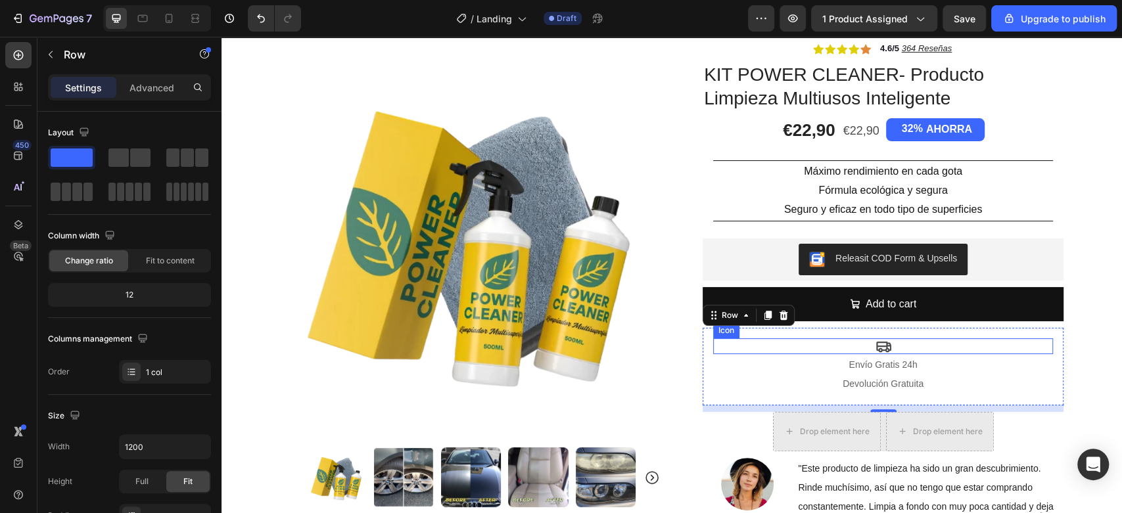
click at [908, 351] on div "Icon" at bounding box center [883, 346] width 340 height 16
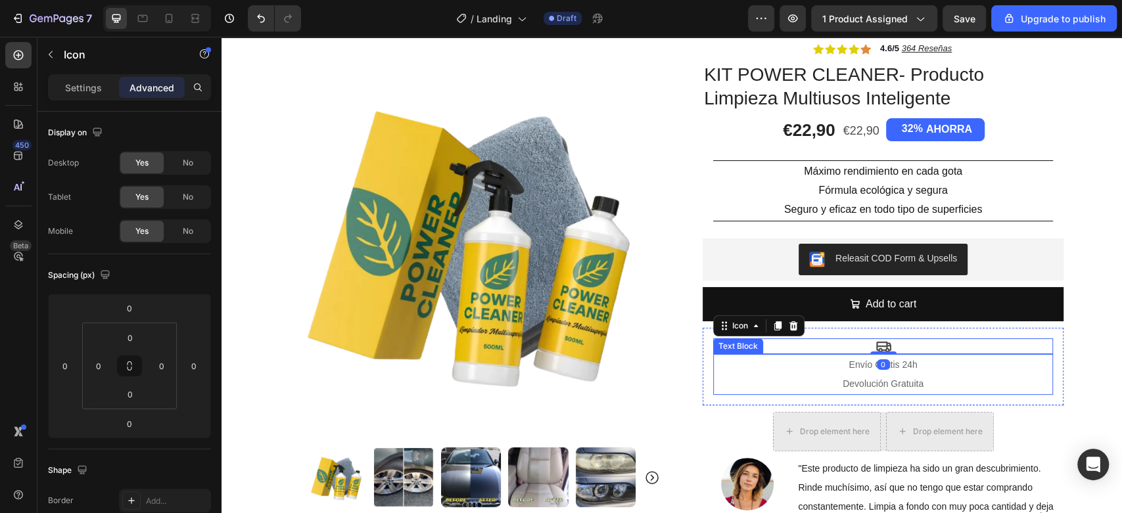
click at [798, 390] on p "Devolución Gratuita" at bounding box center [882, 384] width 337 height 19
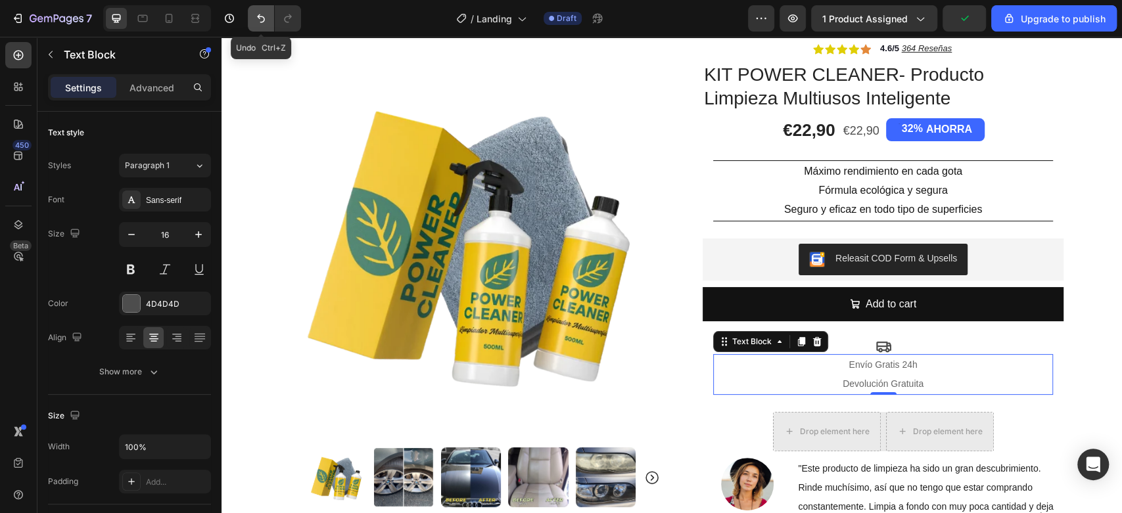
click at [250, 20] on button "Undo/Redo" at bounding box center [261, 18] width 26 height 26
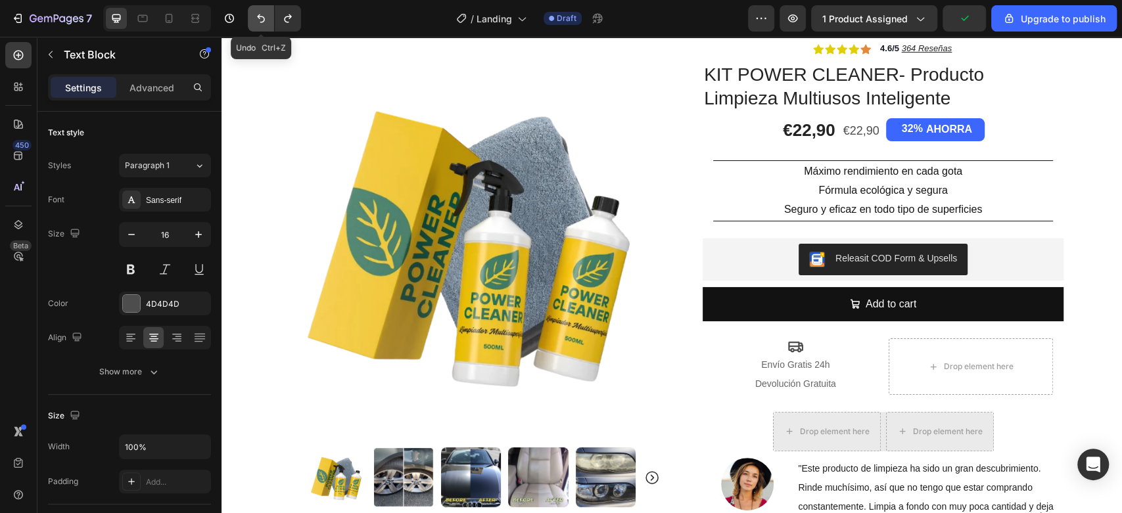
click at [250, 20] on button "Undo/Redo" at bounding box center [261, 18] width 26 height 26
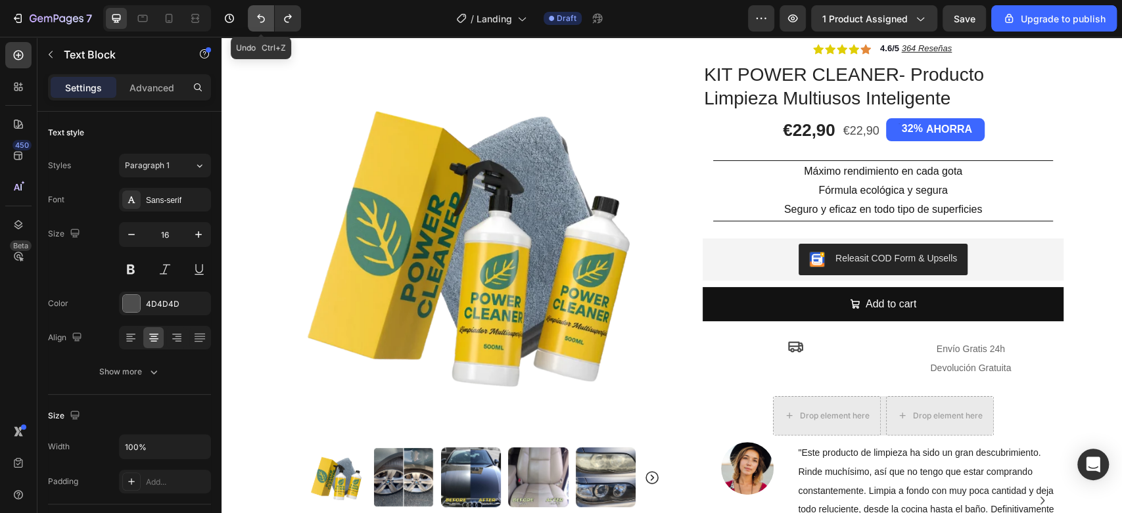
click at [250, 20] on button "Undo/Redo" at bounding box center [261, 18] width 26 height 26
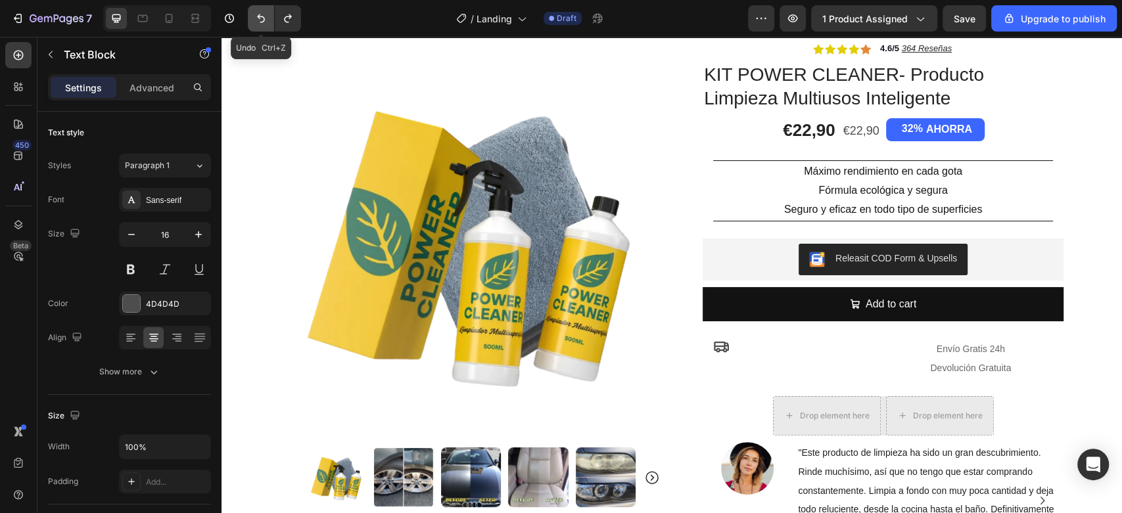
click at [250, 20] on button "Undo/Redo" at bounding box center [261, 18] width 26 height 26
click at [250, 17] on button "Undo/Redo" at bounding box center [261, 18] width 26 height 26
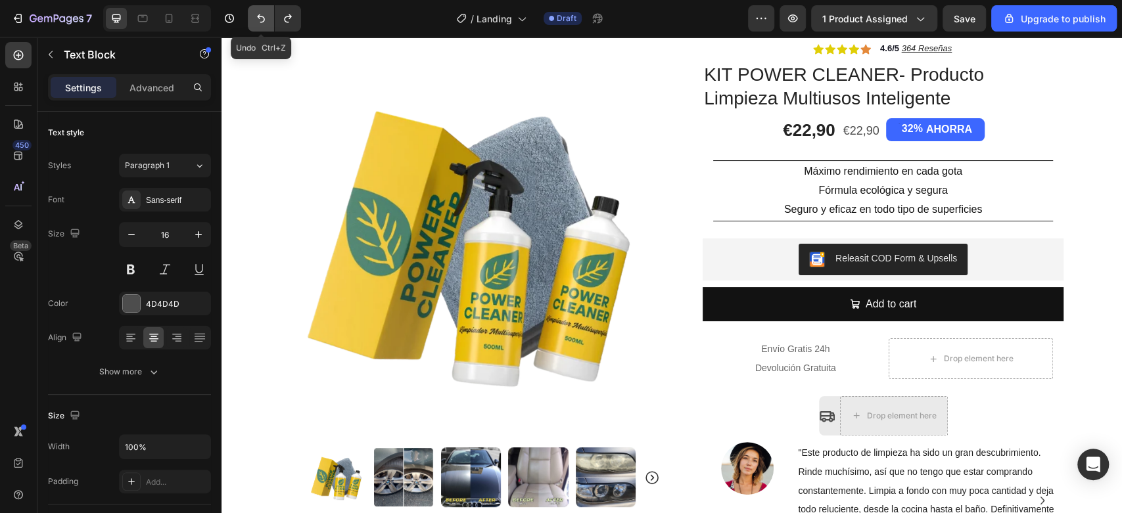
click at [250, 17] on button "Undo/Redo" at bounding box center [261, 18] width 26 height 26
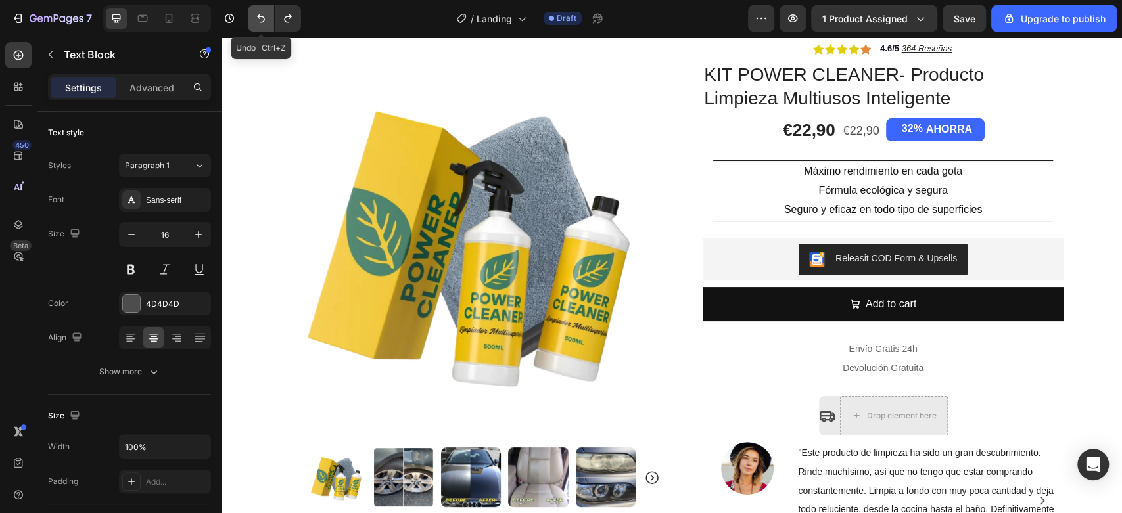
click at [250, 17] on button "Undo/Redo" at bounding box center [261, 18] width 26 height 26
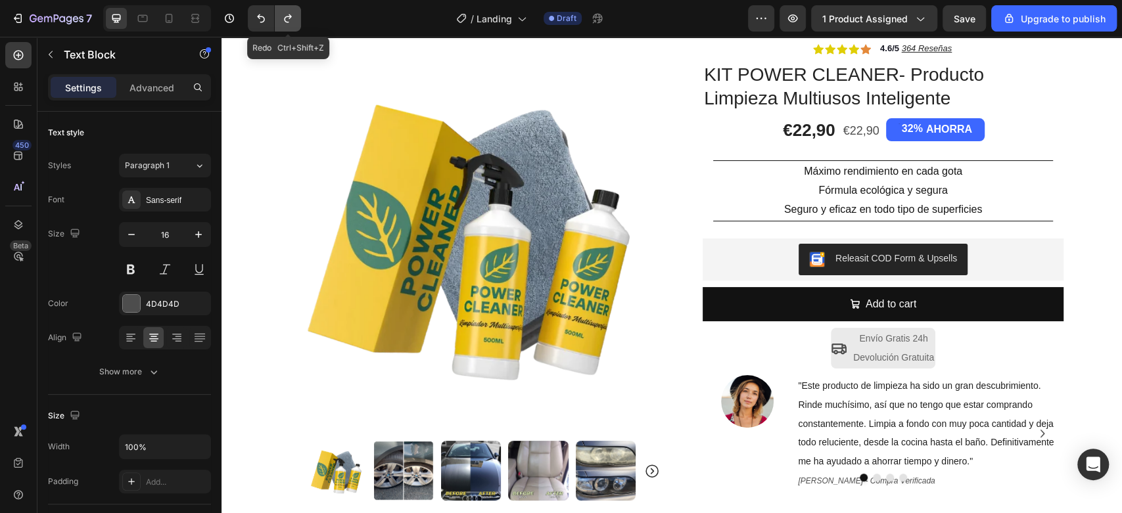
click at [291, 24] on icon "Undo/Redo" at bounding box center [287, 18] width 13 height 13
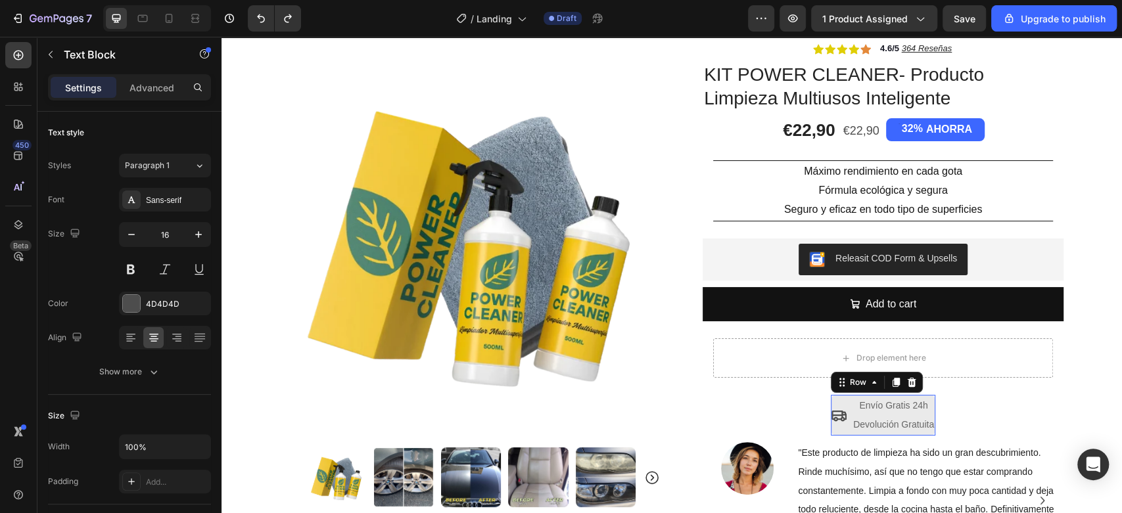
click at [841, 434] on div "Icon Envío Gratis 24h Devolución Gratuita Text Block Row 0" at bounding box center [883, 415] width 104 height 41
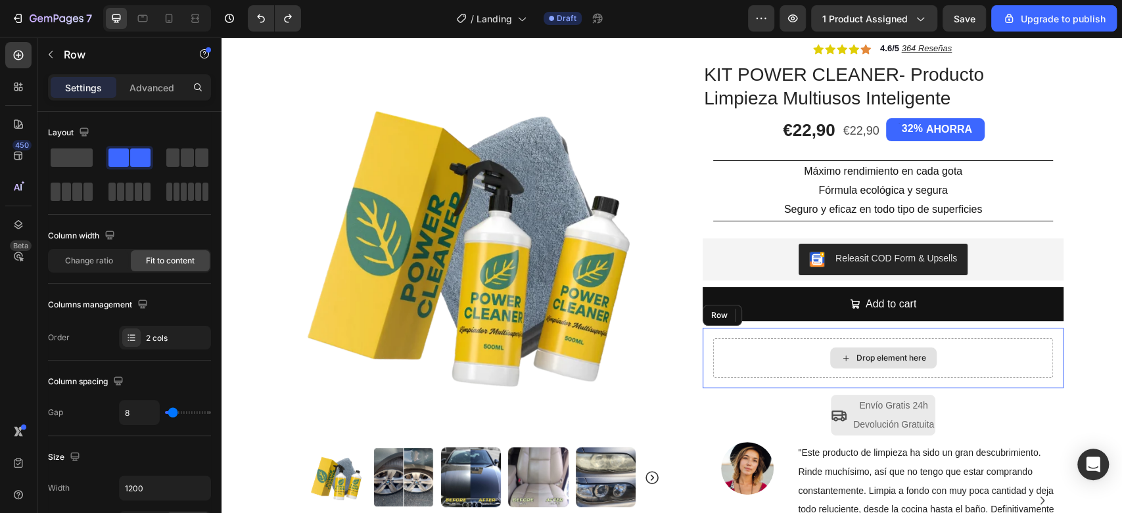
click at [808, 363] on div "Drop element here" at bounding box center [883, 357] width 340 height 39
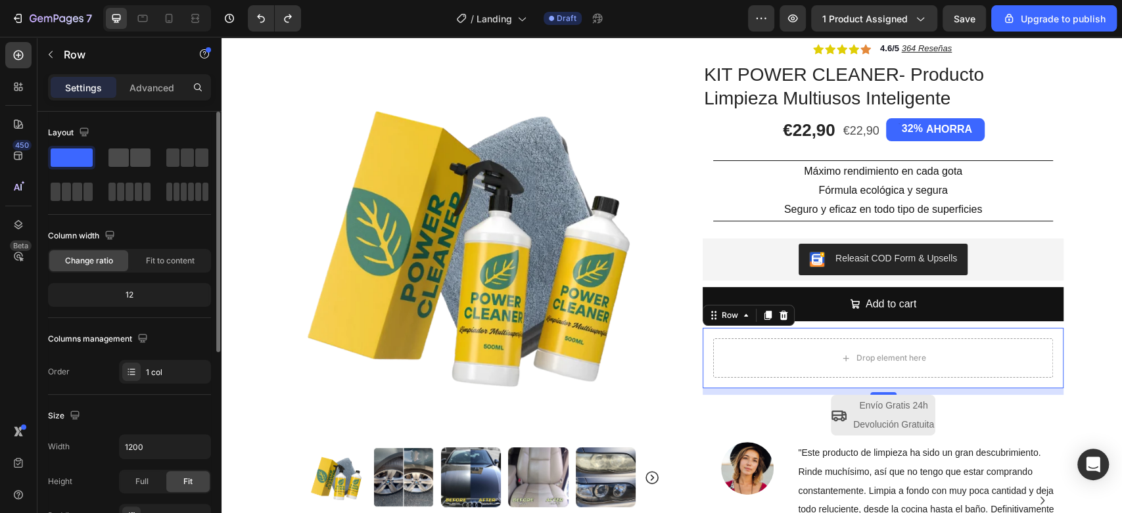
click at [139, 160] on span at bounding box center [140, 158] width 20 height 18
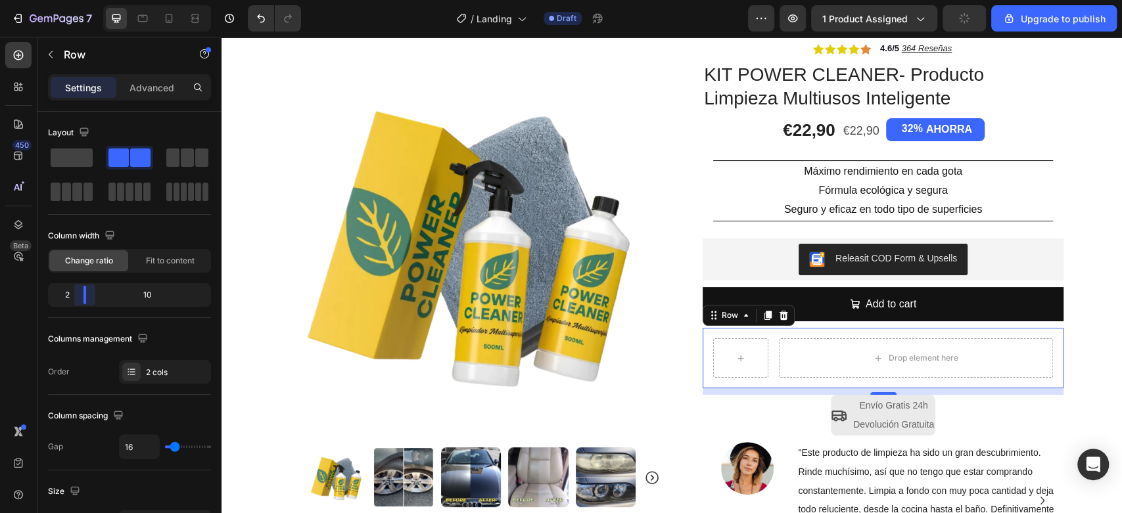
drag, startPoint x: 131, startPoint y: 298, endPoint x: 73, endPoint y: 293, distance: 58.7
click at [73, 0] on body "7 / Landing Draft Preview 1 product assigned Upgrade to publish 450 Beta Sectio…" at bounding box center [561, 0] width 1122 height 0
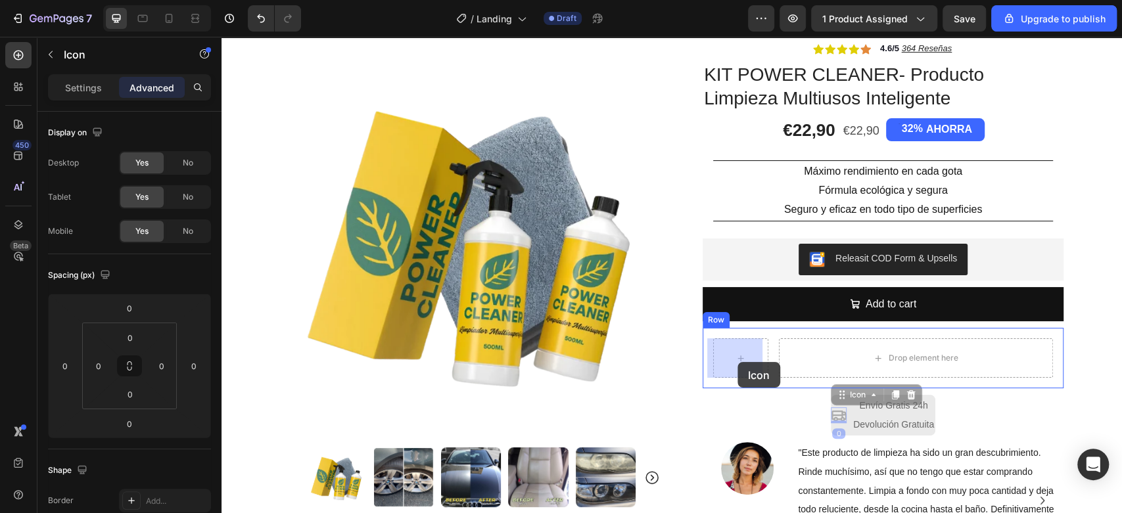
drag, startPoint x: 831, startPoint y: 413, endPoint x: 773, endPoint y: 392, distance: 61.5
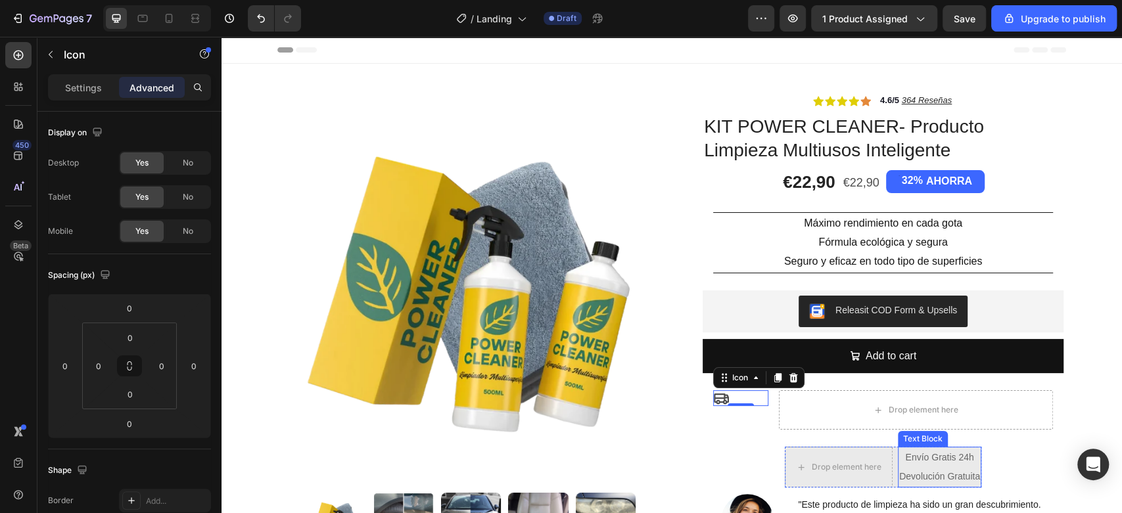
scroll to position [52, 0]
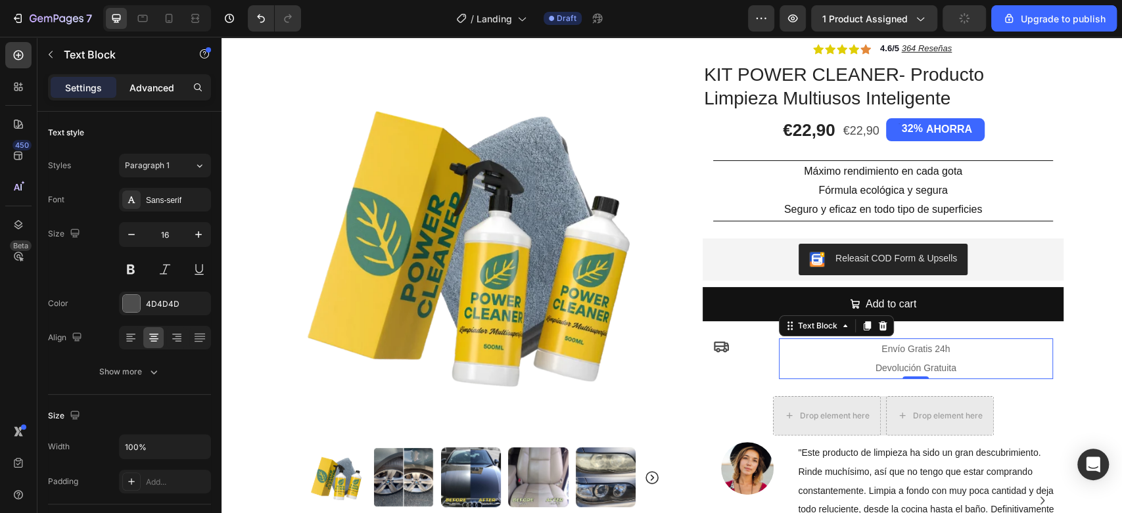
click at [132, 83] on p "Advanced" at bounding box center [151, 88] width 45 height 14
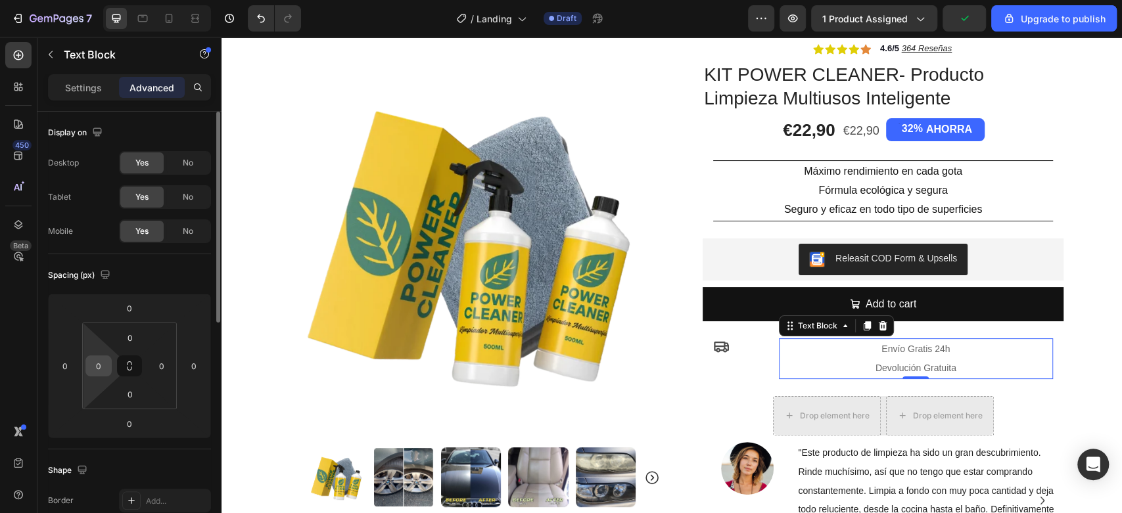
click at [104, 361] on input "0" at bounding box center [99, 366] width 20 height 20
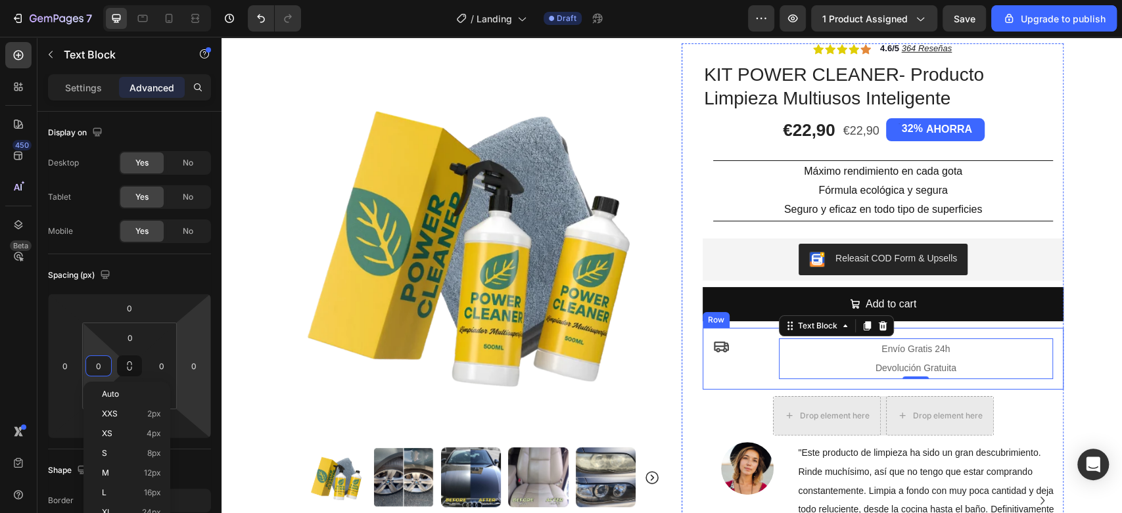
click at [723, 352] on div "Icon" at bounding box center [740, 346] width 55 height 16
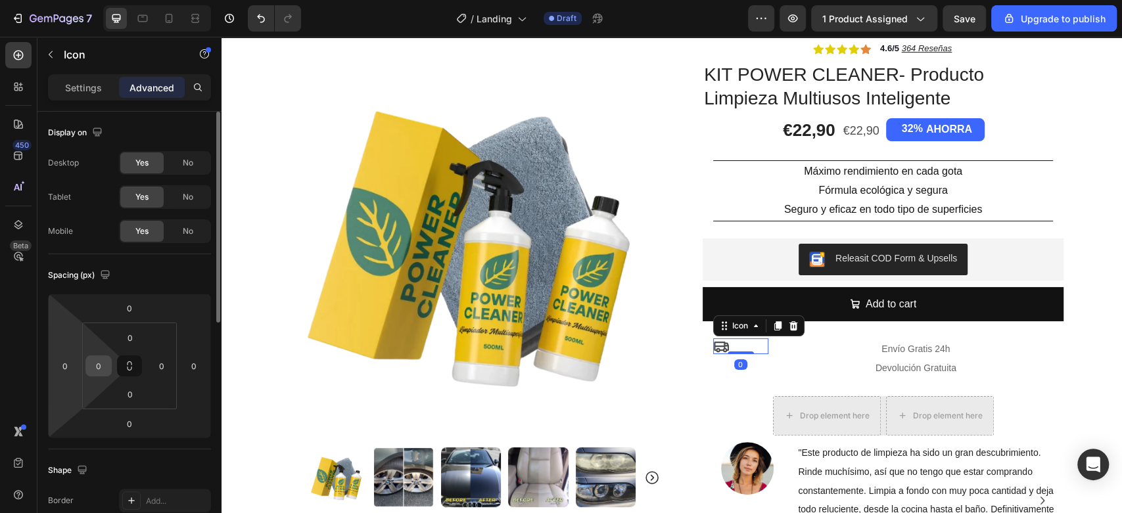
click at [91, 360] on input "0" at bounding box center [99, 366] width 20 height 20
type input "100"
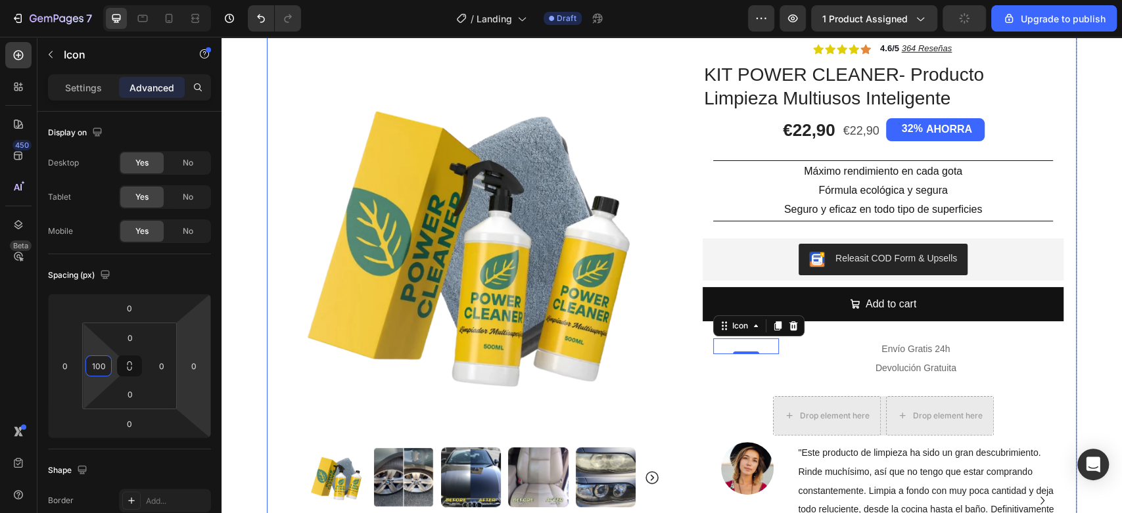
click at [658, 384] on div "Product Images Row Icon Icon Icon Icon Icon Icon List 4.6/5 364 Reseñas Text Bl…" at bounding box center [672, 287] width 810 height 550
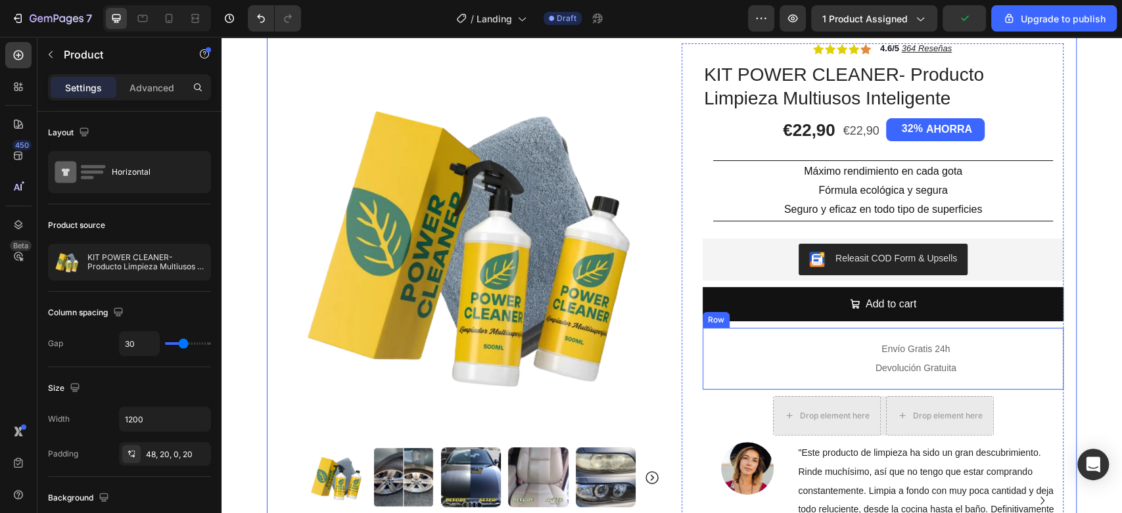
click at [752, 356] on div "Icon" at bounding box center [740, 358] width 55 height 41
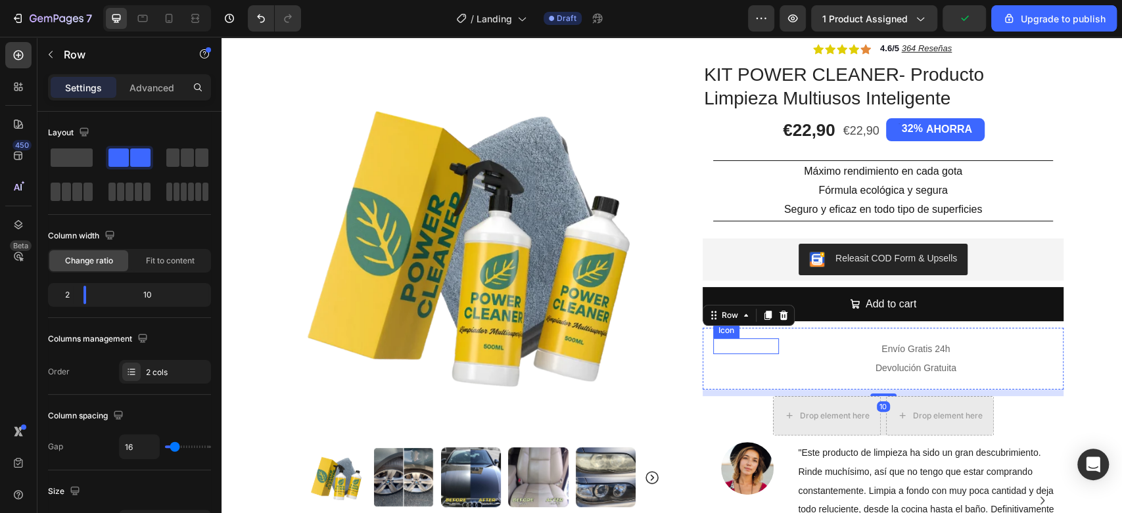
click at [749, 348] on div "Icon" at bounding box center [746, 346] width 66 height 16
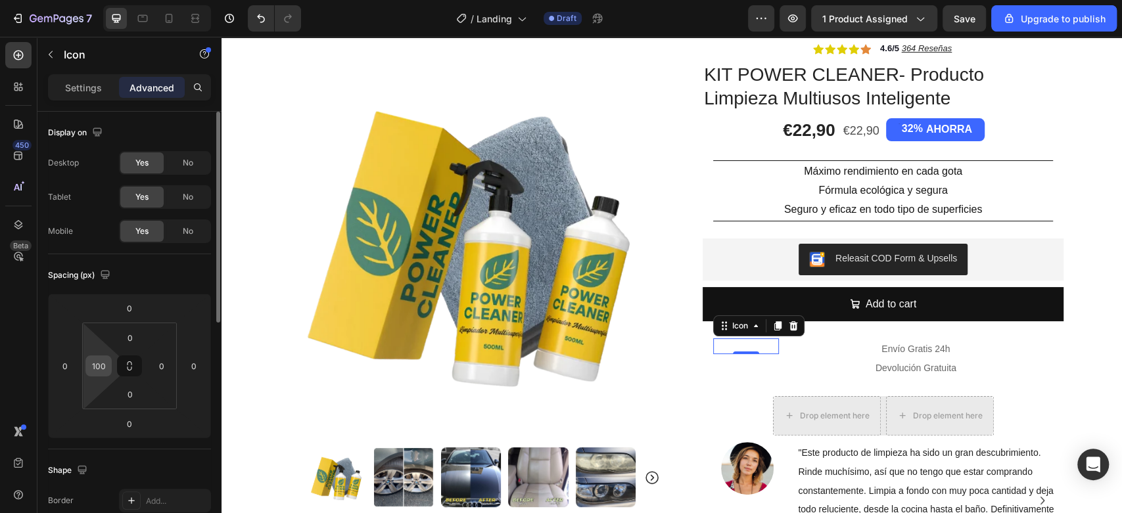
click at [106, 364] on input "100" at bounding box center [99, 366] width 20 height 20
type input "2"
type input "30"
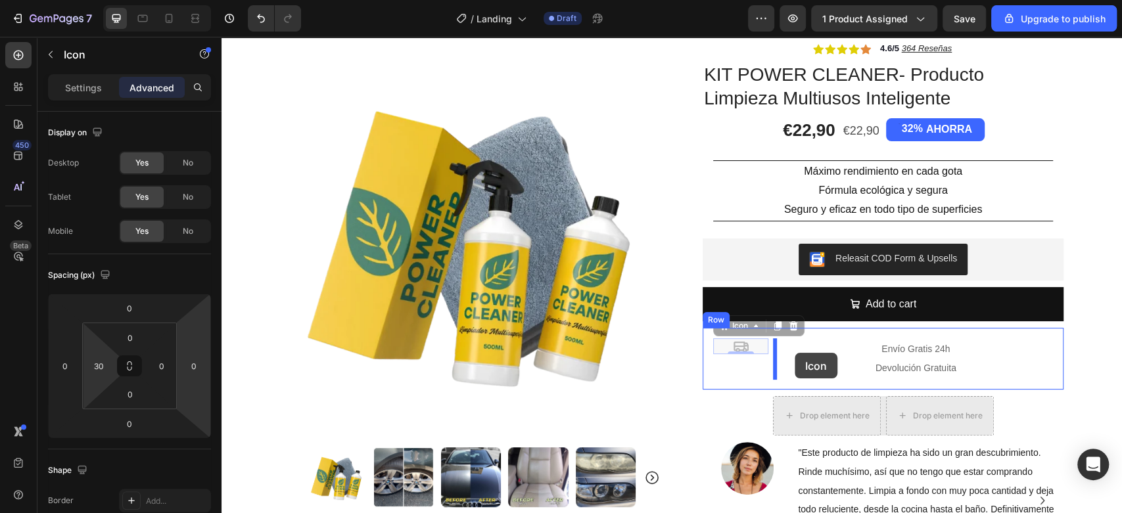
drag, startPoint x: 737, startPoint y: 345, endPoint x: 794, endPoint y: 353, distance: 58.4
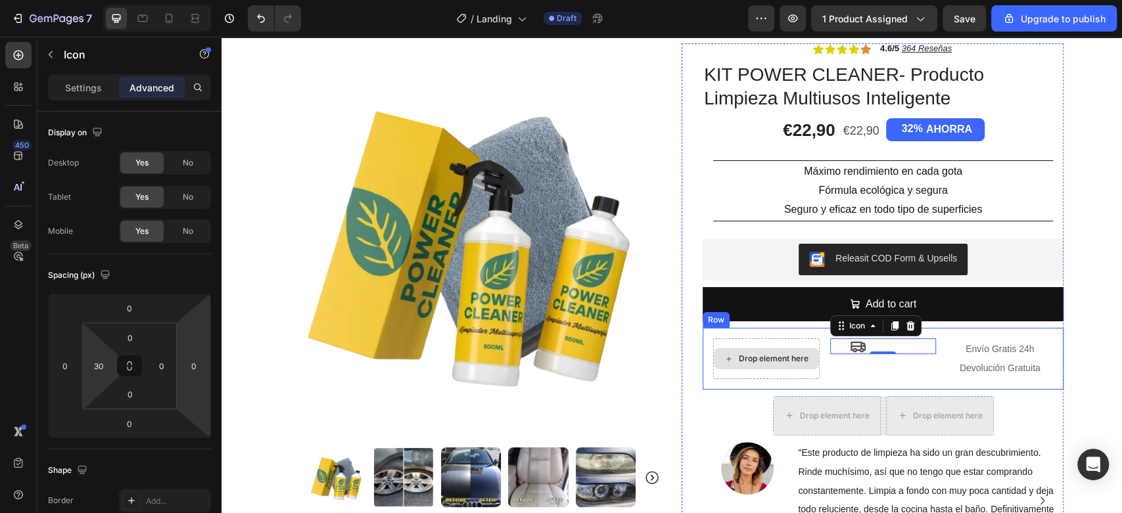
click at [792, 344] on div "Drop element here" at bounding box center [766, 358] width 106 height 41
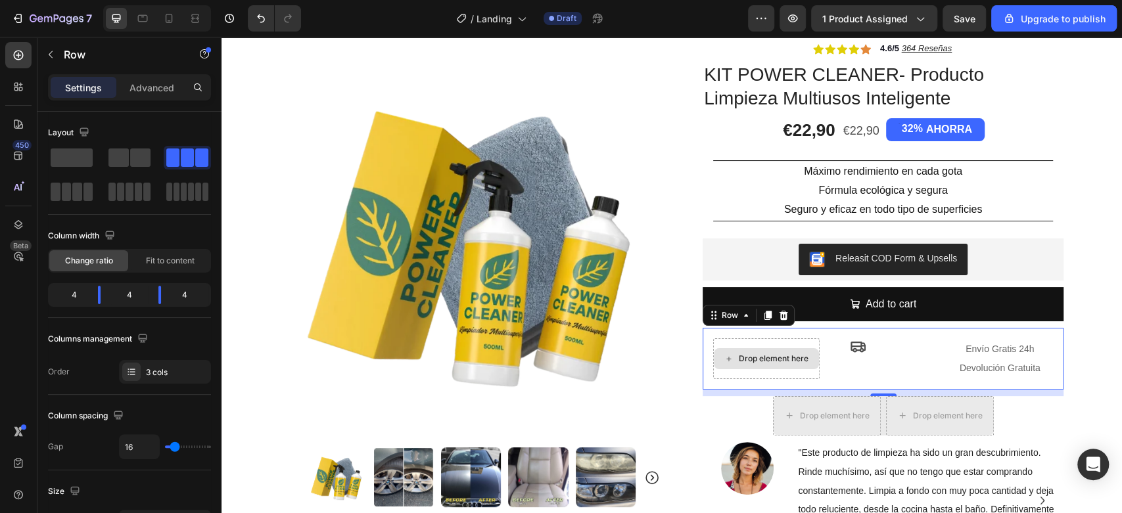
click at [781, 344] on div "Drop element here" at bounding box center [766, 358] width 106 height 41
click at [775, 315] on div at bounding box center [783, 316] width 16 height 16
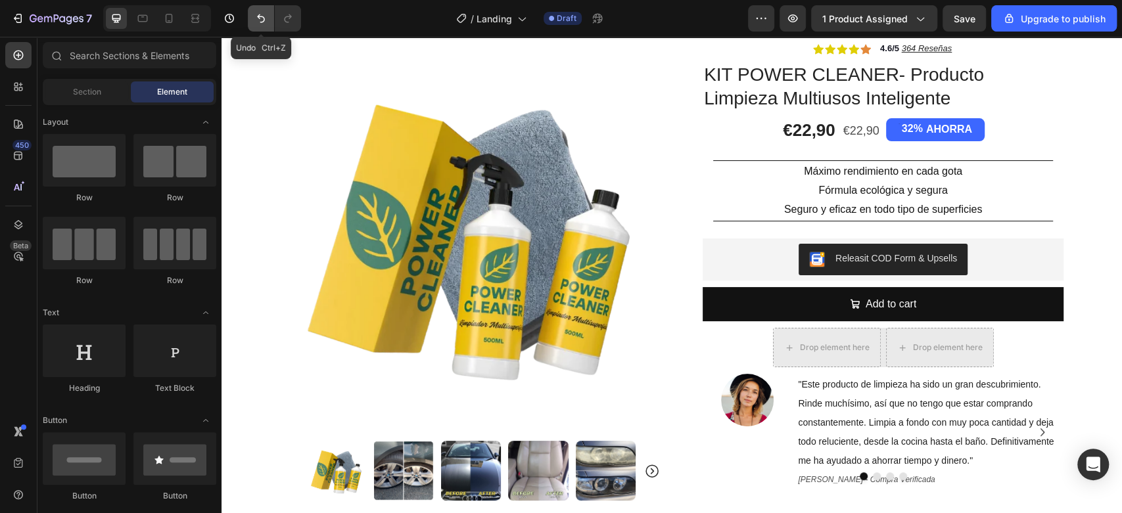
click at [263, 20] on icon "Undo/Redo" at bounding box center [260, 18] width 13 height 13
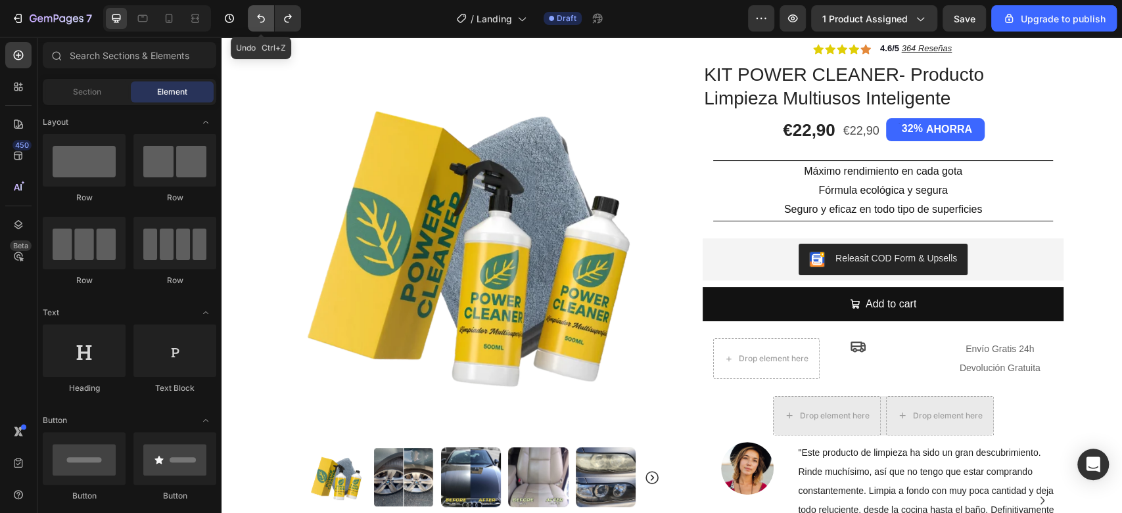
click at [263, 20] on icon "Undo/Redo" at bounding box center [260, 18] width 13 height 13
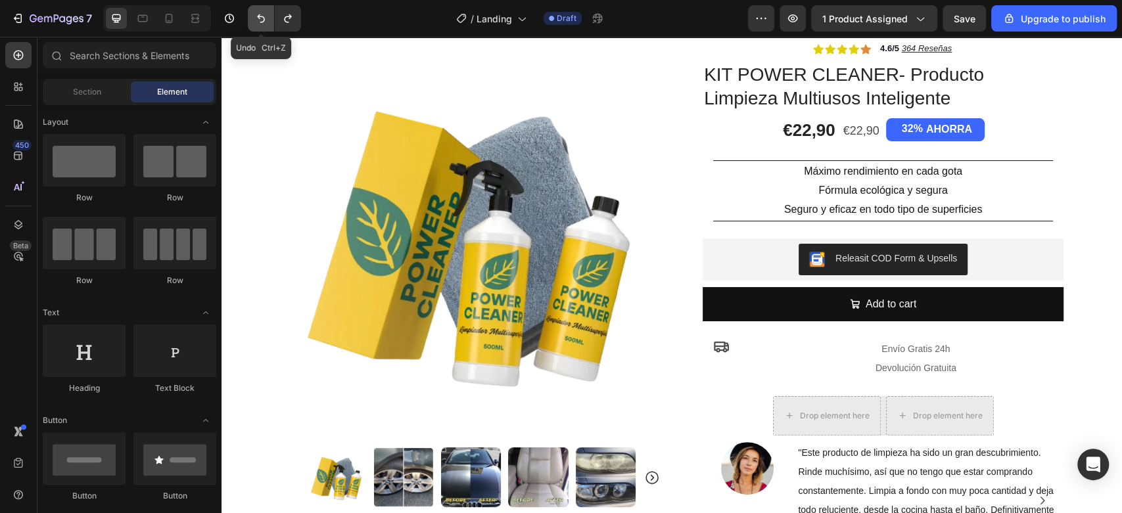
click at [263, 20] on icon "Undo/Redo" at bounding box center [260, 18] width 13 height 13
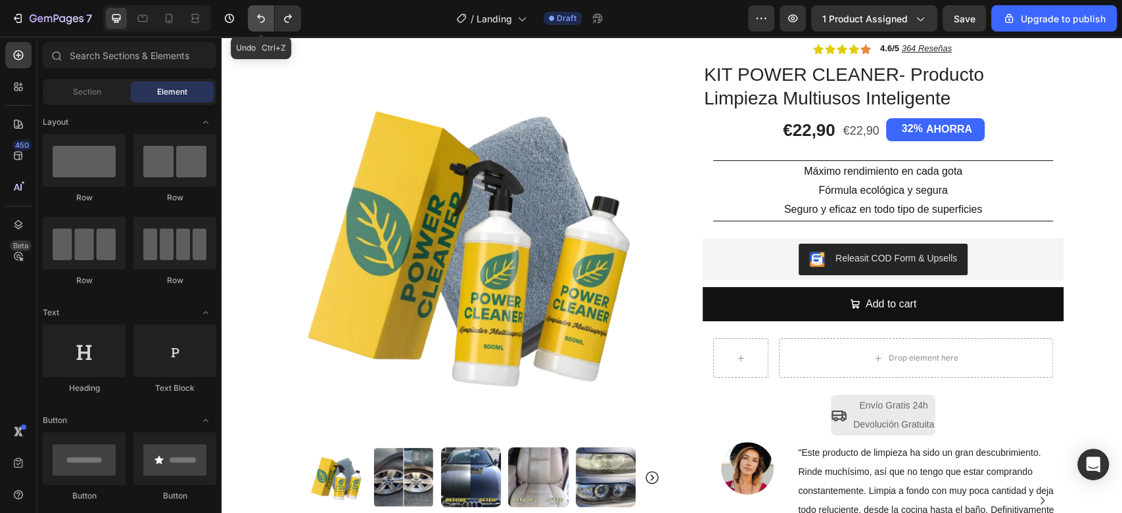
click at [263, 20] on icon "Undo/Redo" at bounding box center [260, 18] width 13 height 13
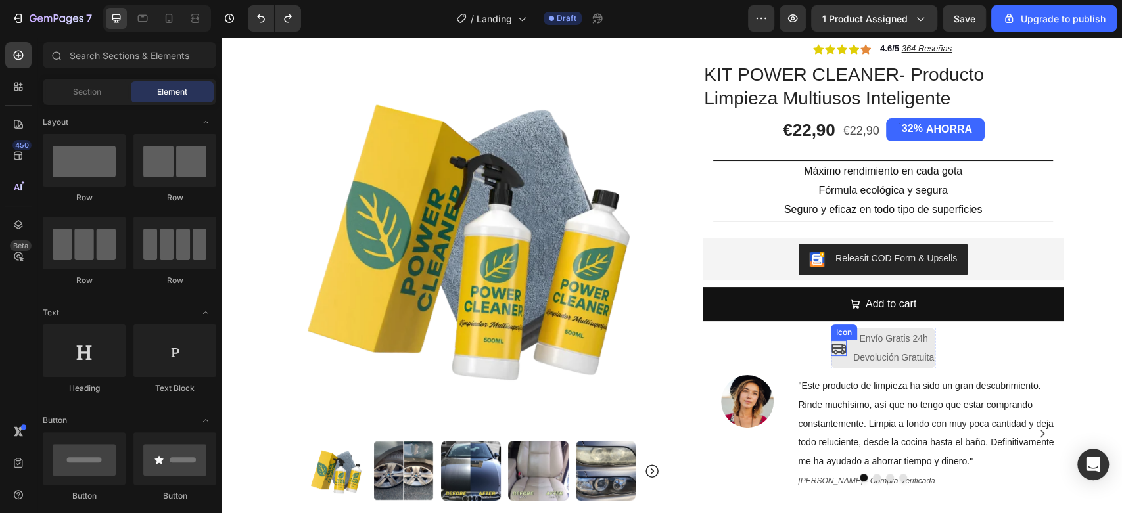
click at [835, 344] on icon at bounding box center [839, 348] width 16 height 16
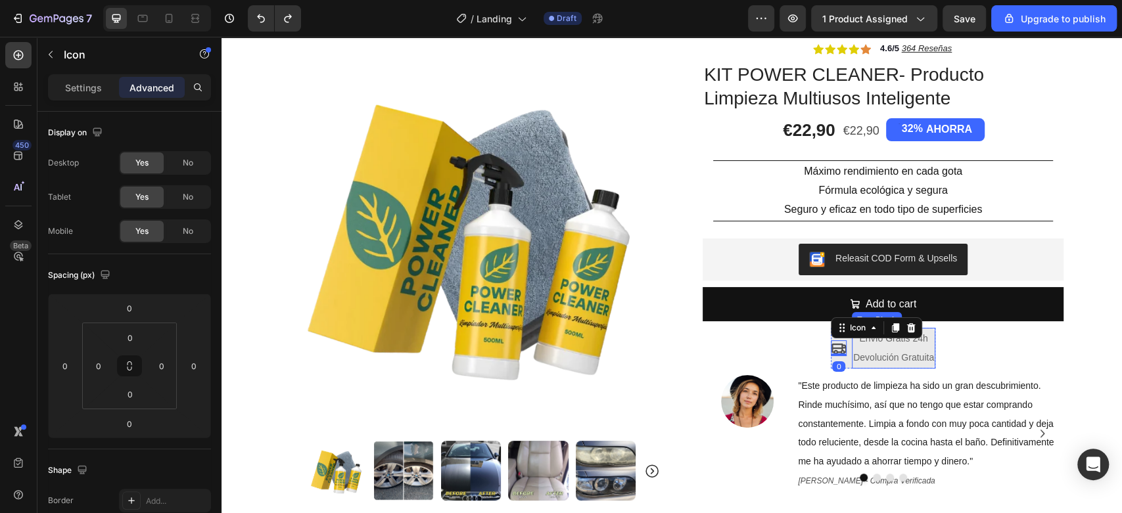
click at [874, 366] on p "Devolución Gratuita" at bounding box center [893, 357] width 81 height 19
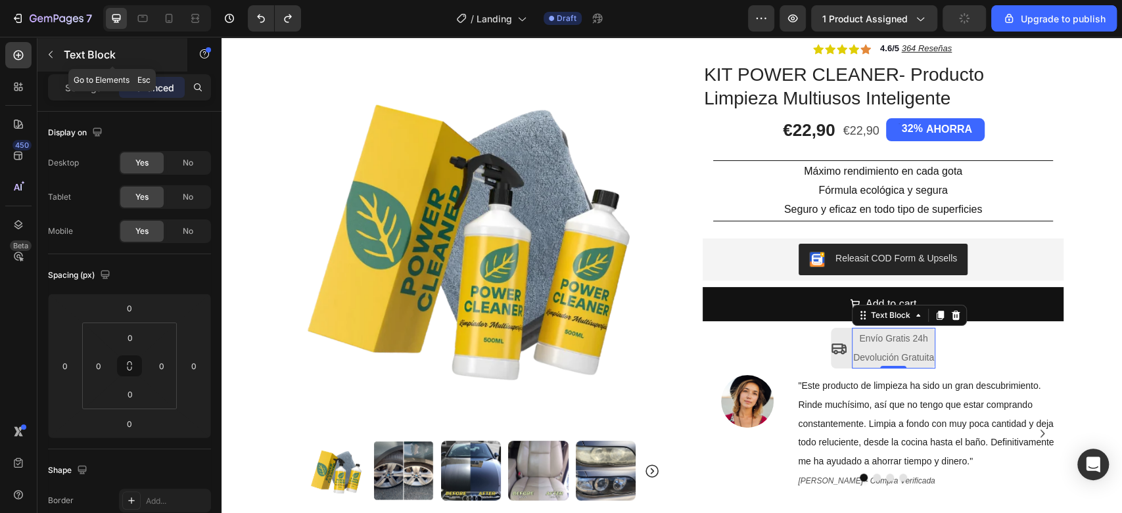
click at [58, 54] on button "button" at bounding box center [50, 54] width 21 height 21
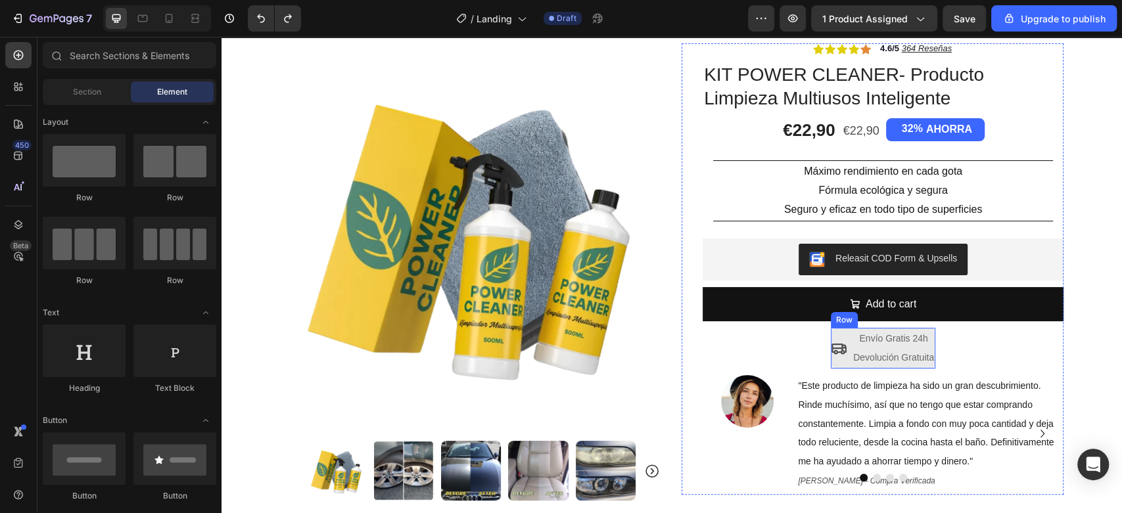
click at [831, 359] on div "Icon" at bounding box center [839, 348] width 16 height 41
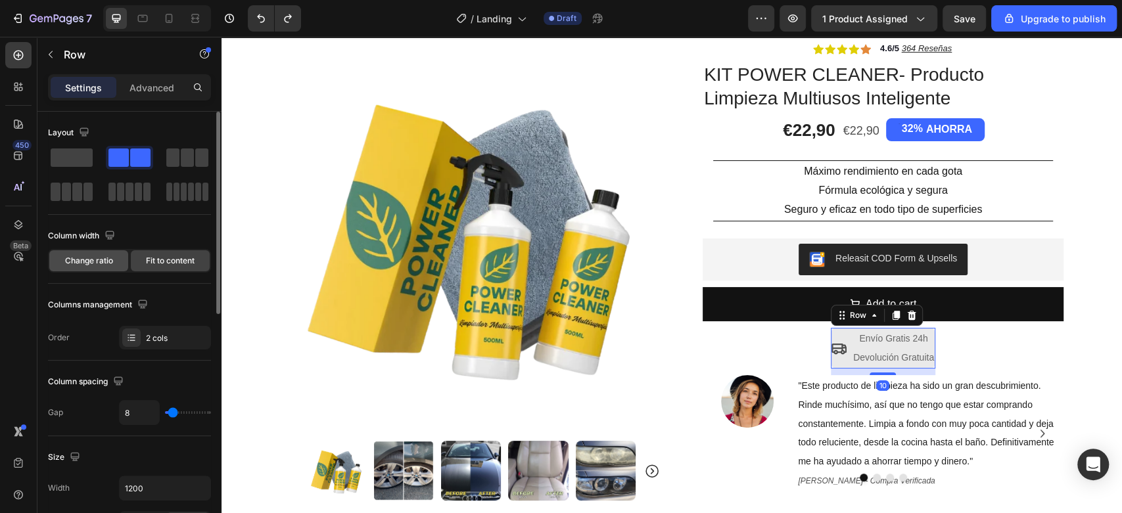
click at [94, 261] on span "Change ratio" at bounding box center [89, 261] width 48 height 12
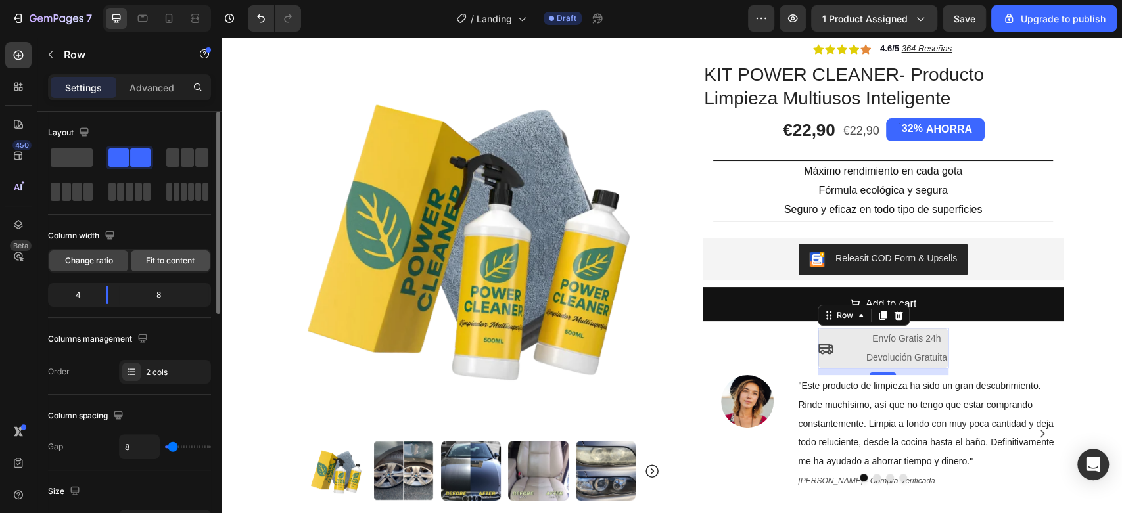
click at [172, 262] on span "Fit to content" at bounding box center [170, 261] width 49 height 12
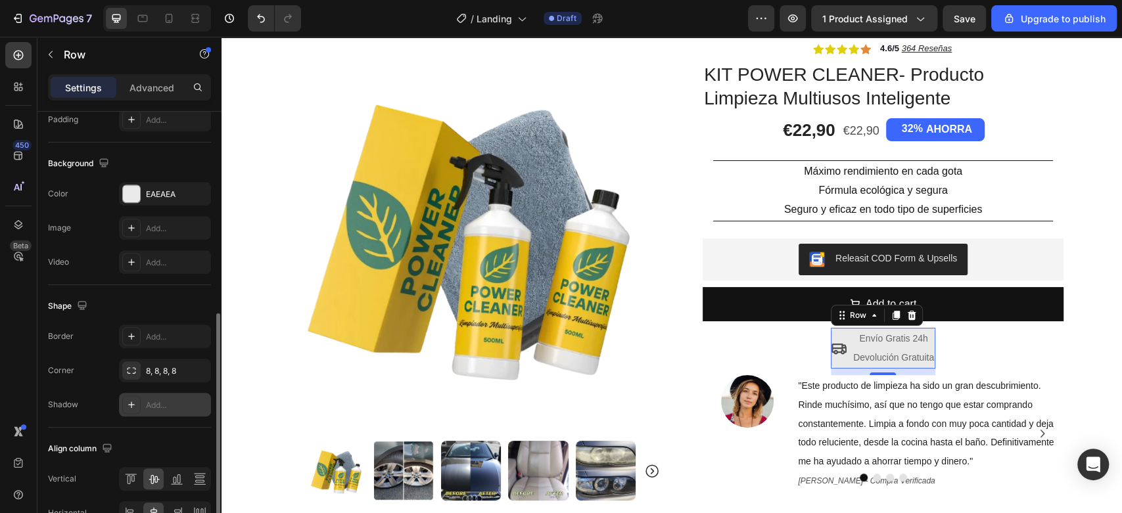
scroll to position [511, 0]
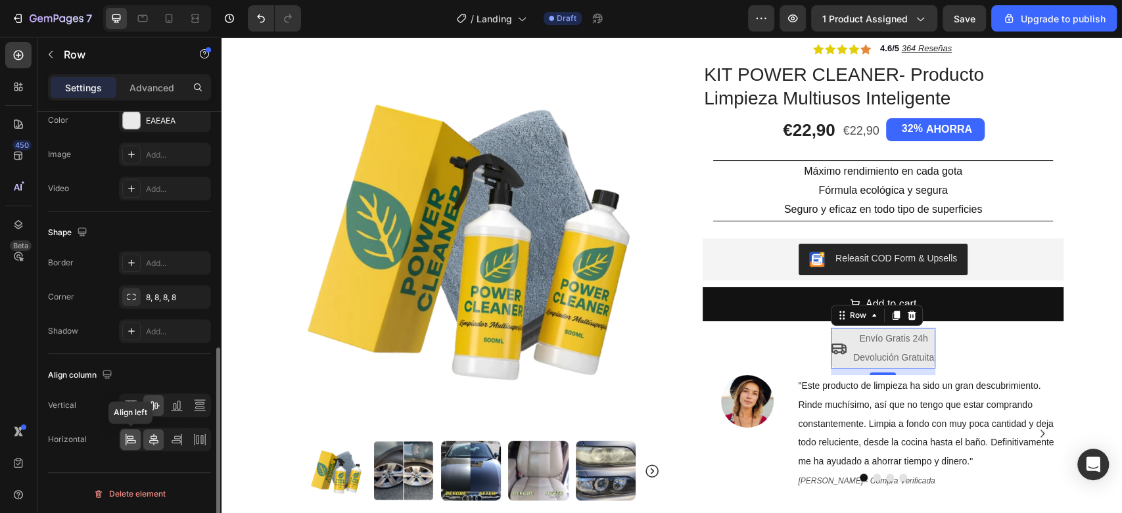
click at [123, 440] on div at bounding box center [130, 439] width 20 height 21
click at [146, 442] on div at bounding box center [153, 439] width 20 height 21
click at [126, 401] on icon at bounding box center [130, 405] width 13 height 13
click at [151, 402] on icon at bounding box center [153, 405] width 13 height 13
click at [138, 440] on div at bounding box center [130, 439] width 20 height 21
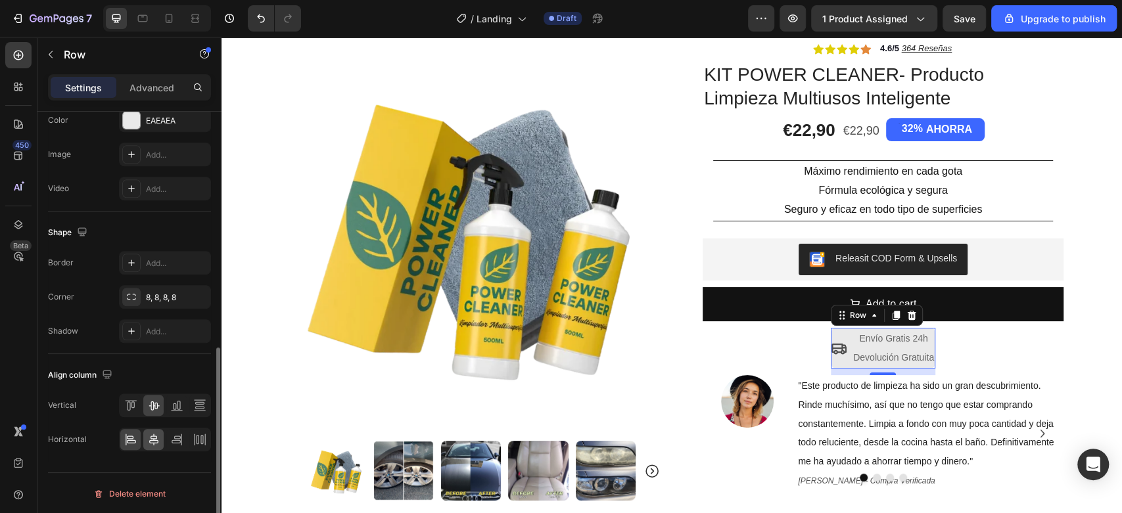
click at [164, 440] on div at bounding box center [165, 440] width 92 height 24
click at [158, 434] on icon at bounding box center [153, 439] width 13 height 13
click at [834, 372] on div "10" at bounding box center [883, 372] width 104 height 7
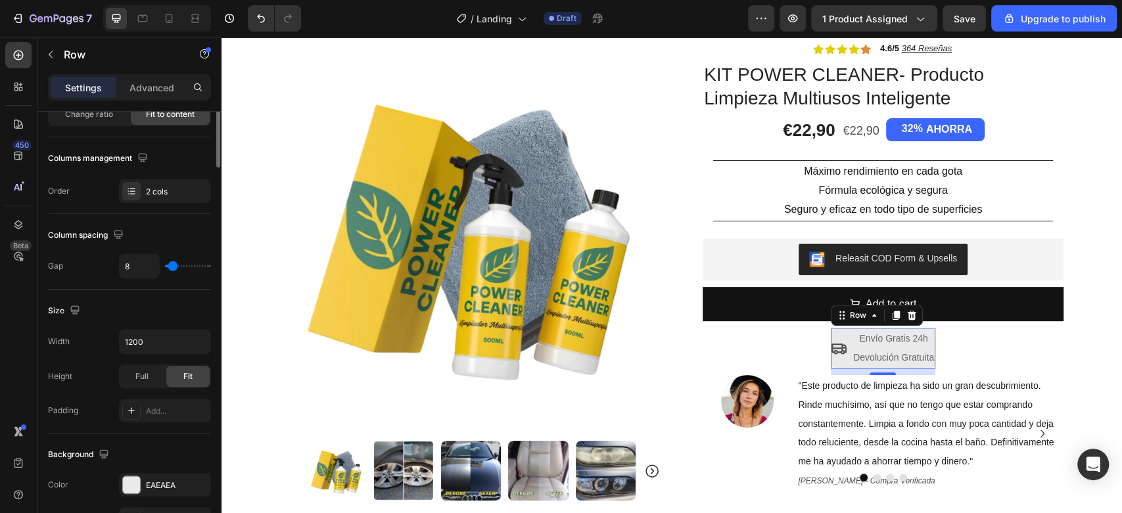
scroll to position [0, 0]
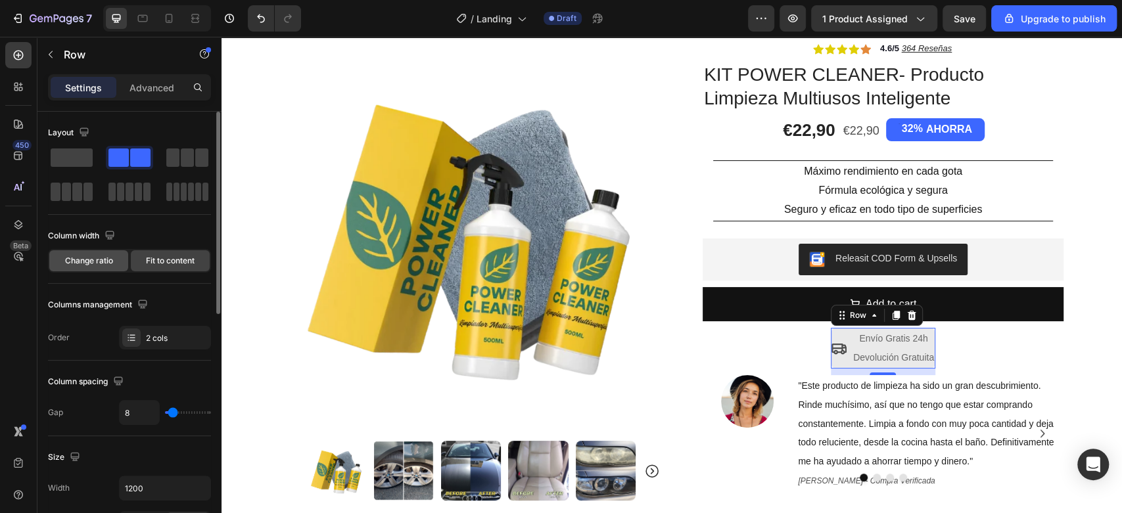
click at [110, 265] on span "Change ratio" at bounding box center [89, 261] width 48 height 12
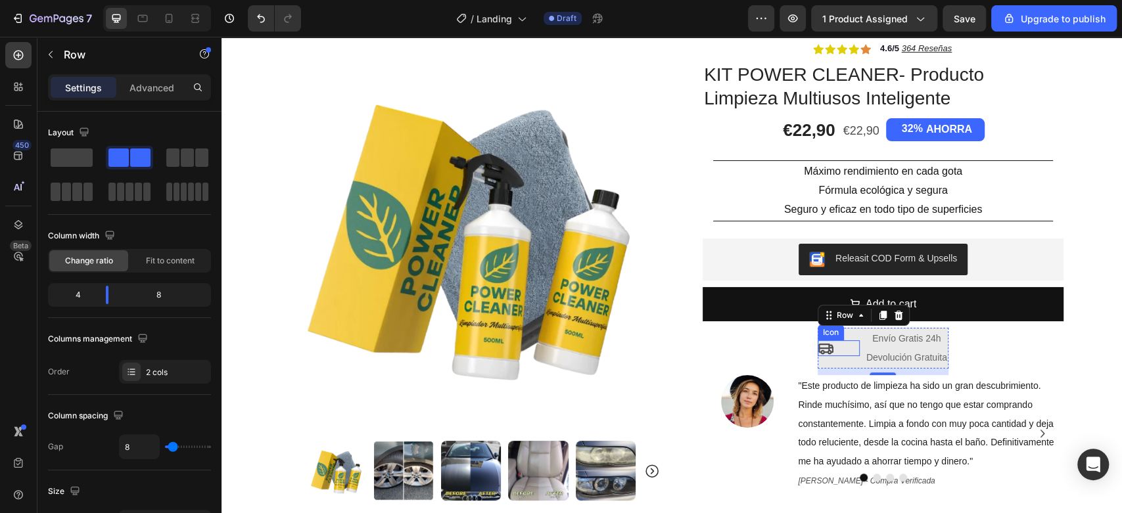
drag, startPoint x: 836, startPoint y: 375, endPoint x: 819, endPoint y: 351, distance: 29.3
click at [819, 351] on div "Icon Envío Gratis 24h Devolución Gratuita Text Block Row 10" at bounding box center [882, 348] width 130 height 41
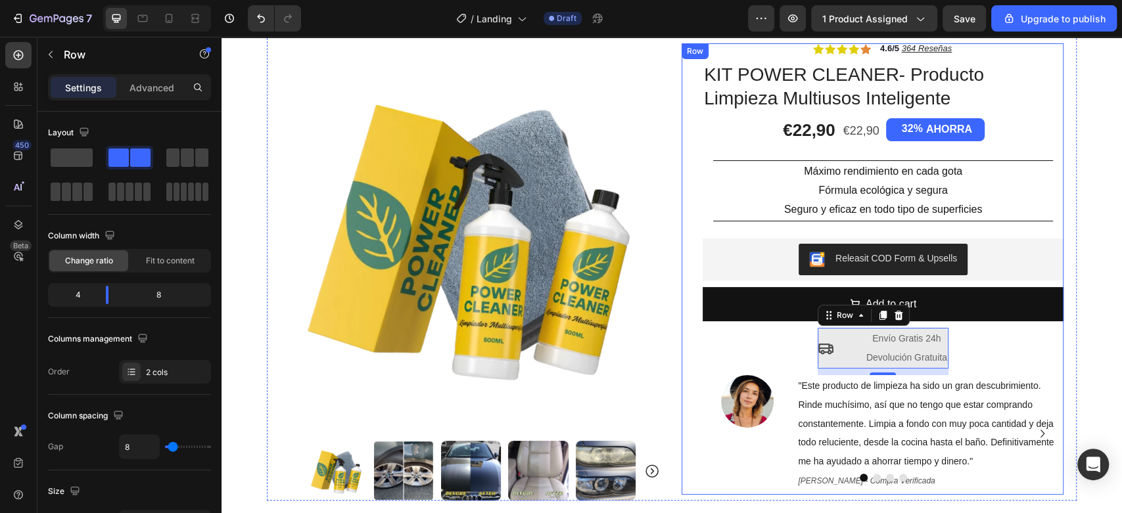
drag, startPoint x: 817, startPoint y: 375, endPoint x: 795, endPoint y: 354, distance: 31.1
click at [795, 354] on div "Icon Icon Icon Icon Icon Icon List 4.6/5 364 Reseñas Text Block Row KIT POWER C…" at bounding box center [882, 268] width 361 height 451
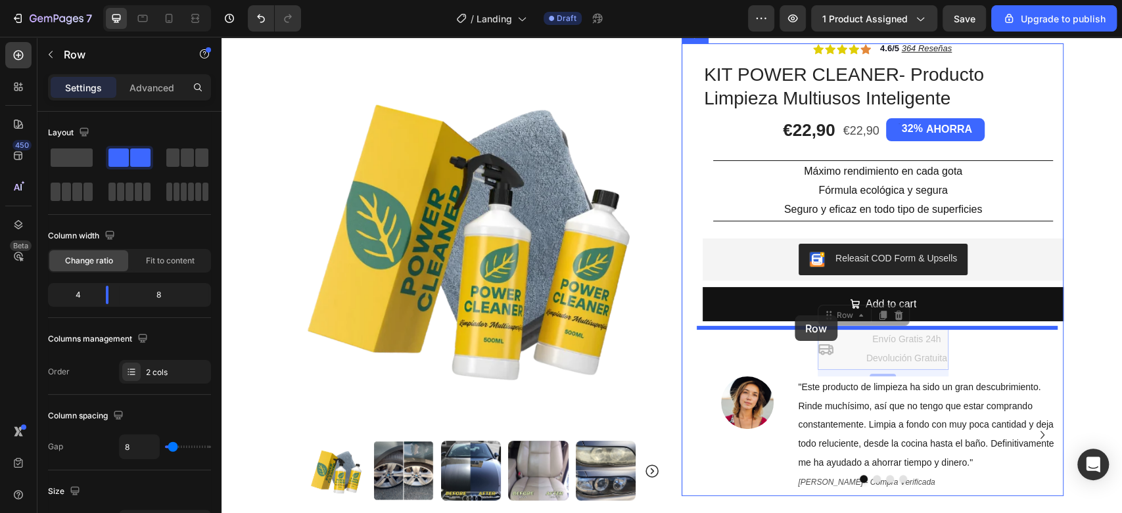
drag, startPoint x: 819, startPoint y: 313, endPoint x: 794, endPoint y: 315, distance: 24.5
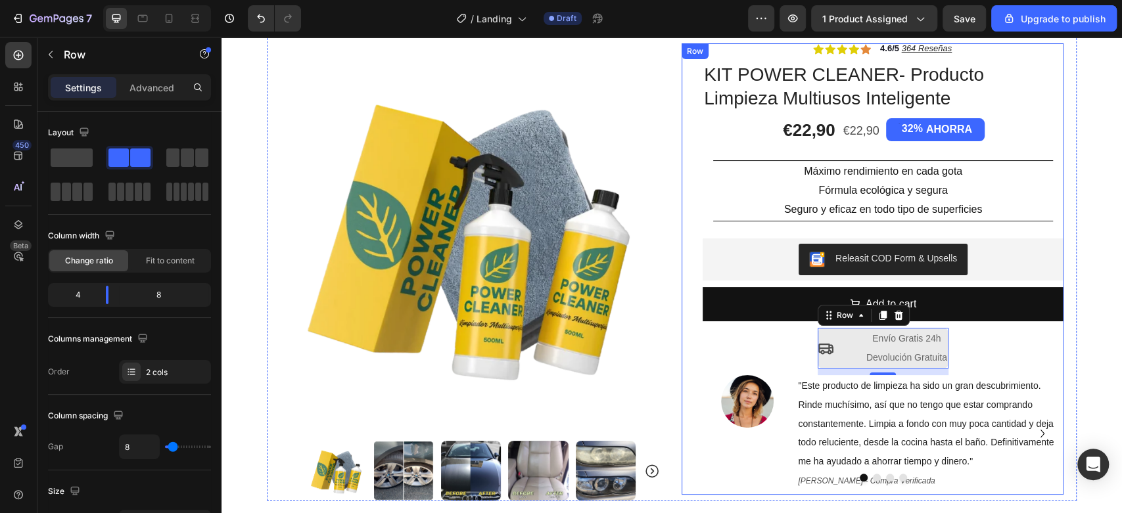
click at [911, 357] on span "Devolución Gratuita" at bounding box center [906, 357] width 81 height 11
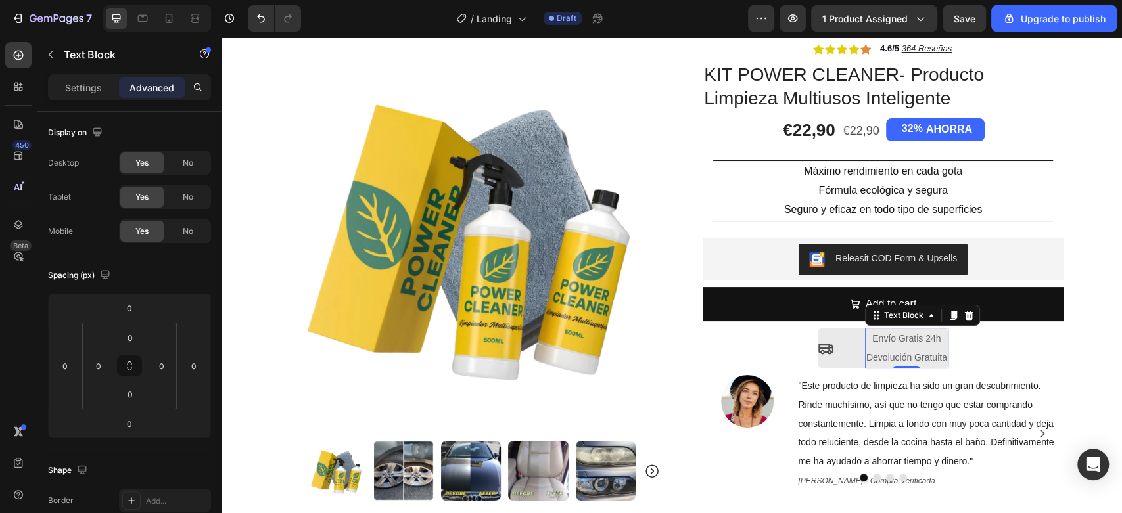
click at [911, 357] on span "Devolución Gratuita" at bounding box center [906, 357] width 81 height 11
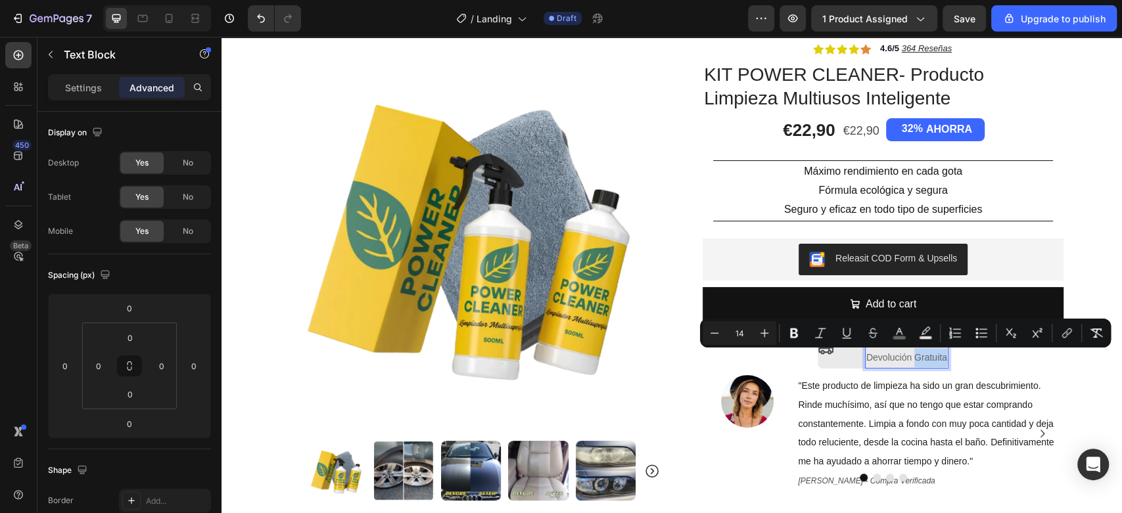
click at [919, 362] on span "Devolución Gratuita" at bounding box center [906, 357] width 81 height 11
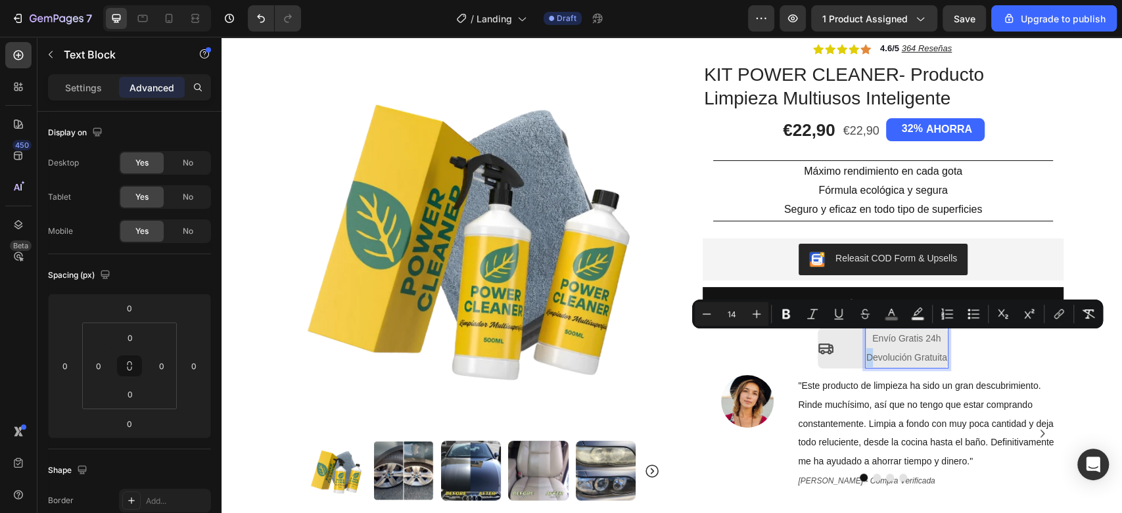
drag, startPoint x: 864, startPoint y: 365, endPoint x: 943, endPoint y: 338, distance: 83.5
click at [942, 338] on div "Envío Gratis 24h Devolución Gratuita" at bounding box center [906, 348] width 83 height 41
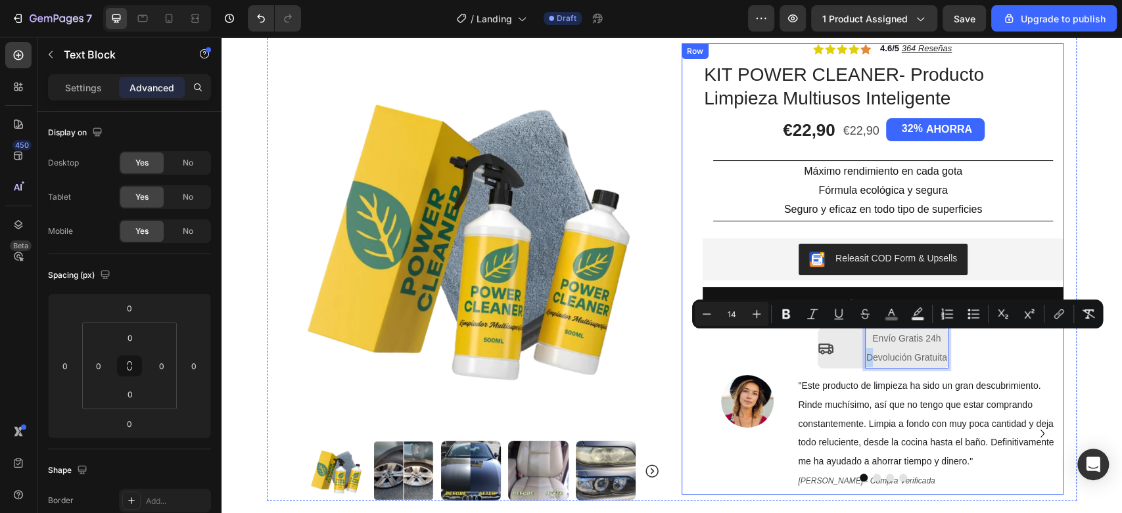
click at [995, 361] on div "Icon Icon Icon Icon Icon Icon List 4.6/5 364 Reseñas Text Block Row KIT POWER C…" at bounding box center [882, 268] width 361 height 451
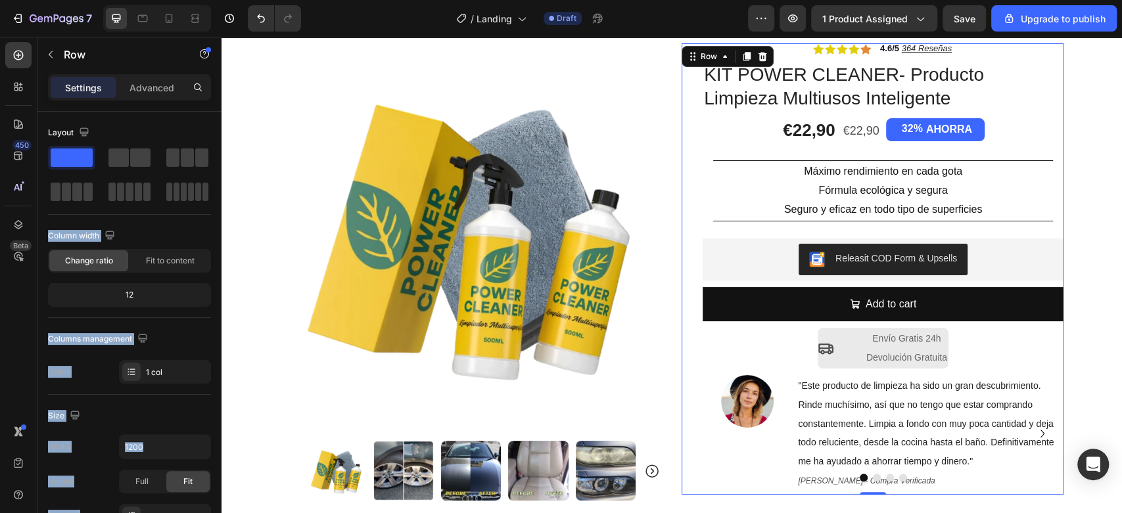
drag, startPoint x: 345, startPoint y: 191, endPoint x: 677, endPoint y: 324, distance: 357.7
click at [47, 55] on icon "button" at bounding box center [50, 54] width 11 height 11
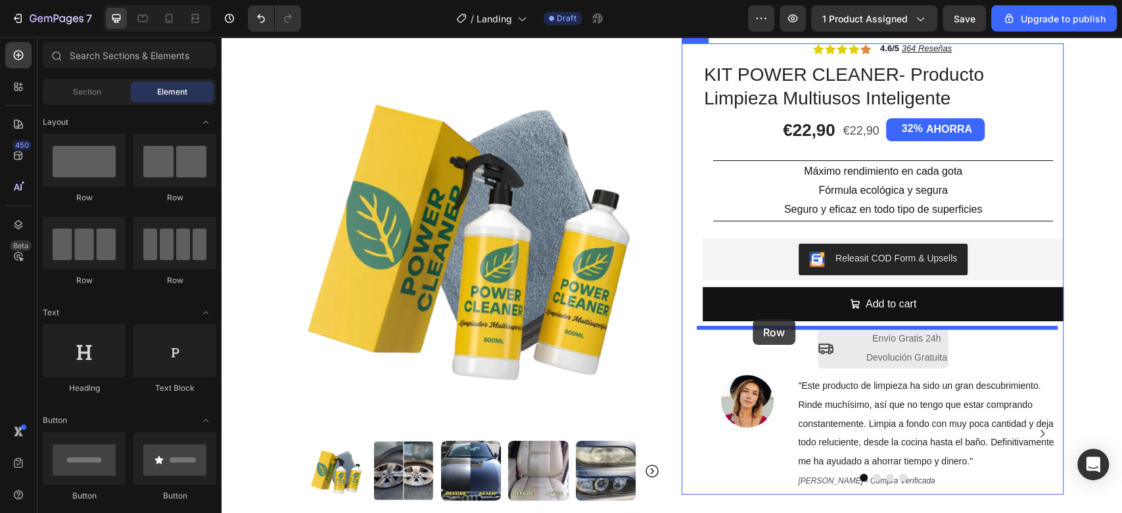
drag, startPoint x: 405, startPoint y: 209, endPoint x: 752, endPoint y: 319, distance: 364.7
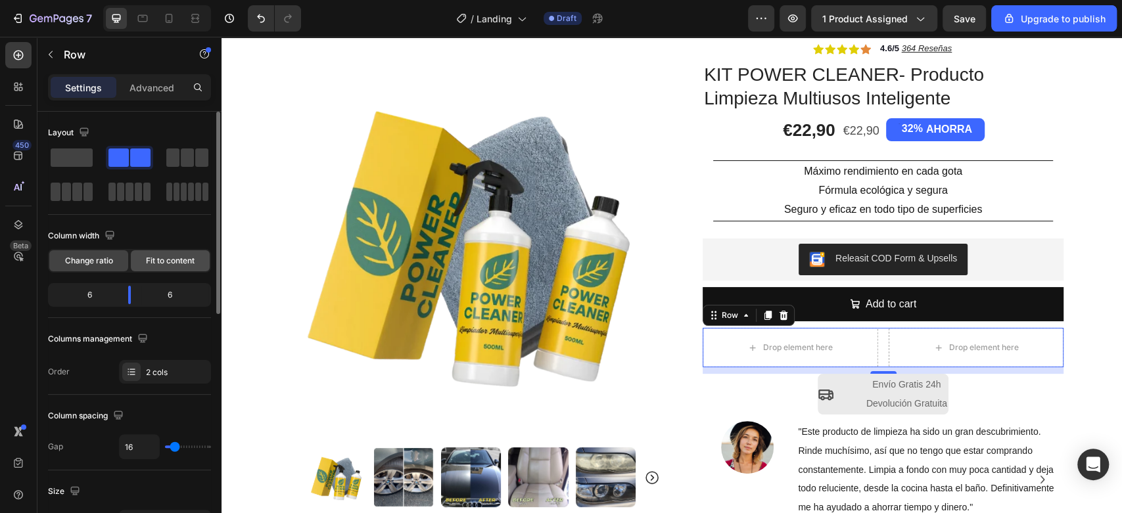
click at [146, 258] on span "Fit to content" at bounding box center [170, 261] width 49 height 12
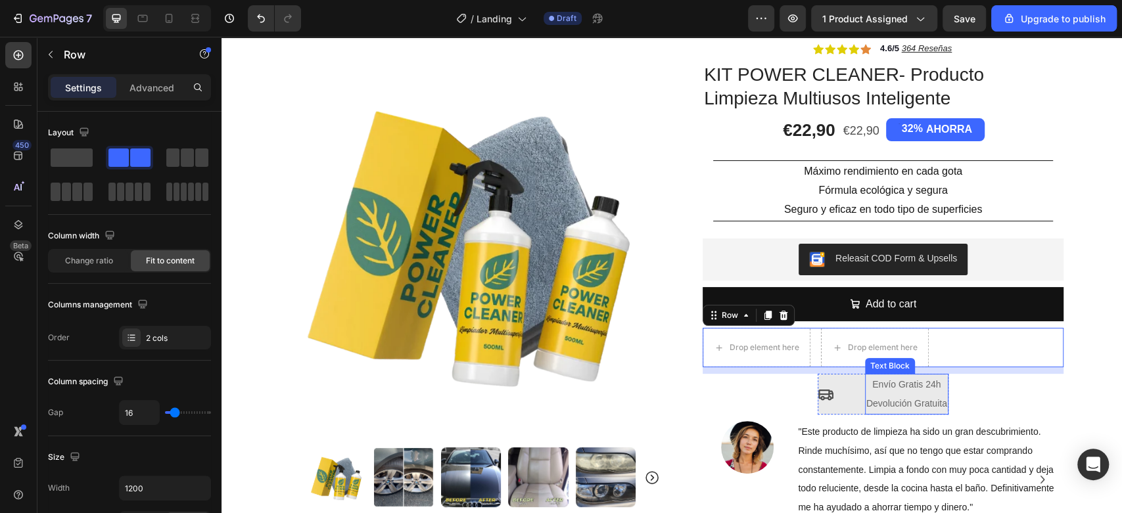
click at [894, 401] on span "Devolución Gratuita" at bounding box center [906, 403] width 81 height 11
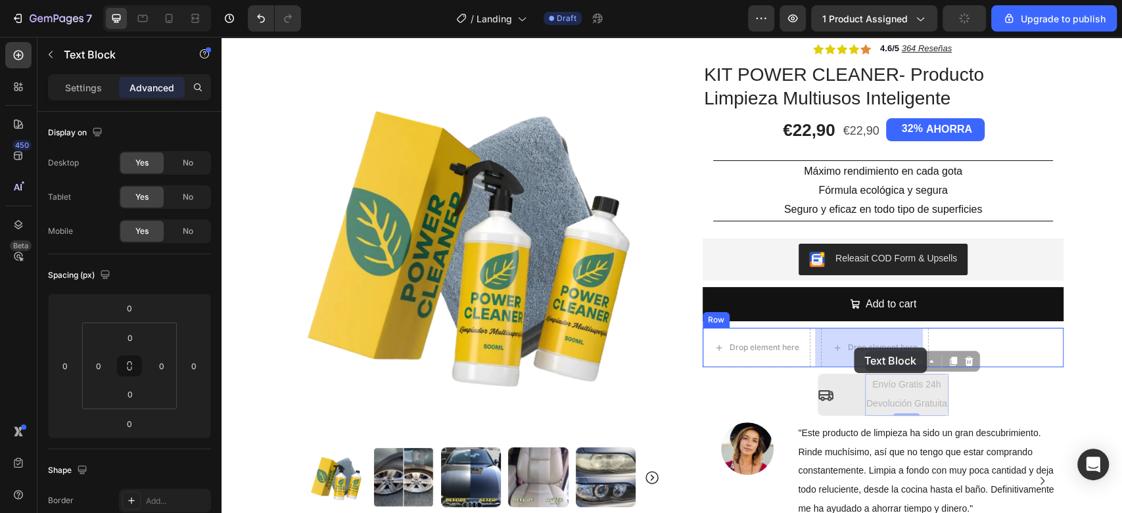
drag, startPoint x: 870, startPoint y: 361, endPoint x: 856, endPoint y: 349, distance: 18.7
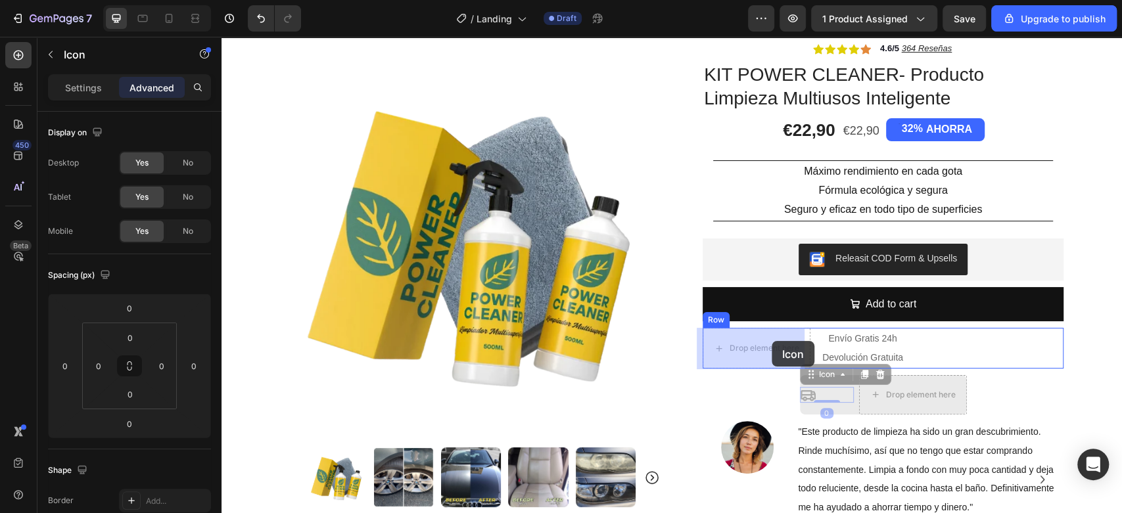
drag, startPoint x: 804, startPoint y: 398, endPoint x: 771, endPoint y: 341, distance: 65.4
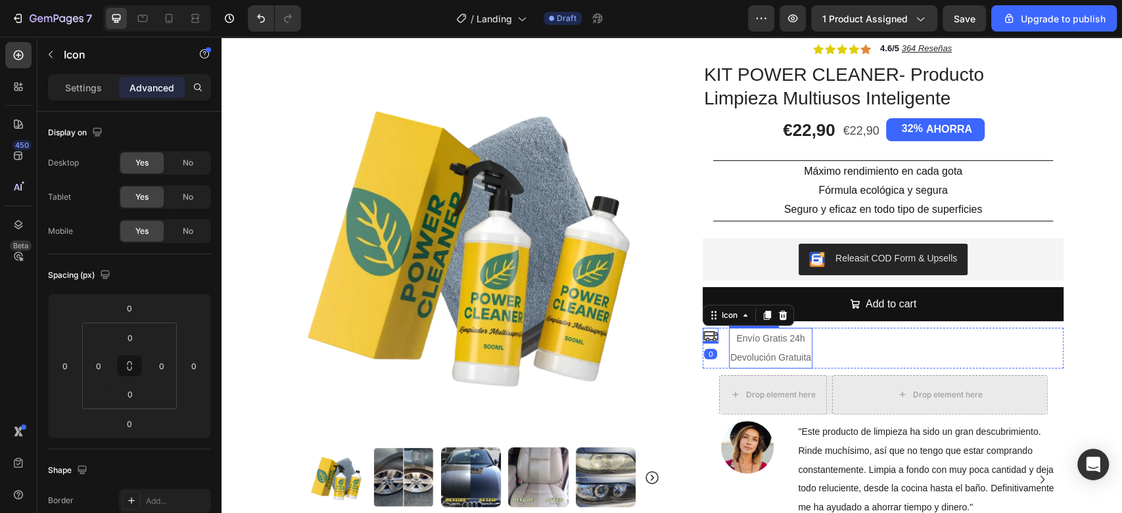
click at [789, 353] on span "Devolución Gratuita" at bounding box center [770, 357] width 81 height 11
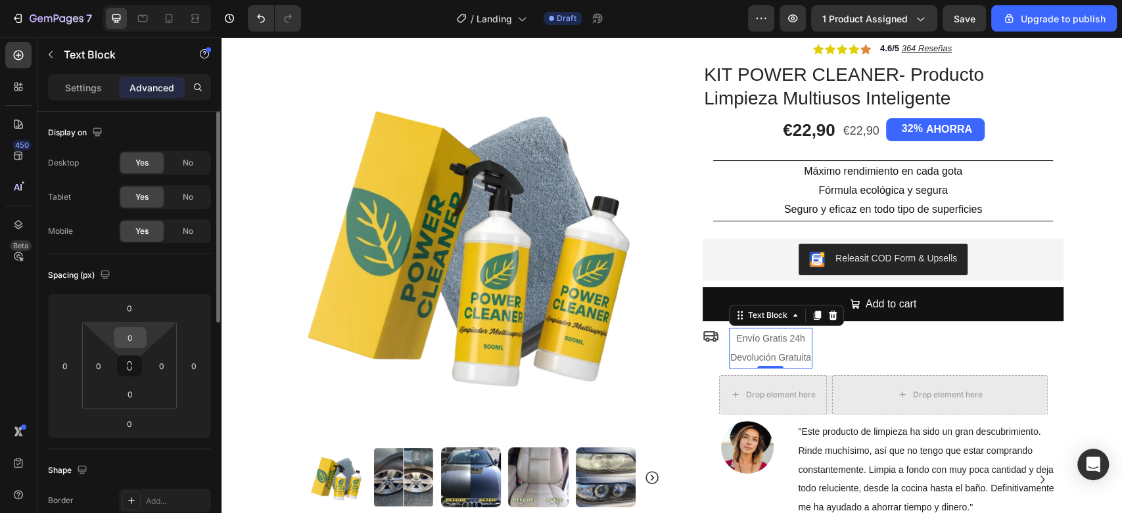
scroll to position [73, 0]
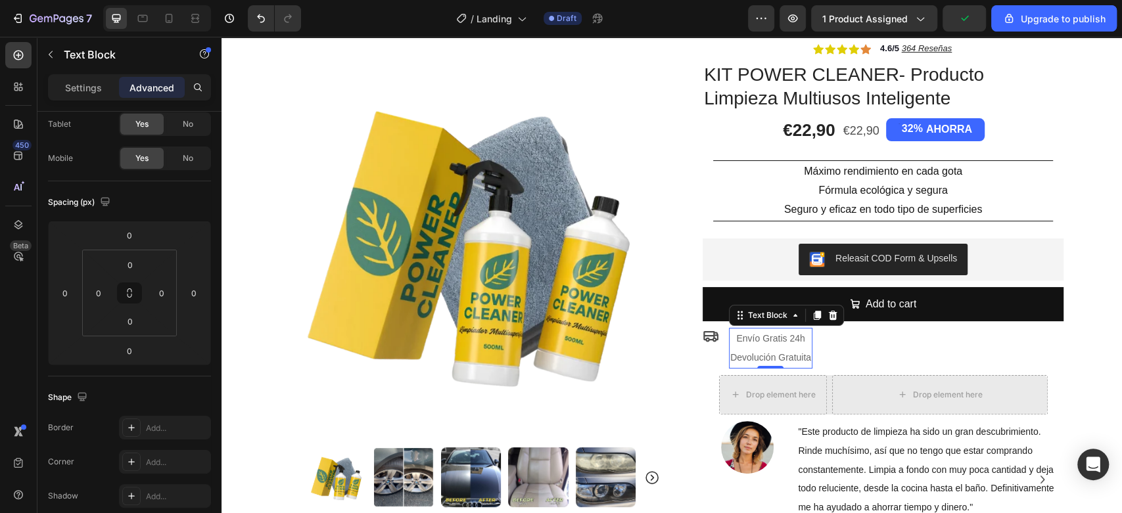
click at [800, 352] on p "Devolución Gratuita" at bounding box center [770, 357] width 81 height 19
click at [805, 360] on div "Envío Gratis 24h Devolución Gratuita" at bounding box center [770, 348] width 83 height 41
click at [730, 361] on span "Devolución Gratuita" at bounding box center [770, 357] width 81 height 11
click at [811, 342] on p "Envío Gratis 24h" at bounding box center [770, 338] width 81 height 19
click at [716, 349] on div "Icon Envío Gratis 24h Devolución Gratuita Text Block 0 Row" at bounding box center [882, 348] width 361 height 41
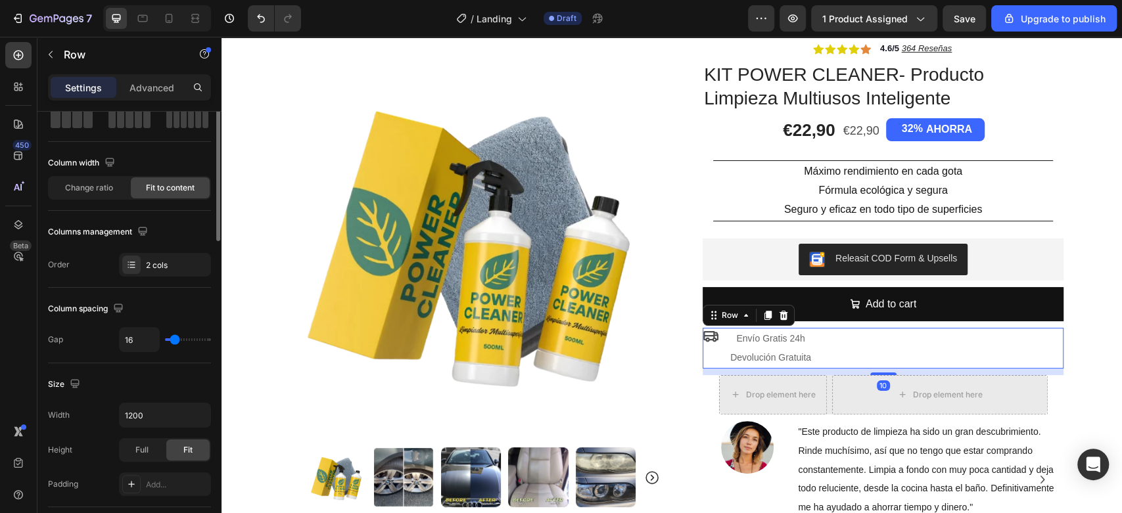
scroll to position [0, 0]
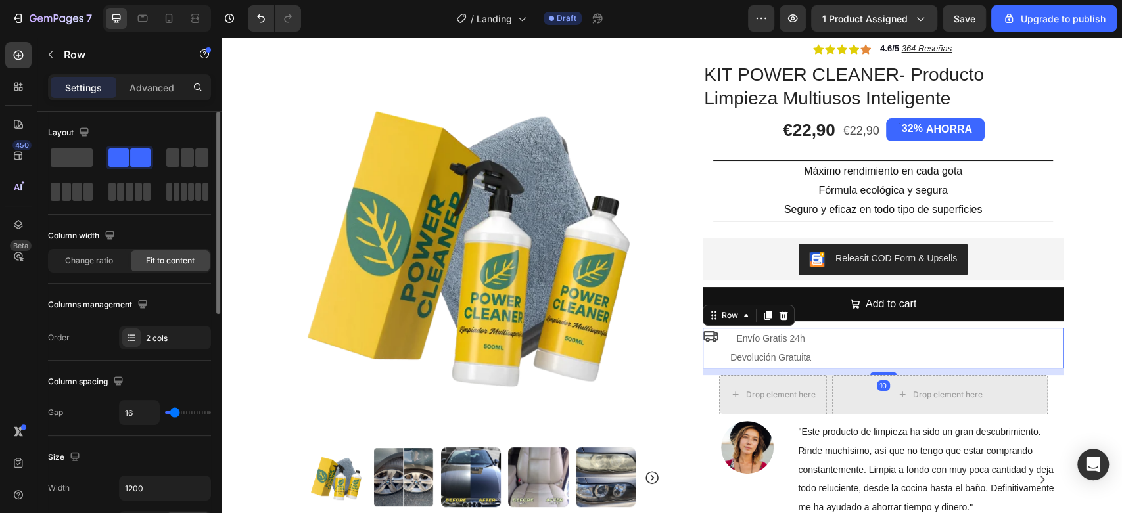
click at [713, 340] on div "Icon Envío Gratis 24h Devolución Gratuita Text Block Row 10" at bounding box center [882, 348] width 361 height 41
click at [706, 333] on icon at bounding box center [710, 336] width 16 height 16
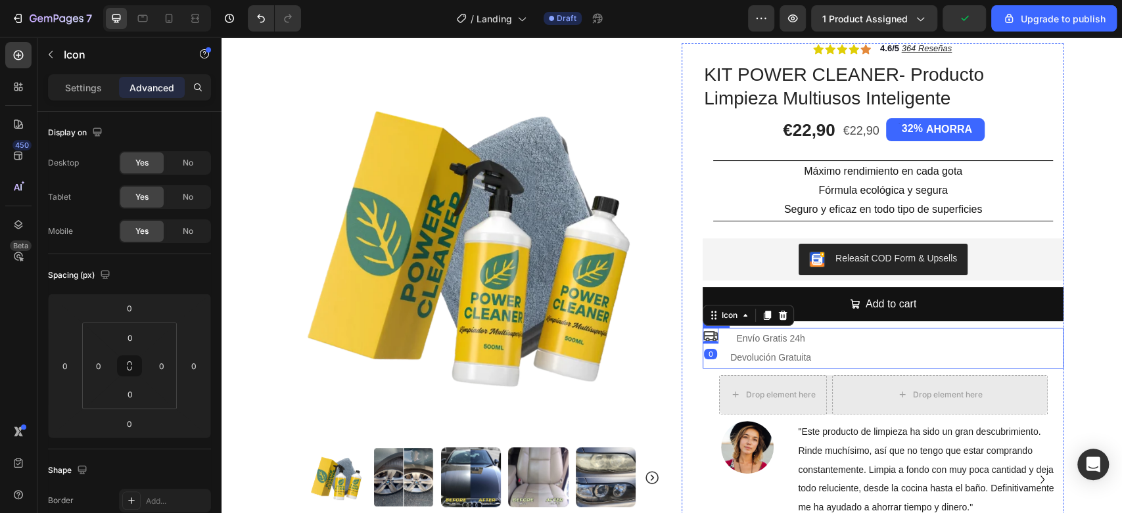
click at [735, 351] on p "Devolución Gratuita" at bounding box center [770, 357] width 81 height 19
click at [703, 335] on icon at bounding box center [710, 336] width 15 height 11
click at [70, 78] on div "Settings" at bounding box center [84, 87] width 66 height 21
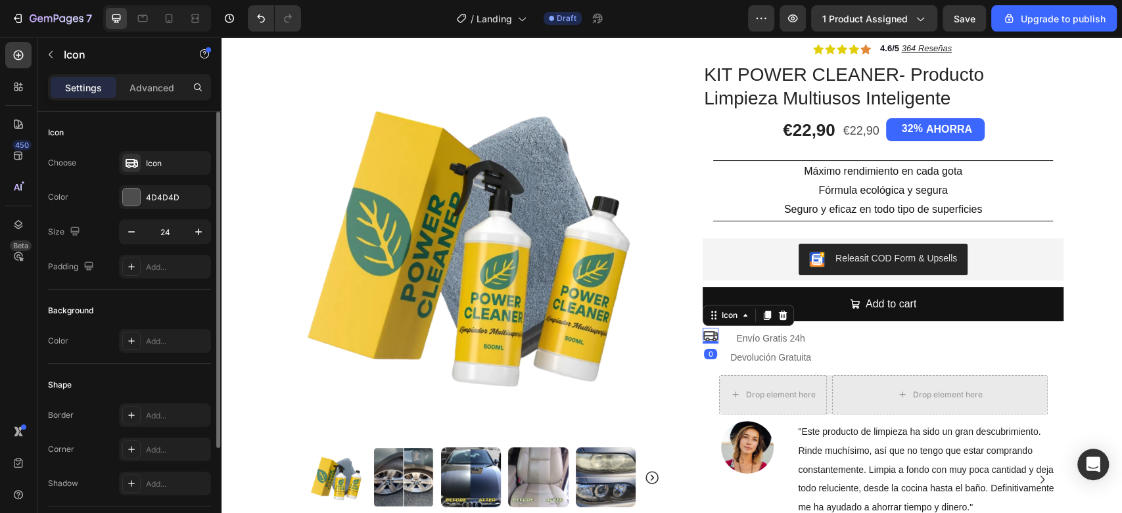
scroll to position [132, 0]
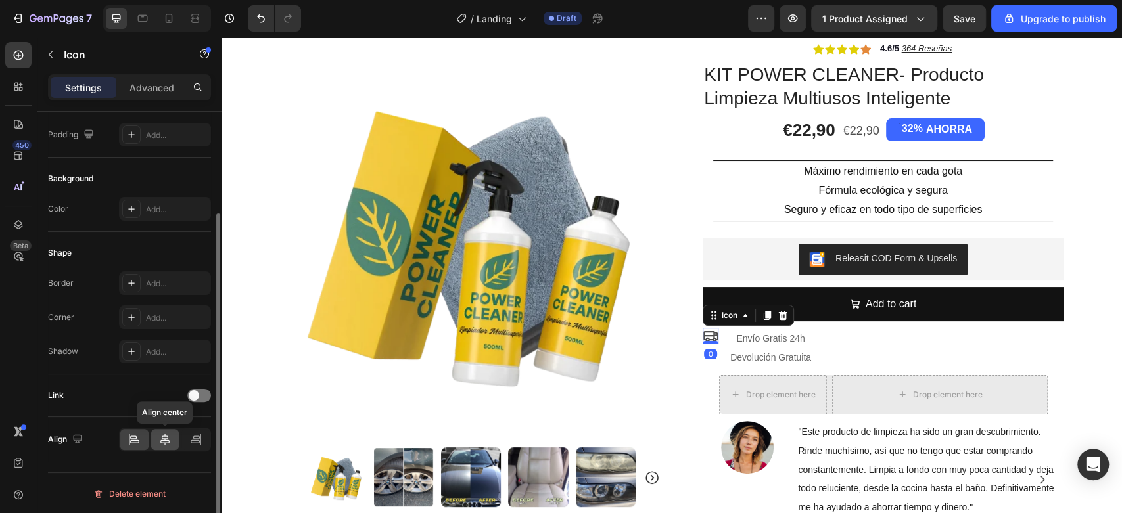
click at [160, 444] on icon at bounding box center [164, 439] width 13 height 13
drag, startPoint x: 773, startPoint y: 317, endPoint x: 783, endPoint y: 323, distance: 11.5
click at [779, 317] on icon at bounding box center [783, 315] width 9 height 9
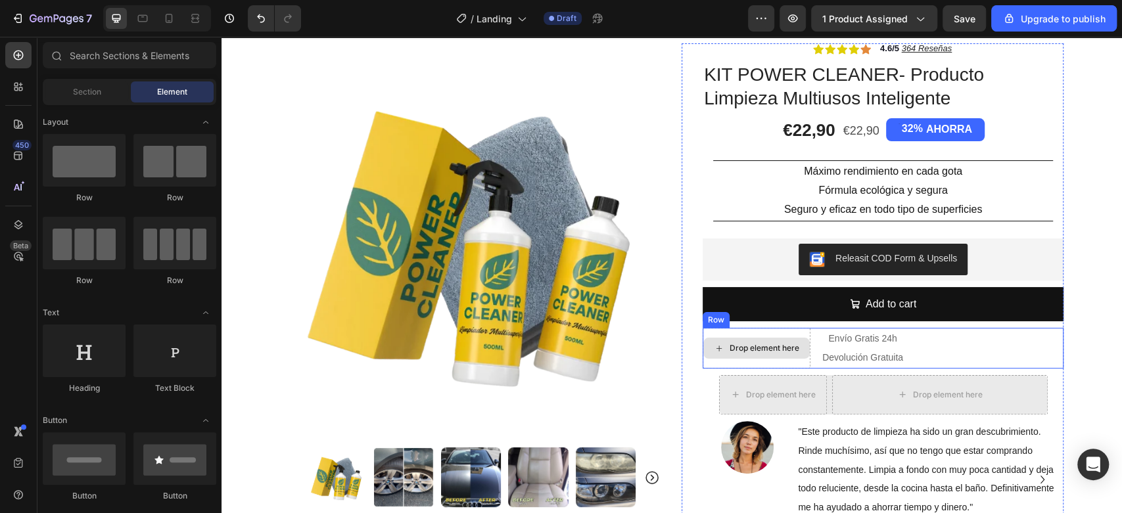
click at [746, 344] on div "Drop element here" at bounding box center [756, 348] width 108 height 41
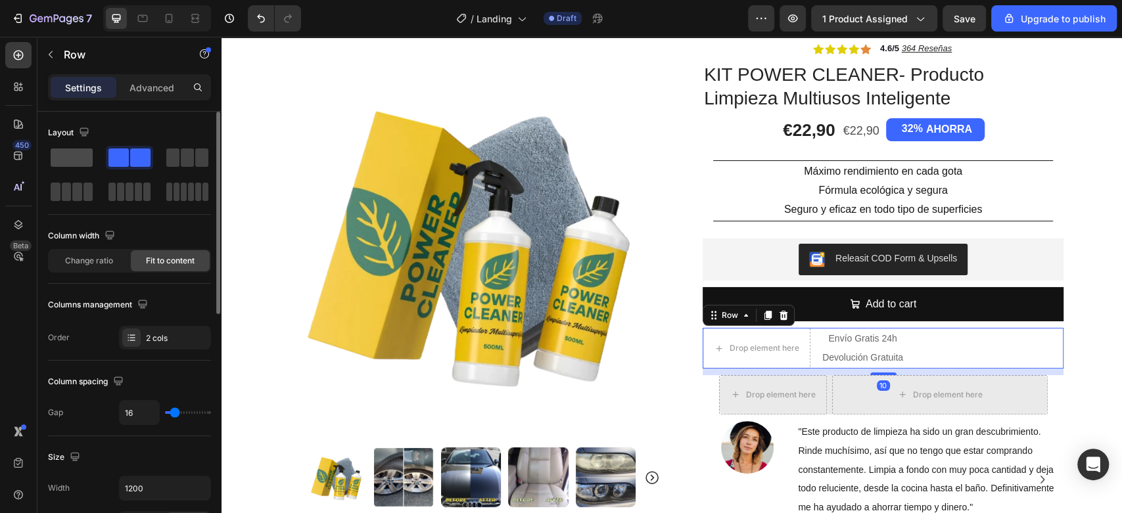
click at [80, 163] on span at bounding box center [72, 158] width 42 height 18
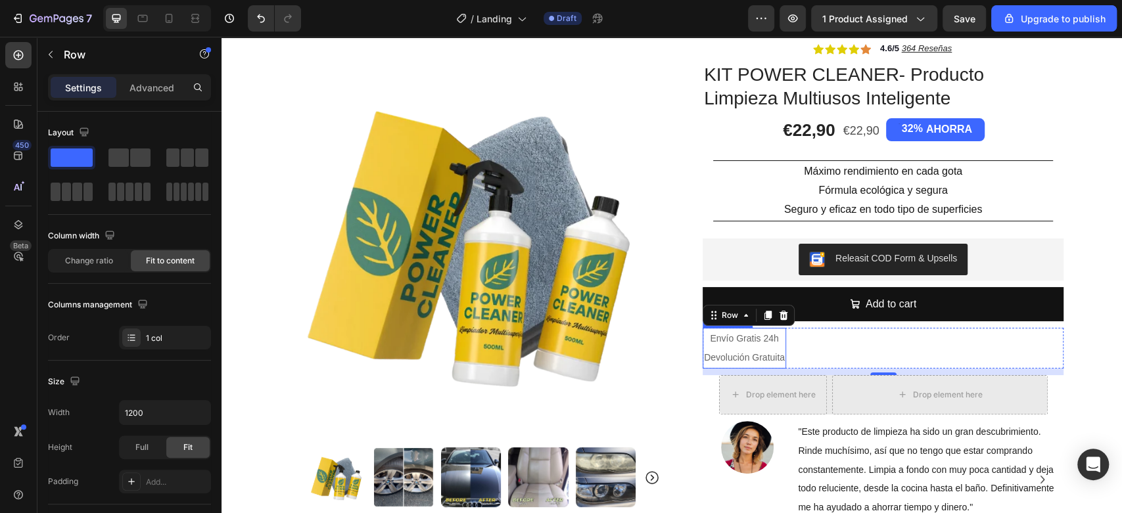
click at [785, 355] on span "Devolución Gratuita" at bounding box center [744, 357] width 81 height 11
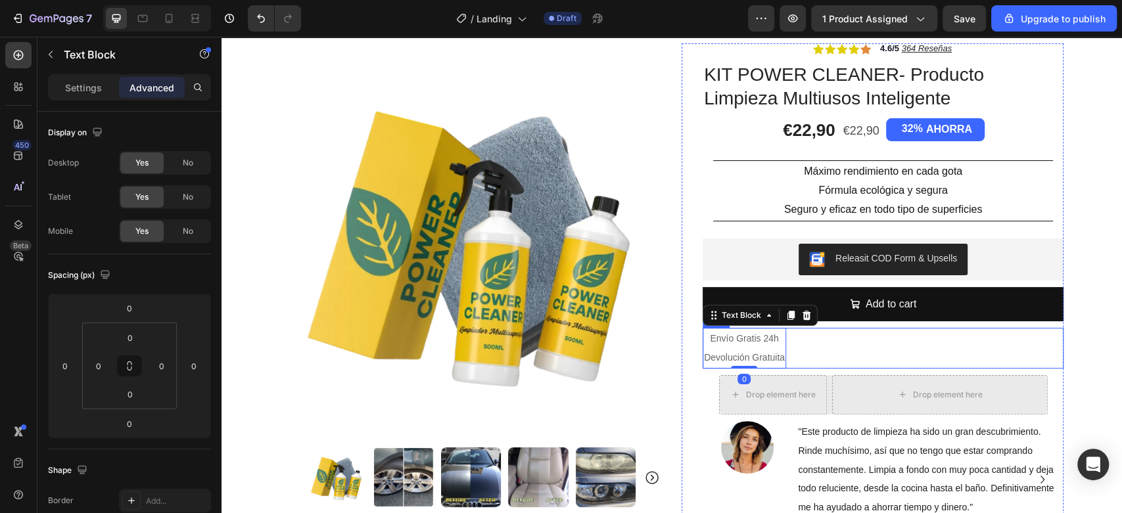
click at [1031, 356] on div "Envío Gratis 24h Devolución Gratuita Text Block 0 Row" at bounding box center [882, 348] width 361 height 41
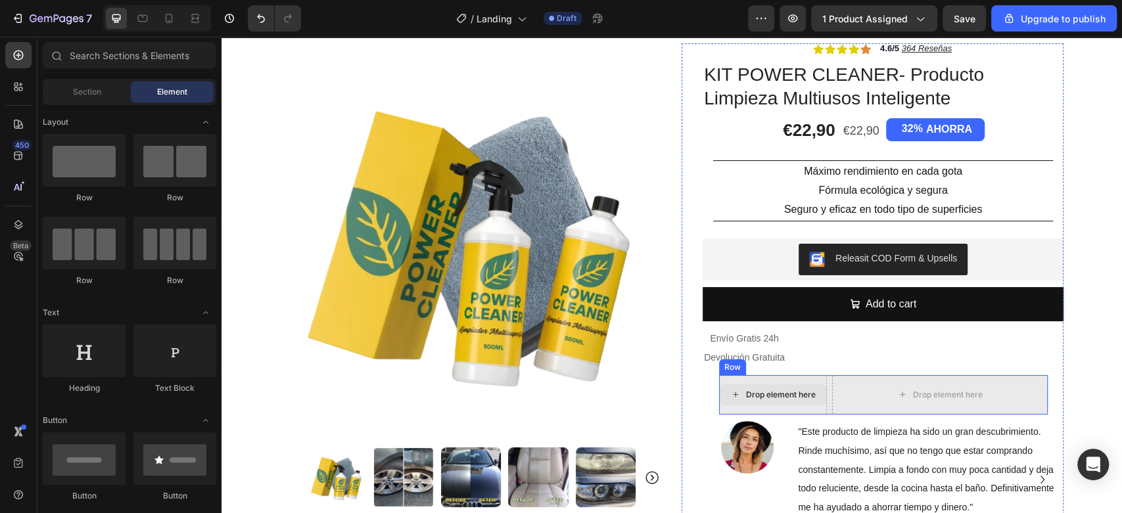
drag, startPoint x: 771, startPoint y: 400, endPoint x: 842, endPoint y: 406, distance: 70.6
click at [771, 400] on div "Drop element here" at bounding box center [781, 395] width 70 height 11
click at [1027, 403] on div "Drop element here" at bounding box center [940, 394] width 216 height 39
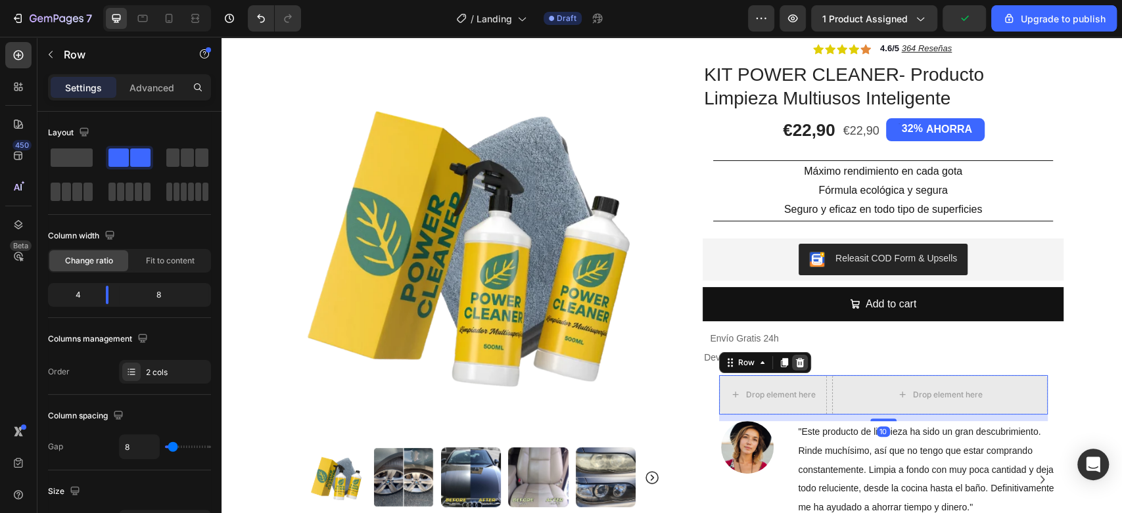
click at [797, 369] on div at bounding box center [800, 363] width 16 height 16
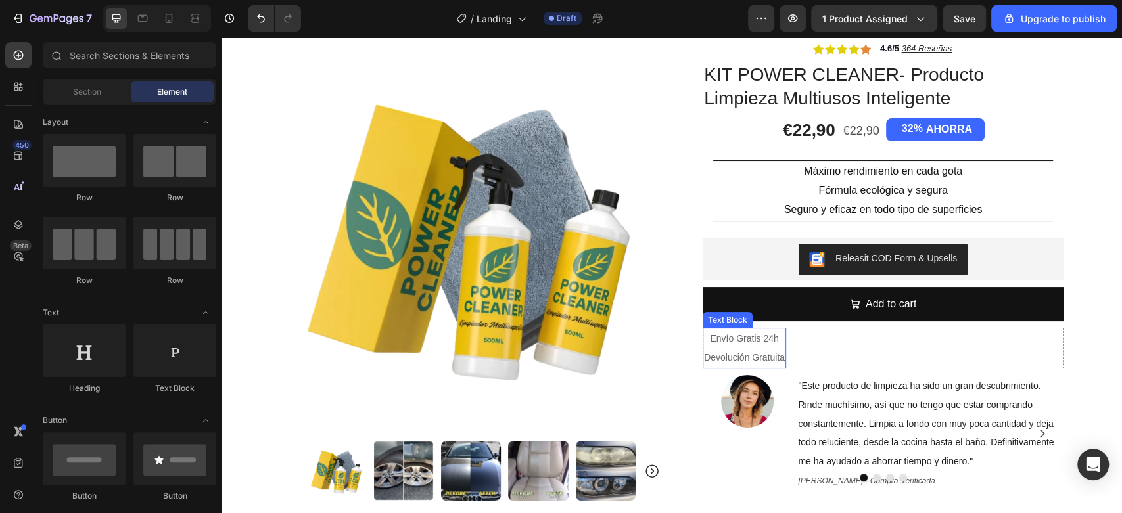
click at [785, 352] on p "Devolución Gratuita" at bounding box center [744, 357] width 81 height 19
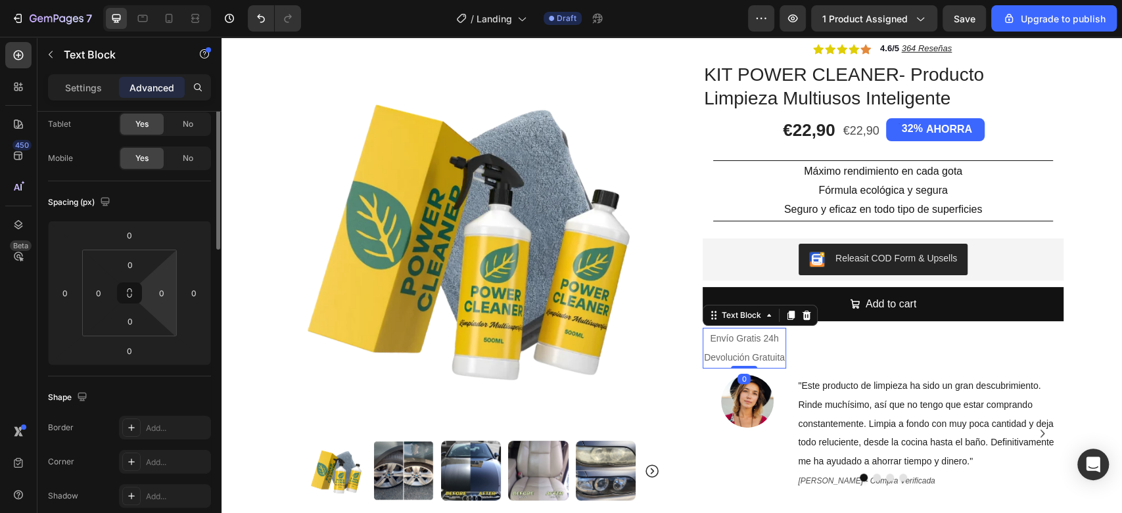
scroll to position [0, 0]
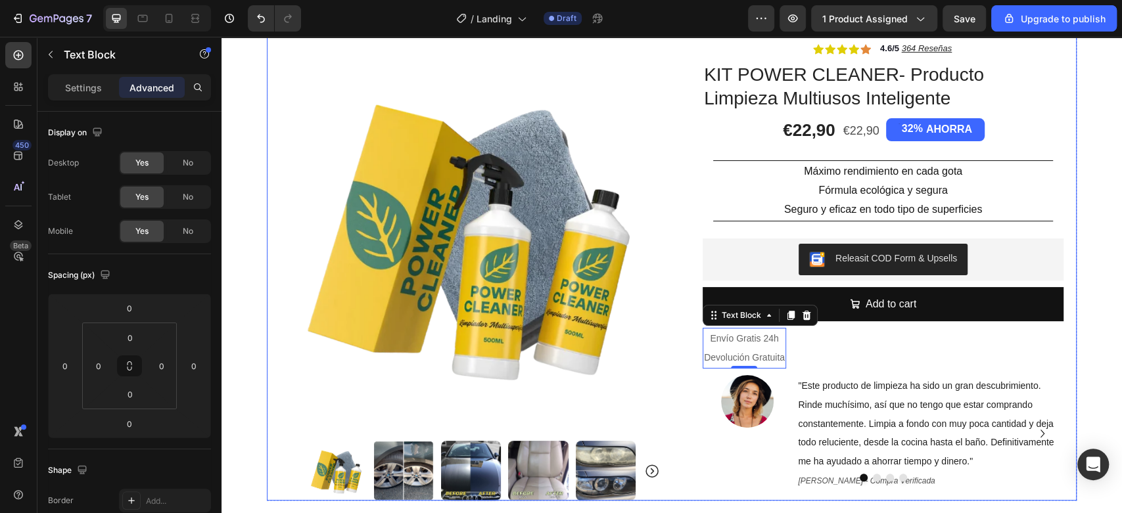
click at [1063, 361] on div "Product Images Row Icon Icon Icon Icon Icon Icon List 4.6/5 364 Reseñas Text Bl…" at bounding box center [672, 256] width 810 height 489
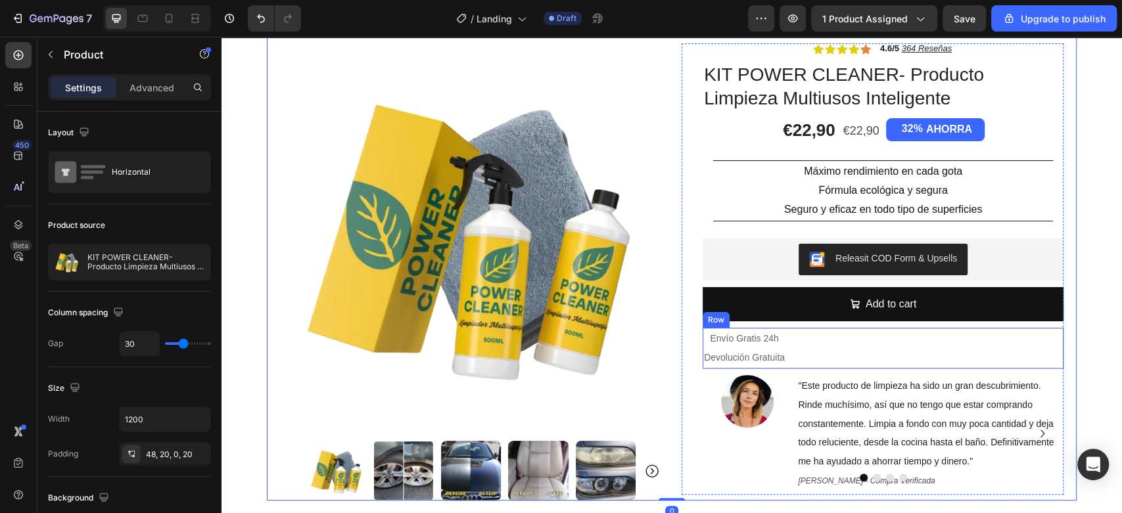
click at [997, 352] on div "Envío Gratis 24h Devolución Gratuita Text Block Row" at bounding box center [882, 348] width 361 height 41
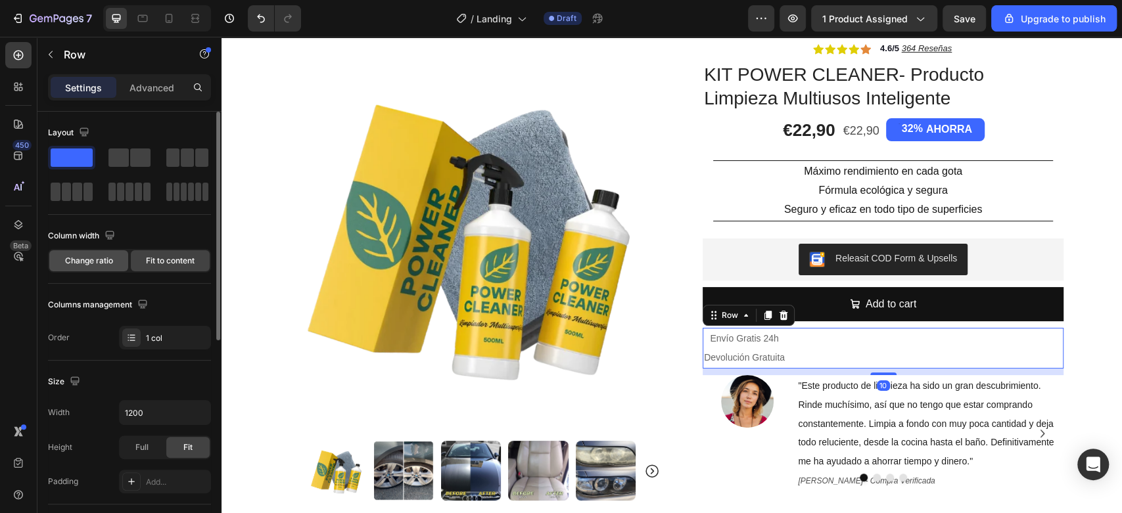
click at [89, 260] on span "Change ratio" at bounding box center [89, 261] width 48 height 12
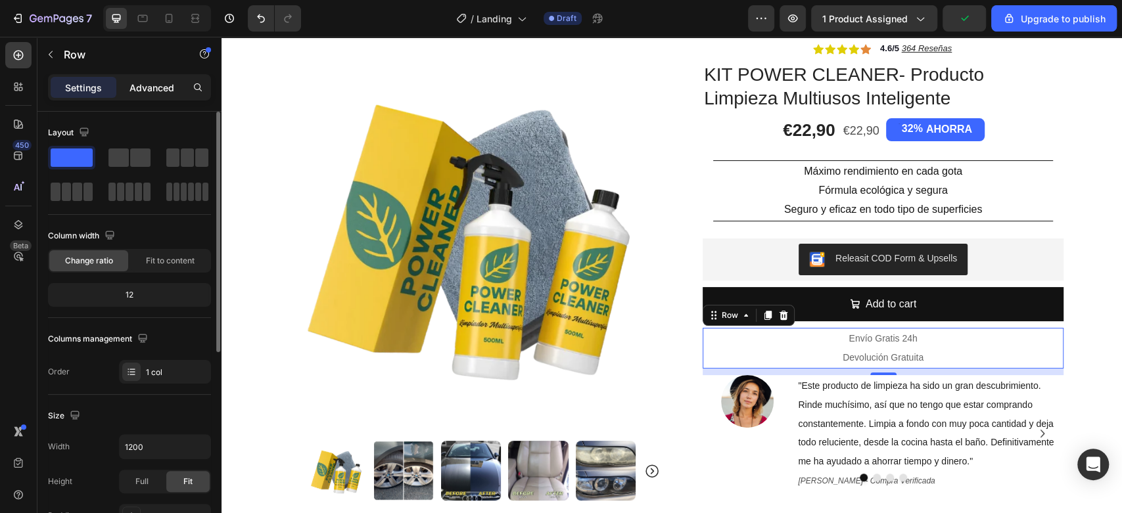
click at [141, 78] on div "Advanced" at bounding box center [152, 87] width 66 height 21
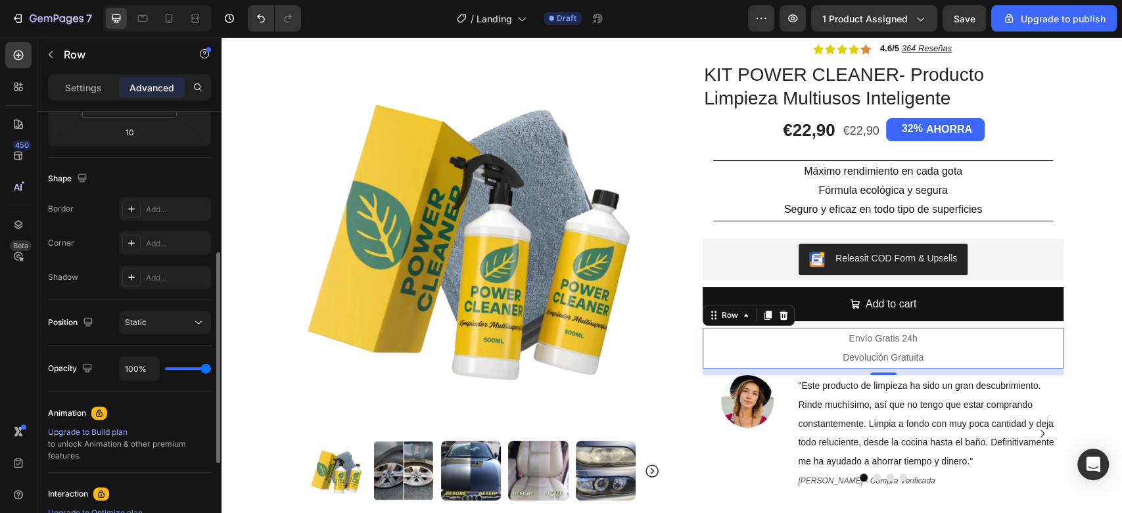
scroll to position [438, 0]
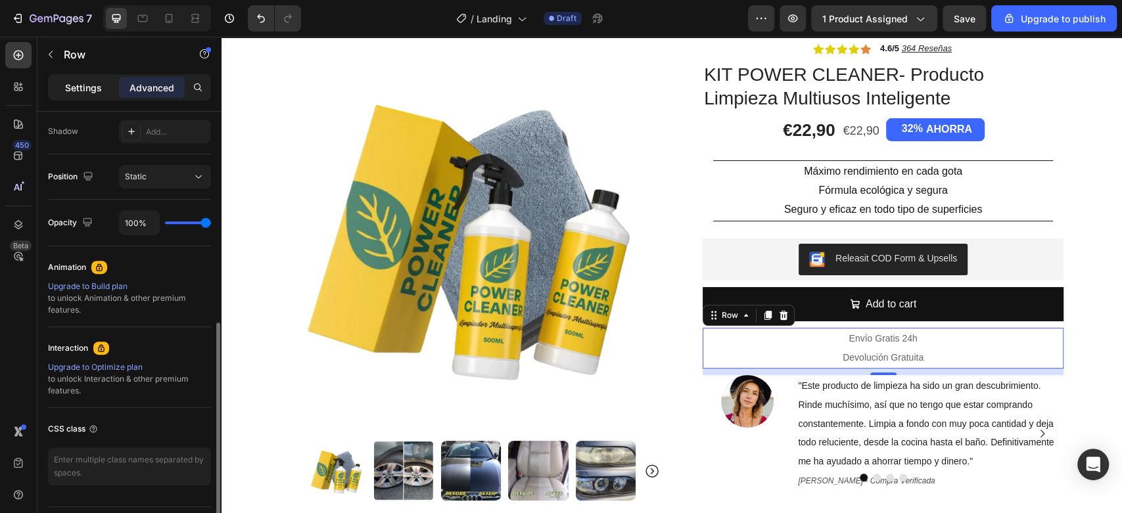
click at [93, 97] on div "Settings" at bounding box center [84, 87] width 66 height 21
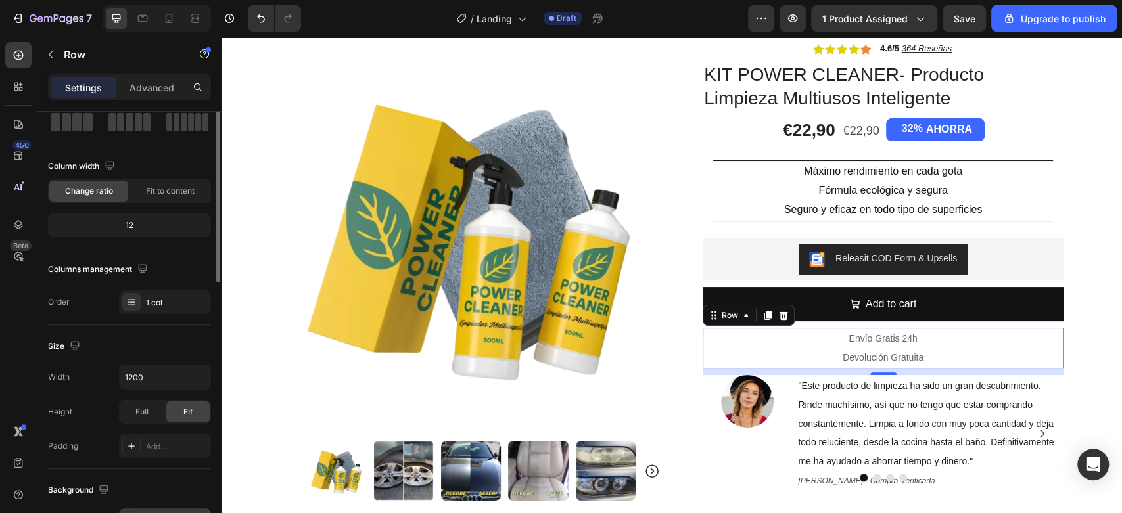
scroll to position [0, 0]
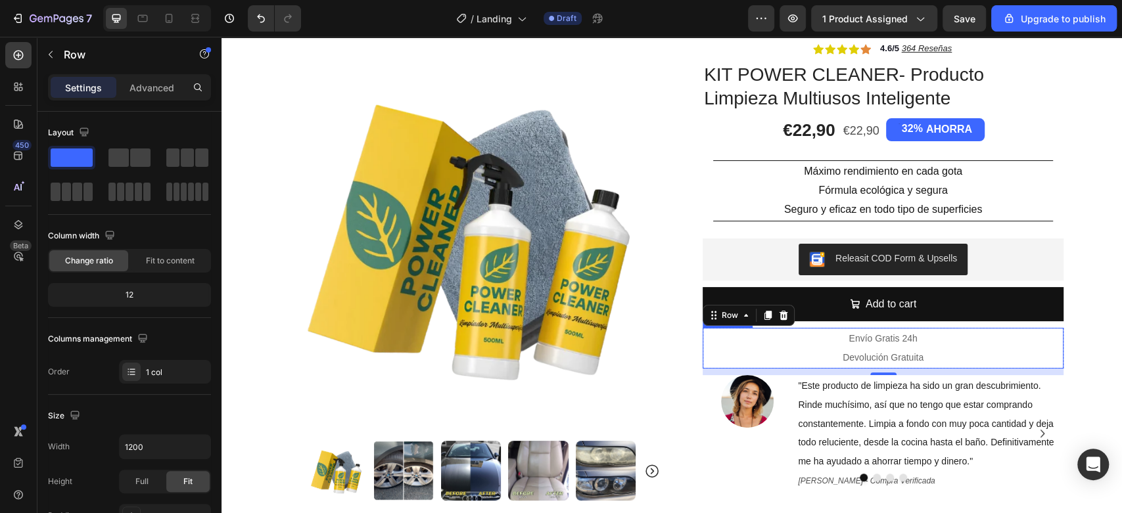
click at [945, 343] on p "Envío Gratis 24h" at bounding box center [883, 338] width 358 height 19
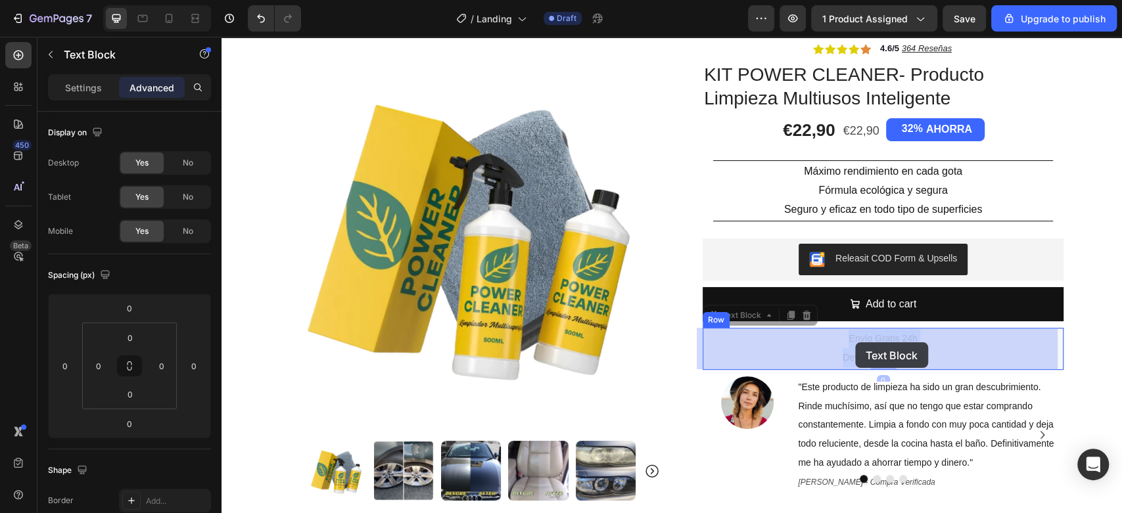
drag, startPoint x: 944, startPoint y: 359, endPoint x: 860, endPoint y: 340, distance: 86.2
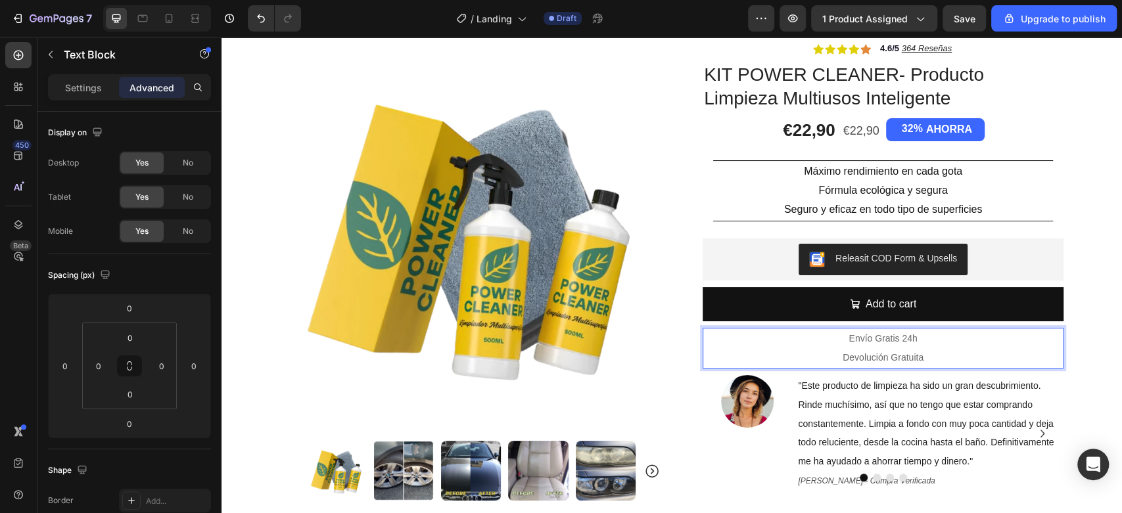
drag, startPoint x: 847, startPoint y: 334, endPoint x: 936, endPoint y: 358, distance: 91.8
click at [936, 358] on div "Envío Gratis 24h Devolución Gratuita" at bounding box center [882, 348] width 361 height 41
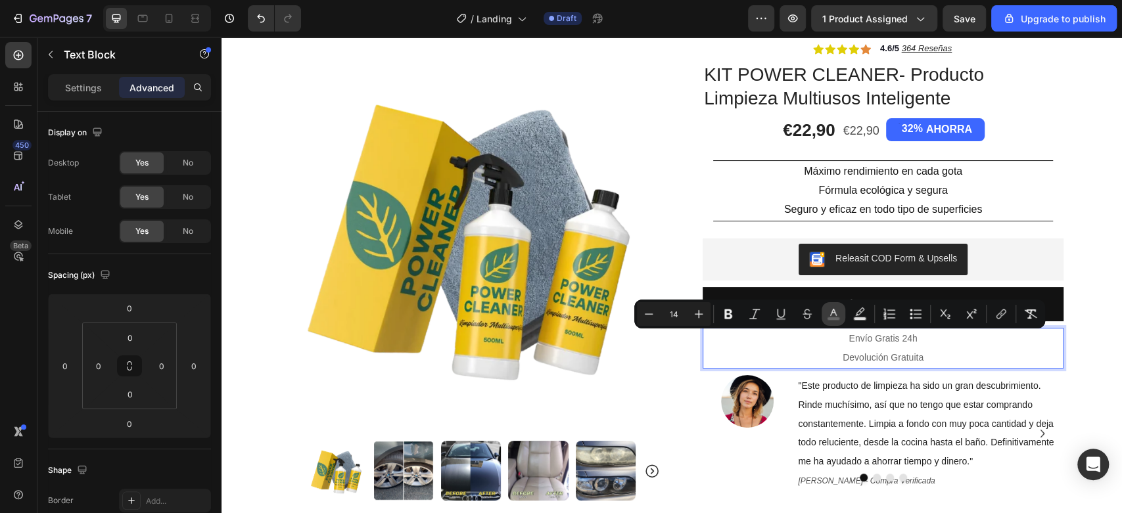
click at [843, 314] on button "color" at bounding box center [833, 314] width 24 height 24
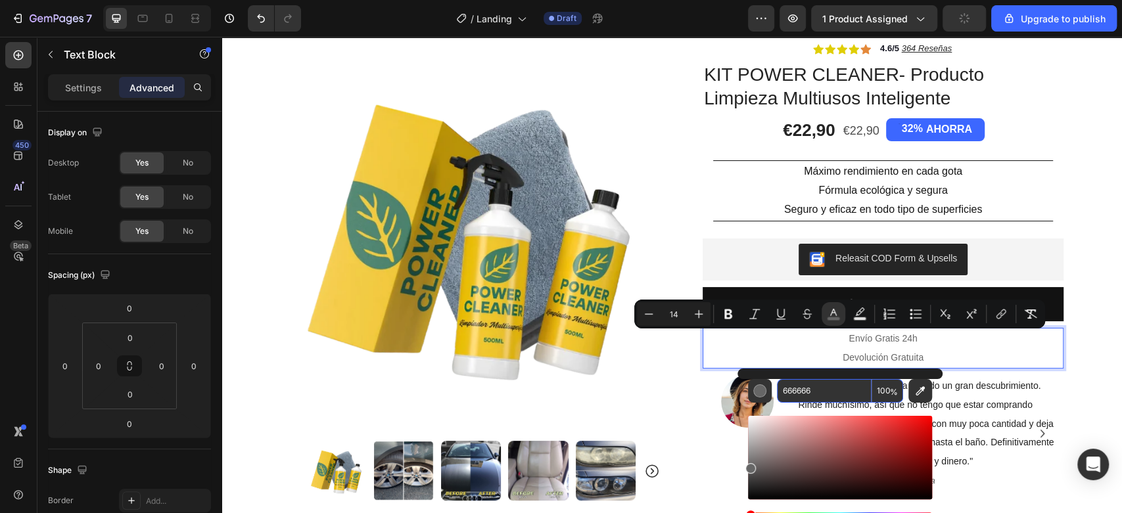
click at [838, 386] on input "666666" at bounding box center [824, 391] width 95 height 24
paste input "Máximo rendimiento en cada gota"
type input "M"
type input "151515"
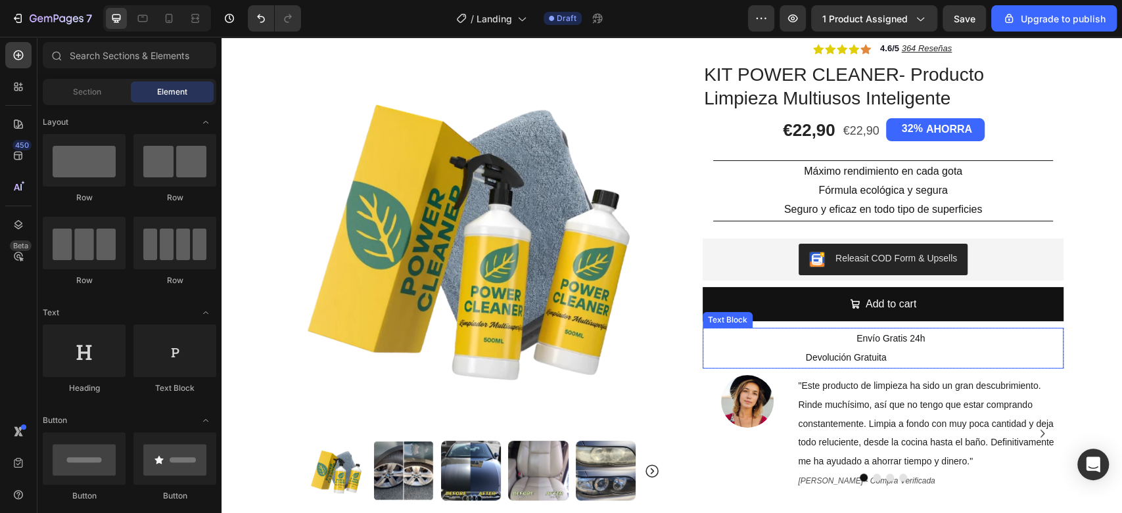
click at [819, 352] on p "Devolución Gratuita" at bounding box center [883, 357] width 358 height 19
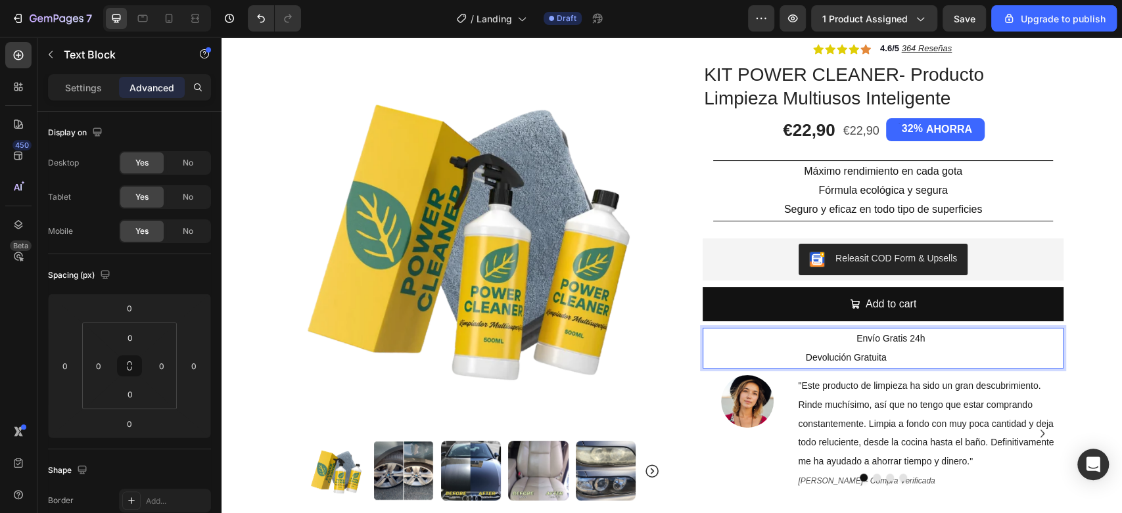
drag, startPoint x: 952, startPoint y: 356, endPoint x: 936, endPoint y: 346, distance: 18.3
click at [936, 346] on div "Envío Gratis 24h Devolución Gratuita" at bounding box center [882, 348] width 361 height 41
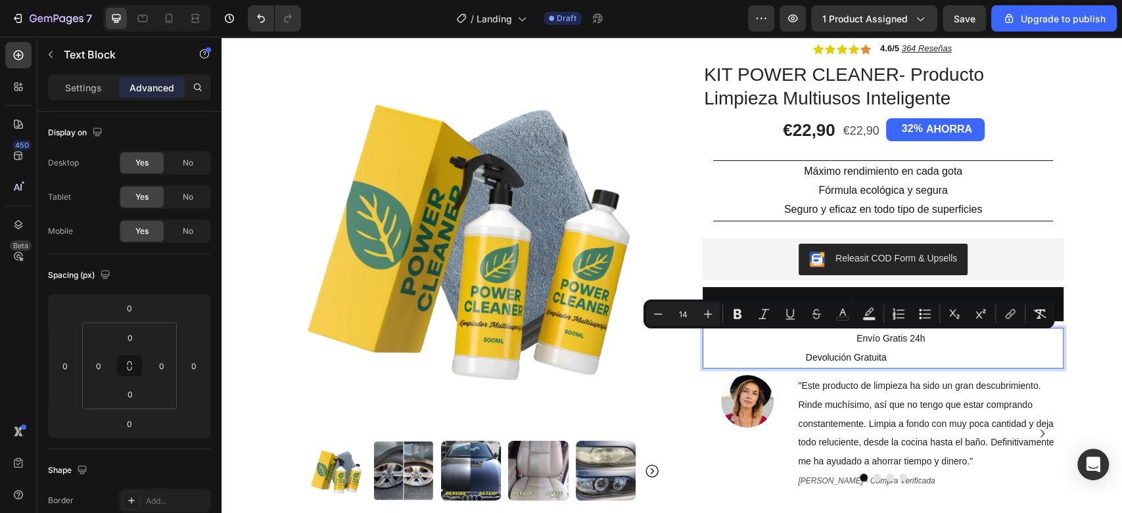
click at [936, 346] on p "Envío Gratis 24h" at bounding box center [883, 338] width 358 height 19
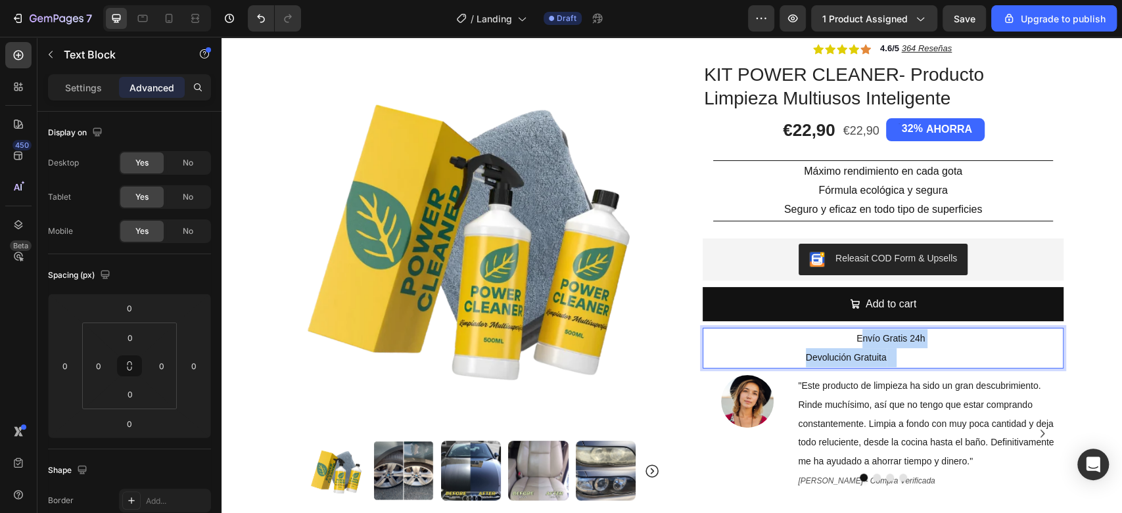
drag, startPoint x: 947, startPoint y: 360, endPoint x: 850, endPoint y: 336, distance: 100.1
click at [850, 336] on div "Envío Gratis 24h Devolución Gratuita" at bounding box center [882, 348] width 361 height 41
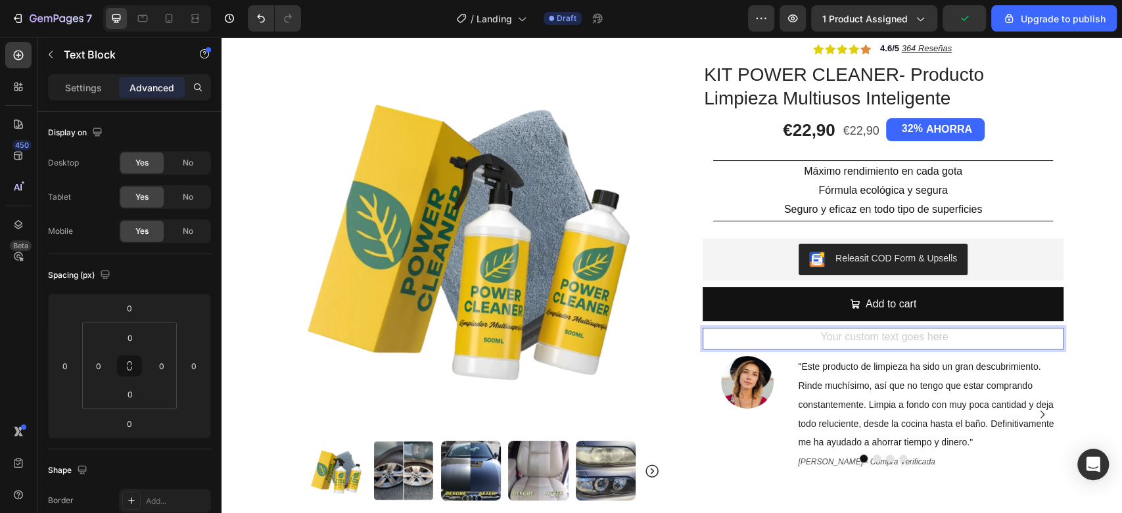
click at [806, 333] on div "Rich Text Editor. Editing area: main" at bounding box center [882, 339] width 361 height 22
click at [814, 335] on div "Rich Text Editor. Editing area: main" at bounding box center [882, 339] width 361 height 22
click at [846, 334] on div "Rich Text Editor. Editing area: main" at bounding box center [882, 339] width 361 height 22
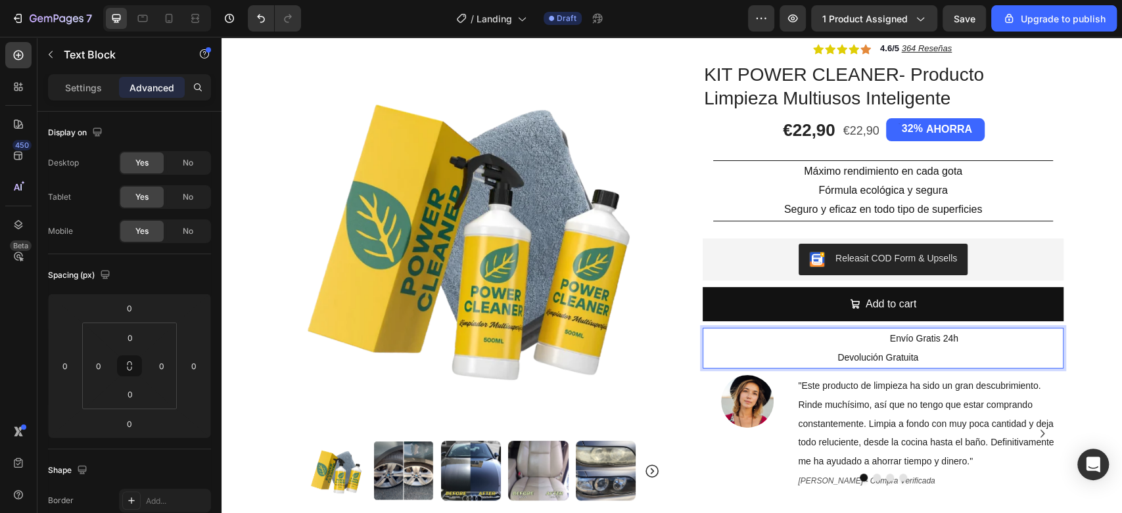
click at [997, 347] on p "Envío Gratis 24h" at bounding box center [883, 338] width 358 height 19
click at [837, 353] on span "Devolución Gratuita" at bounding box center [877, 357] width 81 height 11
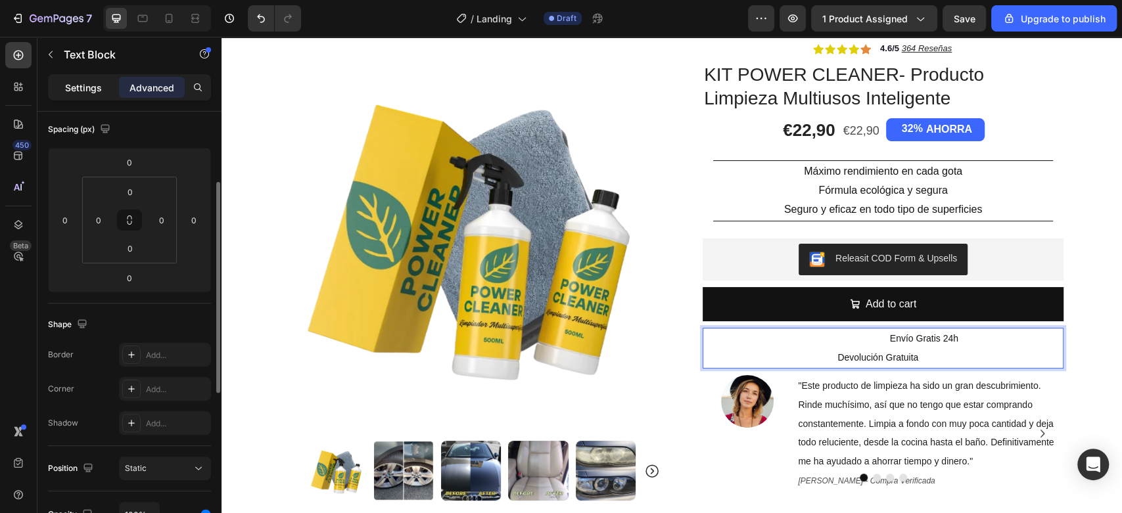
click at [65, 82] on p "Settings" at bounding box center [83, 88] width 37 height 14
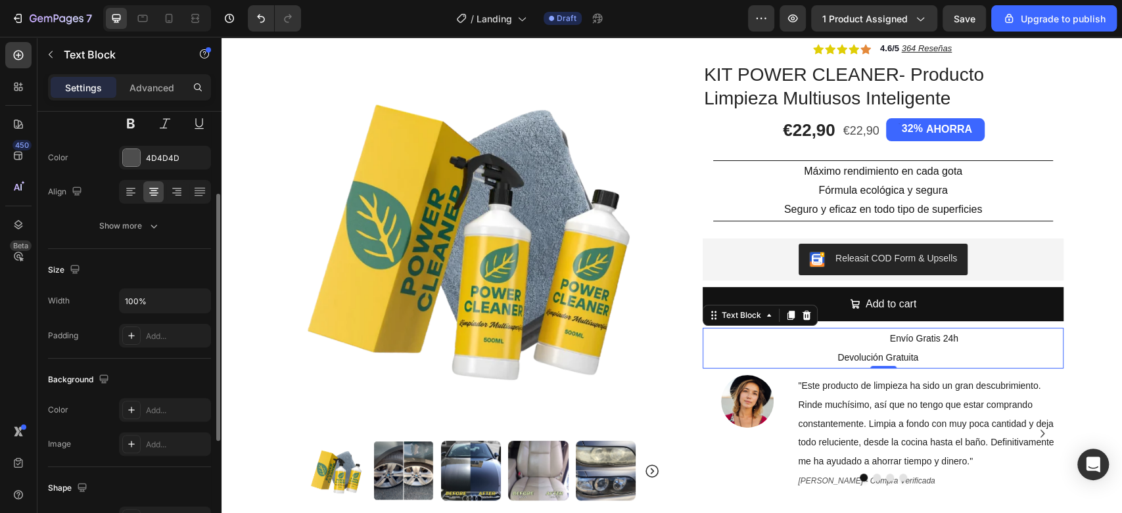
scroll to position [73, 0]
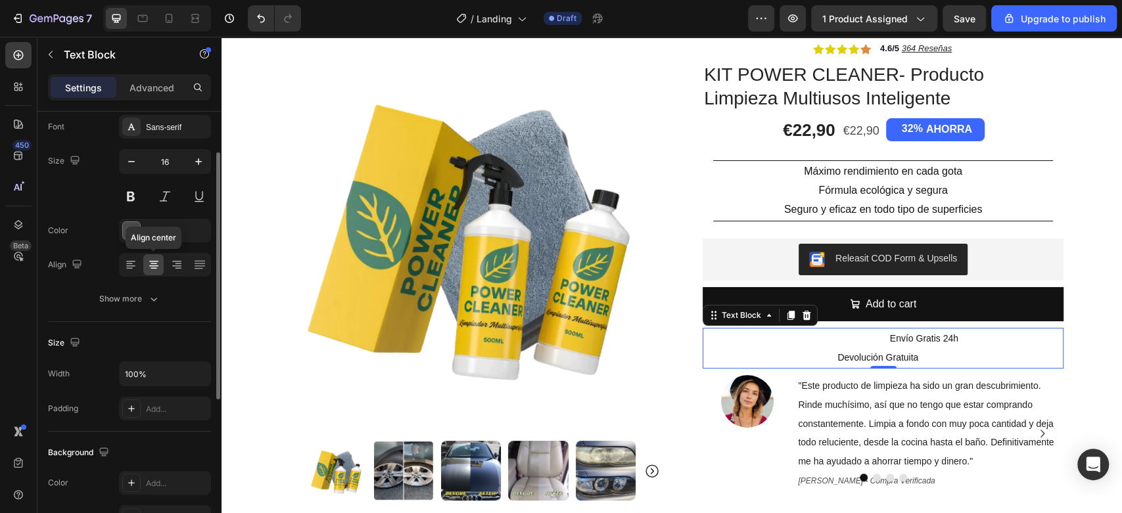
click at [158, 264] on icon at bounding box center [153, 264] width 13 height 13
click at [124, 267] on icon at bounding box center [130, 264] width 13 height 13
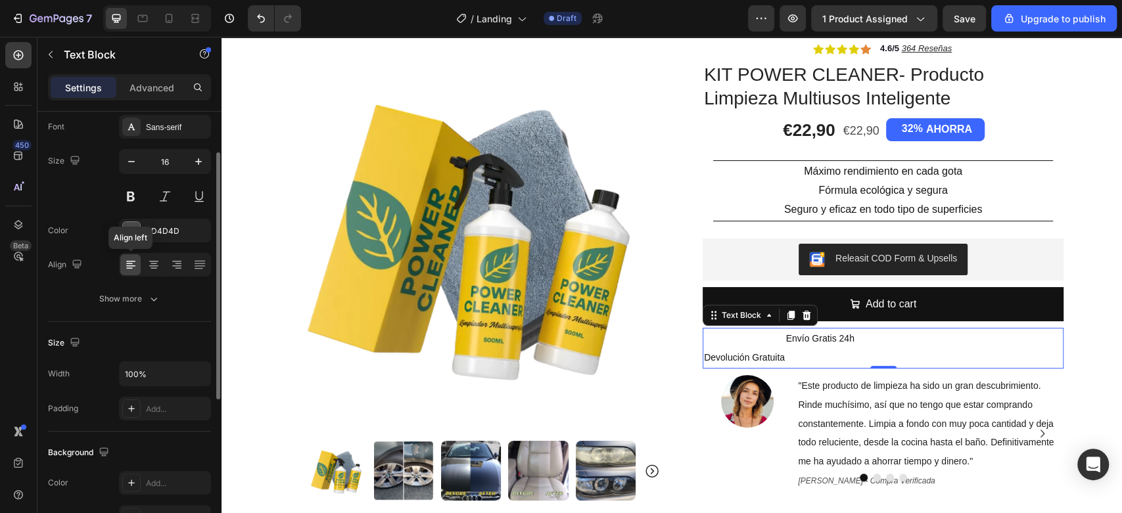
click at [138, 264] on div at bounding box center [130, 264] width 20 height 21
click at [145, 264] on div at bounding box center [153, 264] width 20 height 21
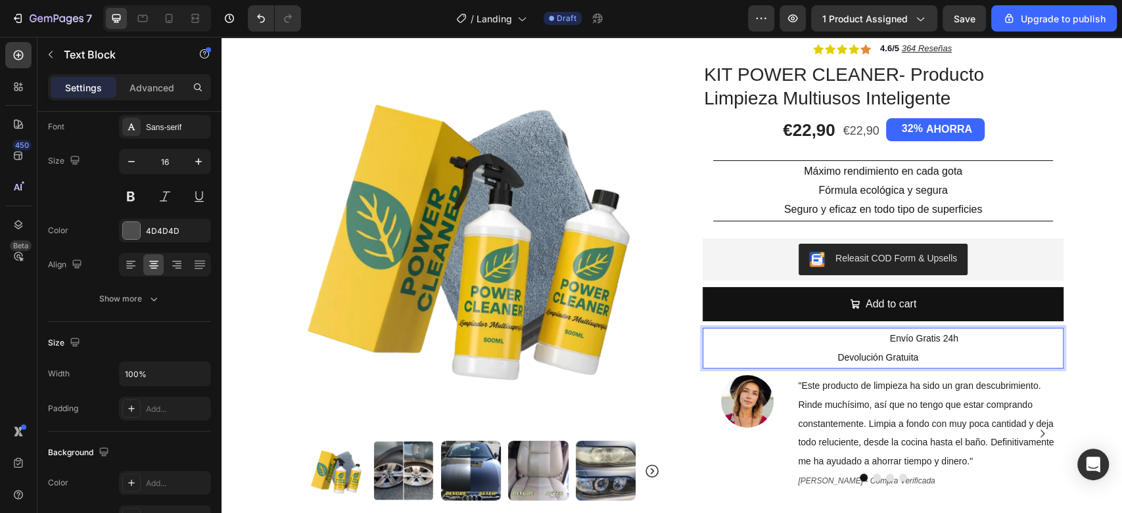
click at [882, 348] on p "Devolución Gratuita" at bounding box center [883, 357] width 358 height 19
drag, startPoint x: 992, startPoint y: 362, endPoint x: 902, endPoint y: 346, distance: 90.7
click at [902, 346] on div "Envío Gratis 24h Devolución Gratuita" at bounding box center [882, 348] width 361 height 41
drag, startPoint x: 891, startPoint y: 345, endPoint x: 879, endPoint y: 340, distance: 13.5
click at [890, 344] on p "Envío Gratis 24h" at bounding box center [883, 338] width 358 height 19
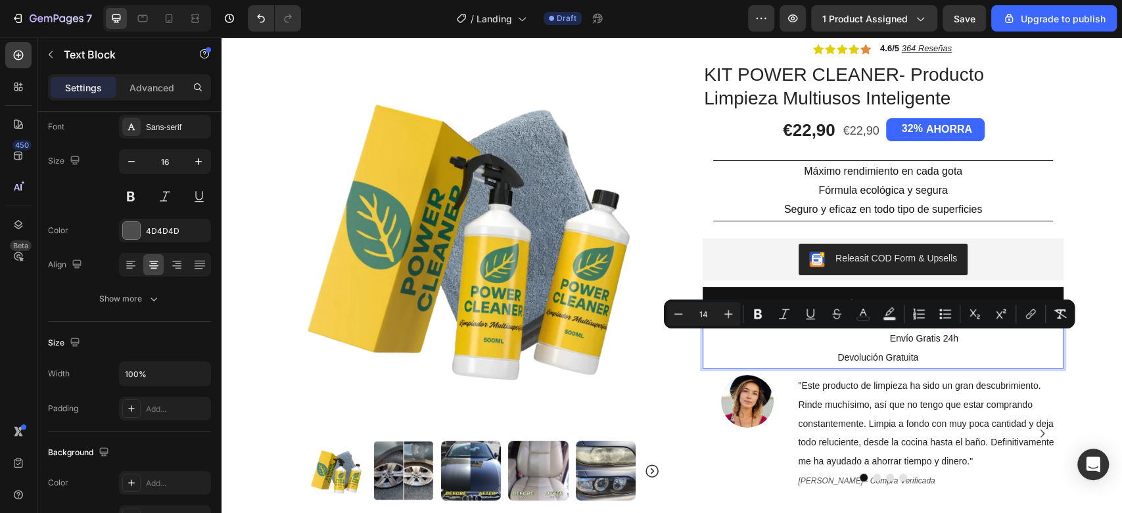
drag, startPoint x: 886, startPoint y: 336, endPoint x: 962, endPoint y: 359, distance: 79.0
click at [962, 359] on div "Envío Gratis 24h Devolución Gratuita" at bounding box center [882, 348] width 361 height 41
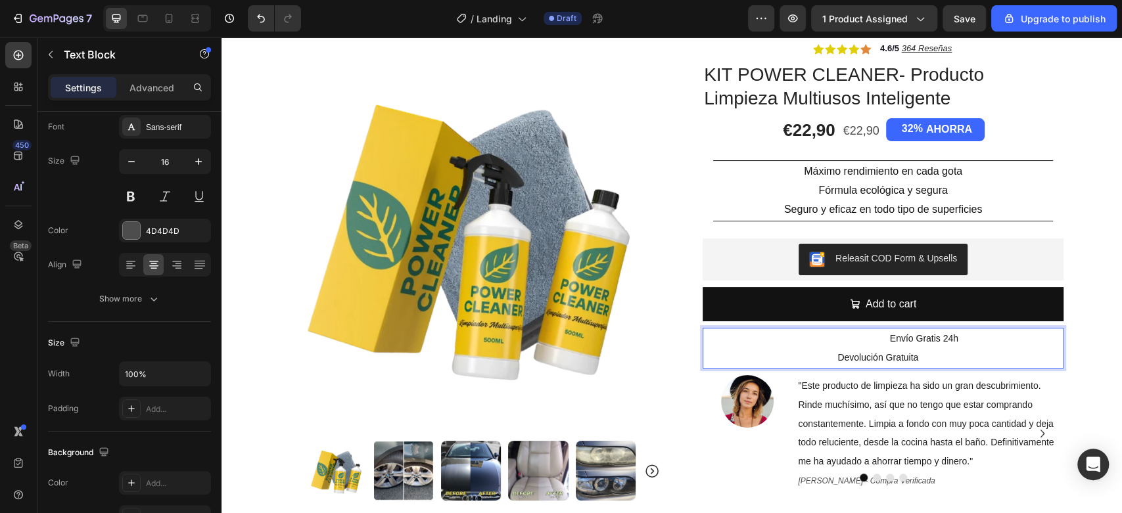
click at [858, 348] on p "Envío Gratis 24h" at bounding box center [883, 338] width 358 height 19
click at [884, 361] on span "Devolución Gratuita" at bounding box center [877, 357] width 81 height 11
click at [874, 354] on span "Devolución Gratuita" at bounding box center [877, 357] width 81 height 11
click at [881, 357] on span "Devolución Gratuita" at bounding box center [877, 357] width 81 height 11
click at [898, 334] on span "Envío Gratis" at bounding box center [923, 338] width 51 height 11
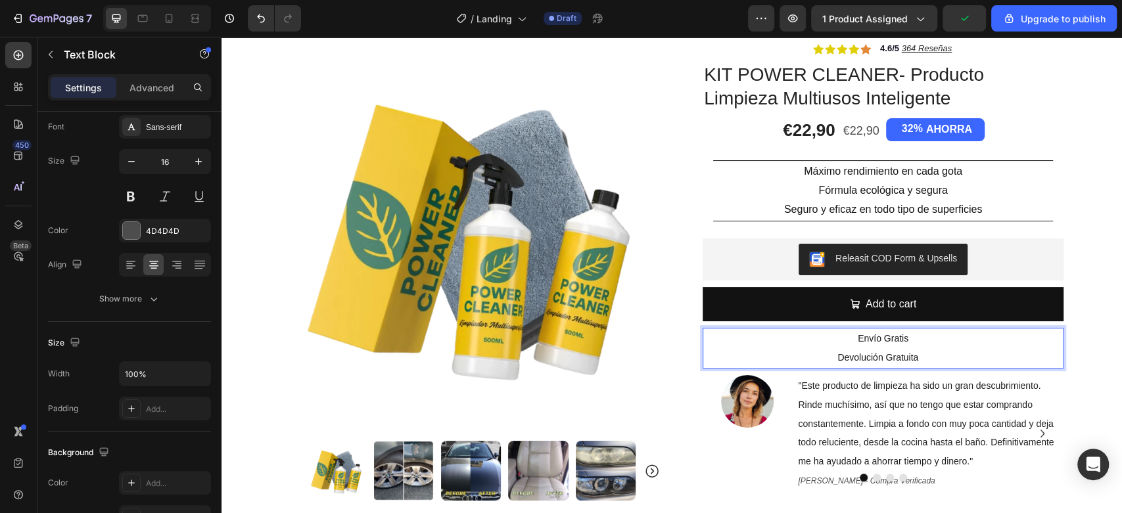
click at [918, 355] on span "Rich Text Editor. Editing area: main" at bounding box center [923, 357] width 11 height 11
click at [925, 350] on p "Devolución Gratuita" at bounding box center [883, 357] width 358 height 19
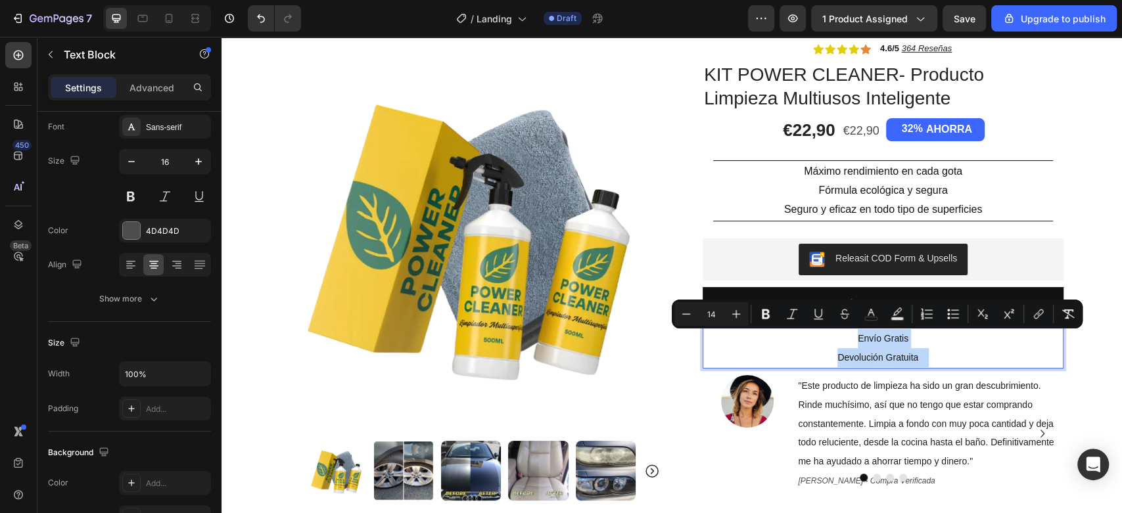
drag, startPoint x: 925, startPoint y: 350, endPoint x: 845, endPoint y: 340, distance: 80.9
click at [845, 340] on div "Envío Gratis Devolución Gratuita" at bounding box center [882, 348] width 361 height 41
click at [174, 262] on icon at bounding box center [176, 264] width 13 height 13
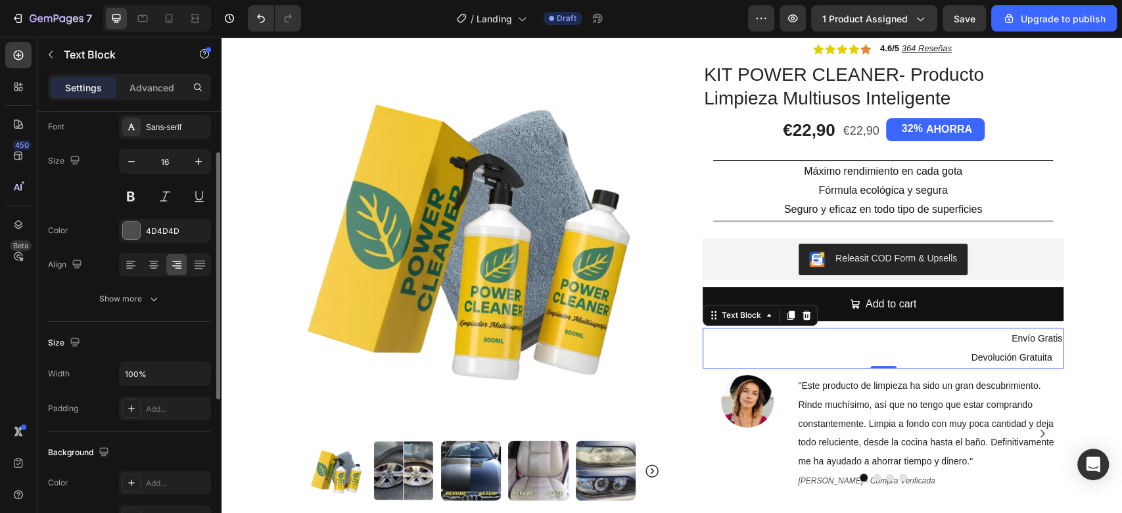
click at [142, 265] on div at bounding box center [165, 265] width 92 height 24
drag, startPoint x: 149, startPoint y: 265, endPoint x: 180, endPoint y: 267, distance: 31.7
click at [149, 265] on icon at bounding box center [153, 264] width 13 height 13
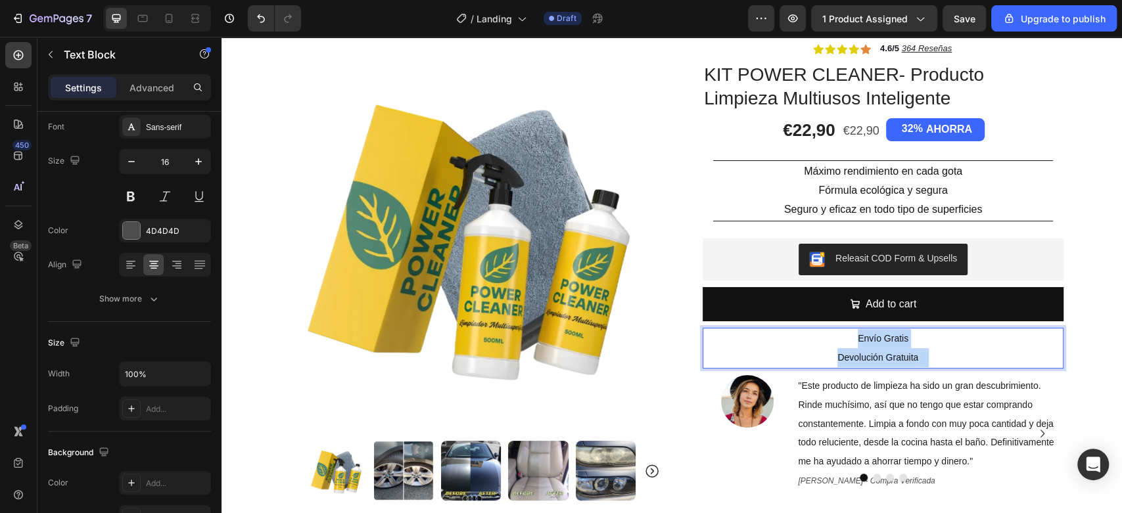
drag, startPoint x: 934, startPoint y: 356, endPoint x: 850, endPoint y: 339, distance: 85.1
click at [946, 348] on p "Envío Gratis 24h" at bounding box center [883, 338] width 358 height 19
click at [776, 335] on p "Envío Gratis 24h" at bounding box center [883, 338] width 358 height 19
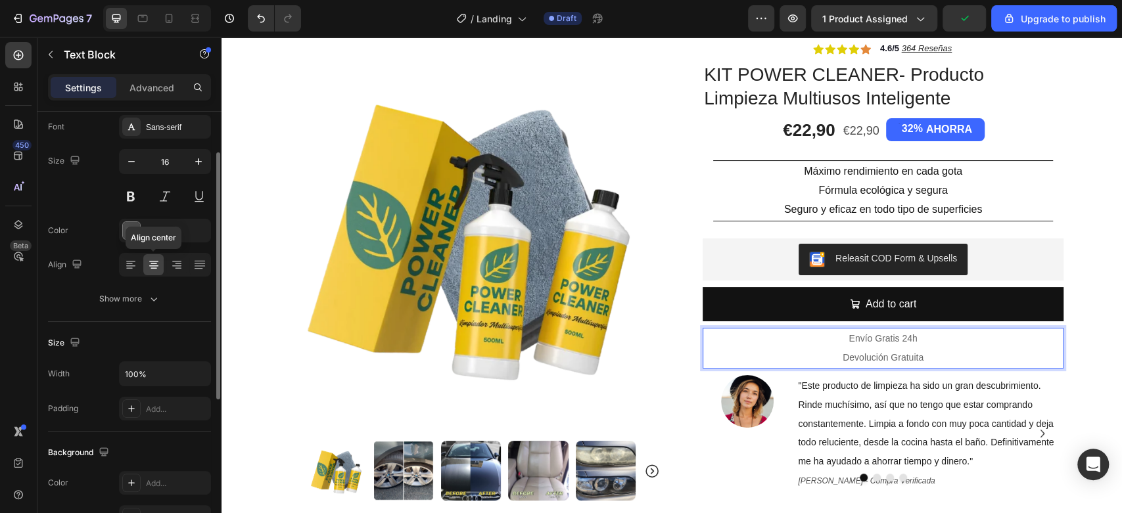
click at [152, 264] on icon at bounding box center [153, 264] width 13 height 13
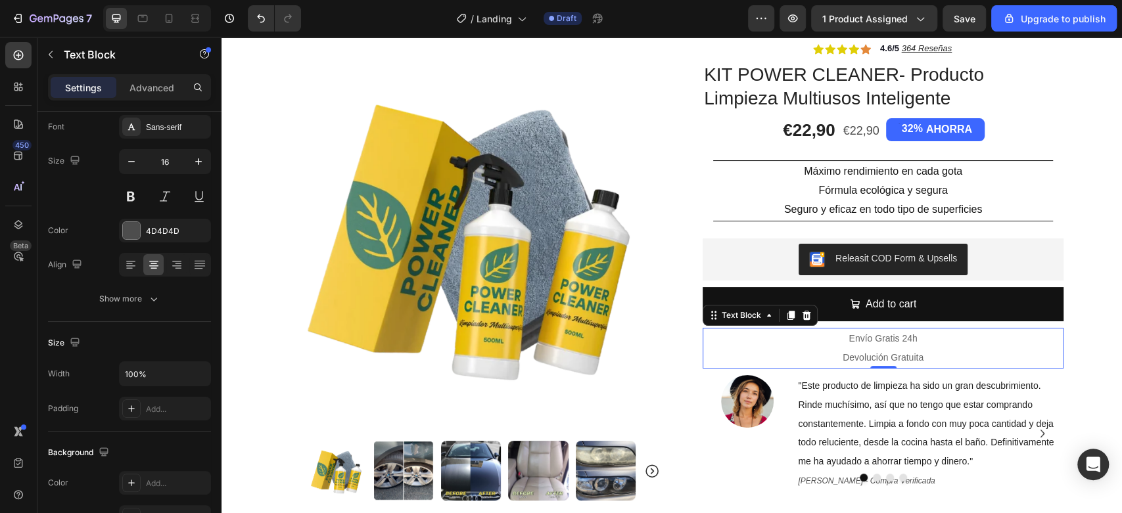
click at [929, 336] on p "Envío Gratis 24h" at bounding box center [883, 338] width 358 height 19
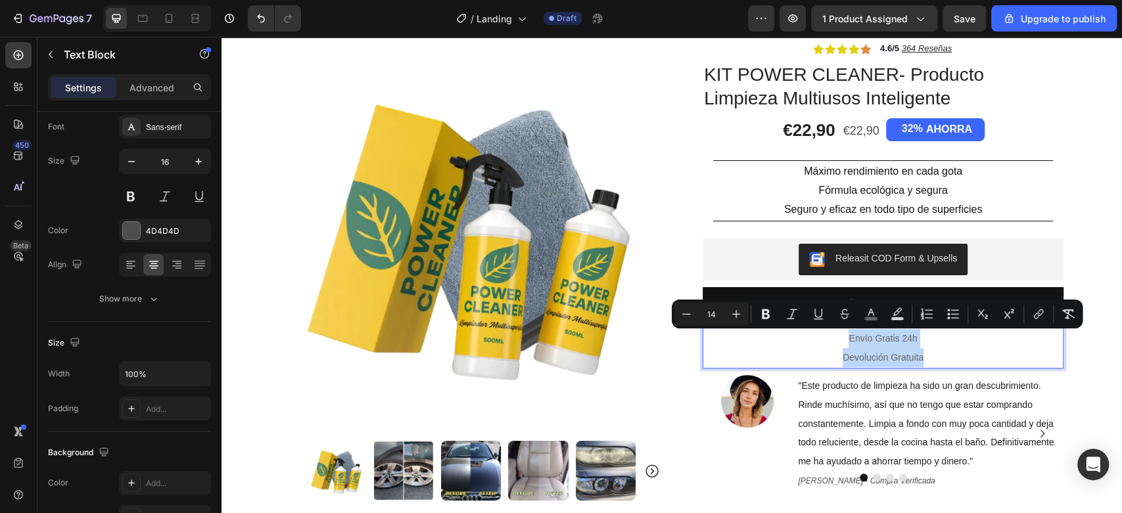
drag, startPoint x: 925, startPoint y: 354, endPoint x: 842, endPoint y: 341, distance: 83.8
click at [842, 341] on div "Envío Gratis 24h Devolución Gratuita" at bounding box center [882, 348] width 361 height 41
click at [863, 310] on button "color" at bounding box center [871, 314] width 24 height 24
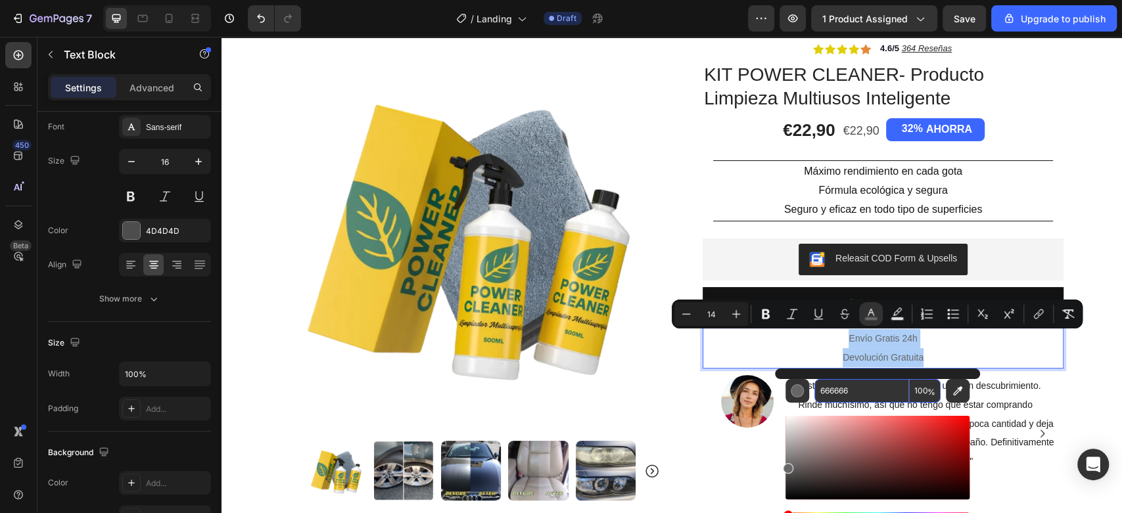
click at [861, 386] on input "666666" at bounding box center [861, 391] width 95 height 24
type input "151515"
click at [1043, 373] on div "Icon Icon Icon Icon Icon Icon List 4.6/5 364 Reseñas Text Block Row KIT POWER C…" at bounding box center [882, 268] width 361 height 451
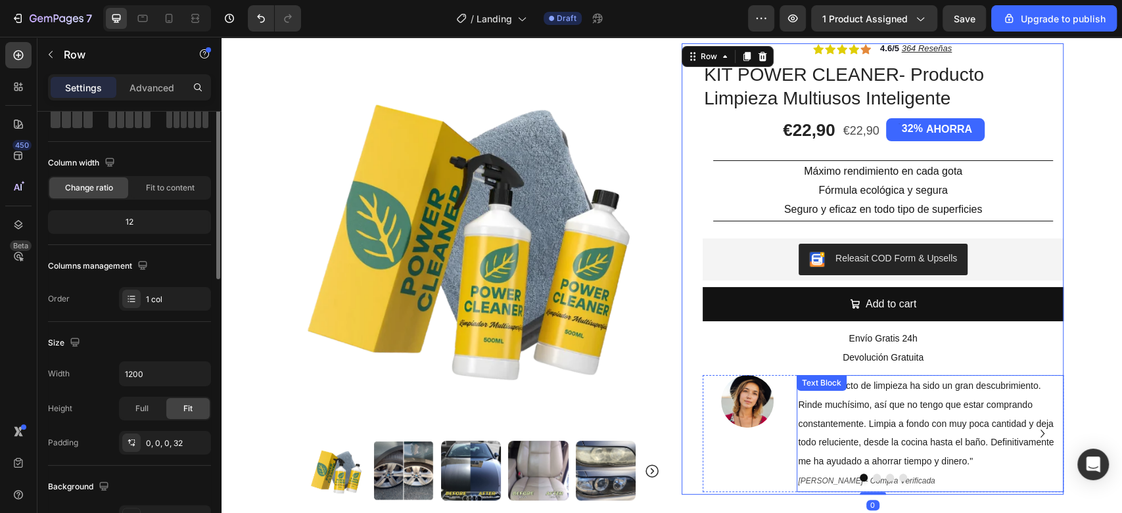
scroll to position [0, 0]
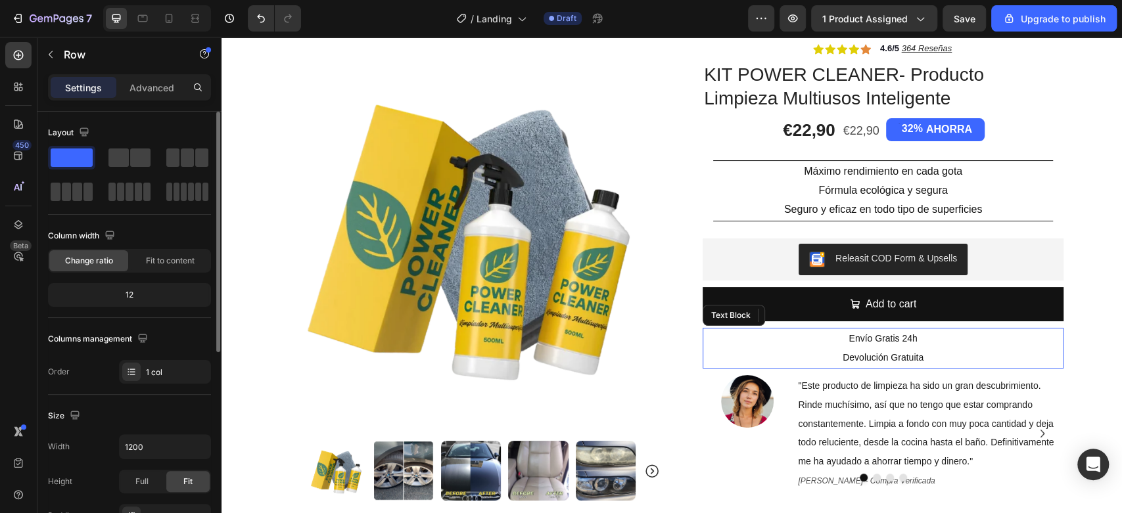
click at [994, 349] on p "Devolución Gratuita" at bounding box center [883, 357] width 358 height 19
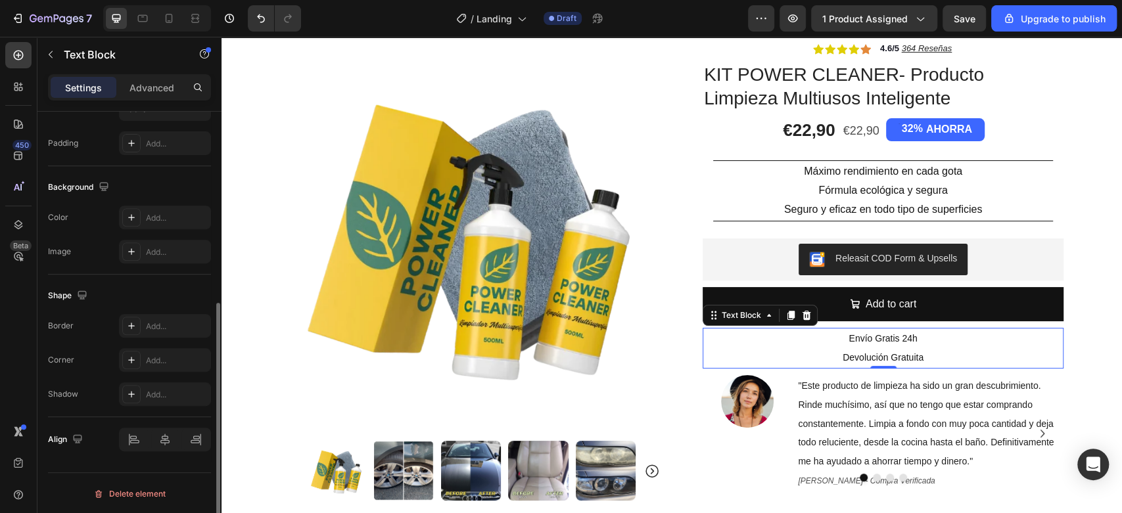
scroll to position [193, 0]
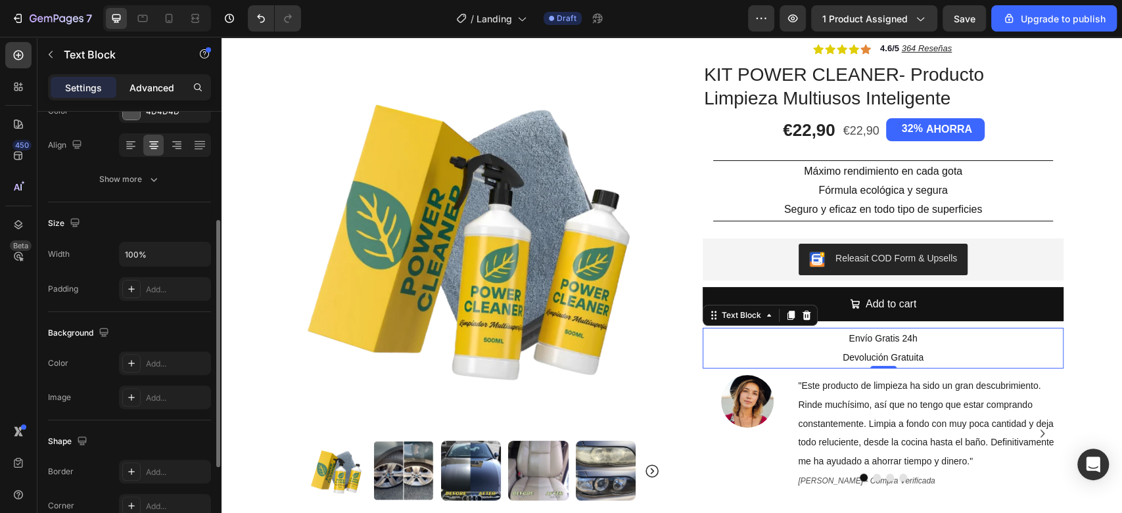
click at [141, 78] on div "Advanced" at bounding box center [152, 87] width 66 height 21
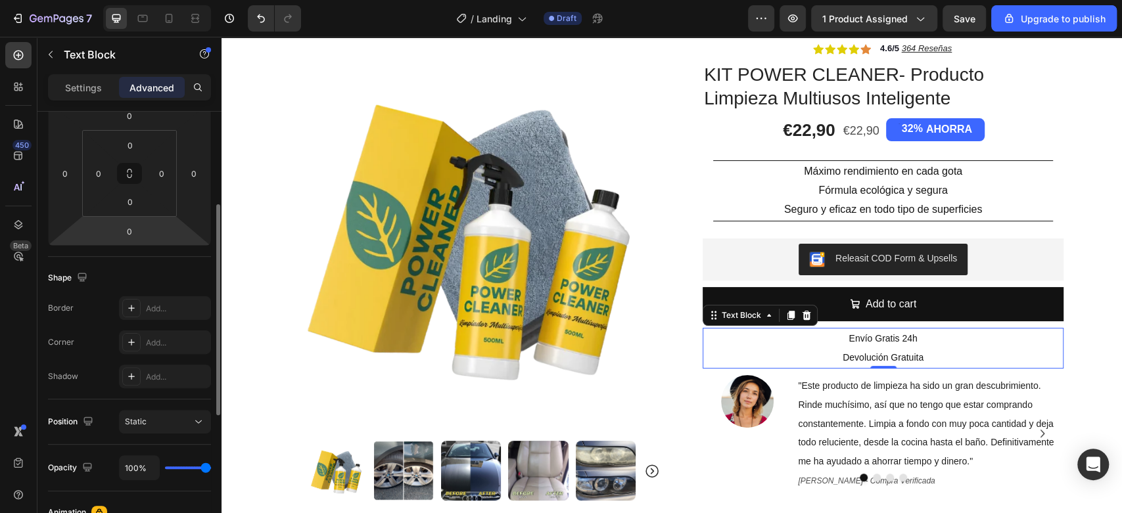
scroll to position [265, 0]
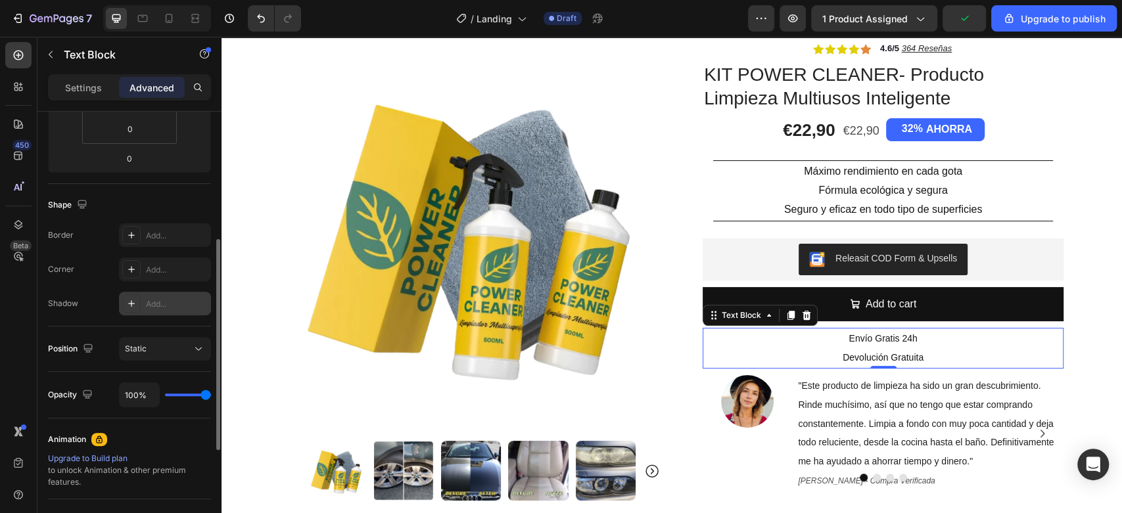
click at [134, 299] on icon at bounding box center [131, 303] width 11 height 11
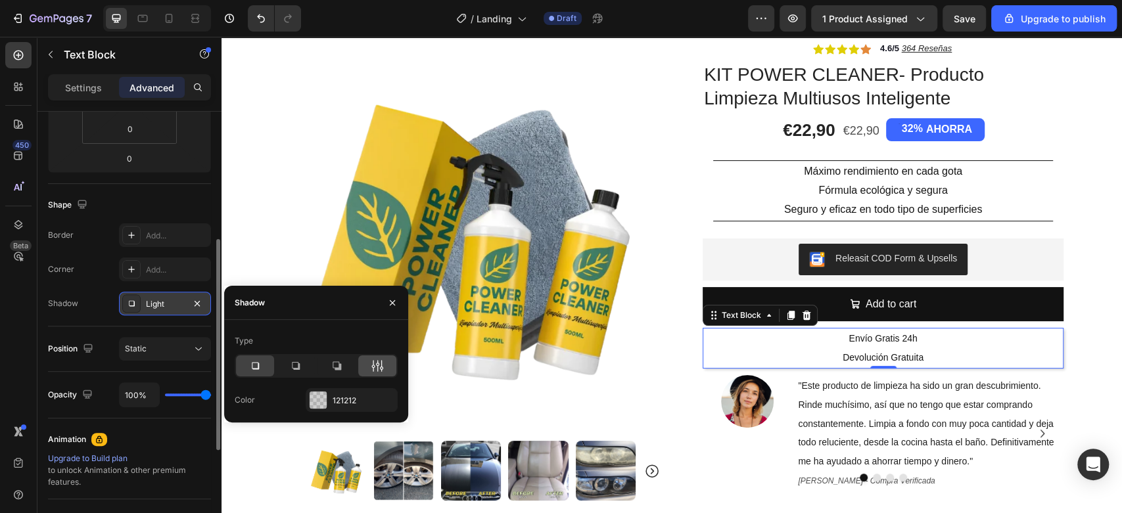
click at [359, 367] on div at bounding box center [377, 366] width 38 height 21
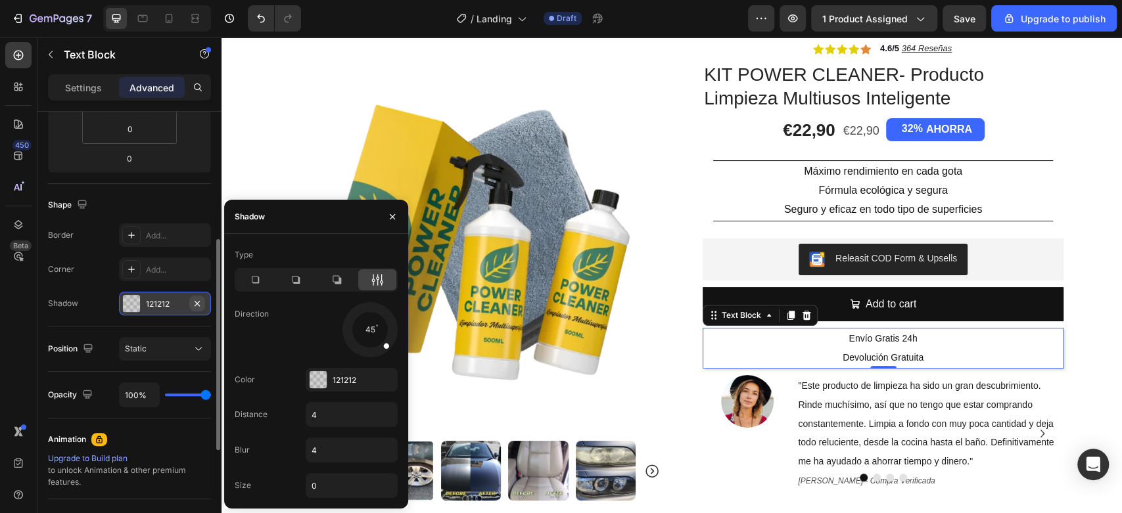
click at [197, 304] on icon "button" at bounding box center [197, 303] width 11 height 11
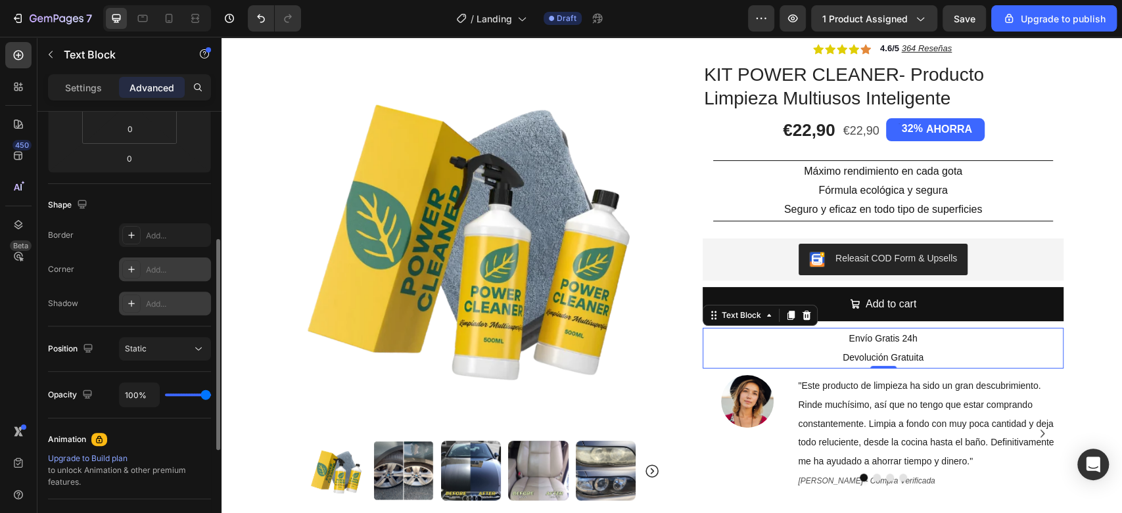
click at [198, 277] on div "Add..." at bounding box center [165, 270] width 92 height 24
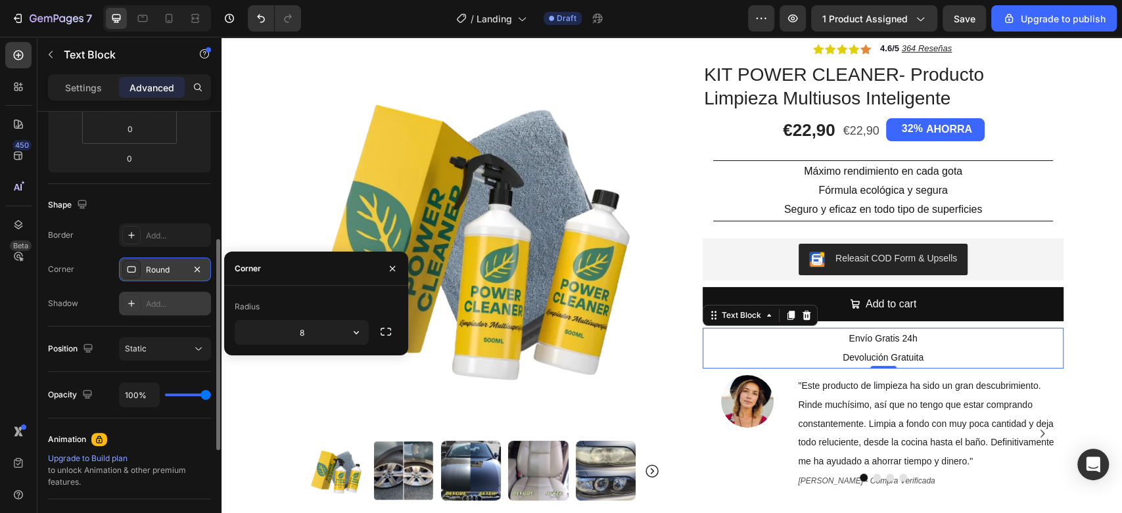
click at [198, 277] on div "Round" at bounding box center [165, 270] width 92 height 24
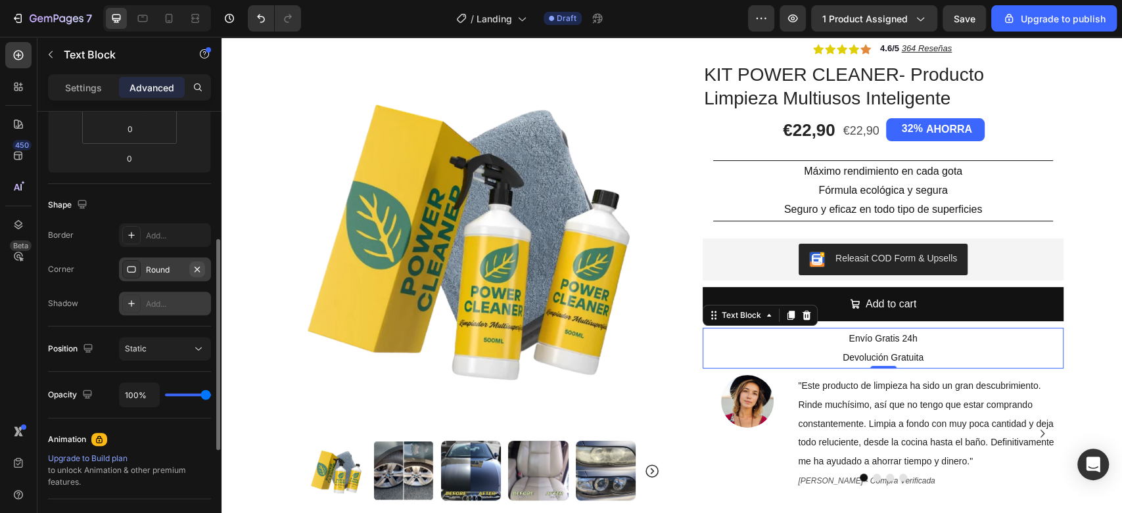
click at [199, 271] on icon "button" at bounding box center [197, 269] width 11 height 11
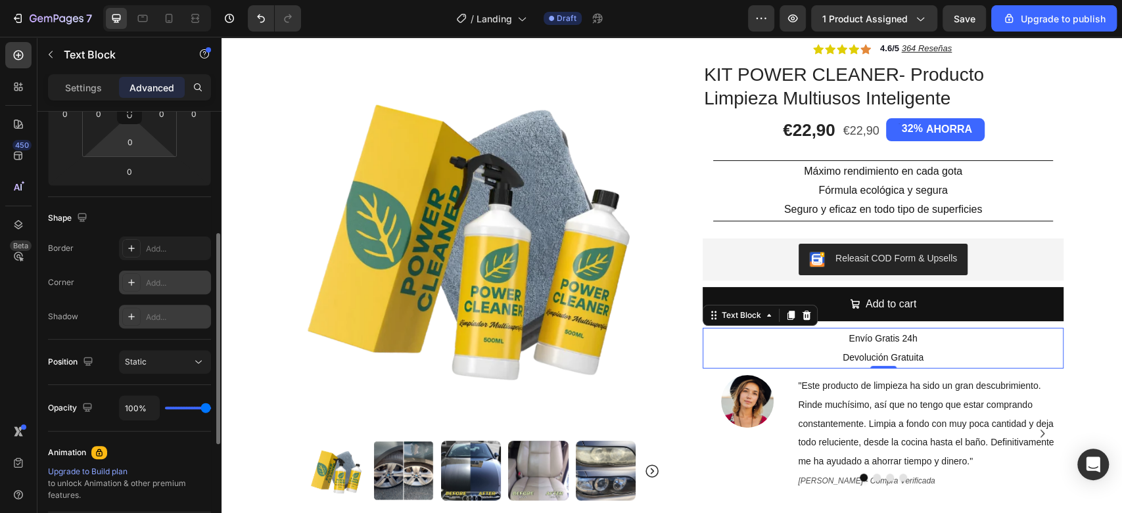
scroll to position [34, 0]
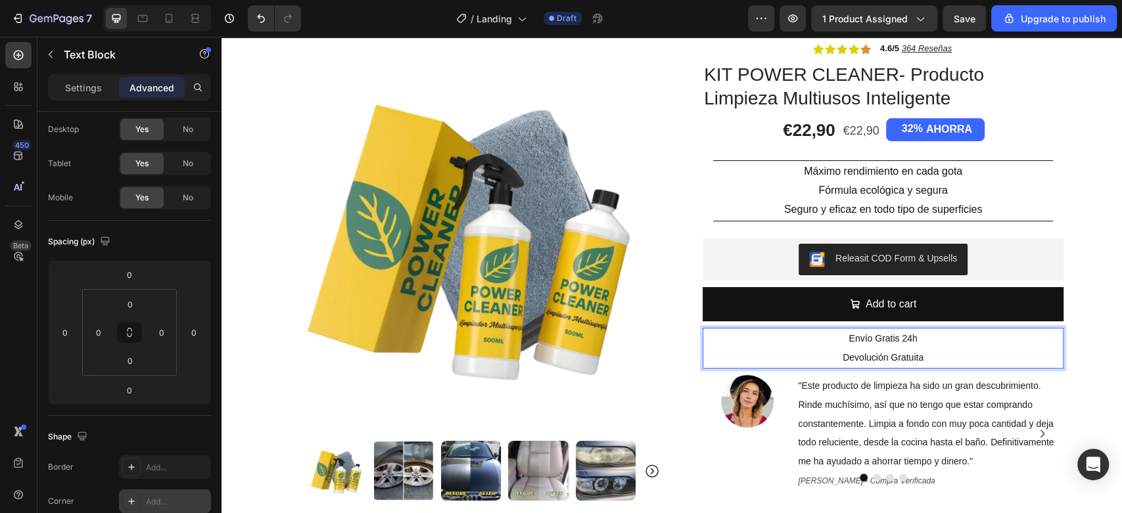
click at [737, 336] on p "Envío Gratis 24h" at bounding box center [883, 338] width 358 height 19
click at [68, 84] on p "Settings" at bounding box center [83, 88] width 37 height 14
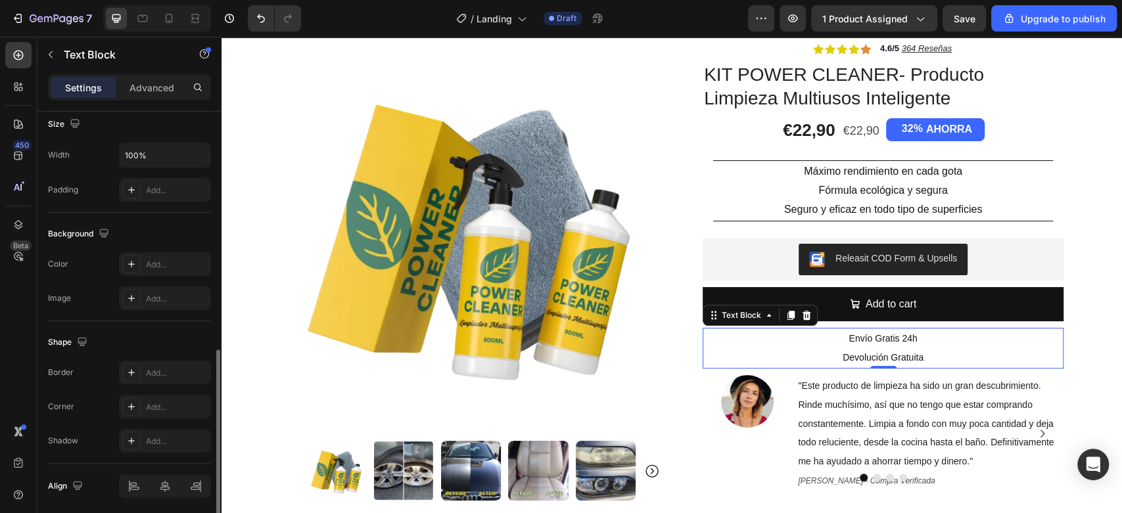
scroll to position [338, 0]
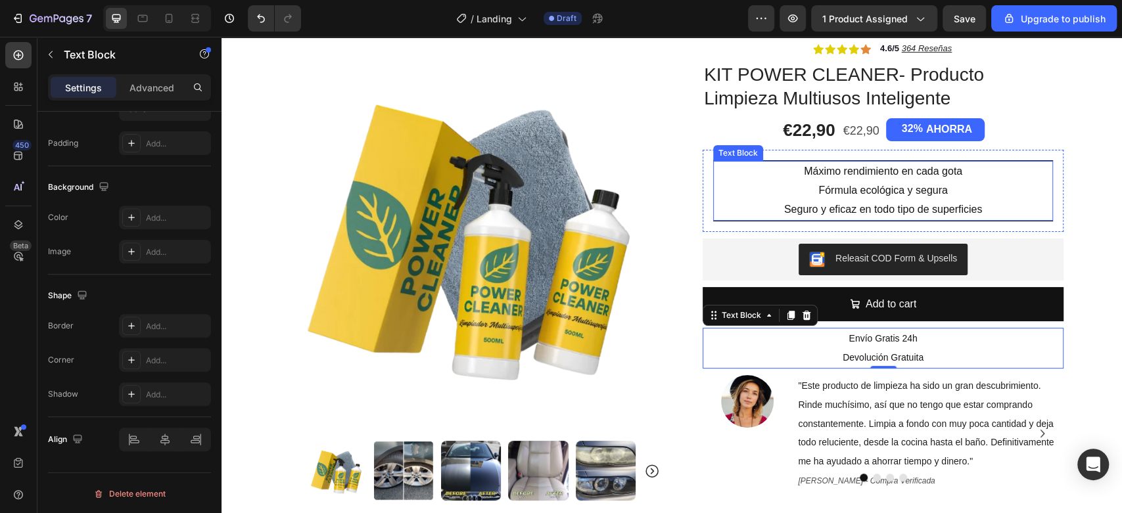
click at [752, 198] on p "Fórmula ecológica y segura" at bounding box center [882, 190] width 337 height 19
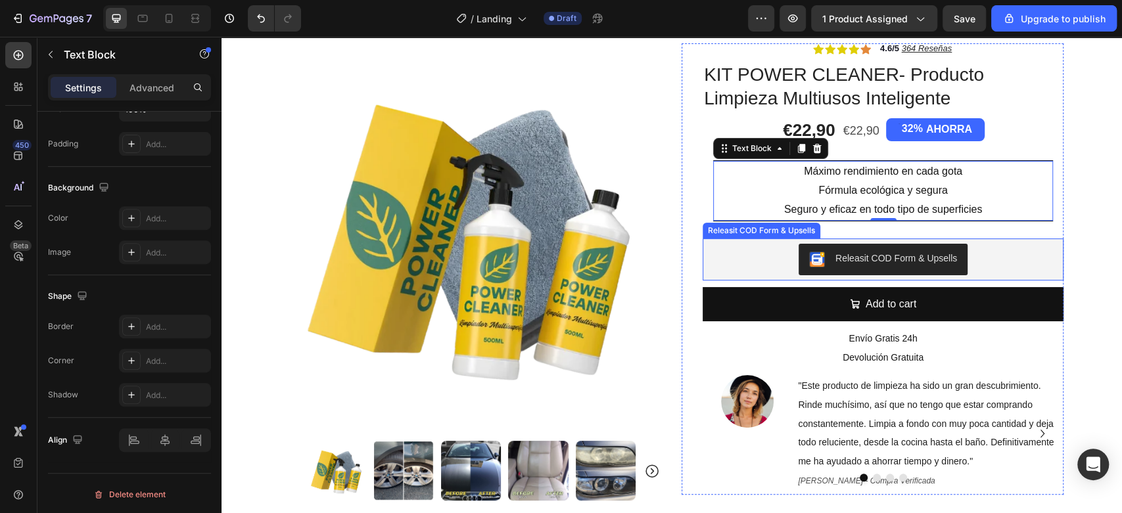
click at [736, 249] on div "Releasit COD Form & Upsells" at bounding box center [883, 260] width 350 height 32
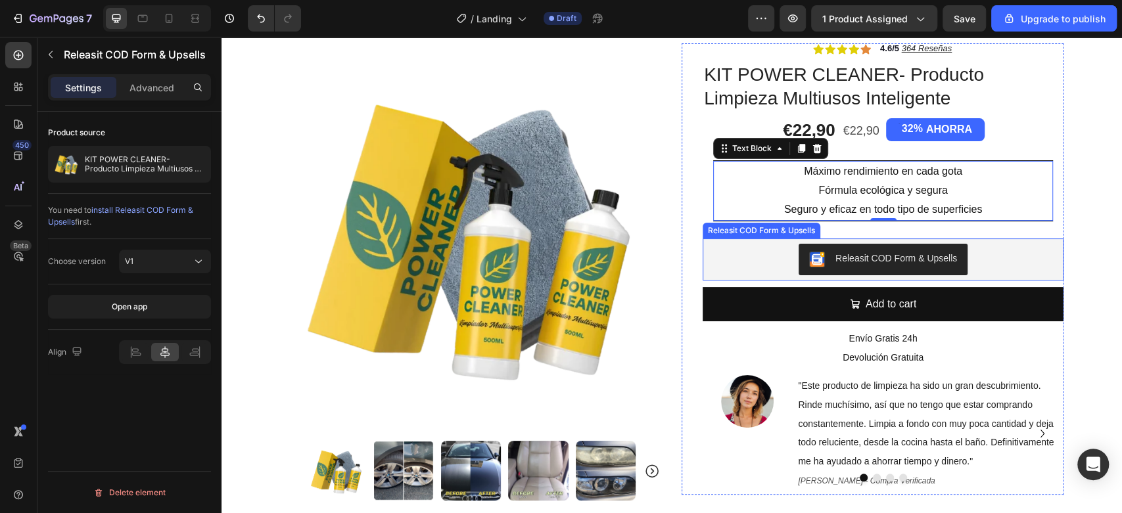
scroll to position [0, 0]
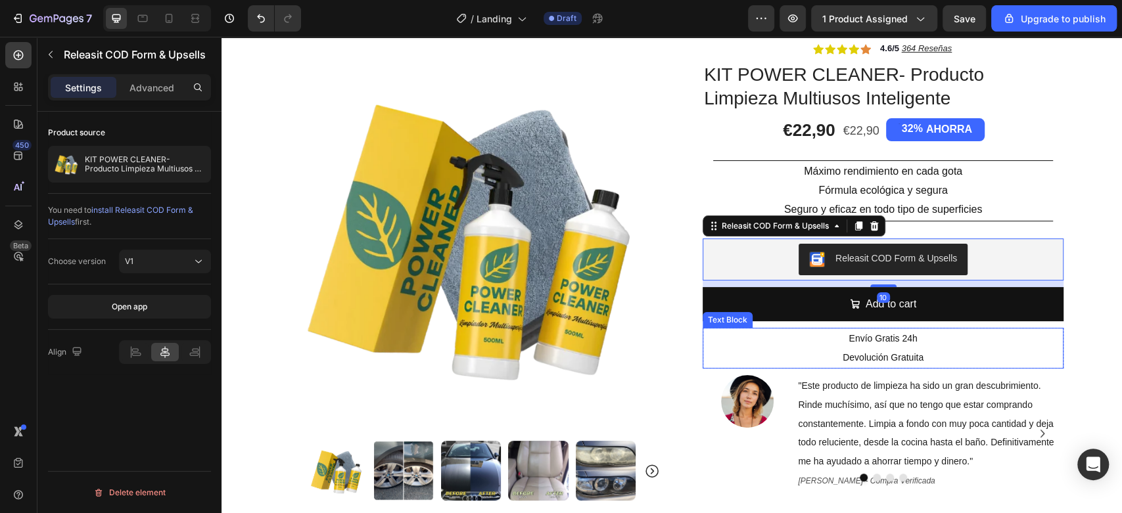
click at [727, 338] on p "Envío Gratis 24h" at bounding box center [883, 338] width 358 height 19
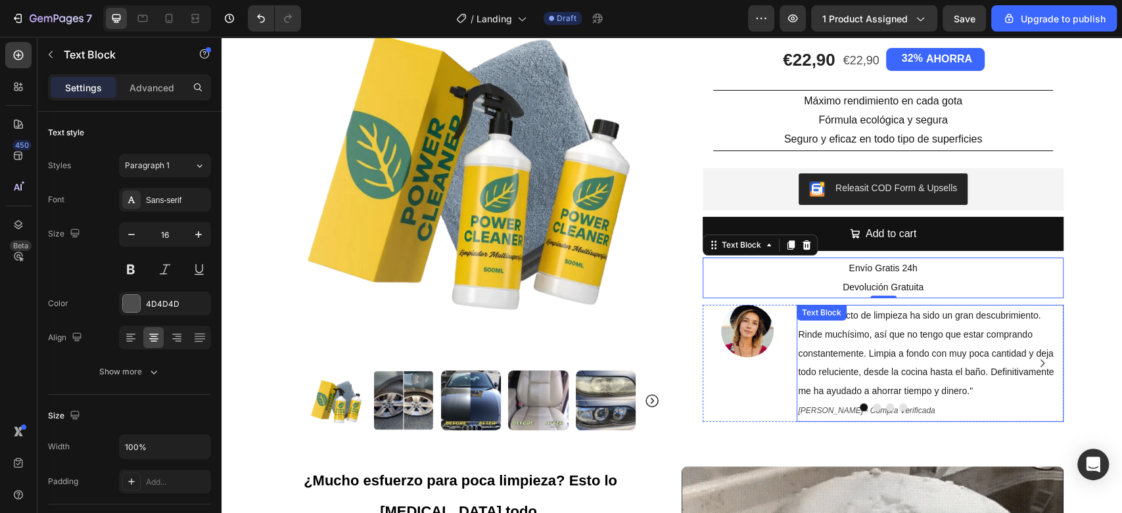
scroll to position [52, 0]
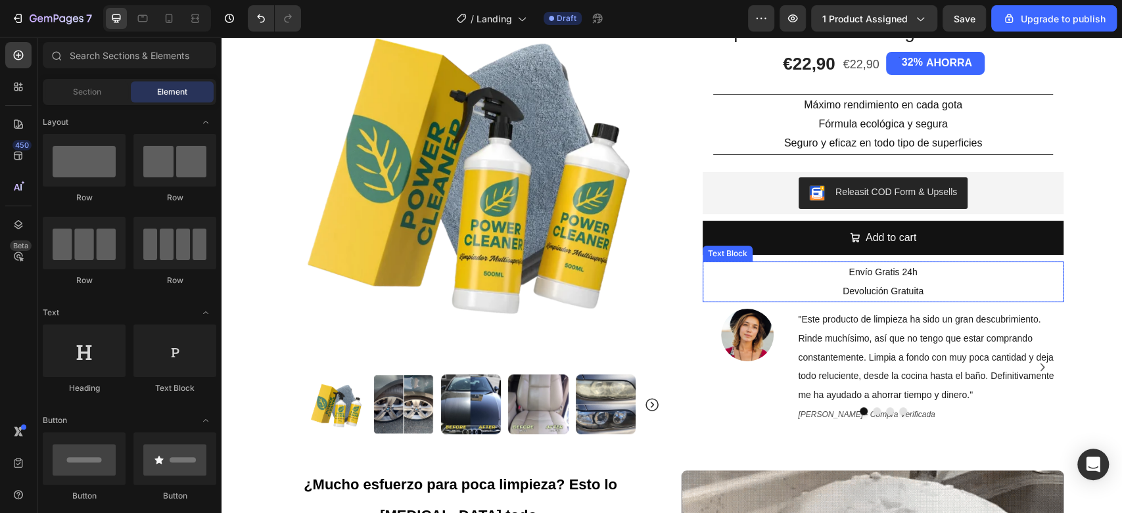
scroll to position [198, 0]
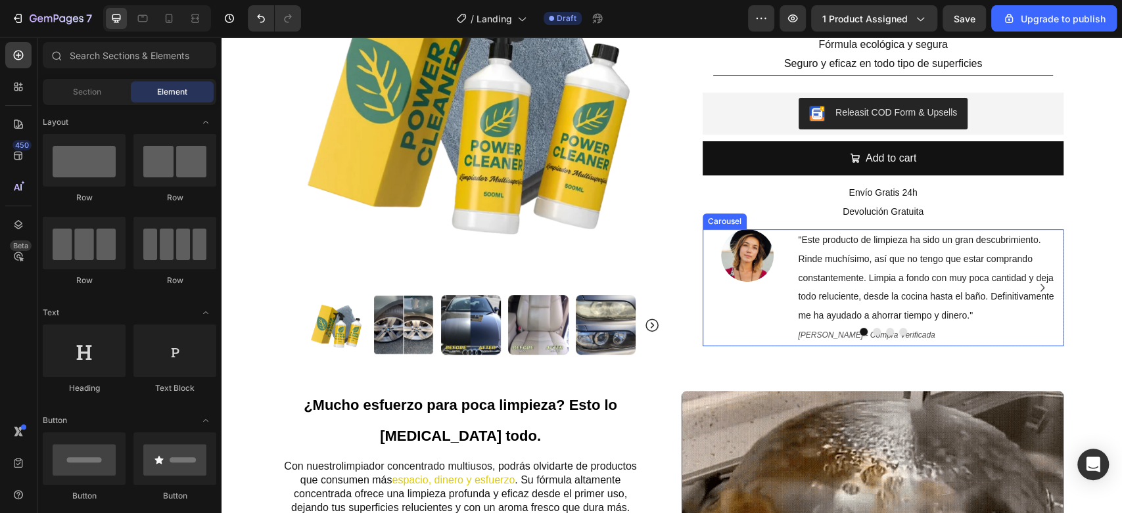
click at [1034, 292] on icon "Carousel Next Arrow" at bounding box center [1042, 288] width 16 height 16
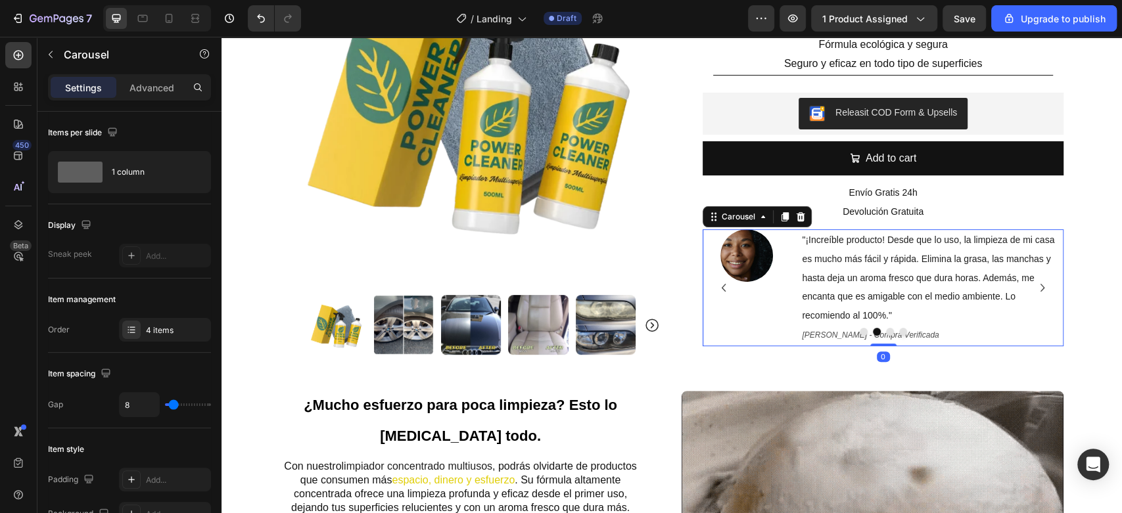
click at [1034, 292] on icon "Carousel Next Arrow" at bounding box center [1042, 288] width 16 height 16
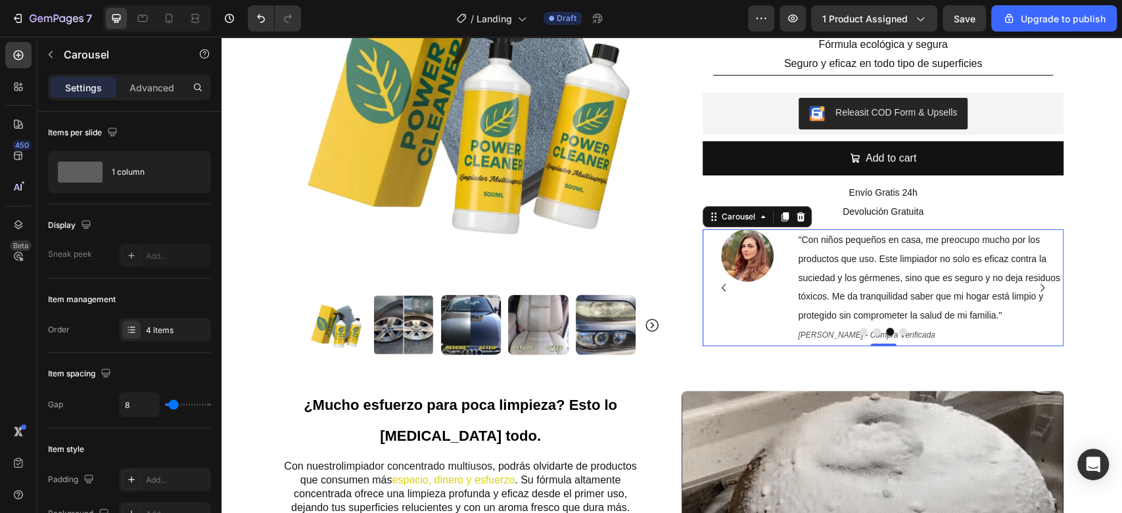
click at [1039, 283] on icon "Carousel Next Arrow" at bounding box center [1042, 288] width 16 height 16
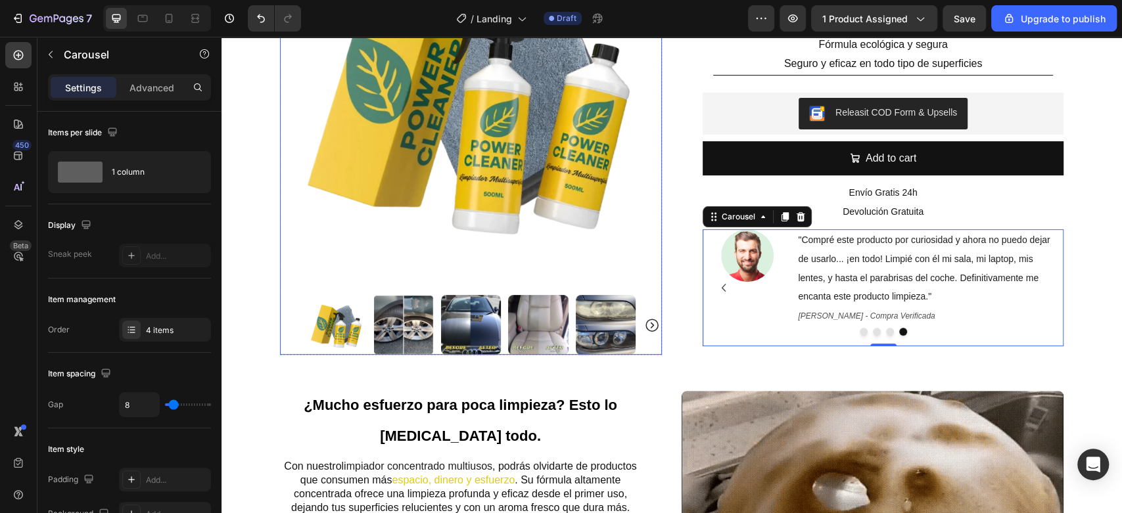
click at [645, 324] on icon "Carousel Next Arrow" at bounding box center [651, 325] width 13 height 13
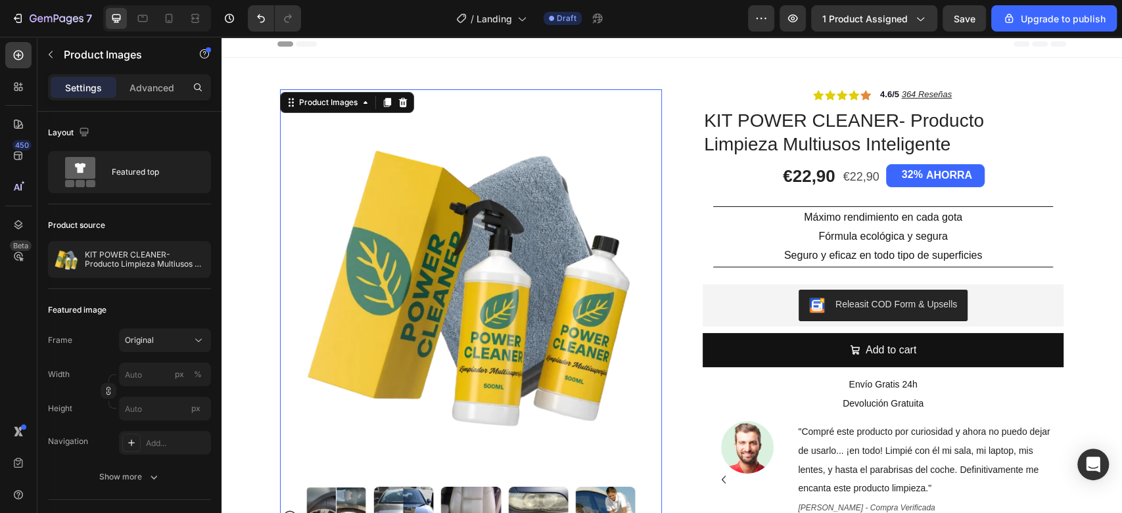
scroll to position [0, 0]
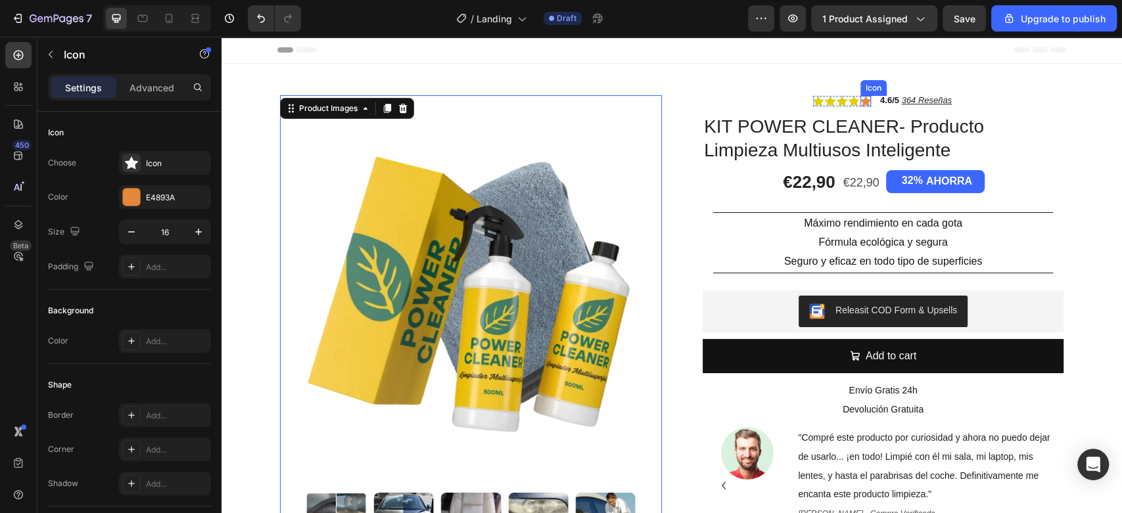
click at [863, 104] on div "Icon" at bounding box center [865, 101] width 11 height 11
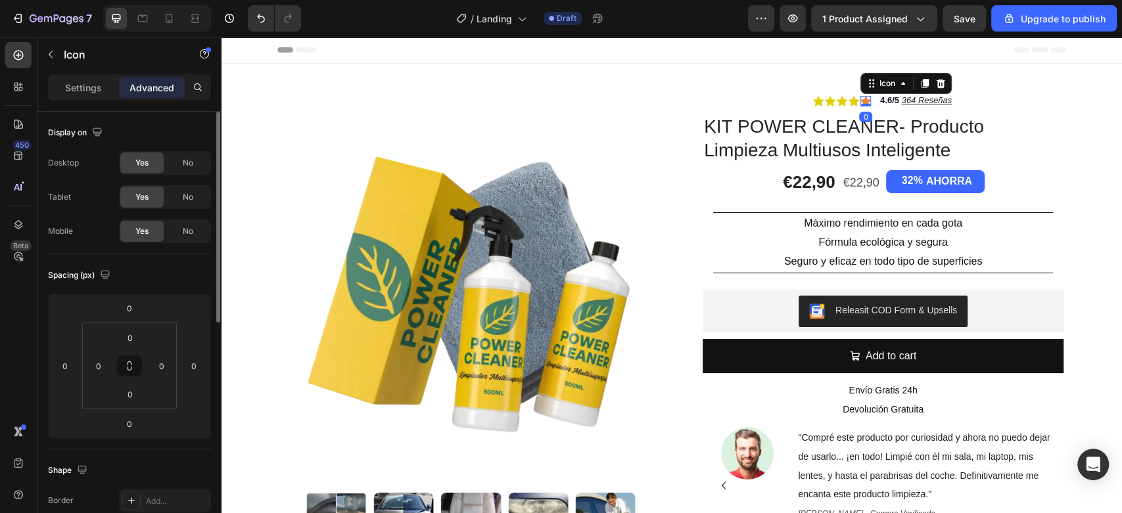
click at [80, 93] on p "Settings" at bounding box center [83, 88] width 37 height 14
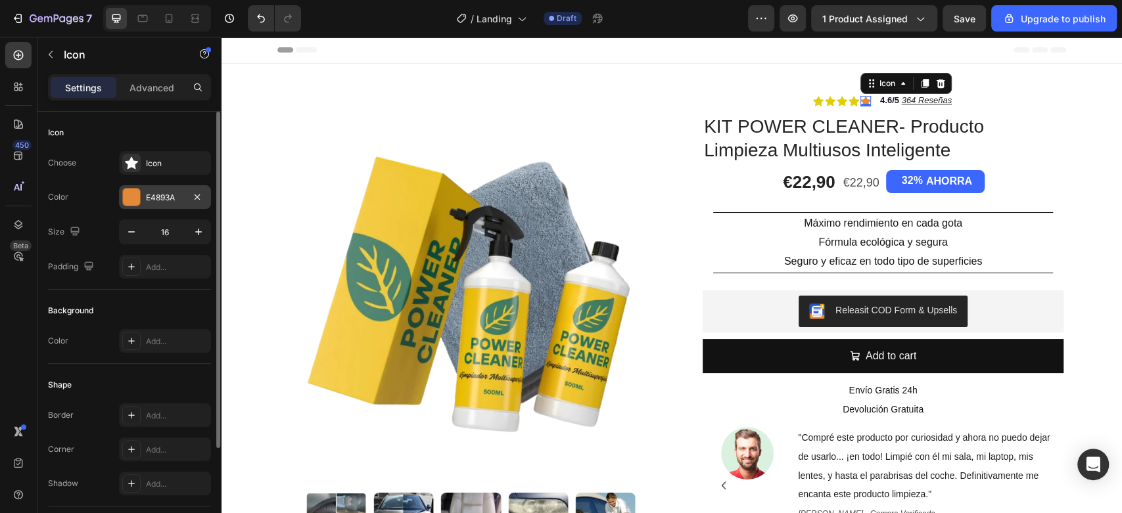
click at [137, 191] on div at bounding box center [131, 197] width 17 height 17
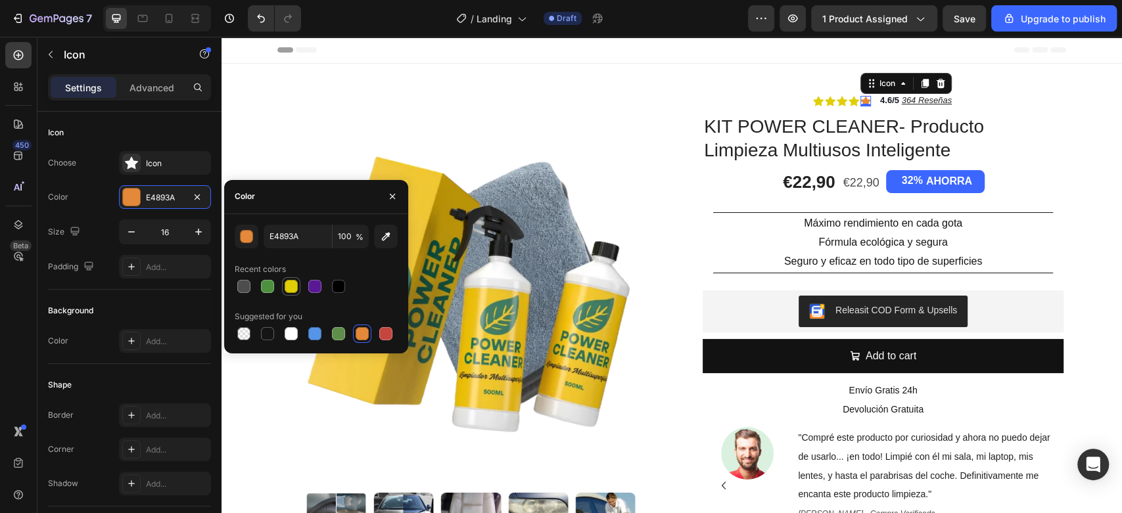
click at [289, 287] on div at bounding box center [291, 286] width 13 height 13
type input "E0CE06"
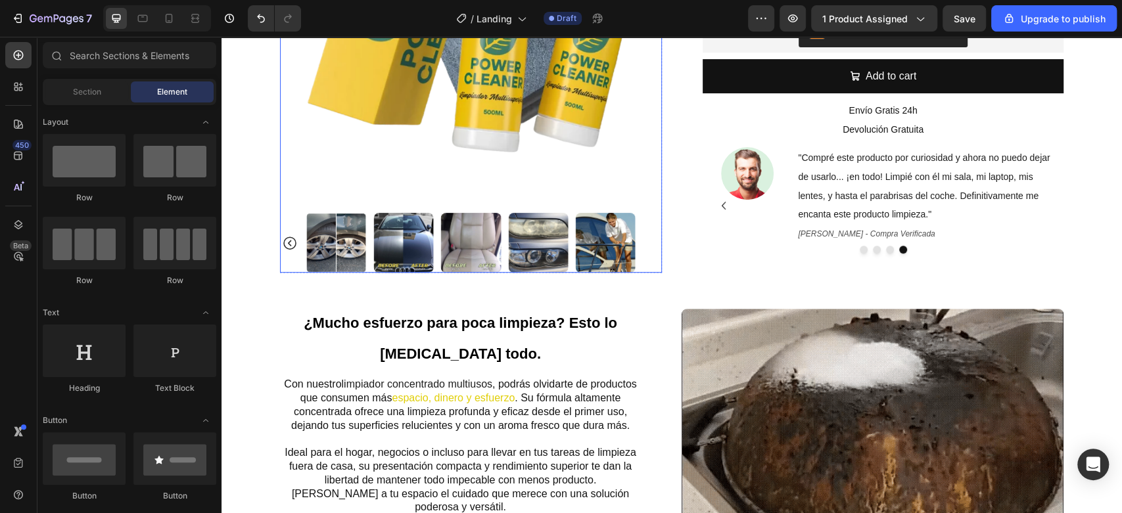
scroll to position [292, 0]
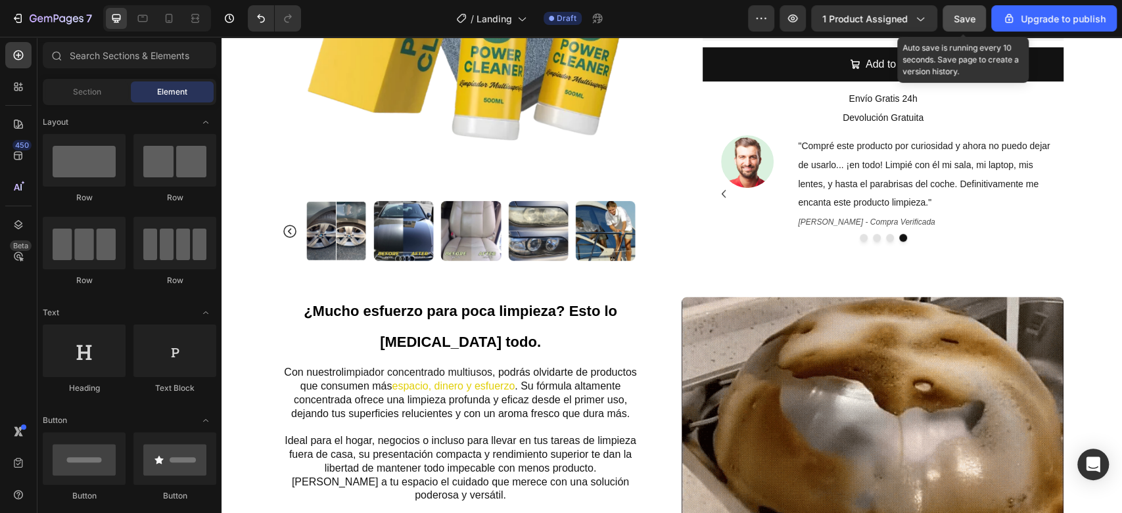
click at [957, 24] on div "Save" at bounding box center [964, 19] width 22 height 14
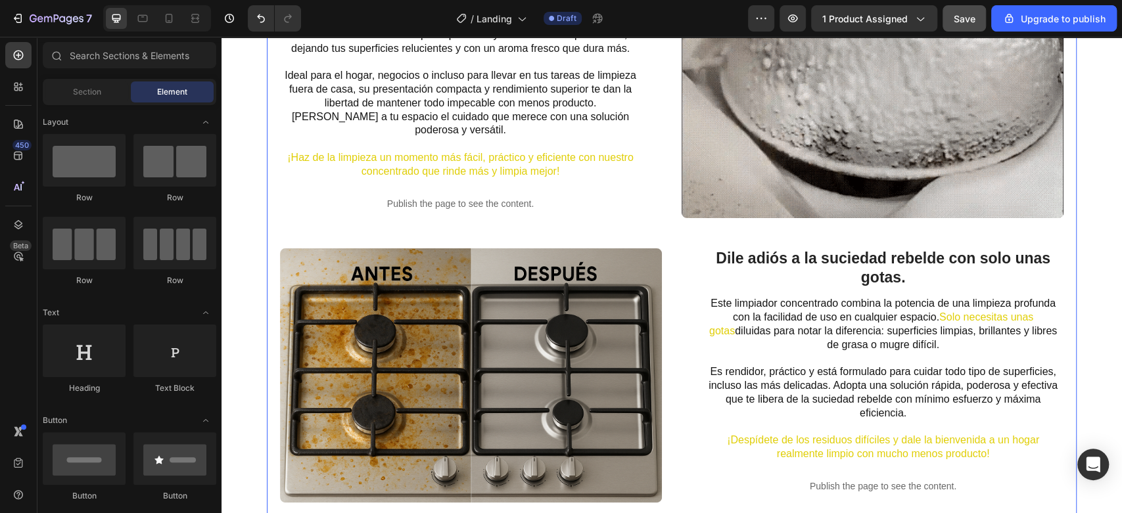
scroll to position [557, 0]
